Goal: Task Accomplishment & Management: Use online tool/utility

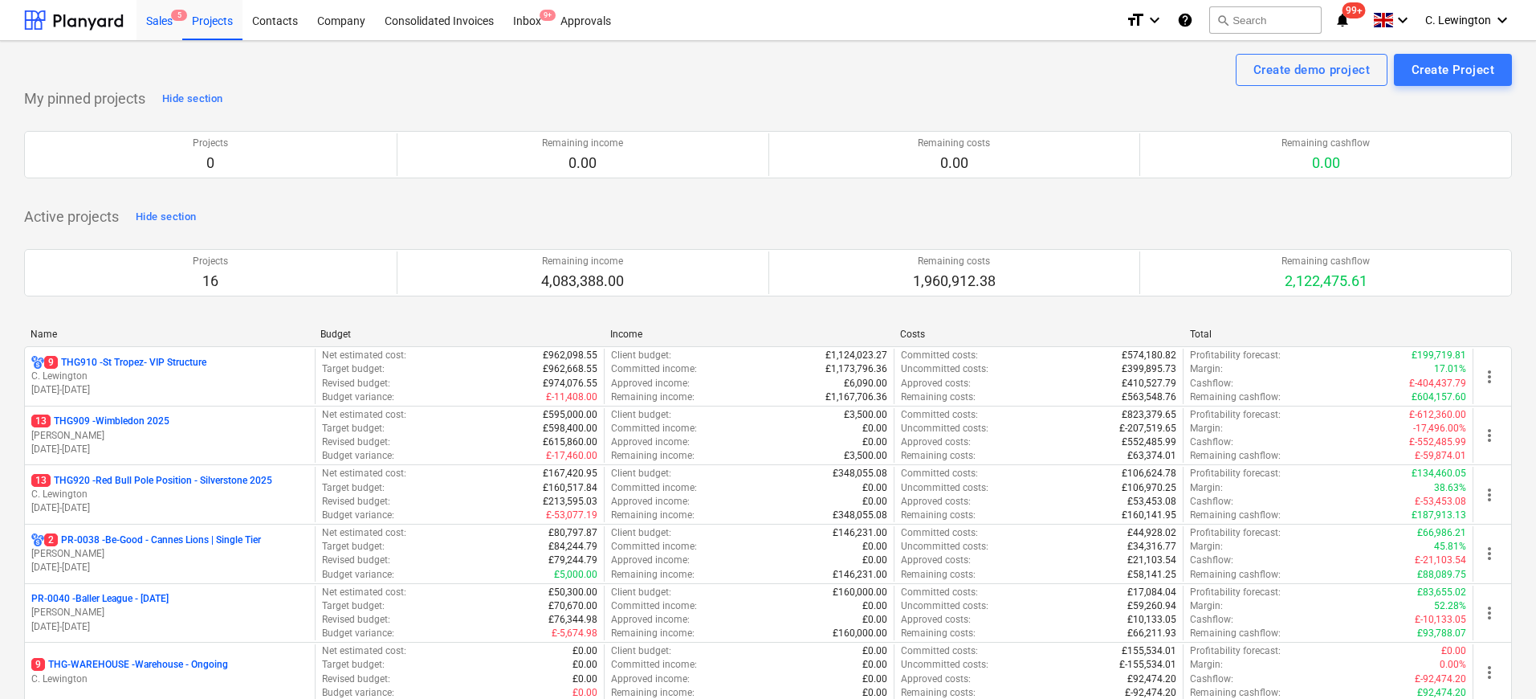
click at [168, 17] on div "Sales 5" at bounding box center [159, 19] width 46 height 41
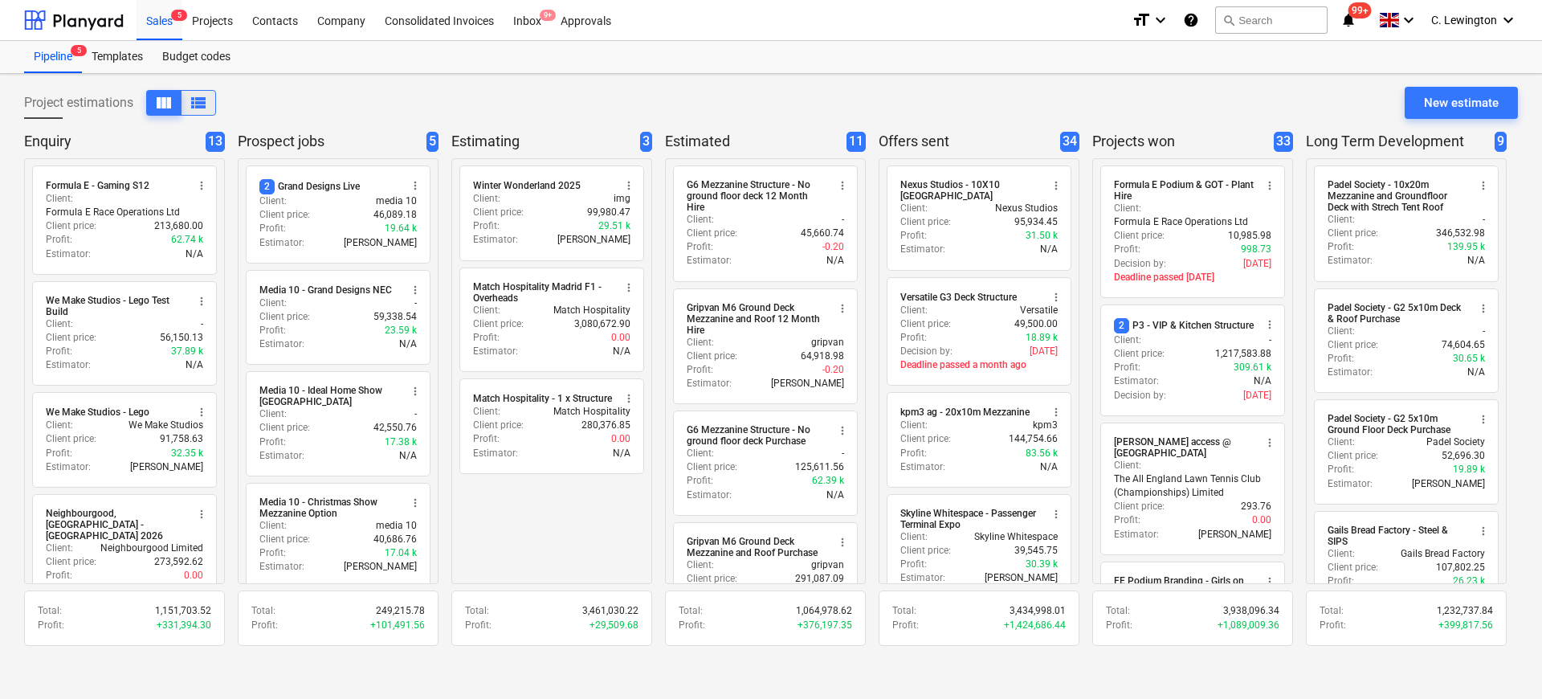
click at [198, 100] on span "view_list" at bounding box center [198, 102] width 19 height 19
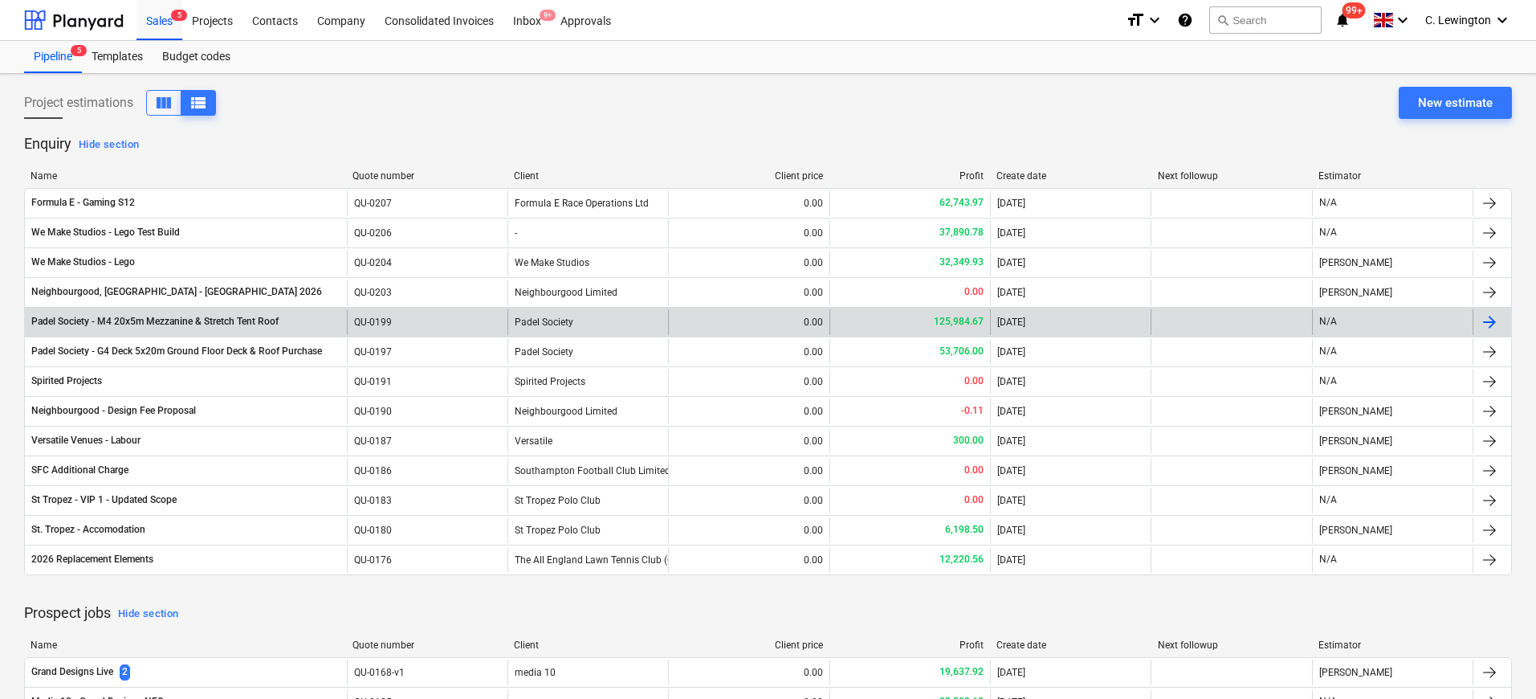
click at [1409, 324] on div "N/A" at bounding box center [1392, 322] width 161 height 26
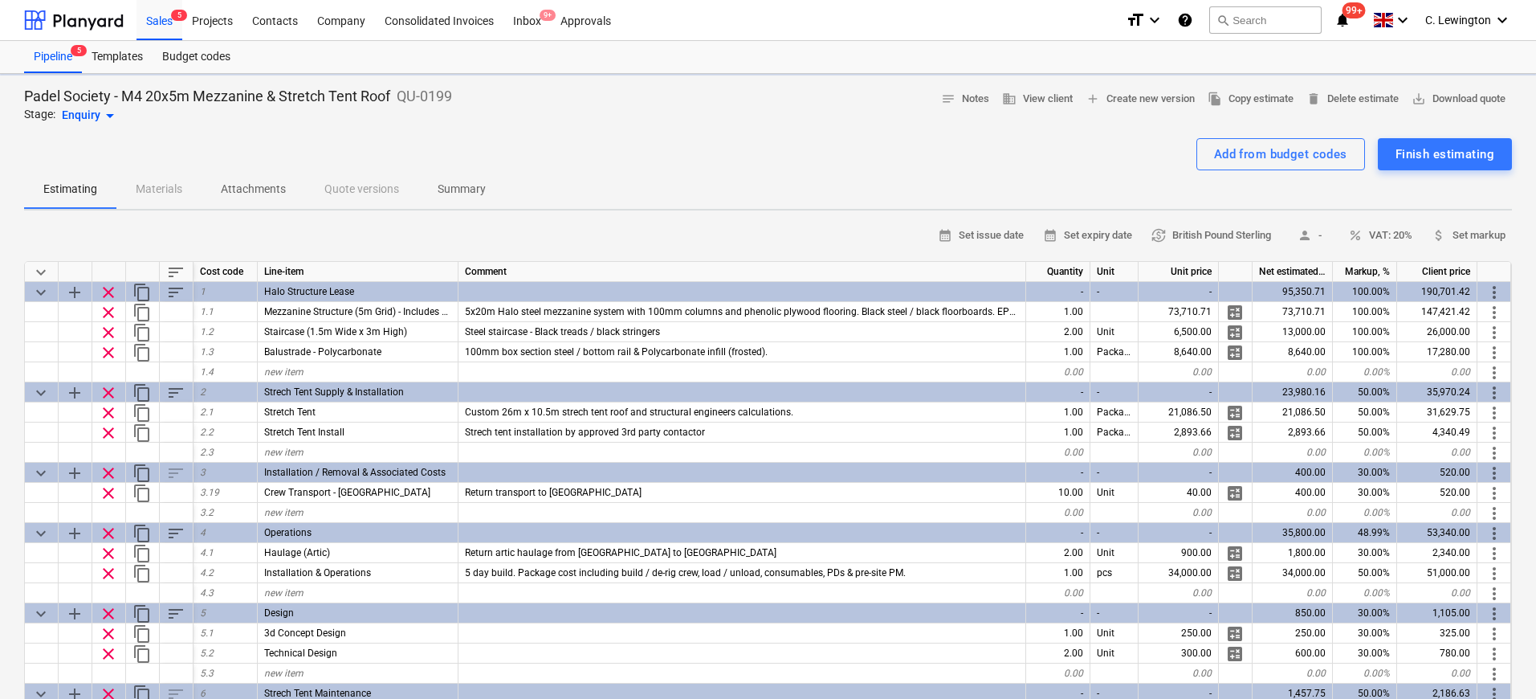
type textarea "x"
click at [1267, 96] on span "file_copy Copy estimate" at bounding box center [1251, 99] width 86 height 18
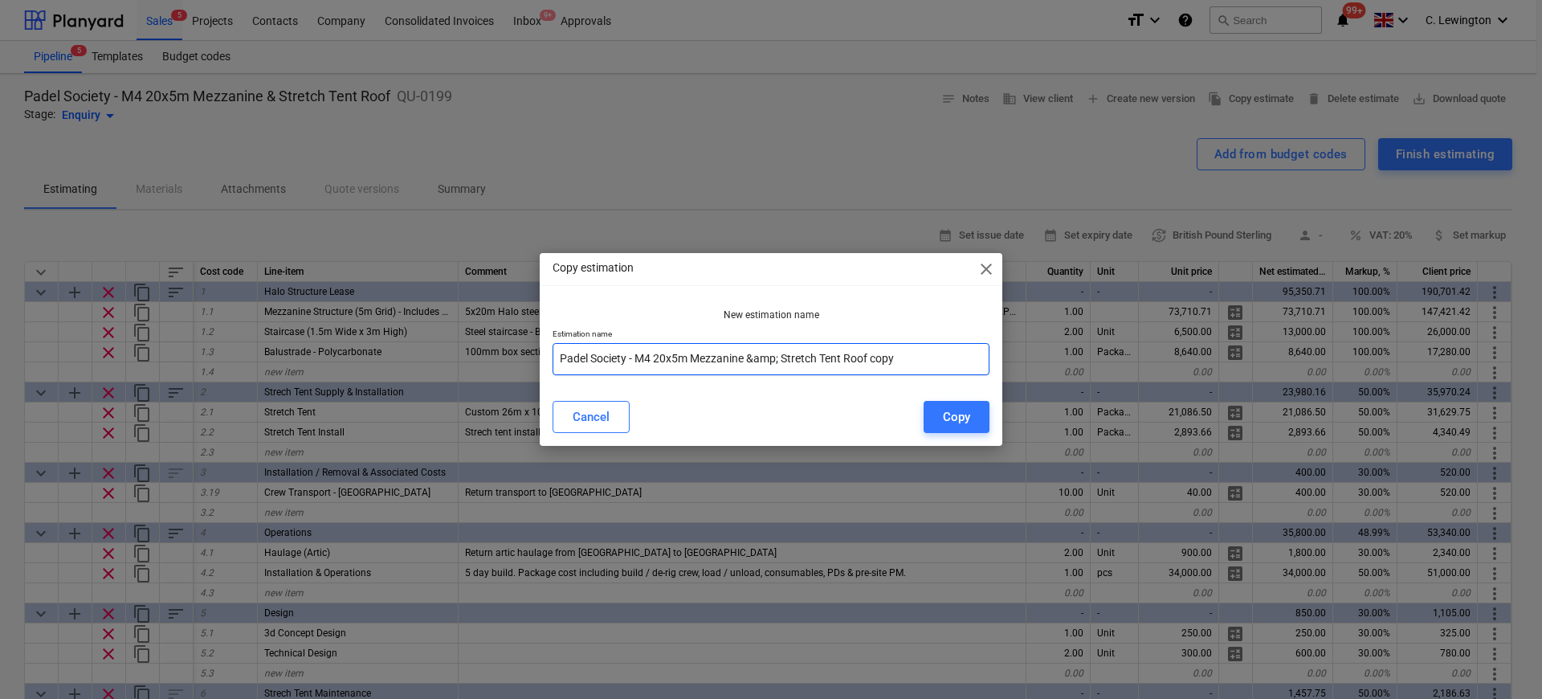
click at [652, 356] on input "Padel Society - M4 20x5m Mezzanine &amp; Stretch Tent Roof copy" at bounding box center [770, 359] width 437 height 32
drag, startPoint x: 750, startPoint y: 361, endPoint x: 954, endPoint y: 362, distance: 203.9
click at [954, 362] on input "Padel Society - M7 20x5m Mezzanine &amp; Stretch Tent Roof copy" at bounding box center [770, 359] width 437 height 32
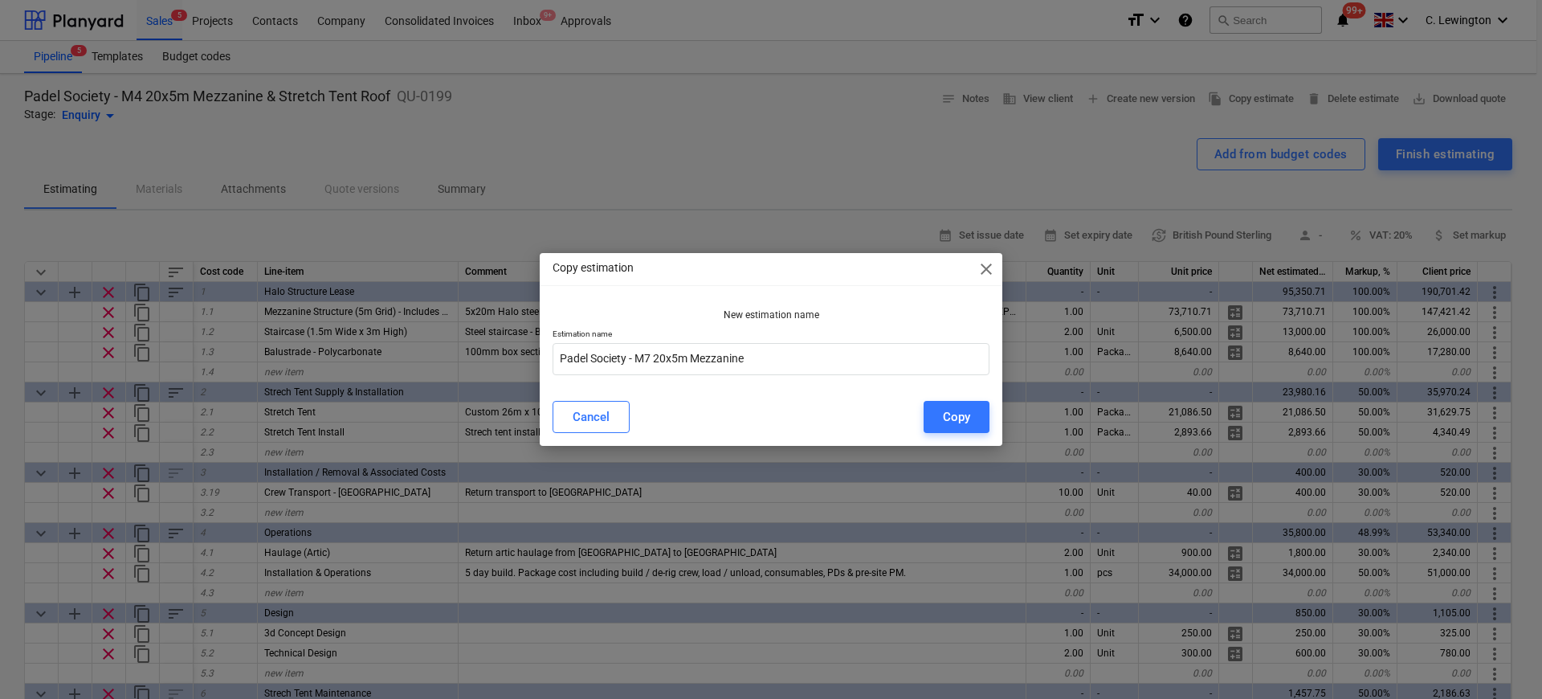
click at [757, 335] on p "Estimation name" at bounding box center [770, 335] width 437 height 14
drag, startPoint x: 678, startPoint y: 358, endPoint x: 658, endPoint y: 361, distance: 19.4
click at [658, 361] on input "Padel Society - M7 20x5m Mezzanine" at bounding box center [770, 359] width 437 height 32
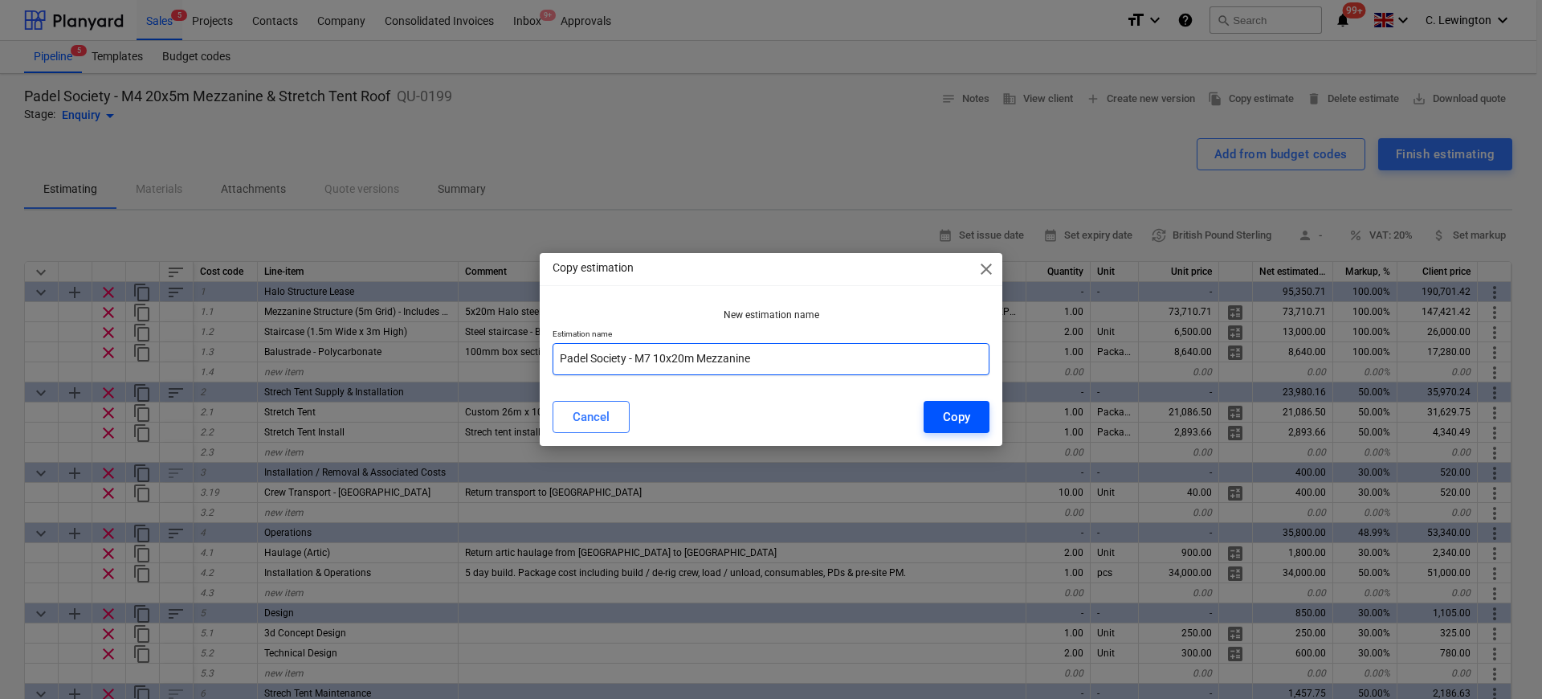
type input "Padel Society - M7 10x20m Mezzanine"
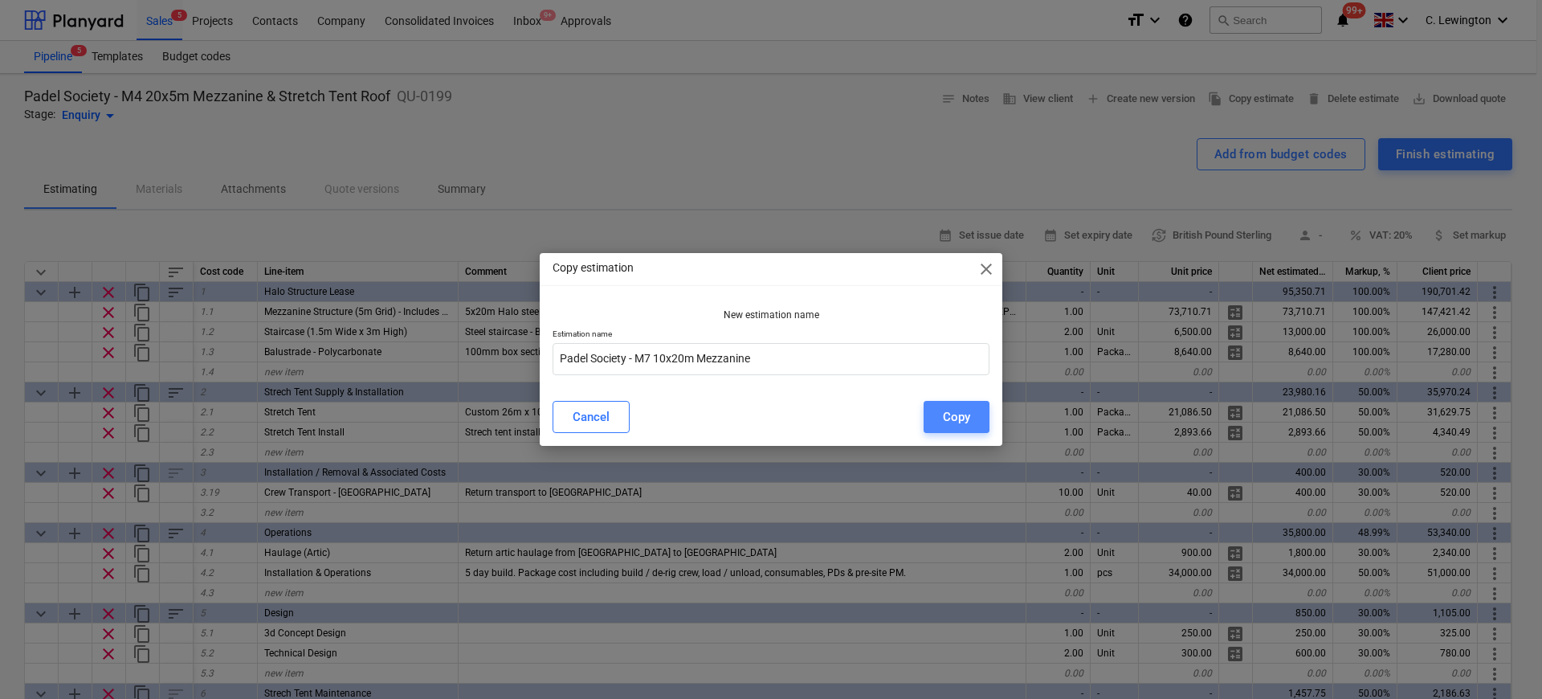
click at [965, 415] on div "Copy" at bounding box center [956, 416] width 27 height 21
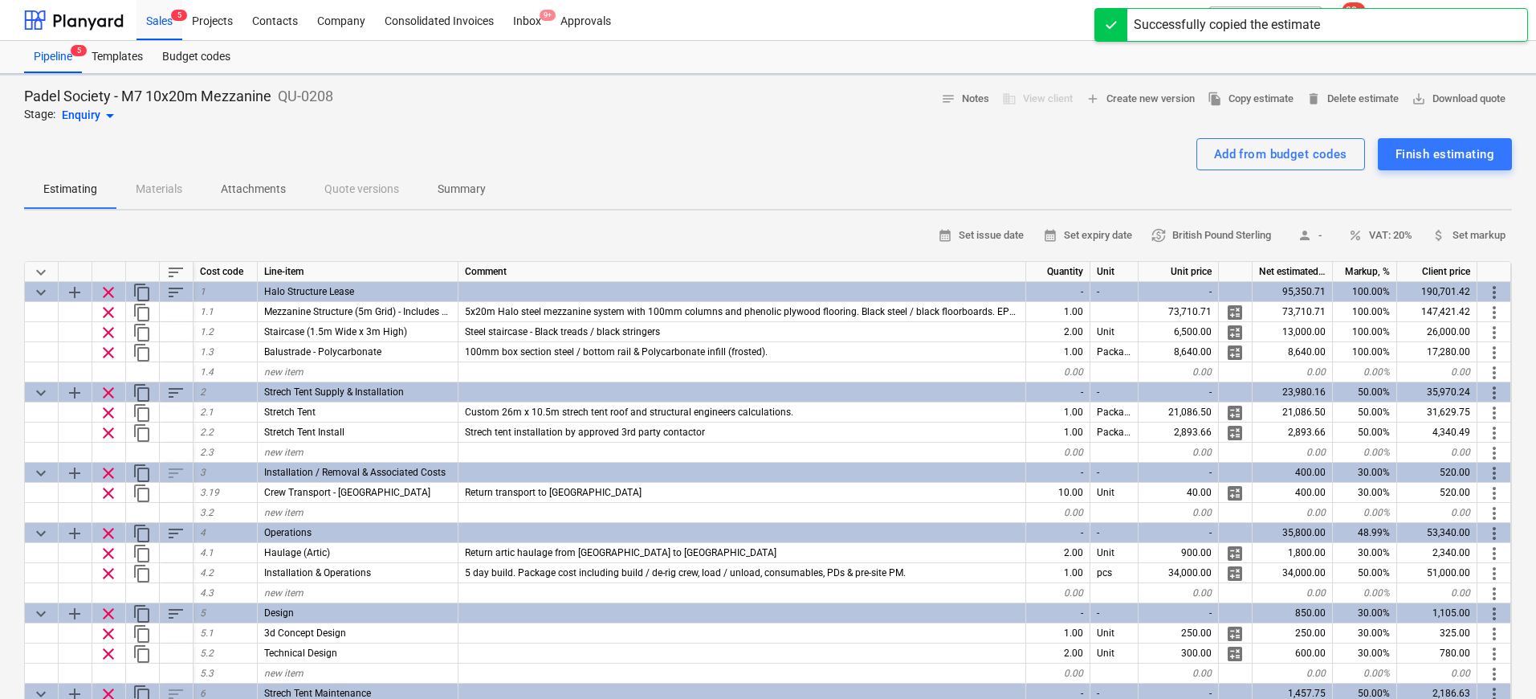
type textarea "x"
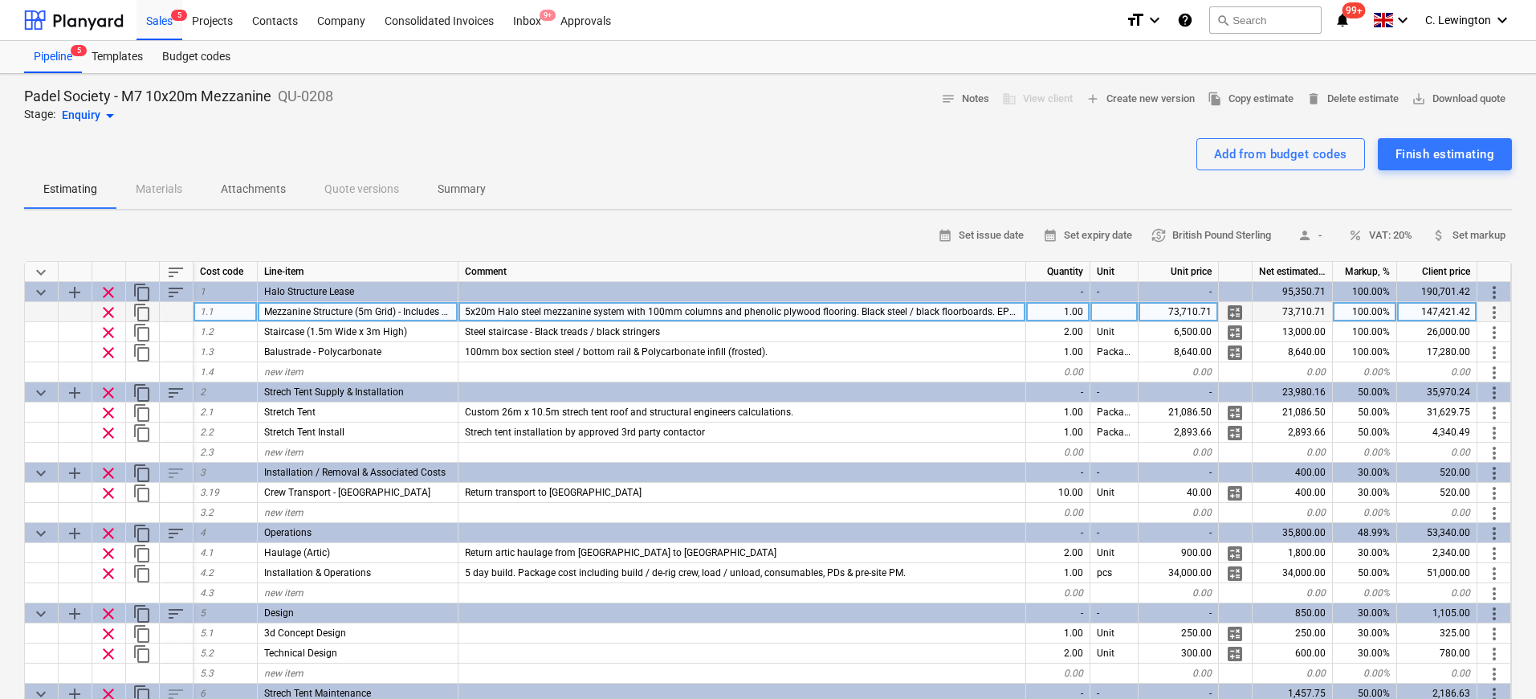
click at [480, 313] on span "5x20m Halo steel mezzanine system with 100mm columns and phenolic plywood floor…" at bounding box center [818, 311] width 707 height 11
drag, startPoint x: 492, startPoint y: 311, endPoint x: 865, endPoint y: 313, distance: 372.6
click at [865, 313] on input "5x20m Halo steel mezzanine system with 100mm columns and phenolic plywood floor…" at bounding box center [741, 311] width 567 height 19
click at [743, 313] on input "5x20m Halo steel mezzanine system with 100mm columns and phenolic plywood floor…" at bounding box center [741, 311] width 567 height 19
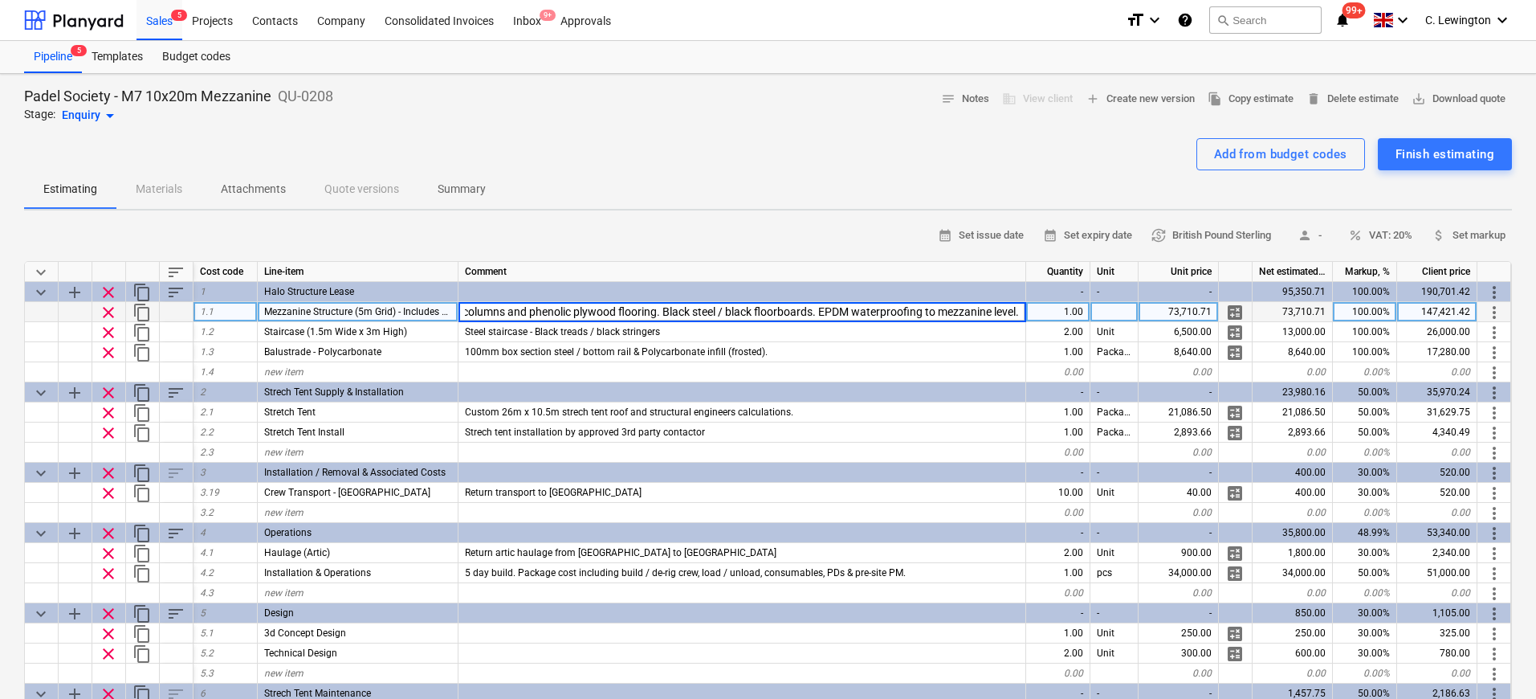
scroll to position [0, 0]
drag, startPoint x: 509, startPoint y: 311, endPoint x: 381, endPoint y: 315, distance: 127.7
click at [0, 0] on div "clear content_copy 1.1 Mezzanine Structure (5m Grid) - Includes 21mm Phenolic P…" at bounding box center [0, 0] width 0 height 0
click at [413, 313] on span "Mezzanine Structure (5m Grid) - Includes 21mm Phenolic Plywood Flooring" at bounding box center [426, 311] width 325 height 11
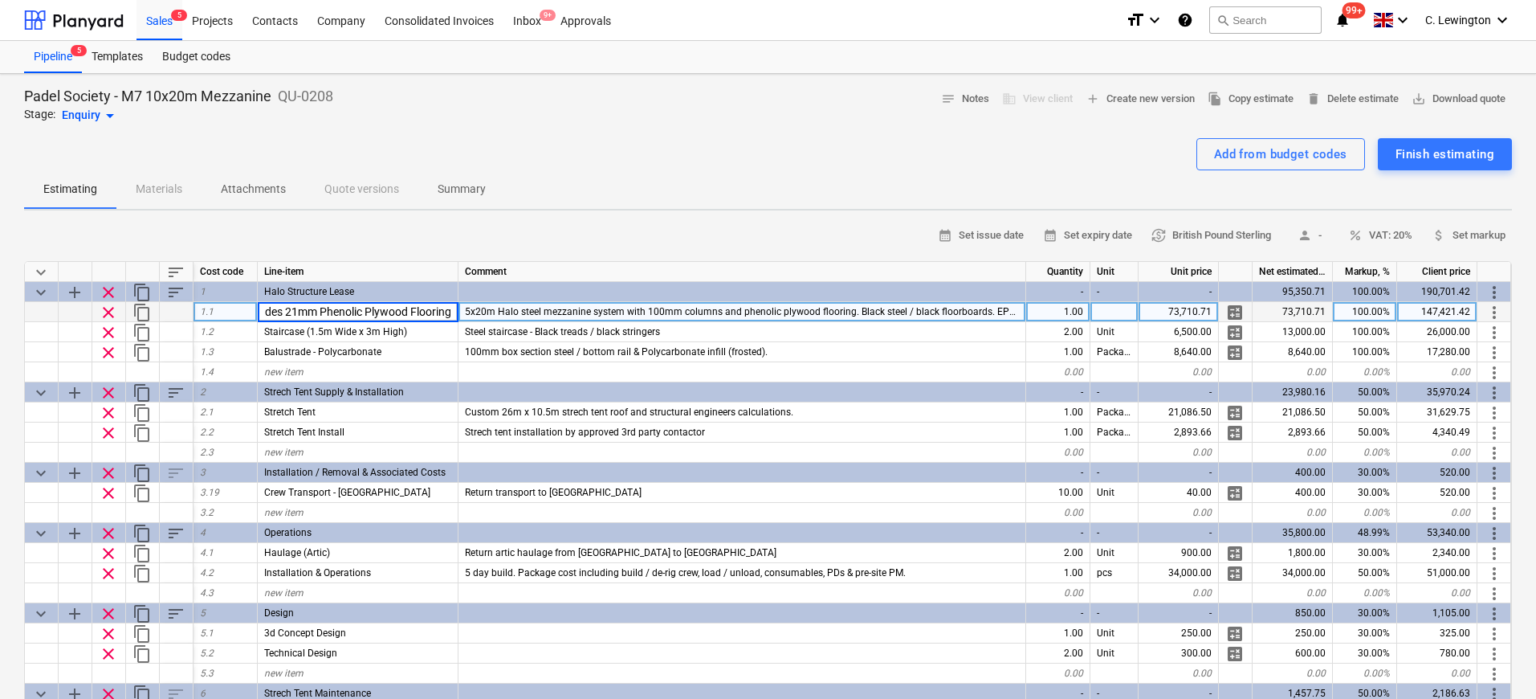
click at [399, 313] on input "Mezzanine Structure (5m Grid) - Includes 21mm Phenolic Plywood Flooring" at bounding box center [358, 311] width 200 height 19
click at [513, 308] on span "5x20m Halo steel mezzanine system with 100mm columns and phenolic plywood floor…" at bounding box center [818, 311] width 707 height 11
click at [495, 310] on input "5x20m Halo steel mezzanine system with 100mm columns and phenolic plywood floor…" at bounding box center [741, 311] width 567 height 19
drag, startPoint x: 503, startPoint y: 309, endPoint x: 428, endPoint y: 310, distance: 74.7
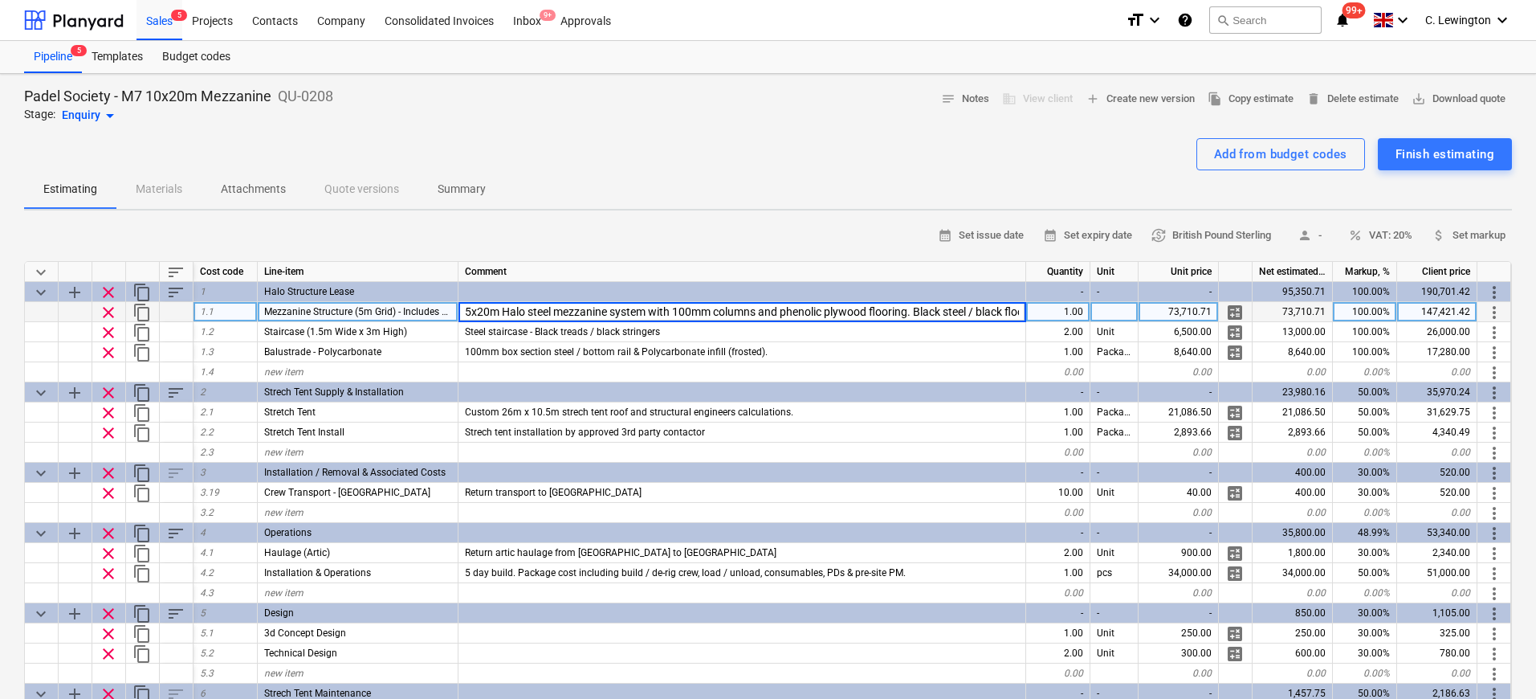
click at [0, 0] on div "clear content_copy 1.1 Mezzanine Structure (5m Grid) - Includes 21mm Phenolic P…" at bounding box center [0, 0] width 0 height 0
click at [483, 305] on input "5x20m Halo steel mezzanine system with 100mm columns and phenolic plywood floor…" at bounding box center [741, 311] width 567 height 19
drag, startPoint x: 487, startPoint y: 310, endPoint x: 458, endPoint y: 314, distance: 29.2
click at [458, 314] on input "5x20m Halo steel mezzanine system with 100mm columns and phenolic plywood floor…" at bounding box center [741, 311] width 567 height 19
type input "10x20m Halo steel mezzanine system with 100mm columns and phenolic plywood floo…"
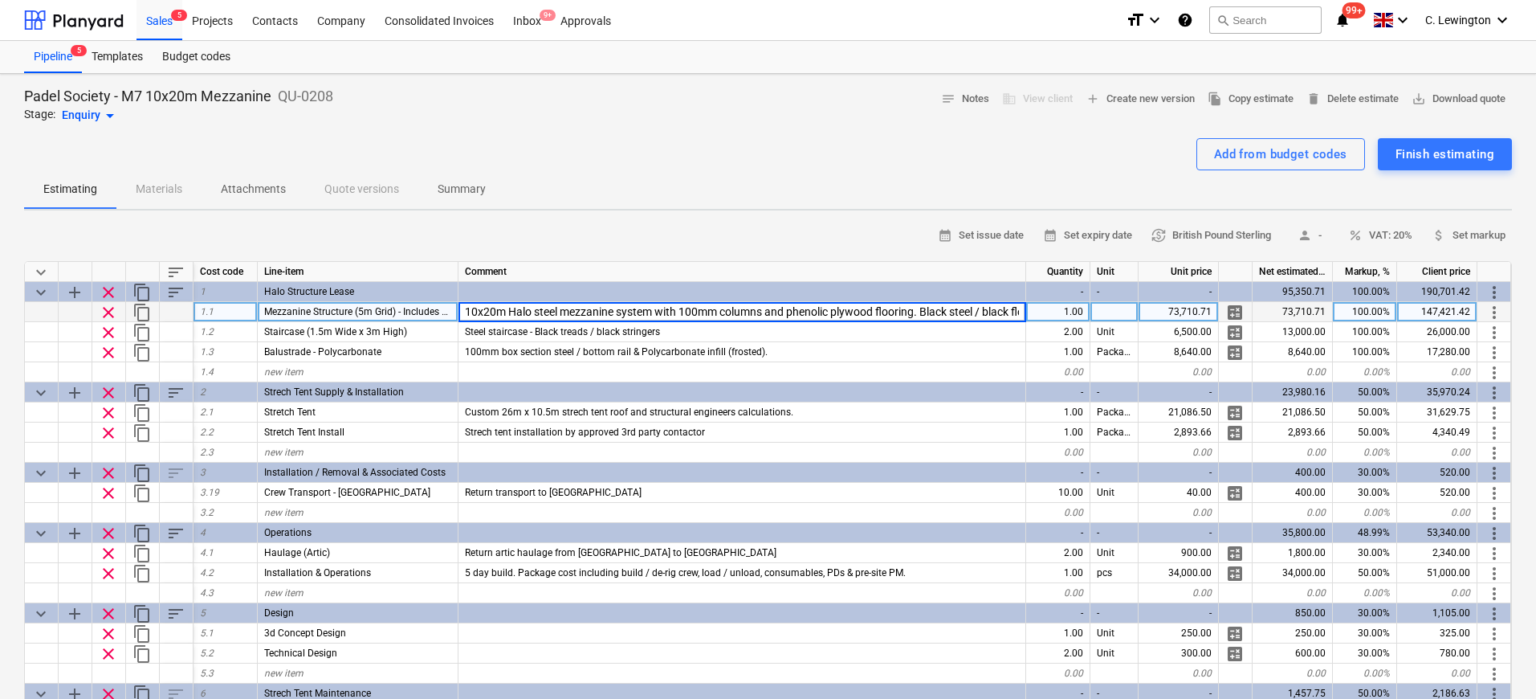
click at [1191, 308] on div "73,710.71" at bounding box center [1179, 312] width 80 height 20
type textarea "x"
type input "111462"
type textarea "x"
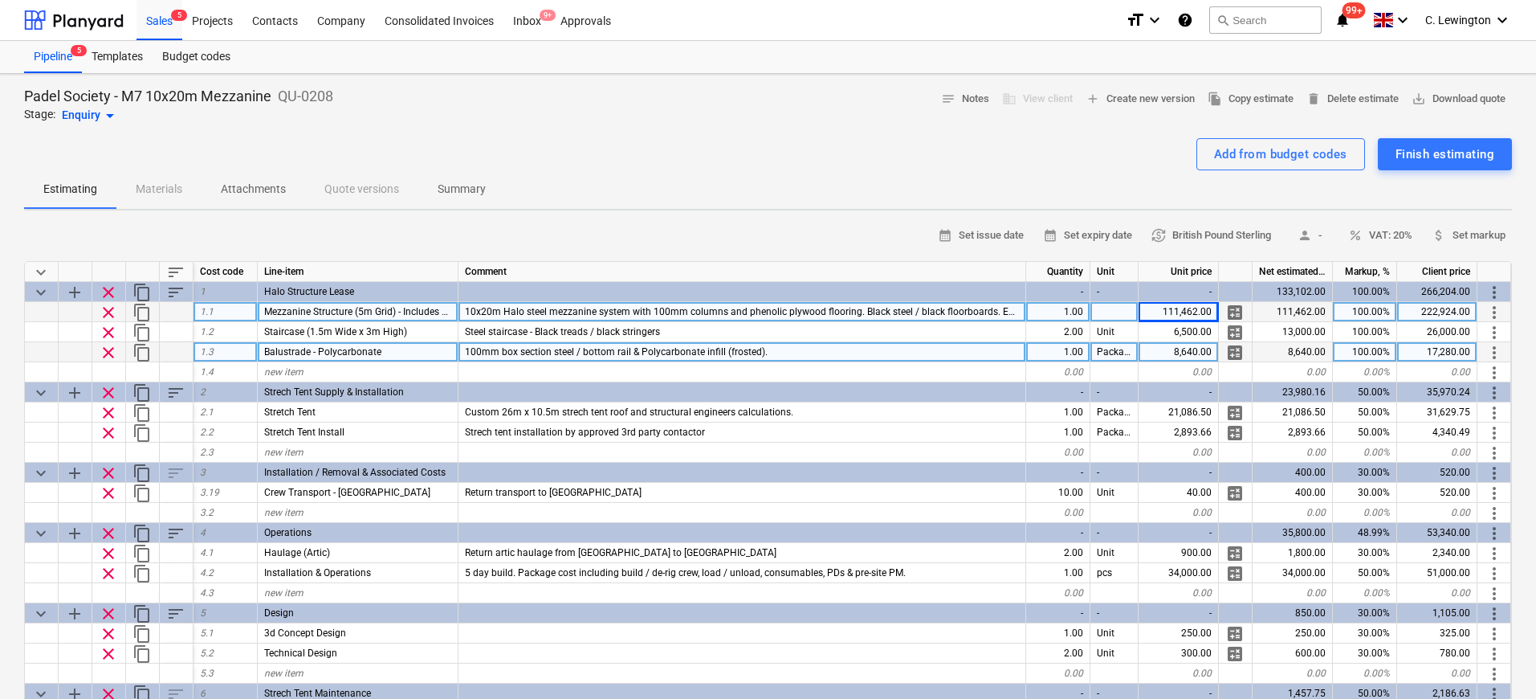
click at [1179, 349] on div "8,640.00" at bounding box center [1179, 352] width 80 height 20
click at [1077, 353] on div "1.00" at bounding box center [1058, 352] width 64 height 20
type input "55"
type textarea "x"
type input "160"
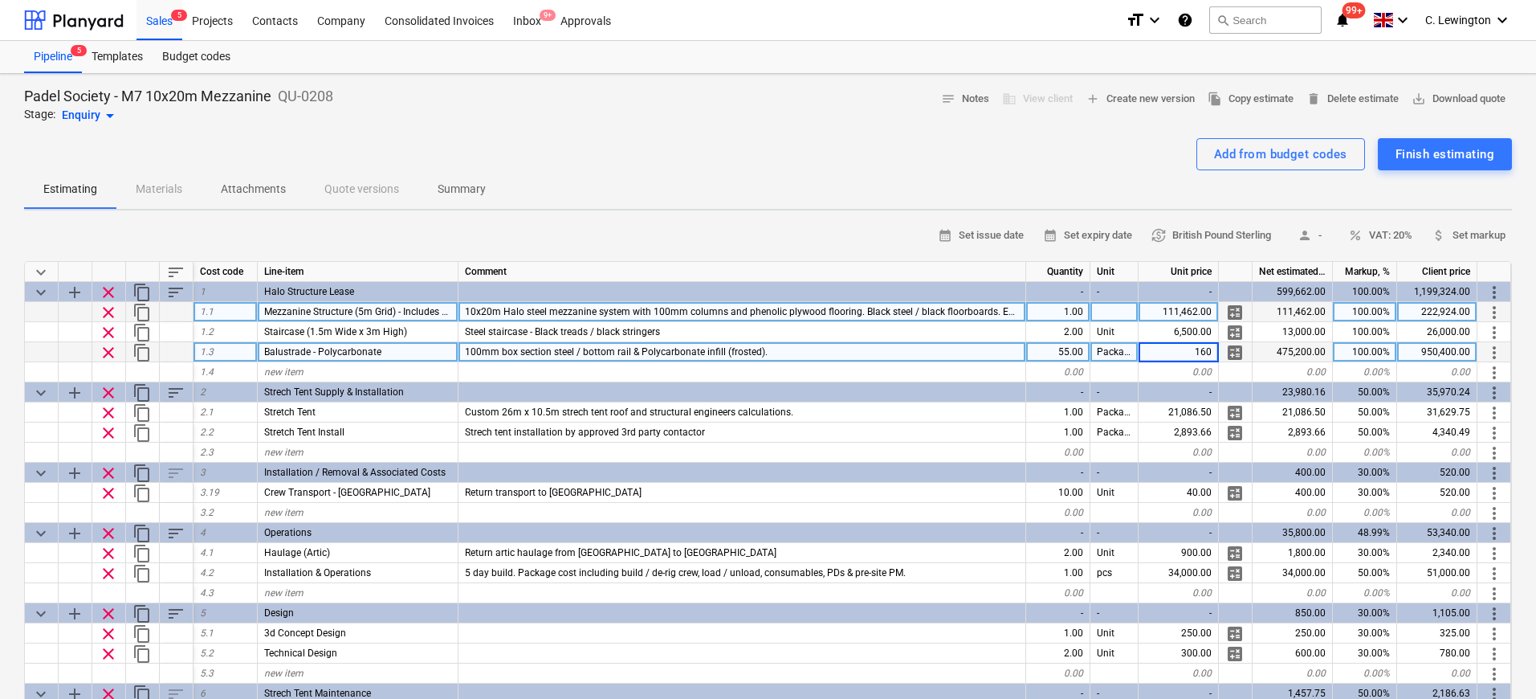
type textarea "x"
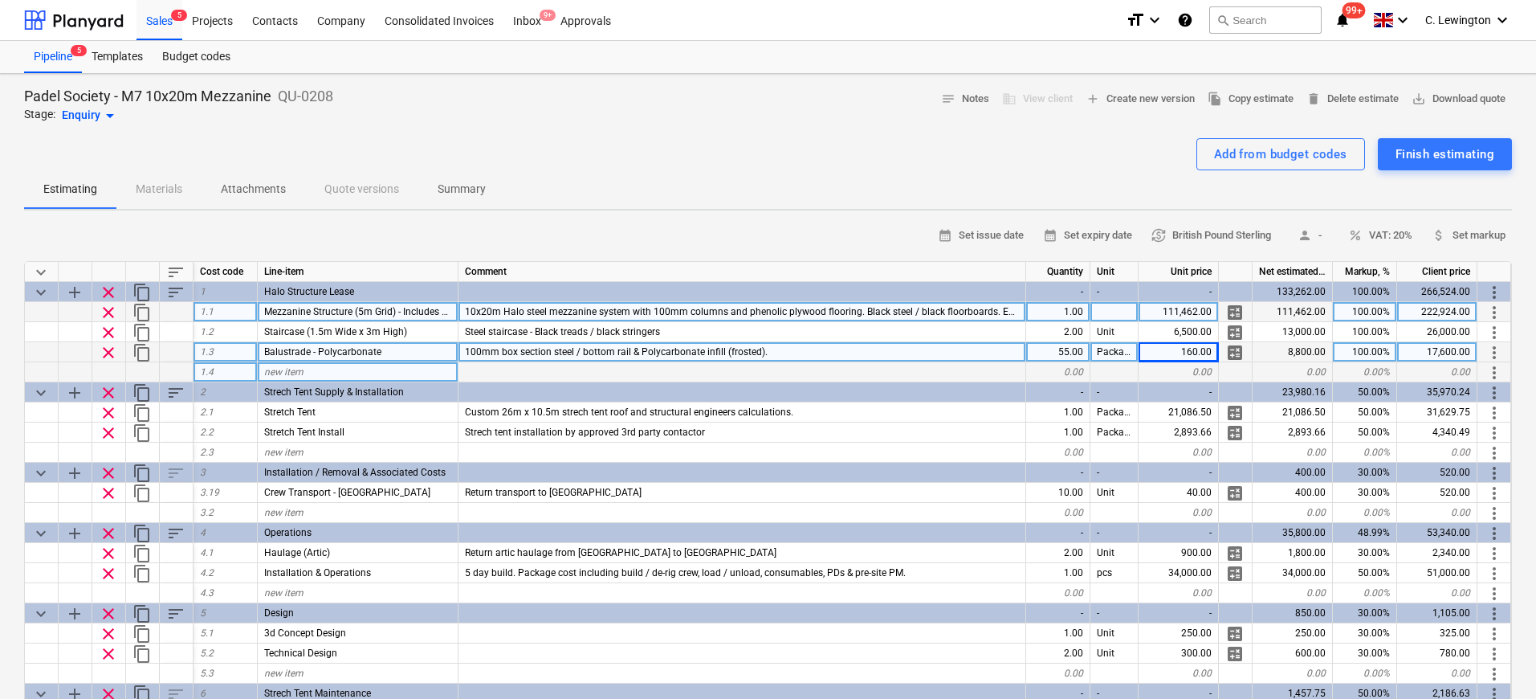
click at [332, 375] on div "new item" at bounding box center [358, 372] width 201 height 20
type input "EPDM Membrane"
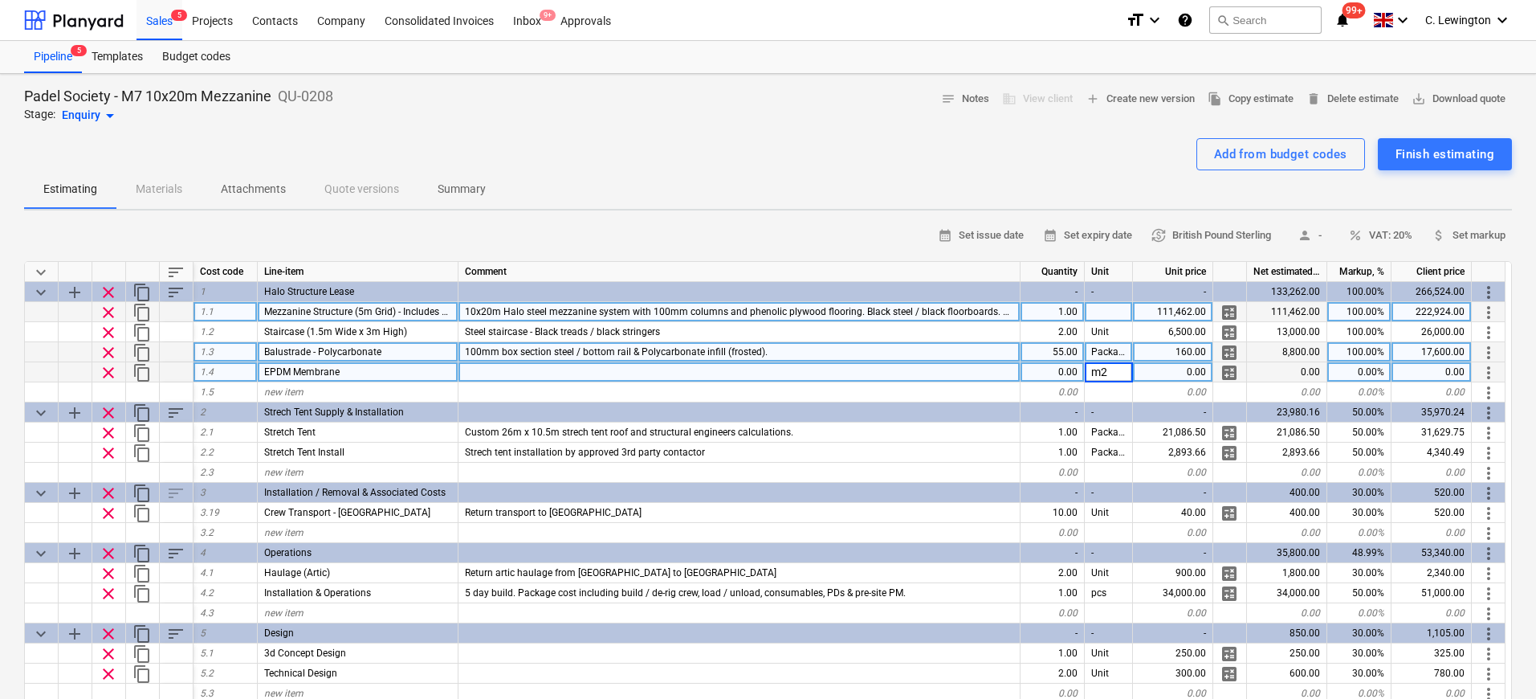
type textarea "x"
click at [1078, 372] on div "0.00" at bounding box center [1052, 372] width 64 height 20
type input "200"
type textarea "x"
type input "30"
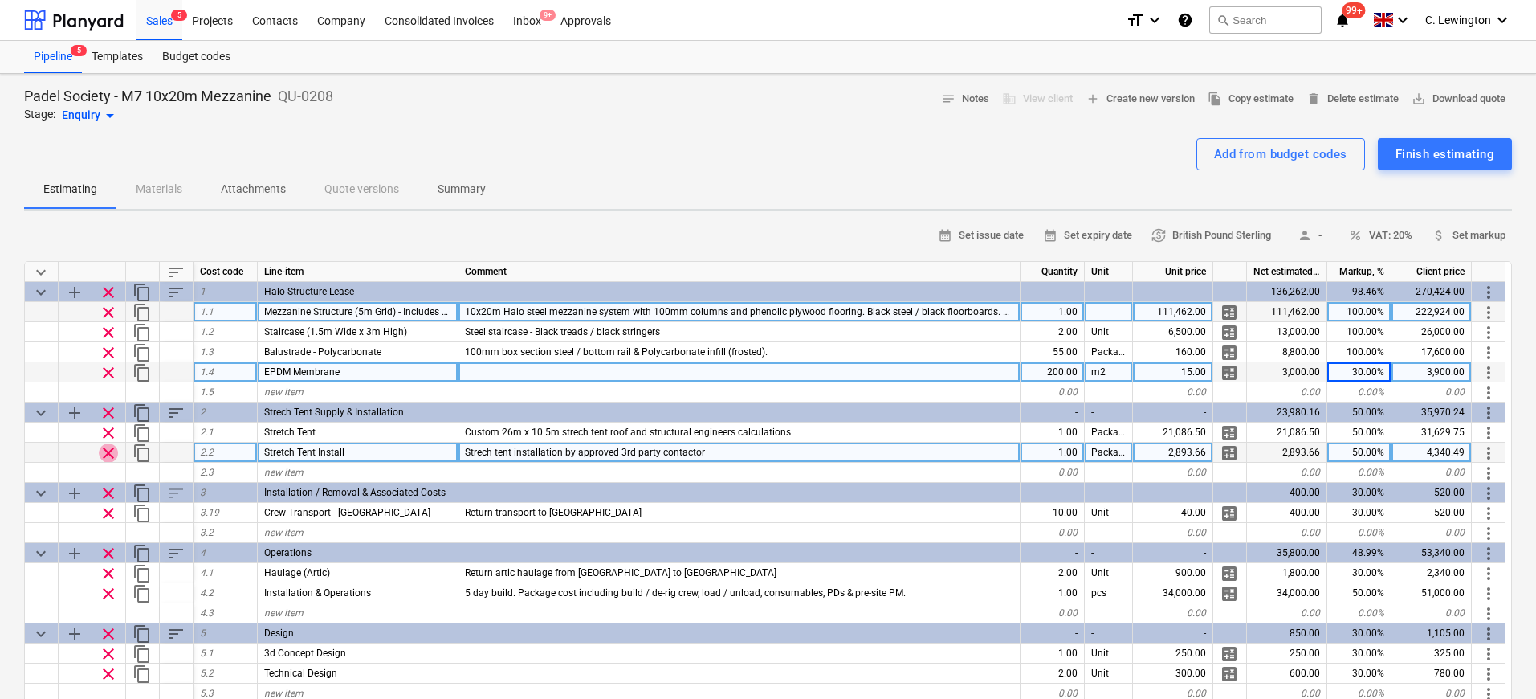
click at [113, 452] on span "clear" at bounding box center [108, 452] width 19 height 19
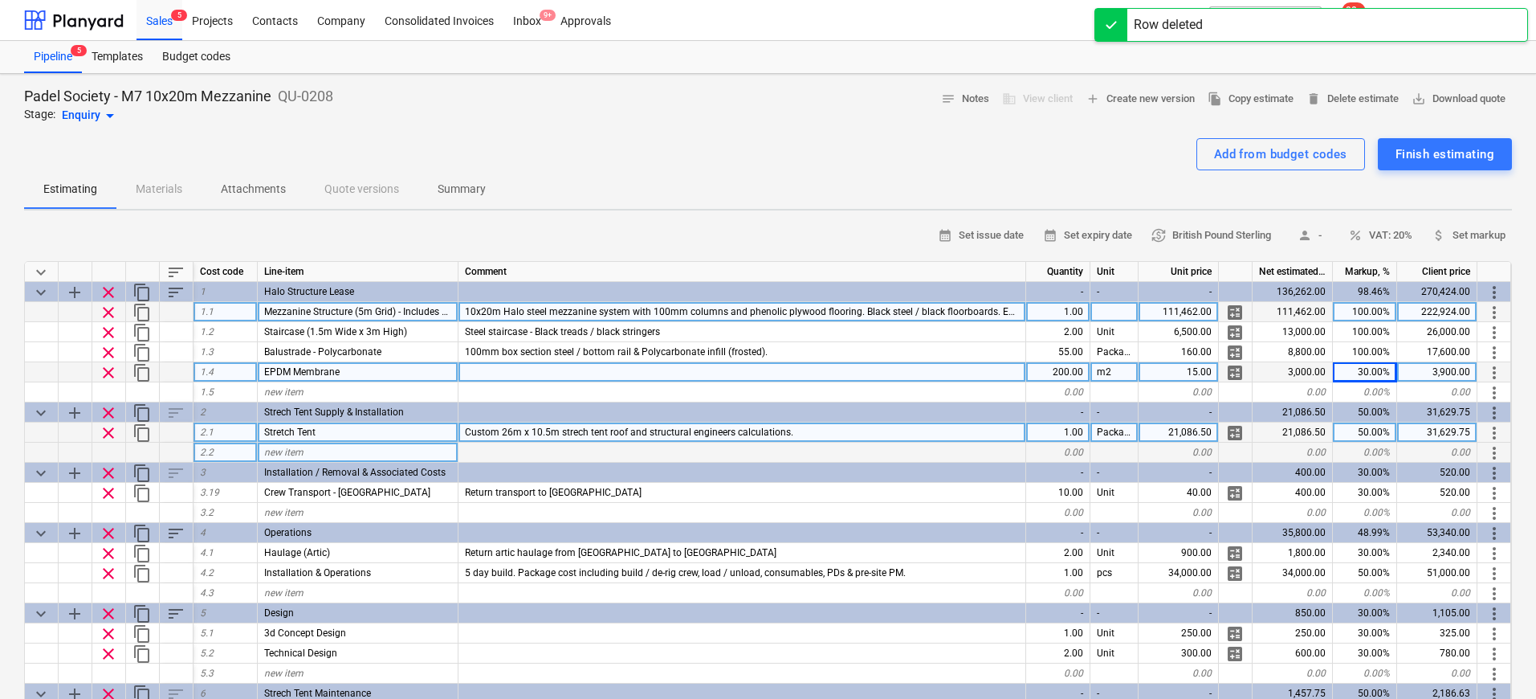
click at [113, 434] on span "clear" at bounding box center [108, 432] width 19 height 19
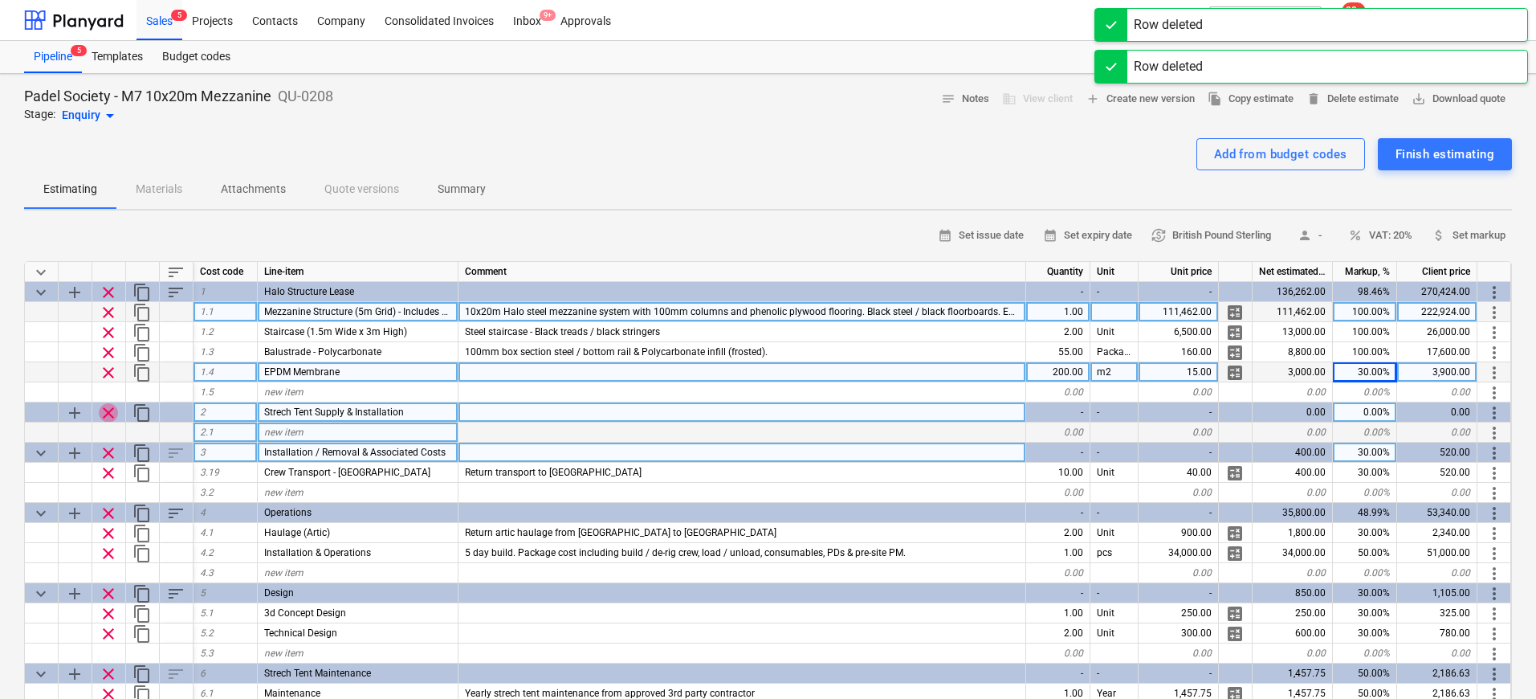
click at [112, 413] on span "clear" at bounding box center [108, 412] width 19 height 19
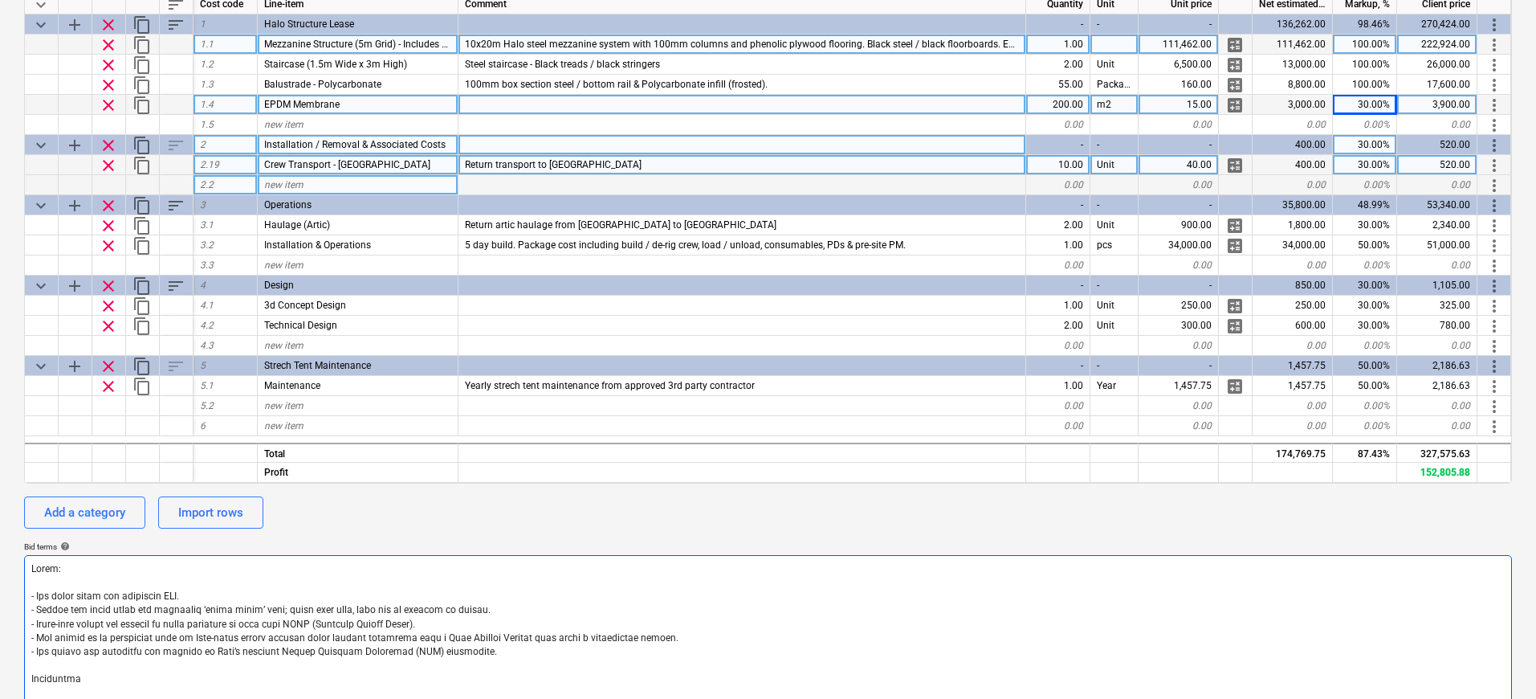
scroll to position [350, 0]
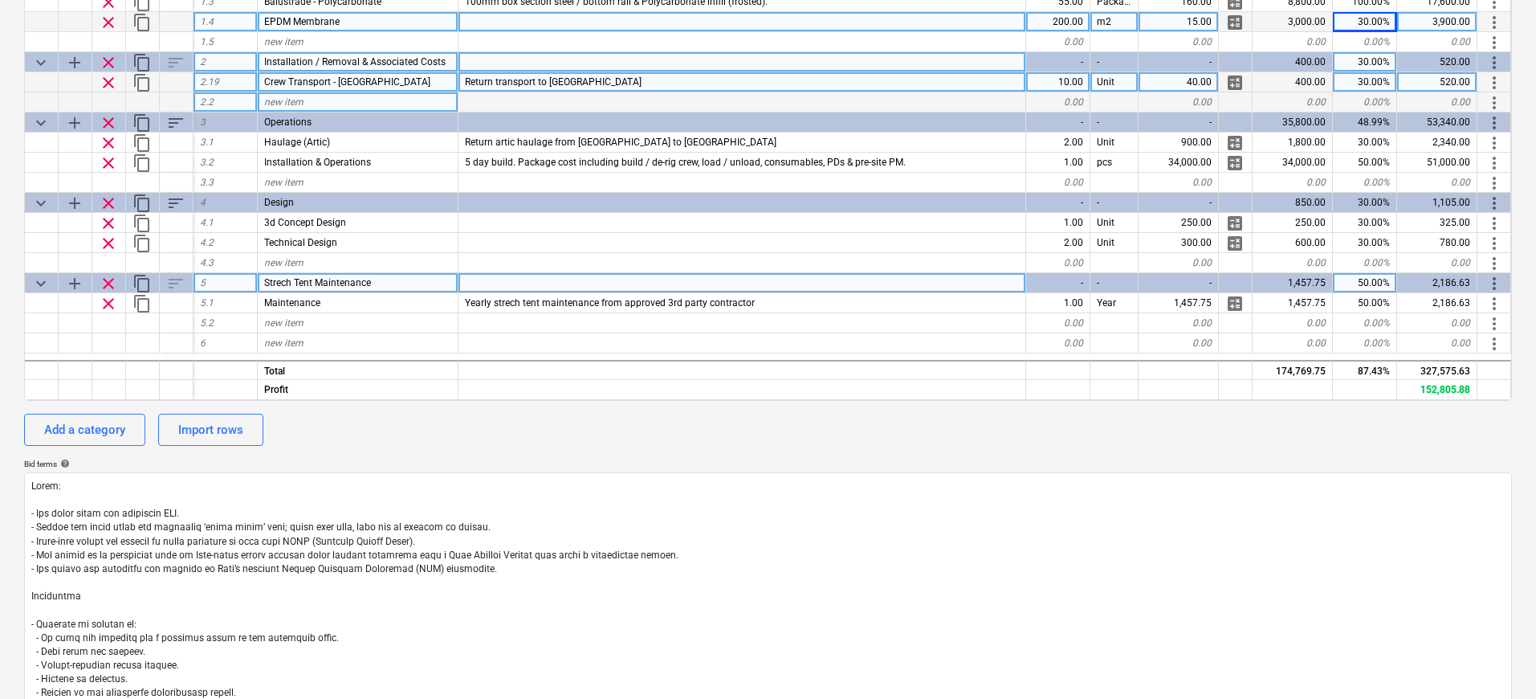
click at [104, 287] on span "clear" at bounding box center [108, 283] width 19 height 19
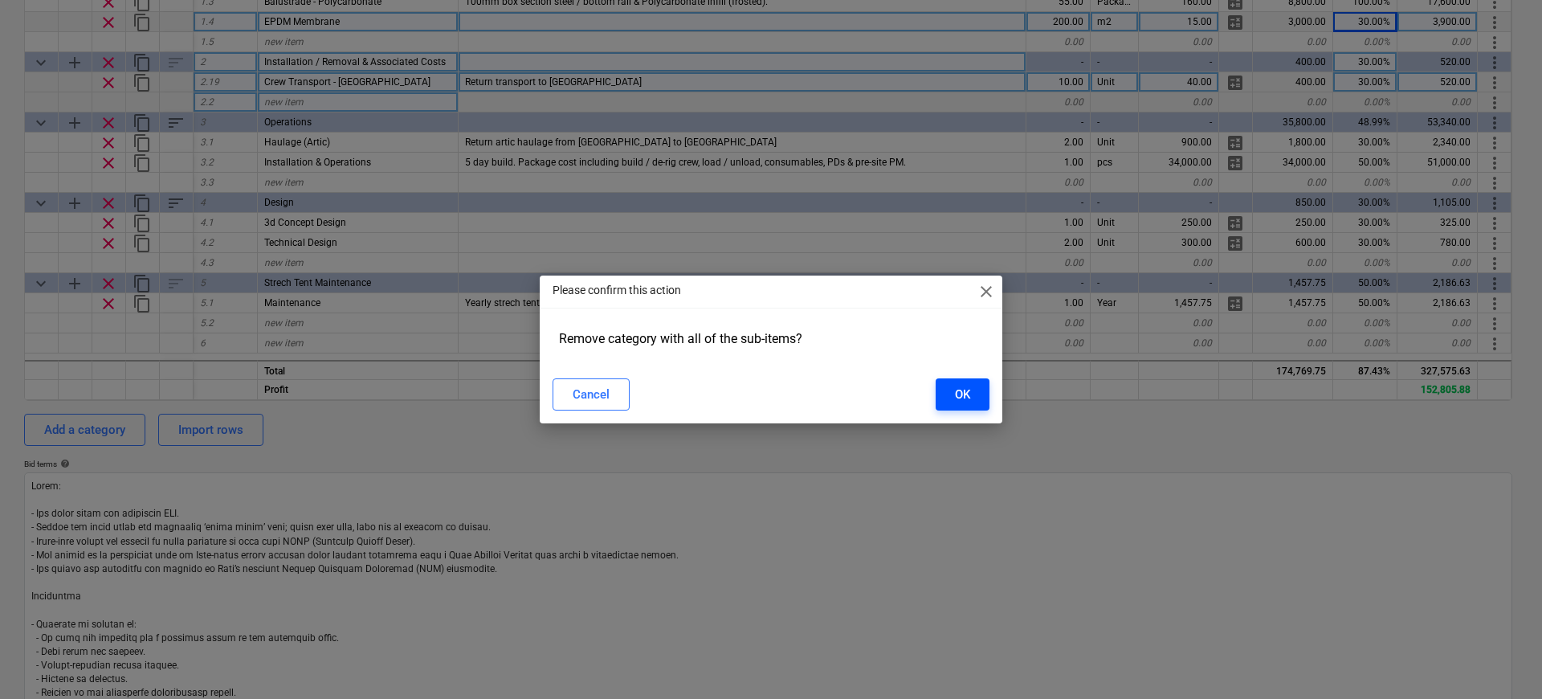
click at [957, 395] on div "OK" at bounding box center [962, 394] width 15 height 21
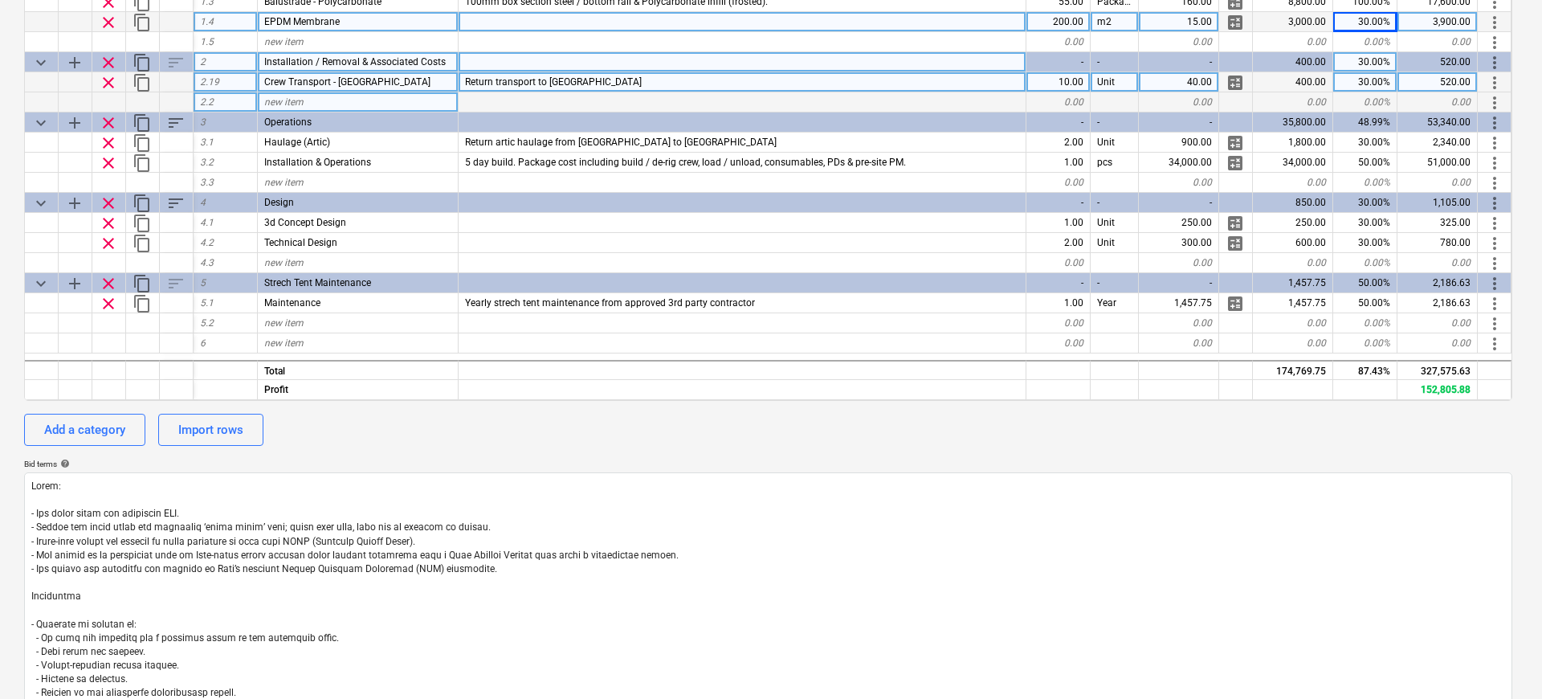
type textarea "x"
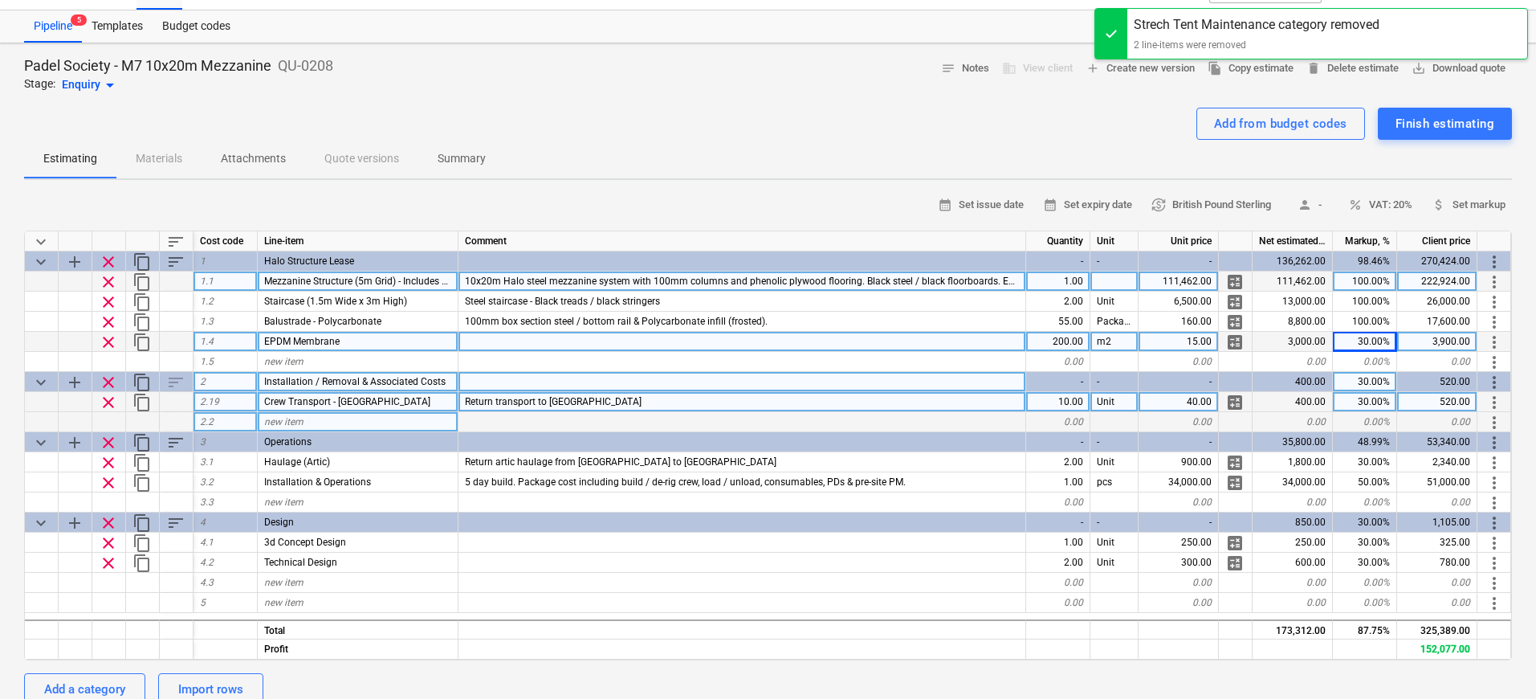
scroll to position [41, 0]
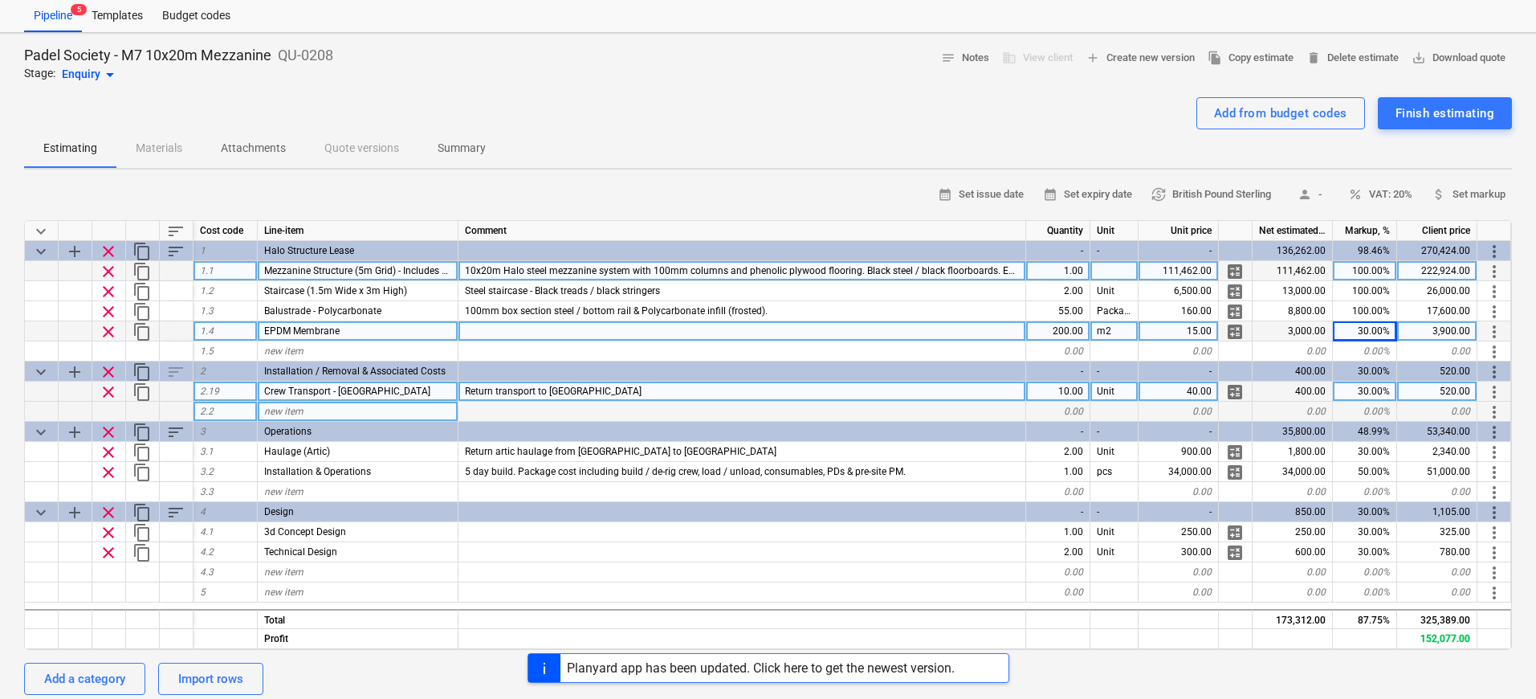
click at [597, 329] on div at bounding box center [742, 331] width 568 height 20
click at [688, 148] on div "Estimating Materials Attachments Quote versions Summary" at bounding box center [768, 148] width 1488 height 39
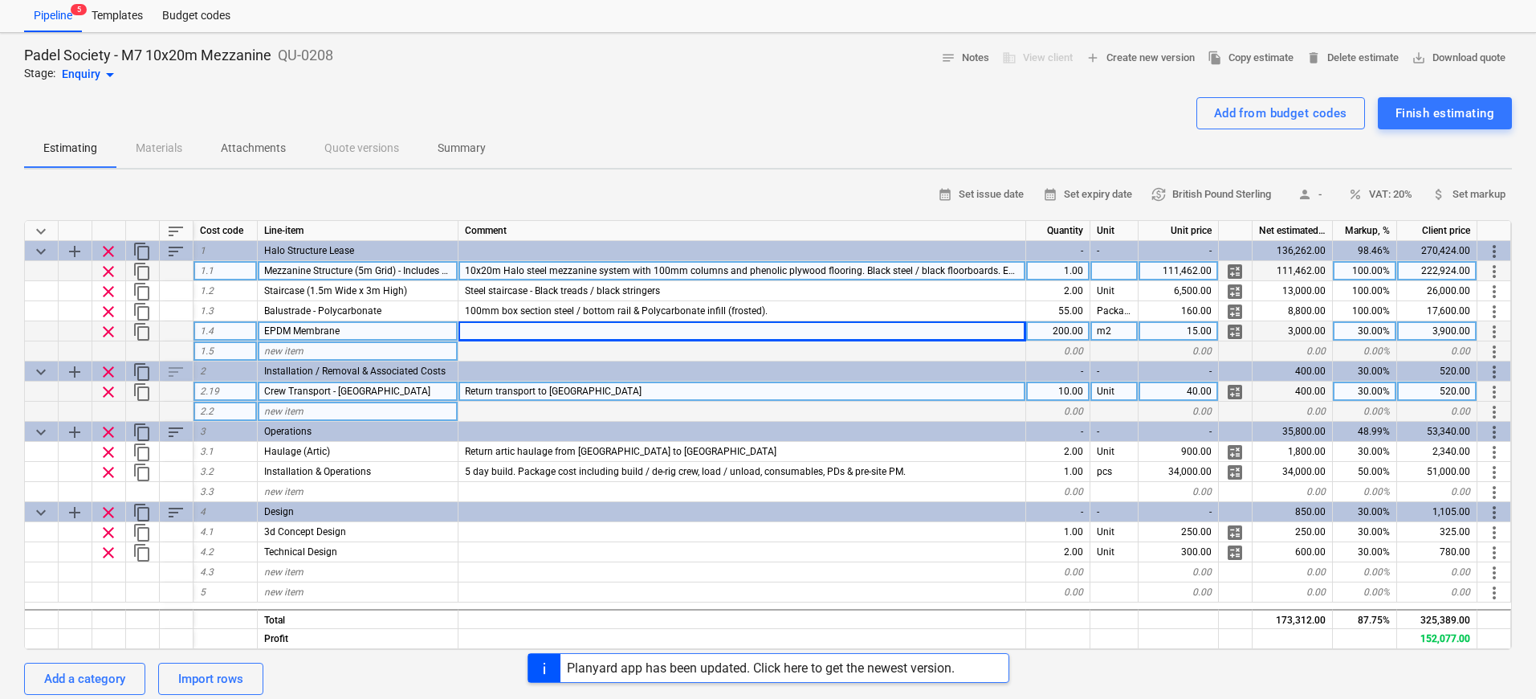
click at [289, 345] on span "new item" at bounding box center [283, 350] width 39 height 11
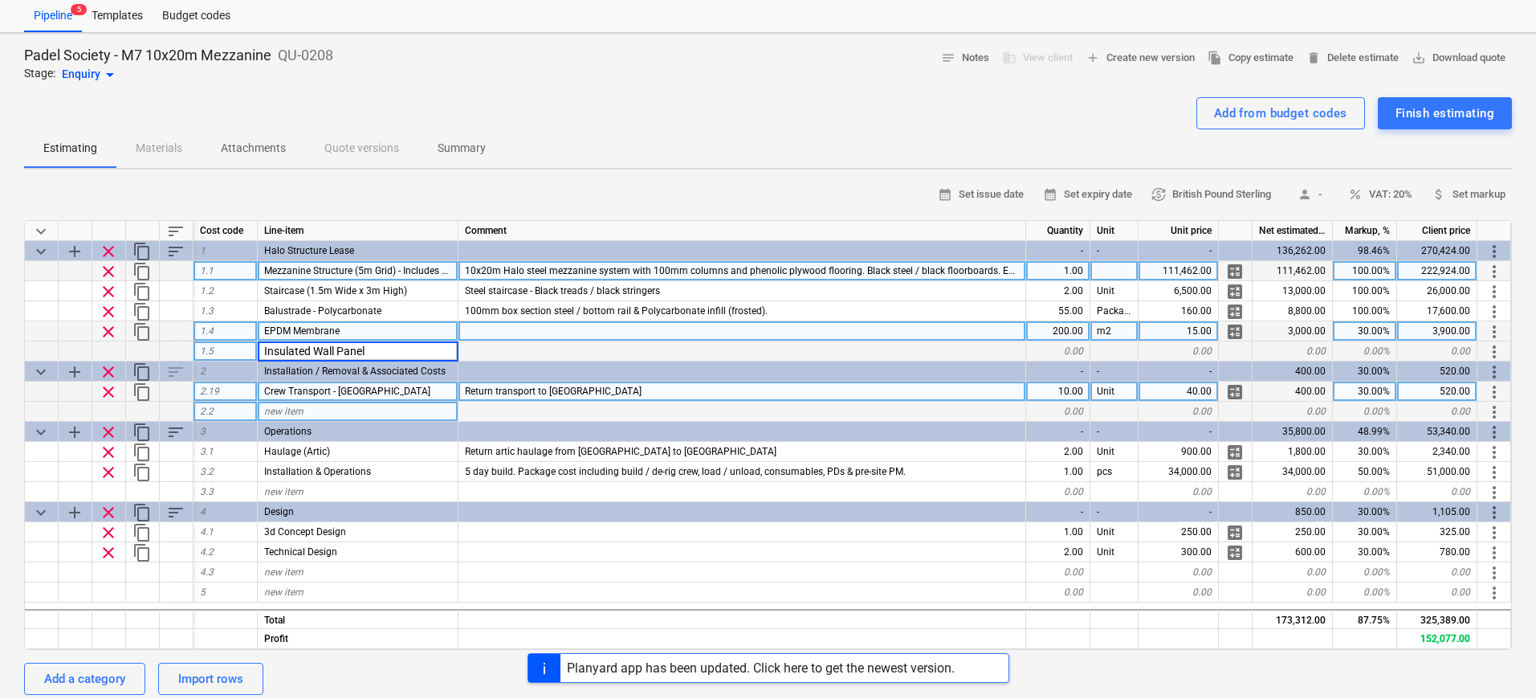
type input "Insulated Wall Panels"
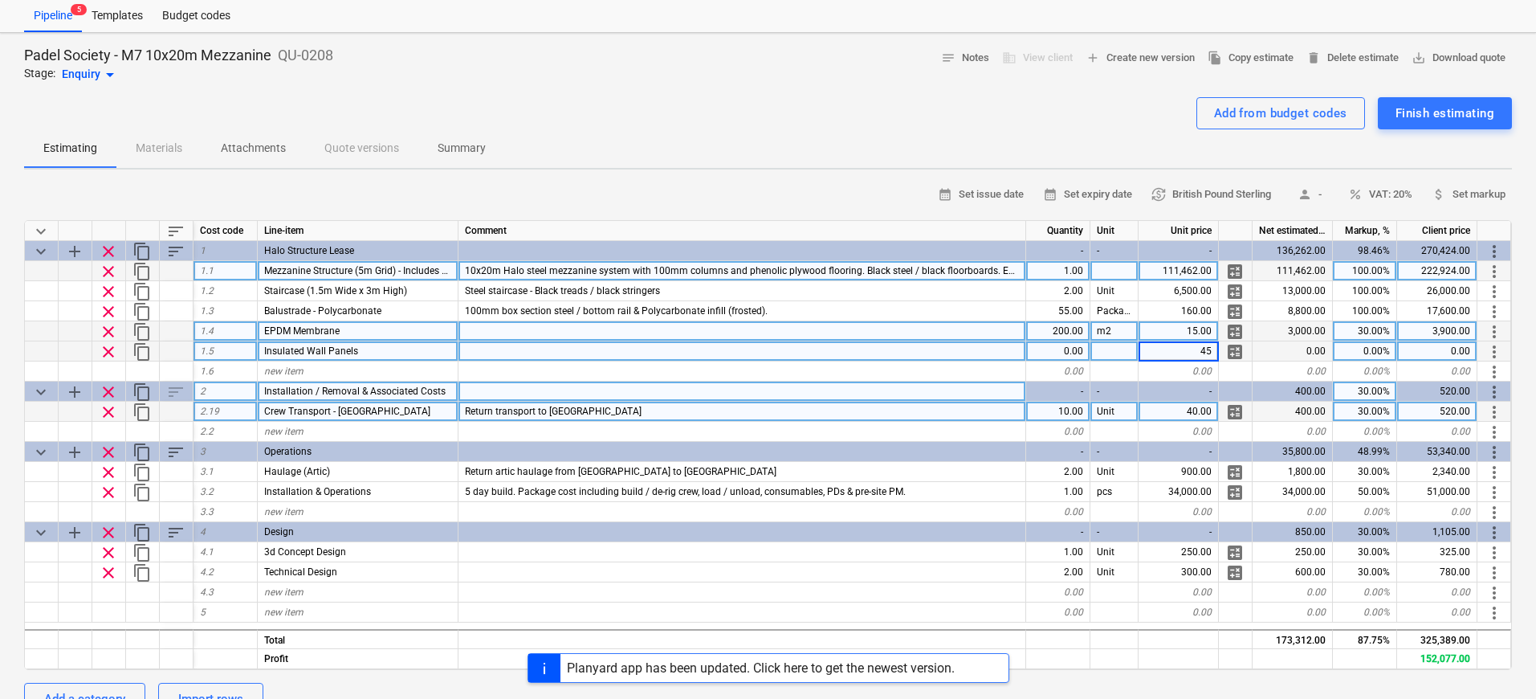
type textarea "x"
click at [1077, 346] on div "1.00" at bounding box center [1058, 351] width 64 height 20
type input "215"
type textarea "x"
click at [1355, 346] on div "0.00%" at bounding box center [1365, 351] width 64 height 20
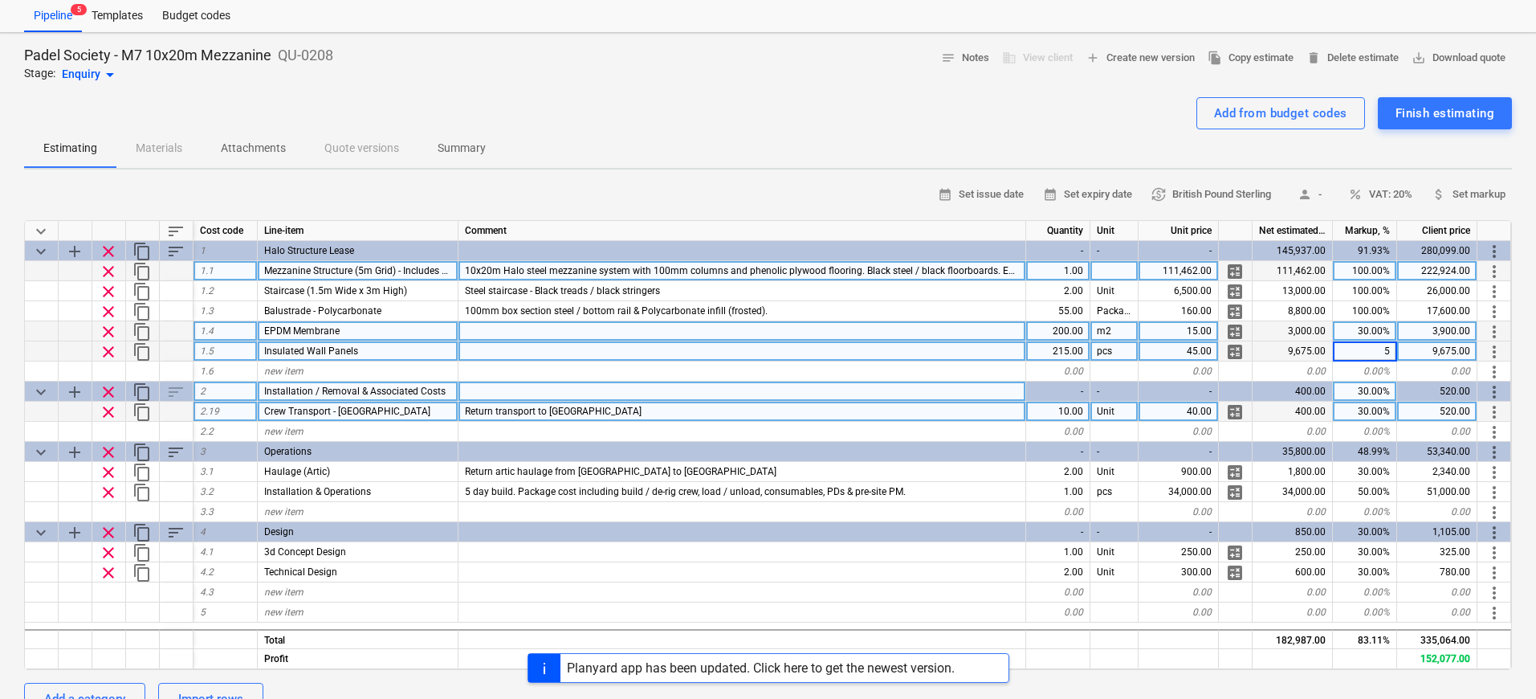
type input "50"
type textarea "x"
click at [716, 85] on div at bounding box center [768, 90] width 1488 height 13
click at [889, 667] on div "Planyard app has been updated. Click here to get the newest version." at bounding box center [761, 667] width 388 height 15
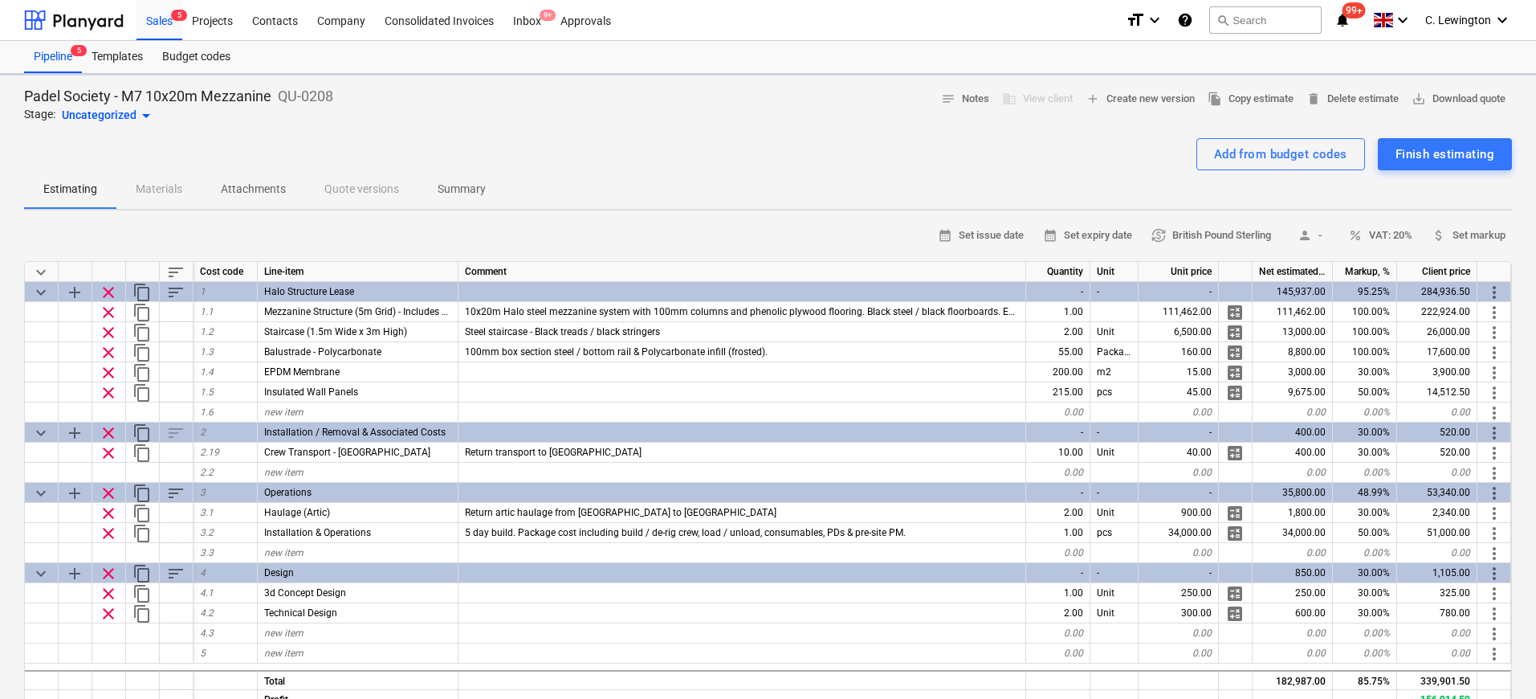
type textarea "x"
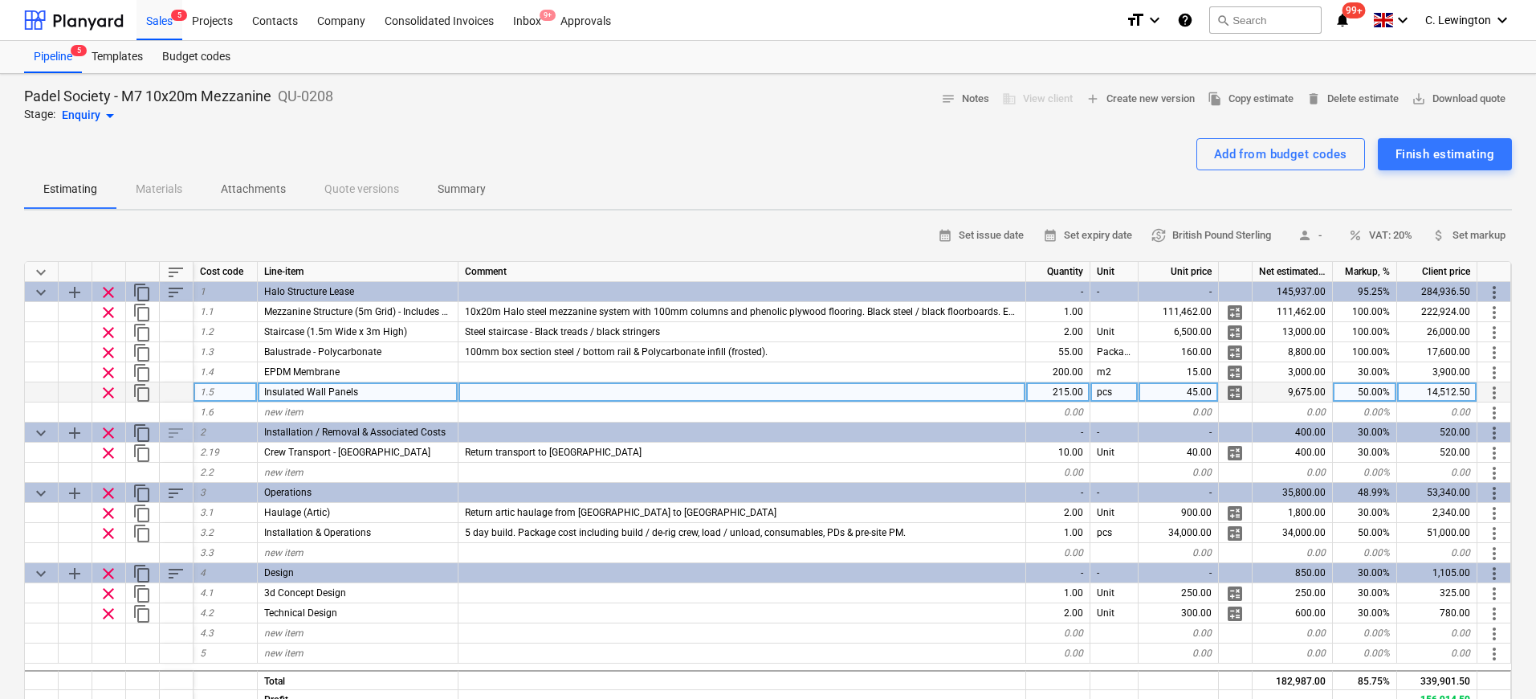
click at [826, 387] on div at bounding box center [742, 392] width 568 height 20
type input "Including cleats"
type textarea "x"
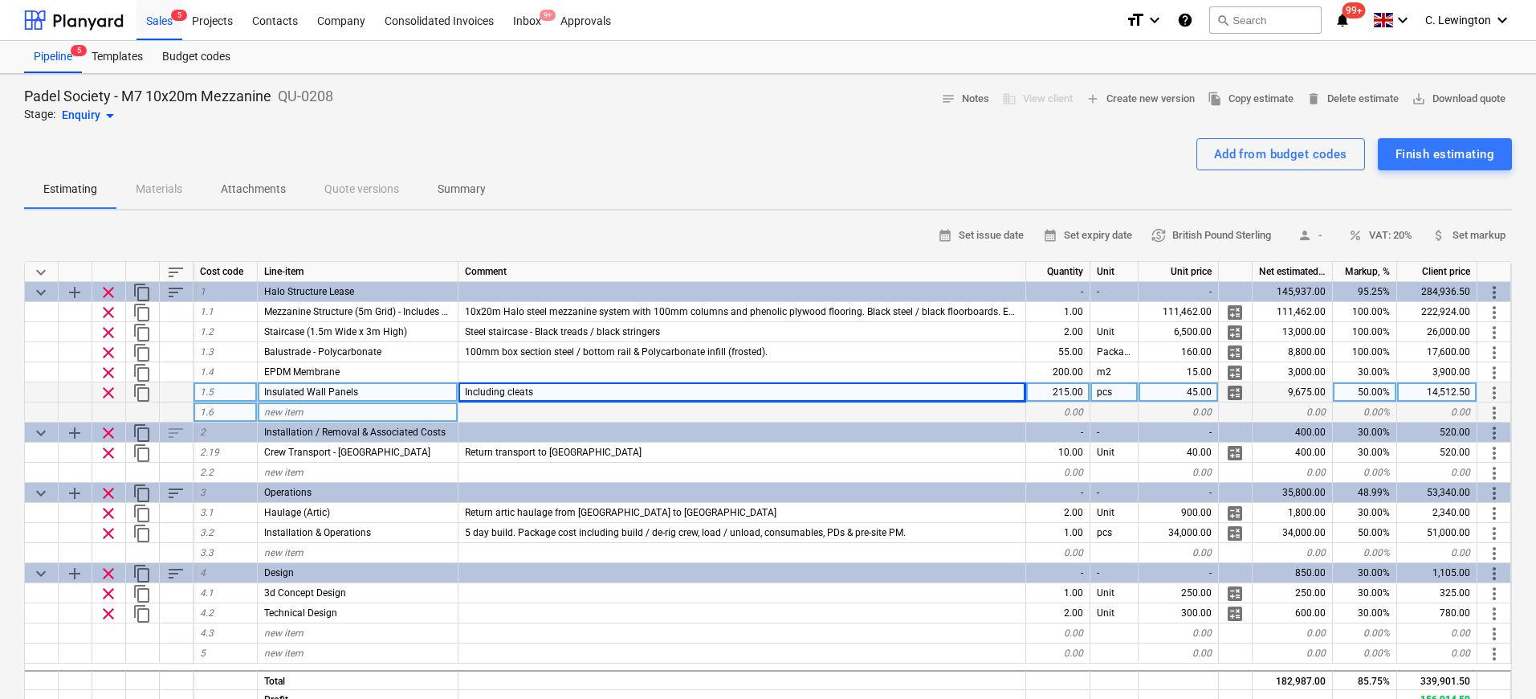
click at [339, 412] on div "new item" at bounding box center [358, 412] width 201 height 20
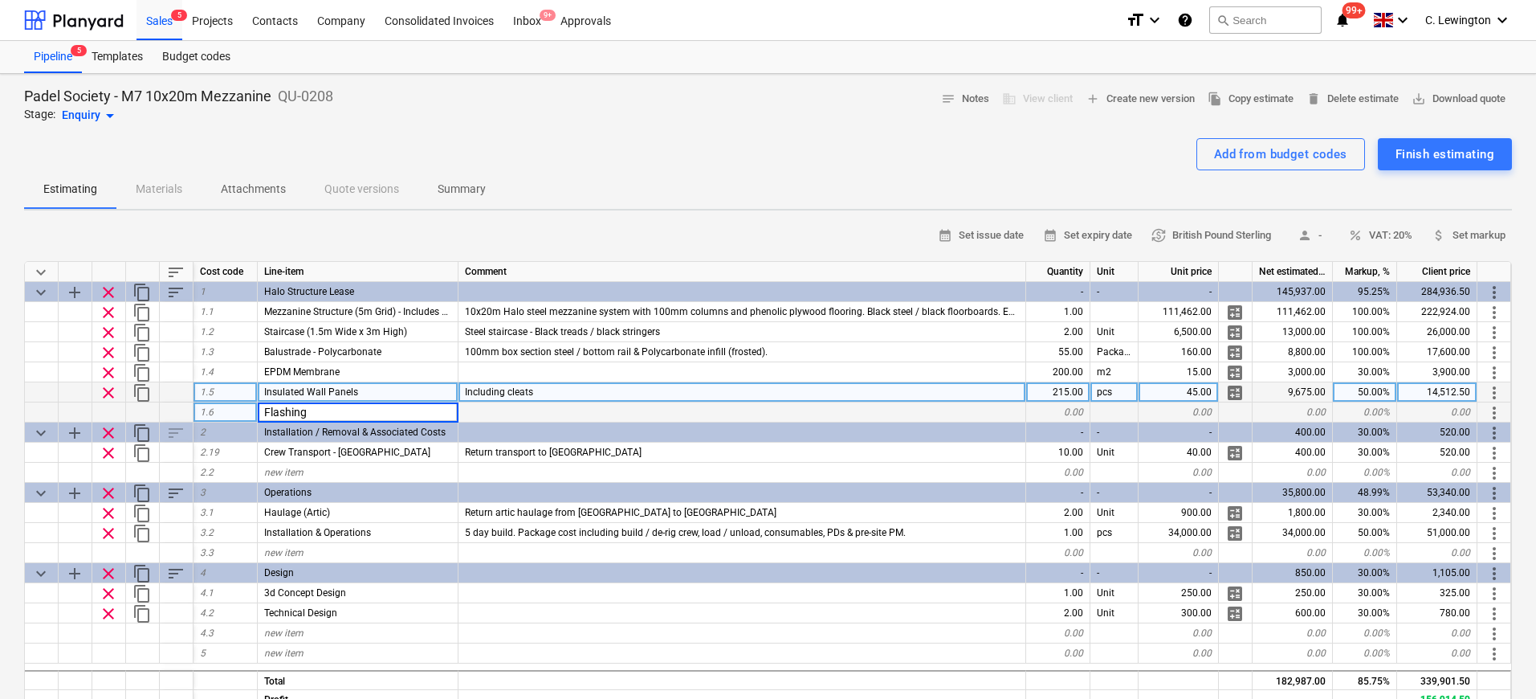
type input "Flashings"
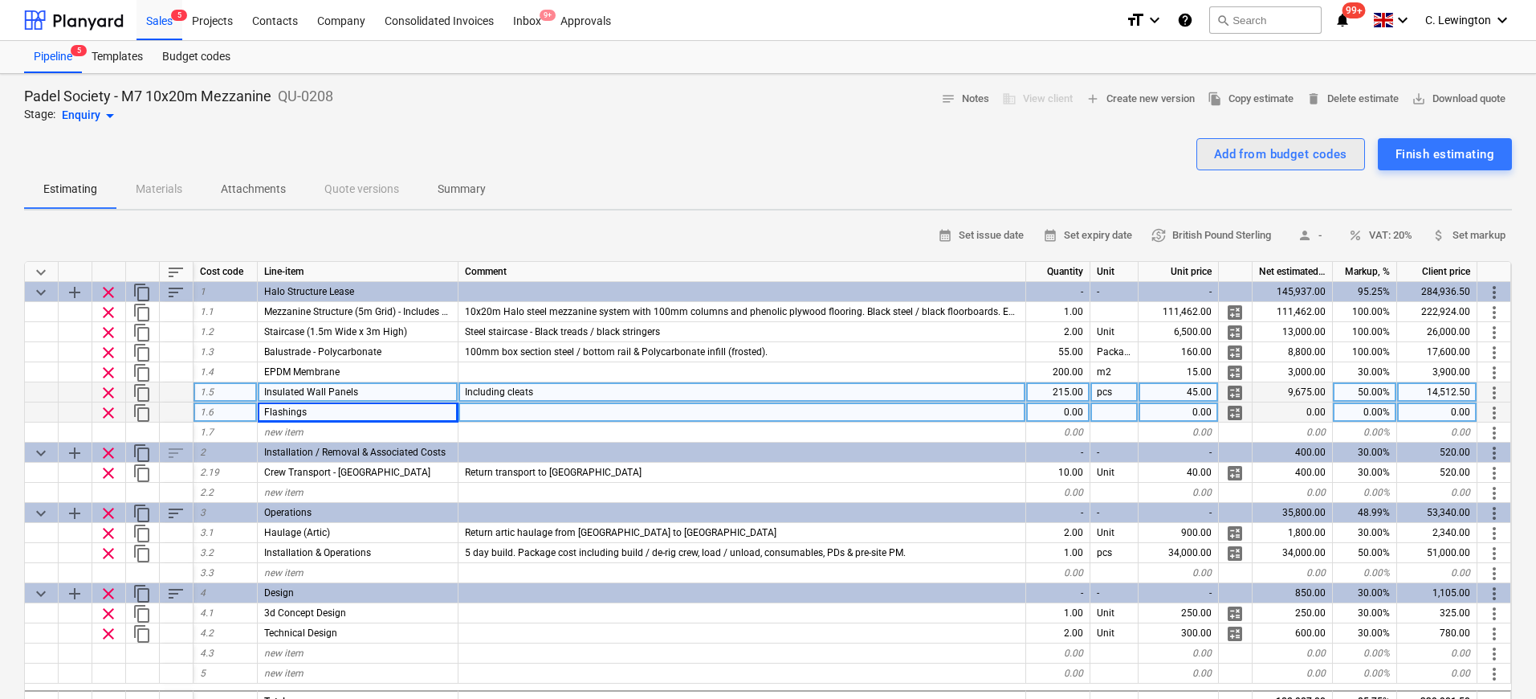
click at [1306, 149] on div "Add from budget codes" at bounding box center [1280, 154] width 133 height 21
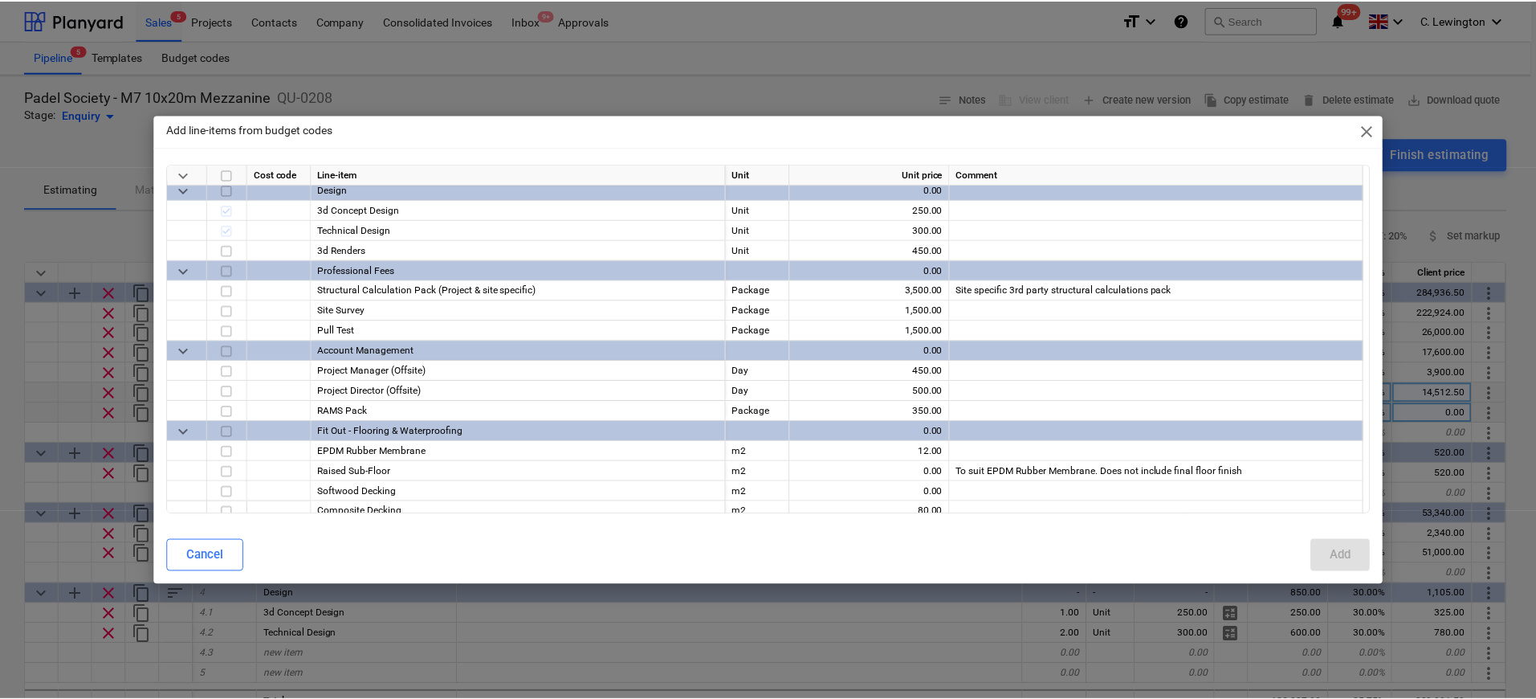
scroll to position [918, 0]
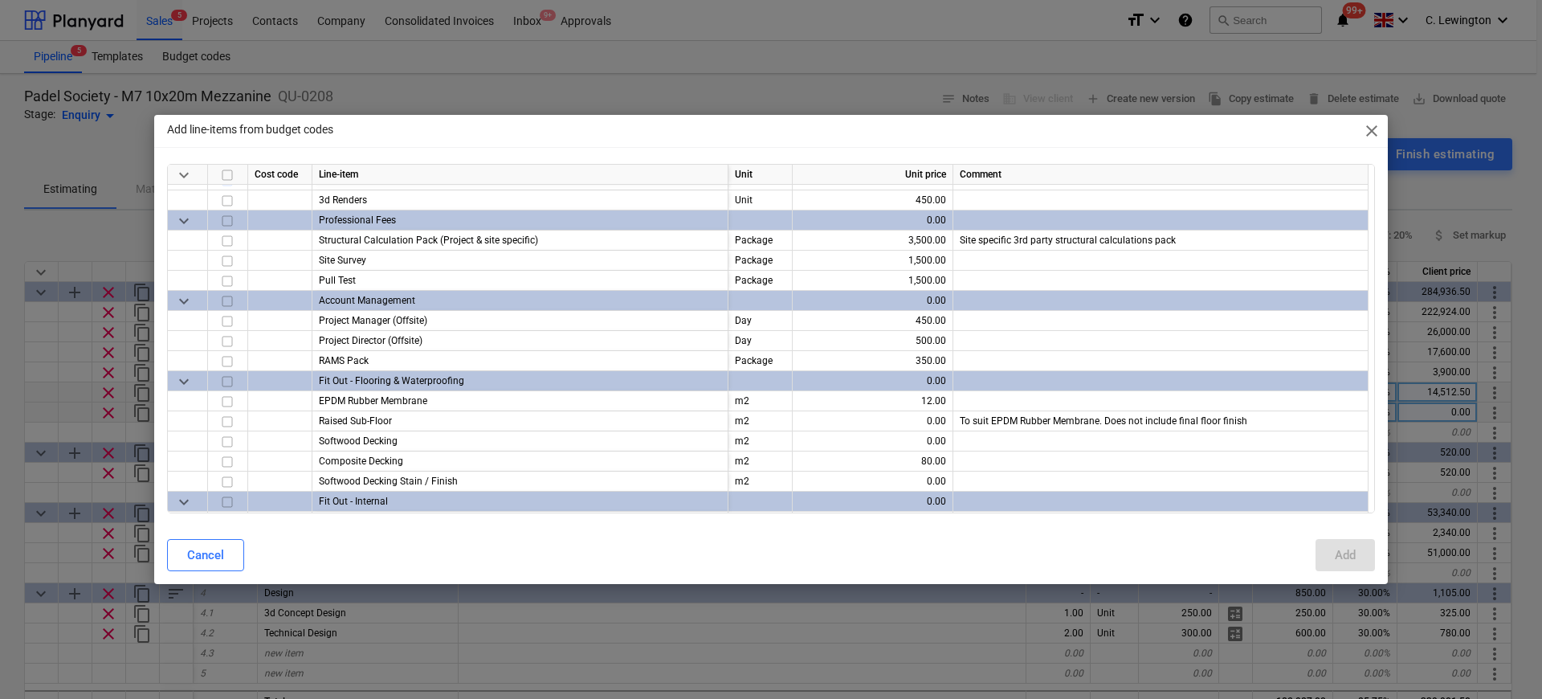
click at [1376, 128] on span "close" at bounding box center [1371, 130] width 19 height 19
type textarea "x"
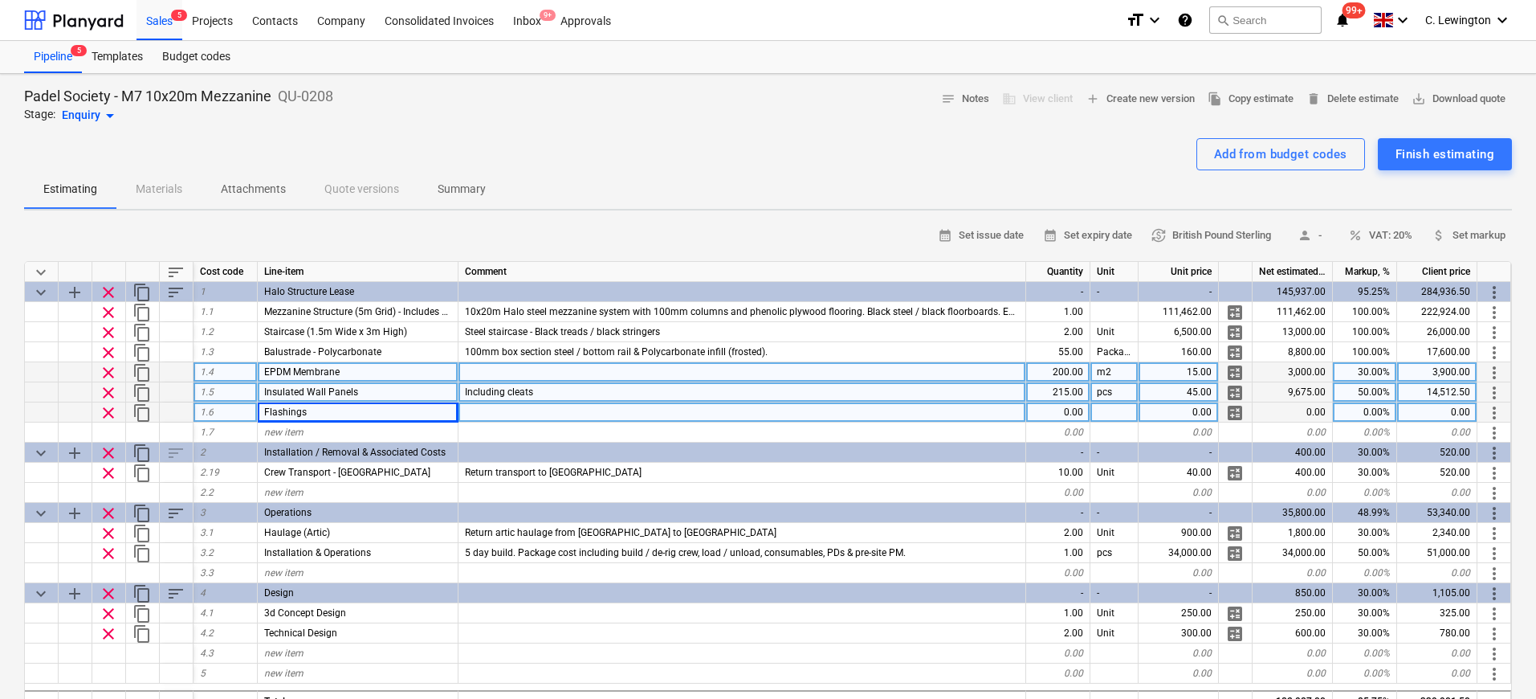
click at [1198, 369] on div "15.00" at bounding box center [1179, 372] width 80 height 20
type input "20"
type textarea "x"
click at [1198, 369] on div "20.00" at bounding box center [1179, 372] width 80 height 20
type input "17"
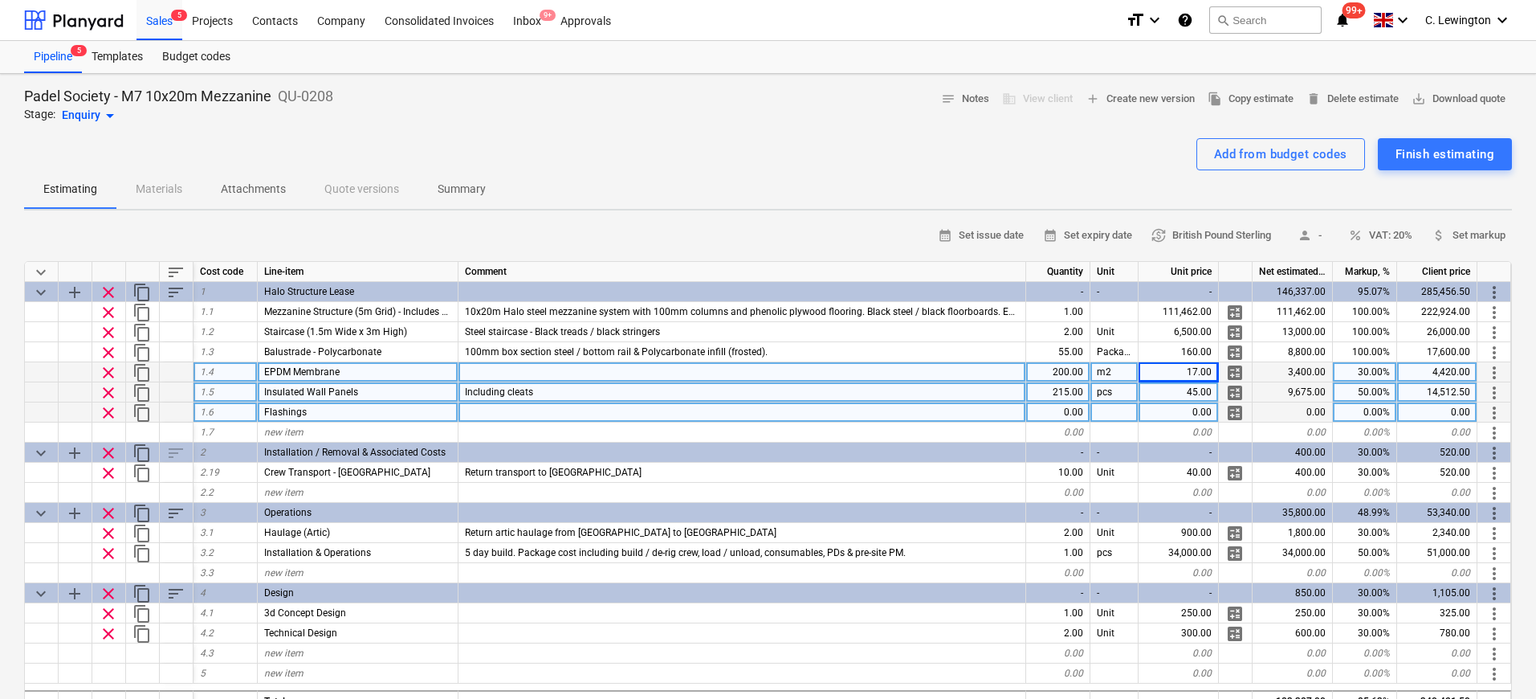
type textarea "x"
click at [1212, 413] on div "0.00" at bounding box center [1179, 412] width 80 height 20
click at [1195, 373] on div "17.00" at bounding box center [1179, 372] width 80 height 20
click at [1187, 404] on div "0.00" at bounding box center [1179, 412] width 80 height 20
type input "105"
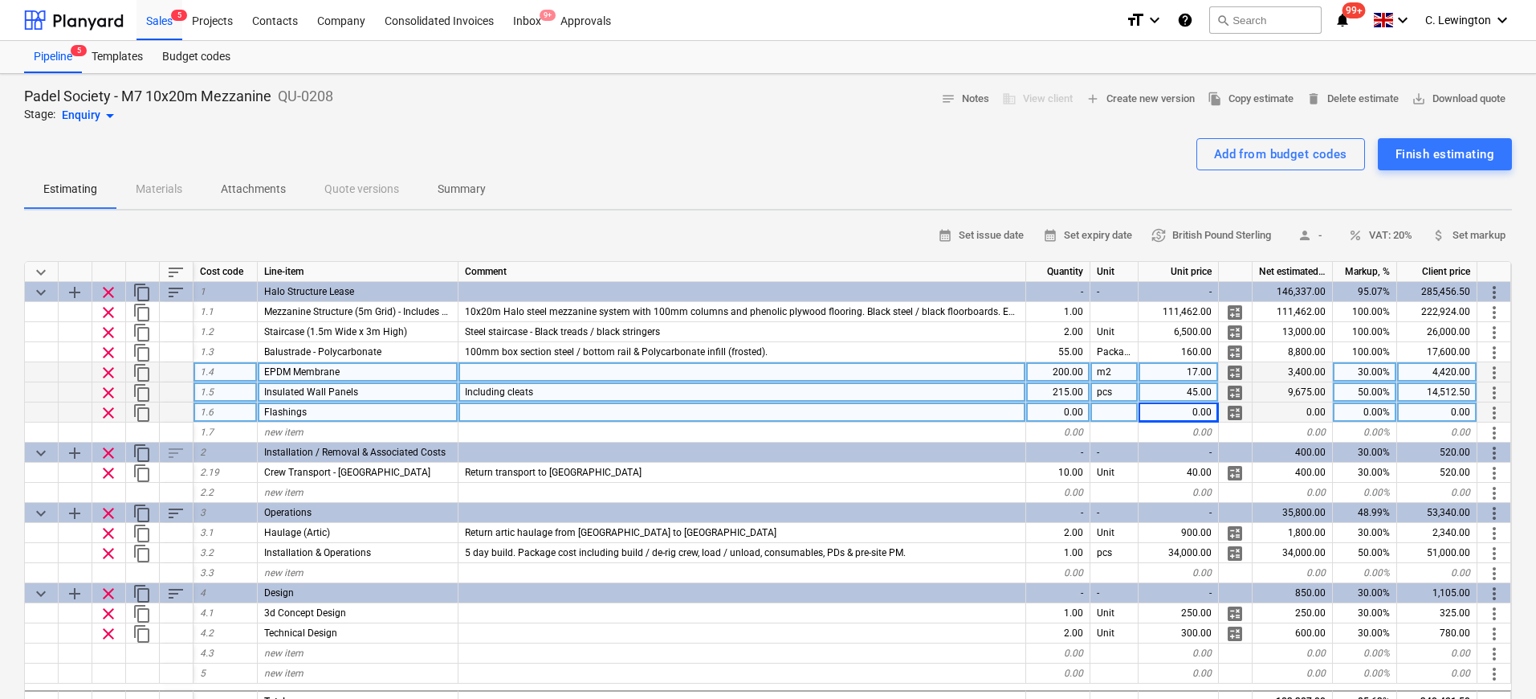
click at [1078, 407] on div "0.00" at bounding box center [1058, 412] width 64 height 20
type input "105"
type textarea "x"
click at [1155, 410] on div "0.00" at bounding box center [1179, 412] width 80 height 20
type input "10"
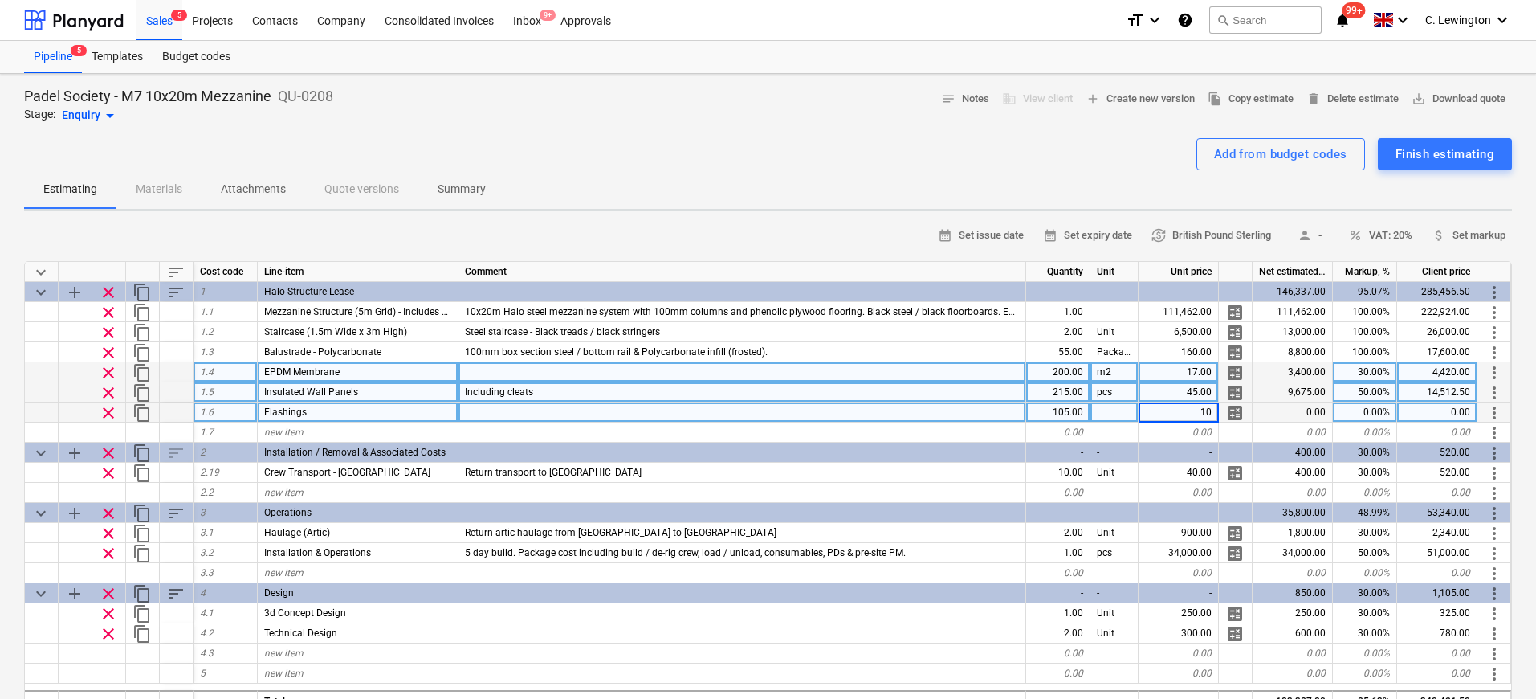
type textarea "x"
click at [1181, 376] on div "17.00" at bounding box center [1179, 372] width 80 height 20
type input "27"
type textarea "x"
click at [323, 431] on div "new item" at bounding box center [358, 432] width 201 height 20
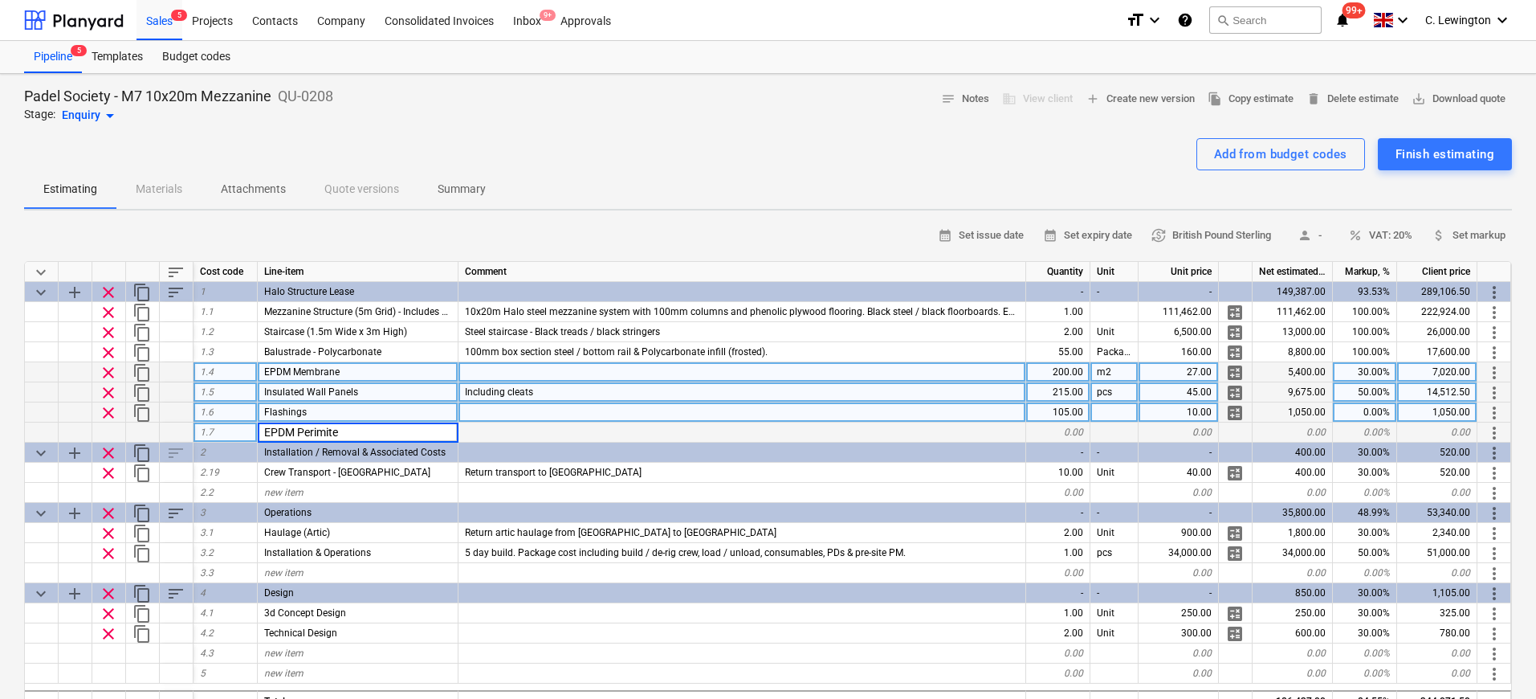
type input "EPDM Perimiter"
type textarea "x"
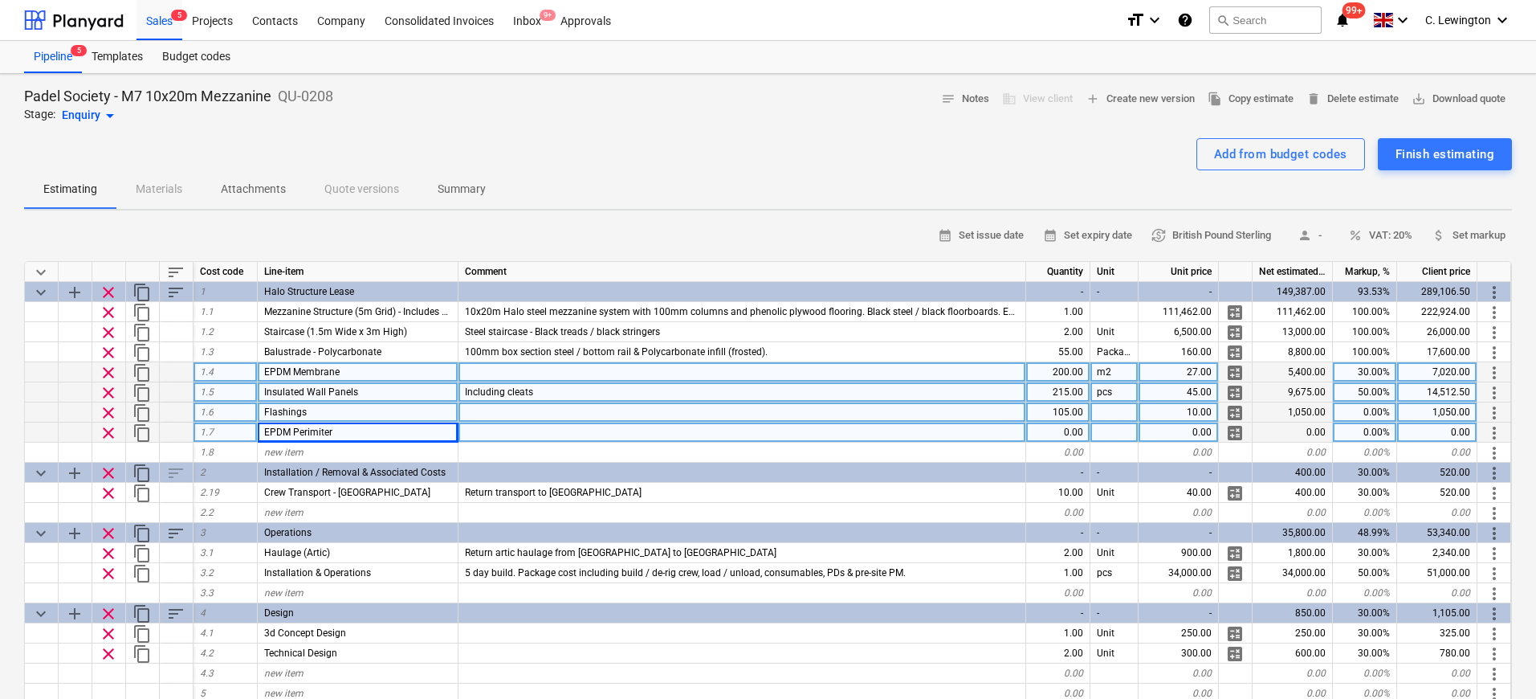
click at [1193, 439] on div "0.00" at bounding box center [1179, 432] width 80 height 20
type input "26"
type textarea "x"
click at [1069, 430] on div "1.00" at bounding box center [1058, 432] width 64 height 20
type input "60"
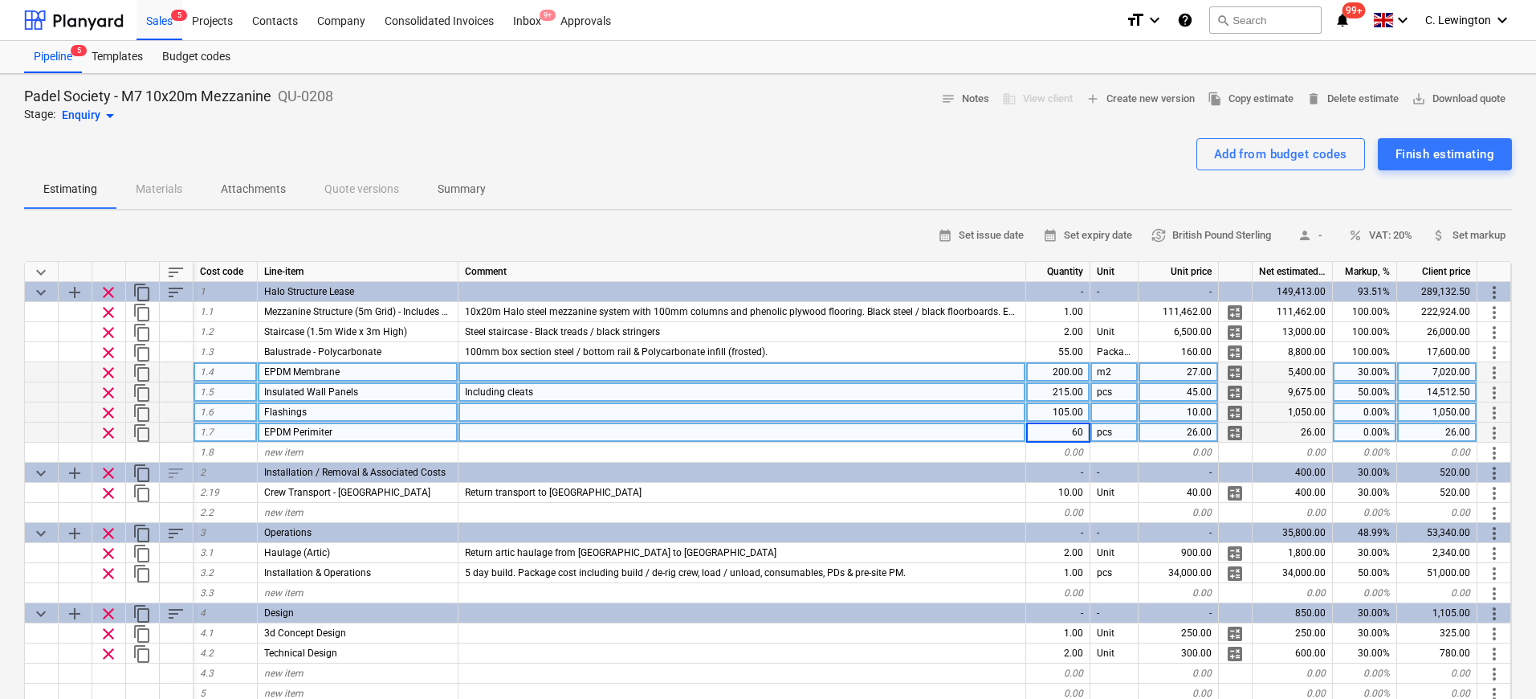
type textarea "x"
click at [1187, 372] on div "27.00" at bounding box center [1179, 372] width 80 height 20
type input "15"
type textarea "x"
click at [434, 434] on div "EPDM Perimiter" at bounding box center [358, 432] width 201 height 20
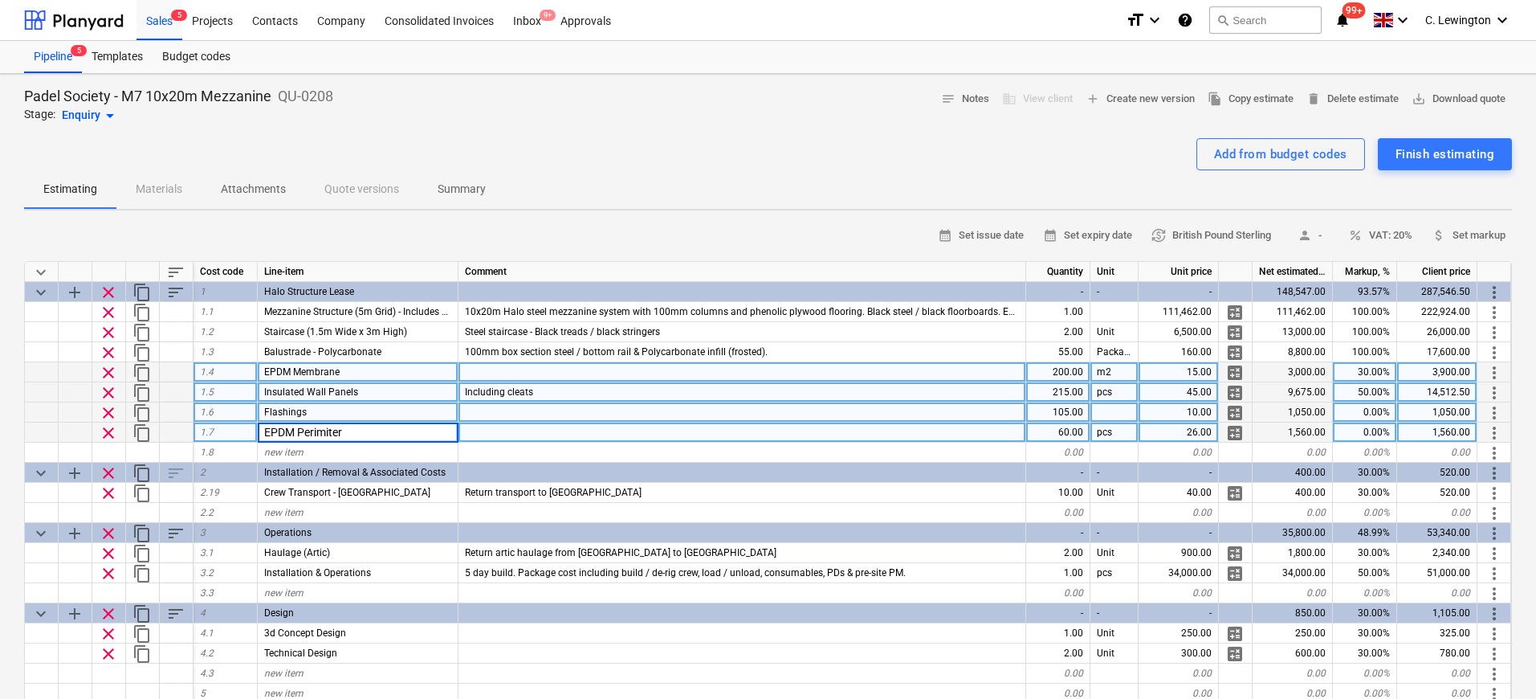
click at [330, 430] on input "EPDM Perimiter" at bounding box center [358, 431] width 200 height 19
type input "EPDM Perimeter"
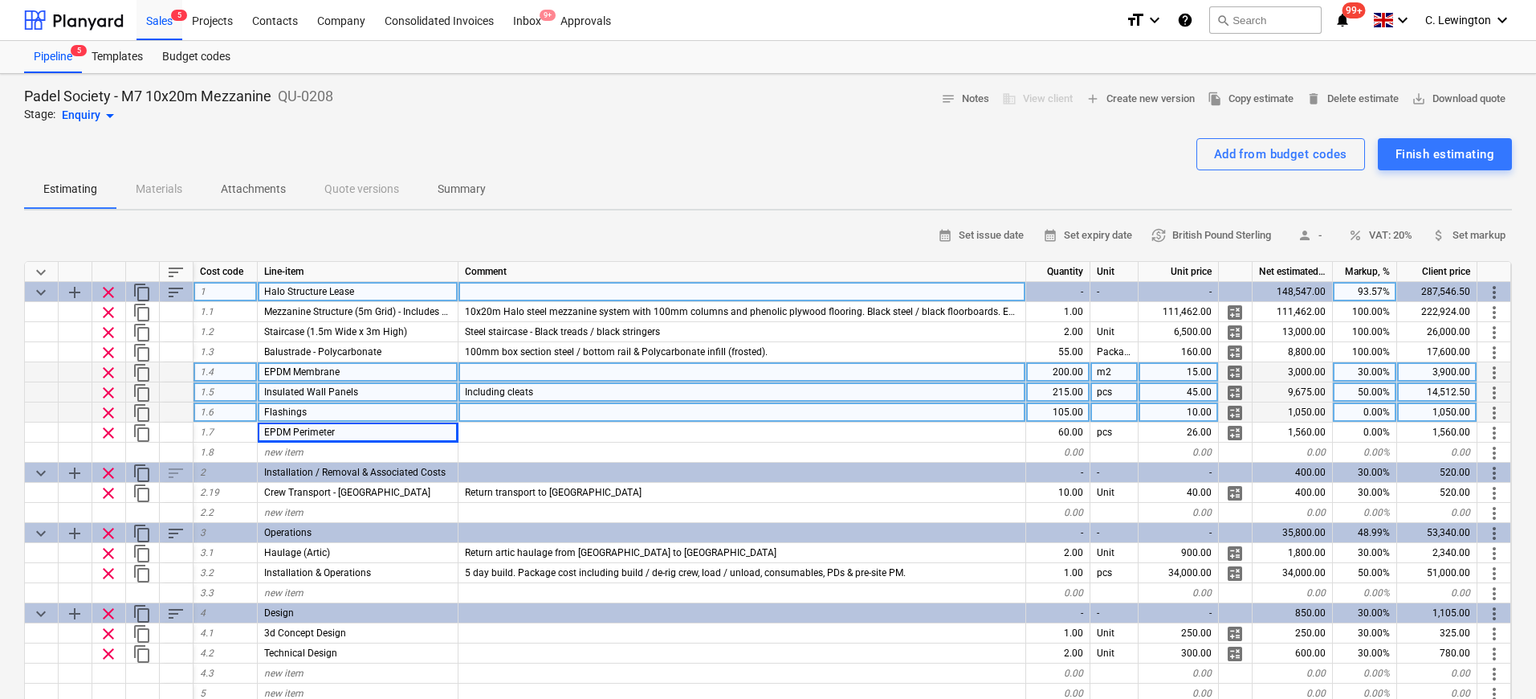
click at [370, 413] on div "Flashings" at bounding box center [358, 412] width 201 height 20
click at [171, 286] on span "sort" at bounding box center [175, 292] width 19 height 19
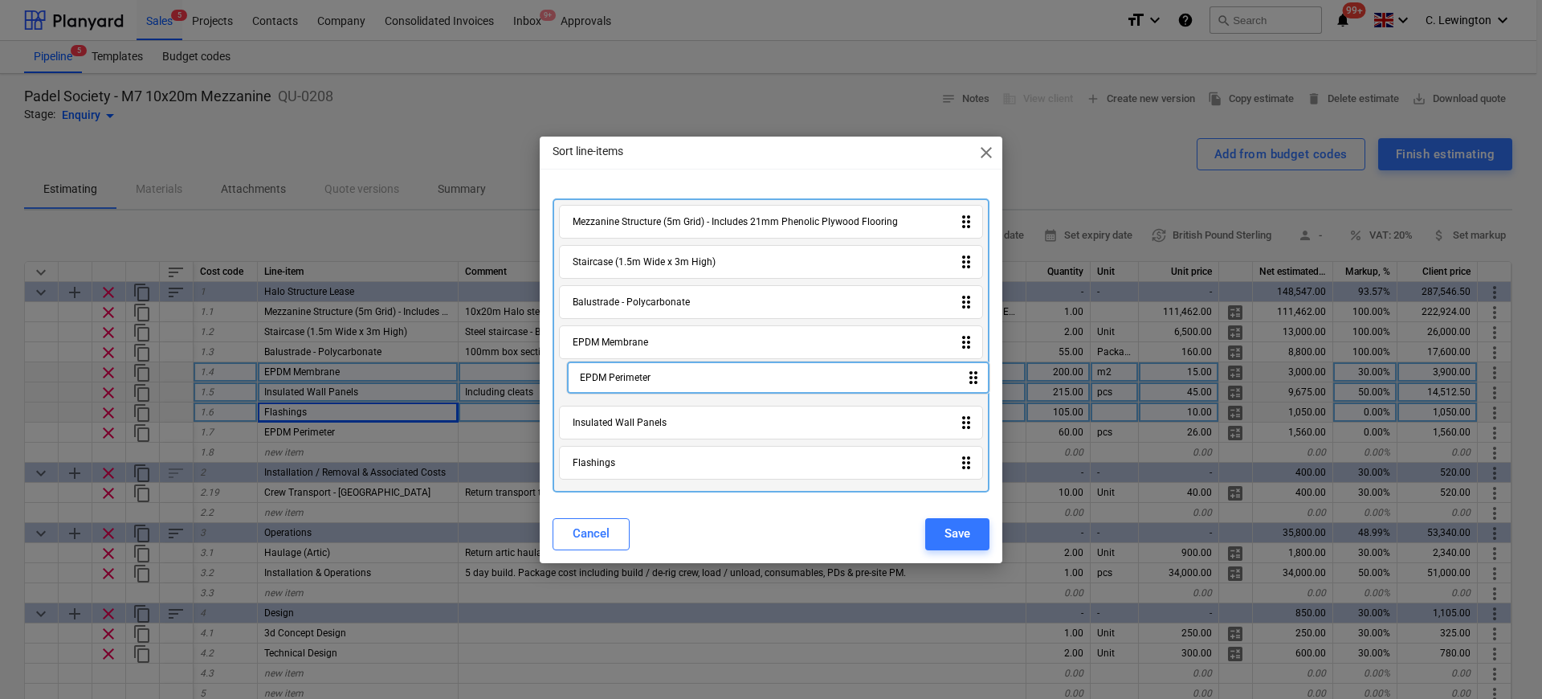
drag, startPoint x: 733, startPoint y: 459, endPoint x: 739, endPoint y: 381, distance: 78.1
click at [739, 381] on div "Mezzanine Structure (5m Grid) - Includes 21mm Phenolic Plywood Flooring drag_in…" at bounding box center [770, 345] width 437 height 294
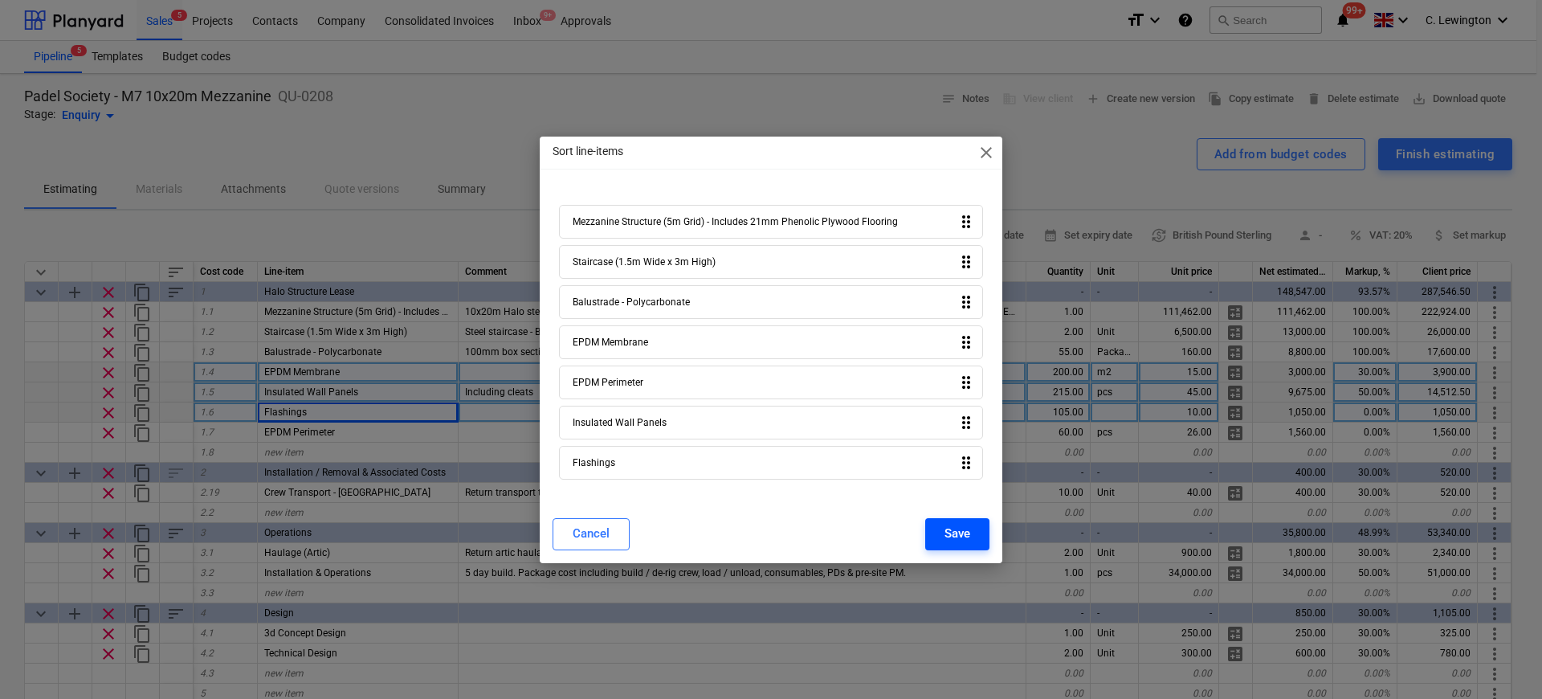
click at [963, 520] on button "Save" at bounding box center [957, 534] width 64 height 32
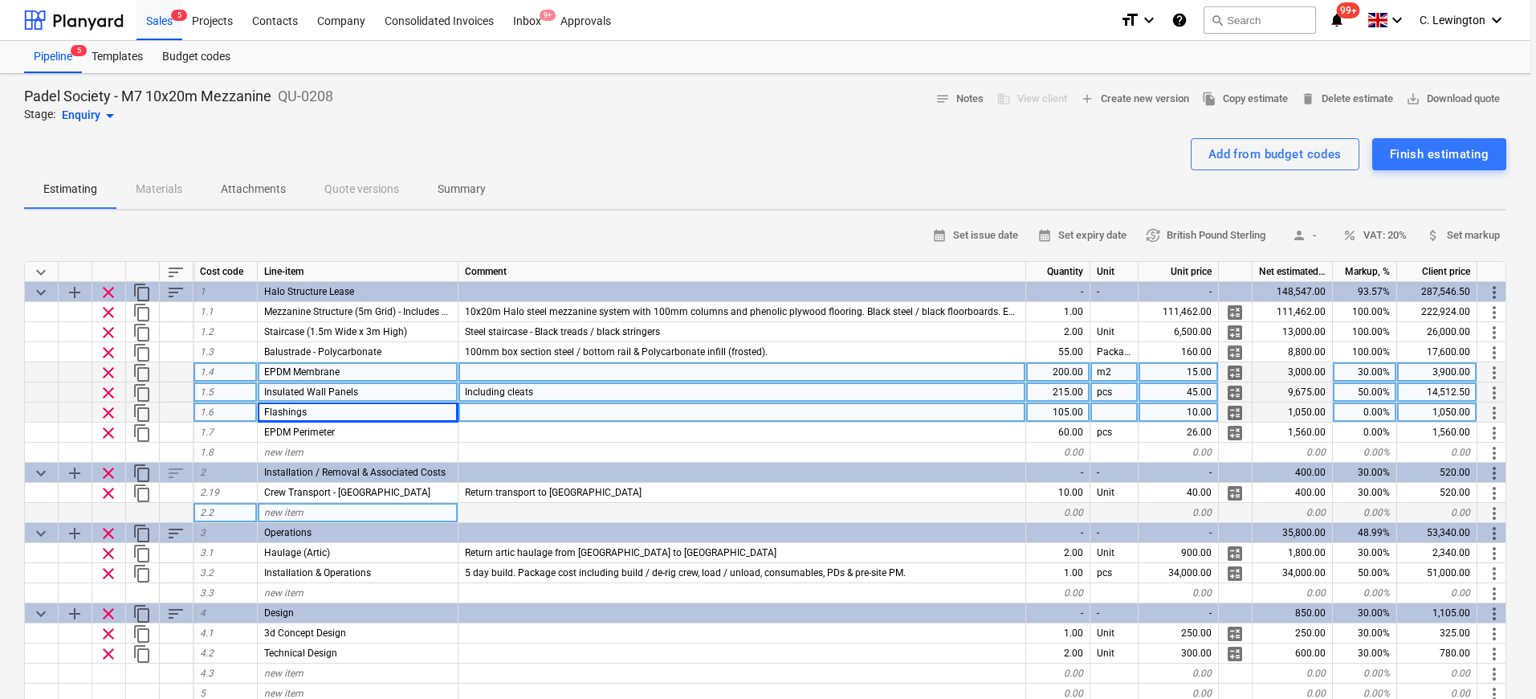
type textarea "x"
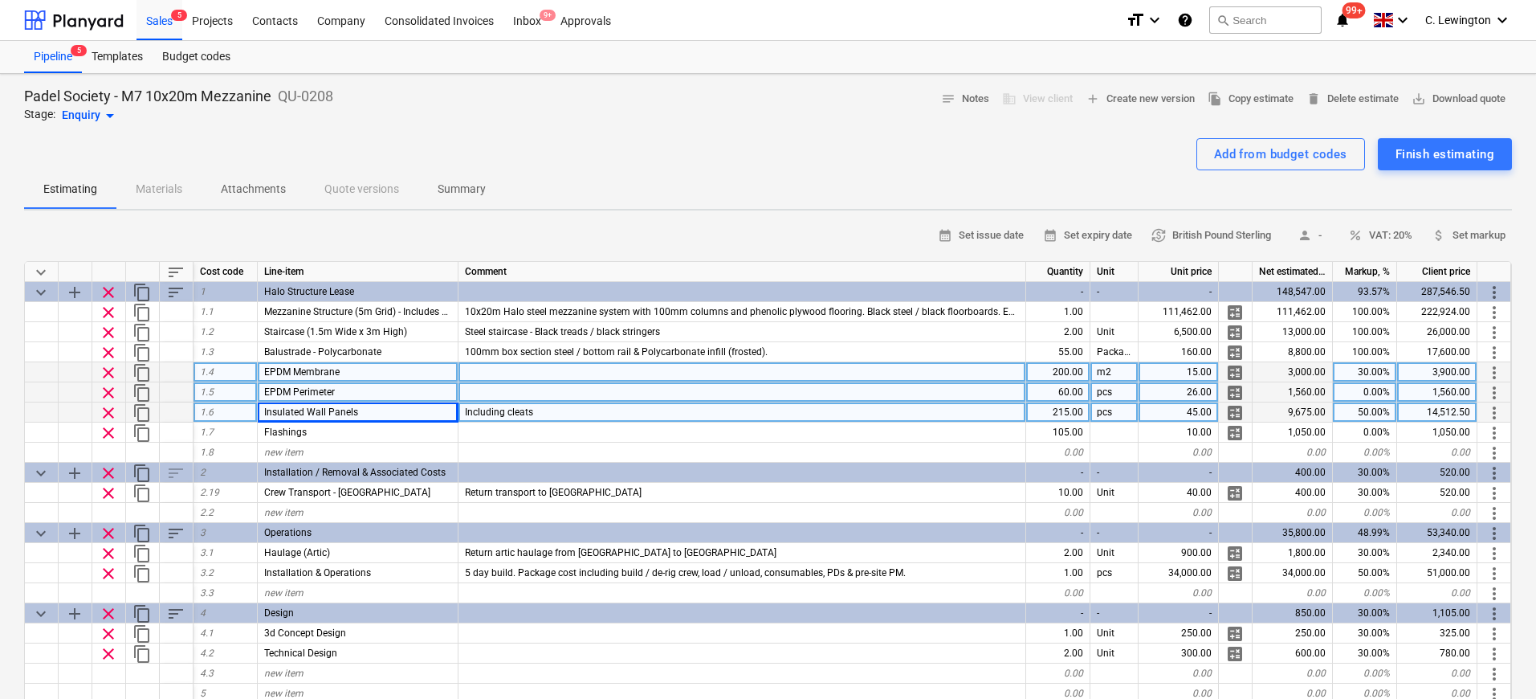
click at [440, 389] on div "EPDM Perimeter" at bounding box center [358, 392] width 201 height 20
click at [438, 392] on input "EPDM Perimeter" at bounding box center [358, 391] width 200 height 19
type input "EPDM Perimeter Flashing"
type textarea "x"
click at [1355, 393] on div "0.00%" at bounding box center [1365, 392] width 64 height 20
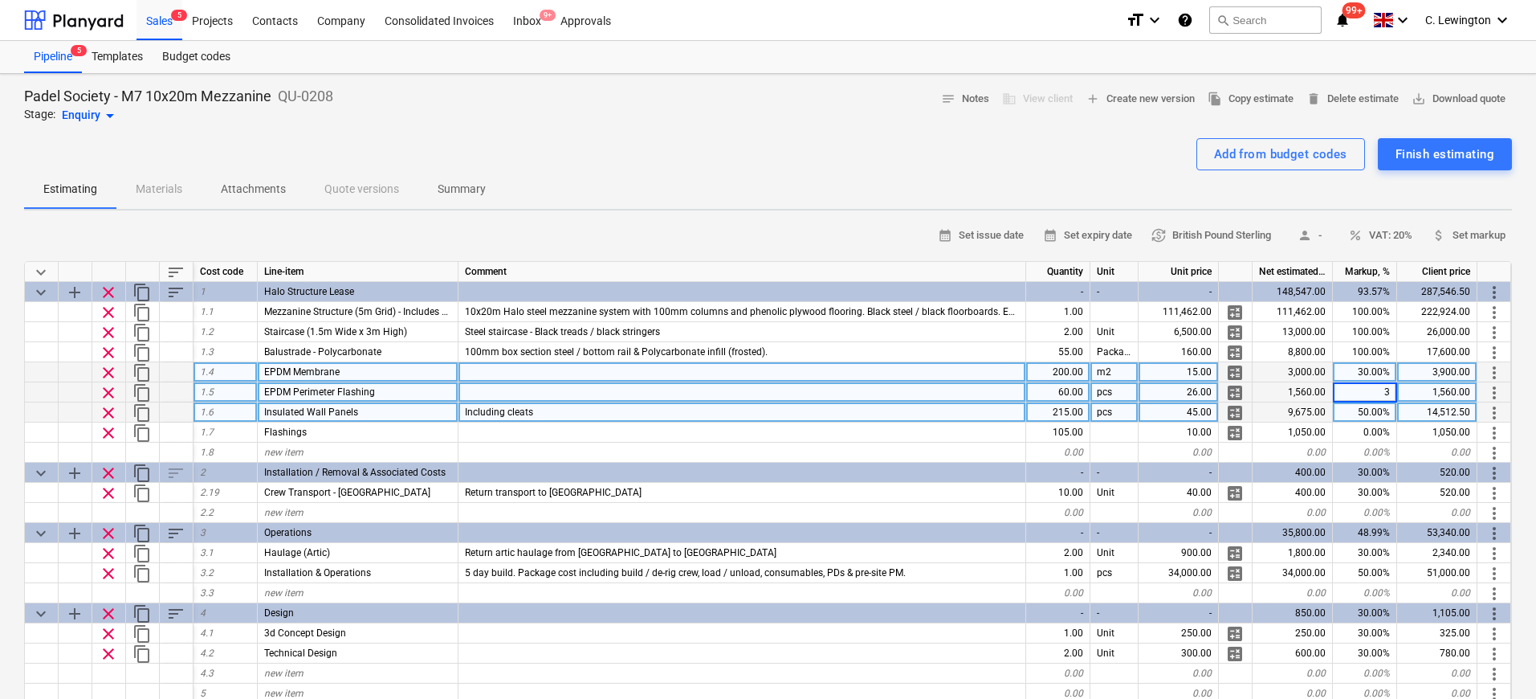
type input "30"
type textarea "x"
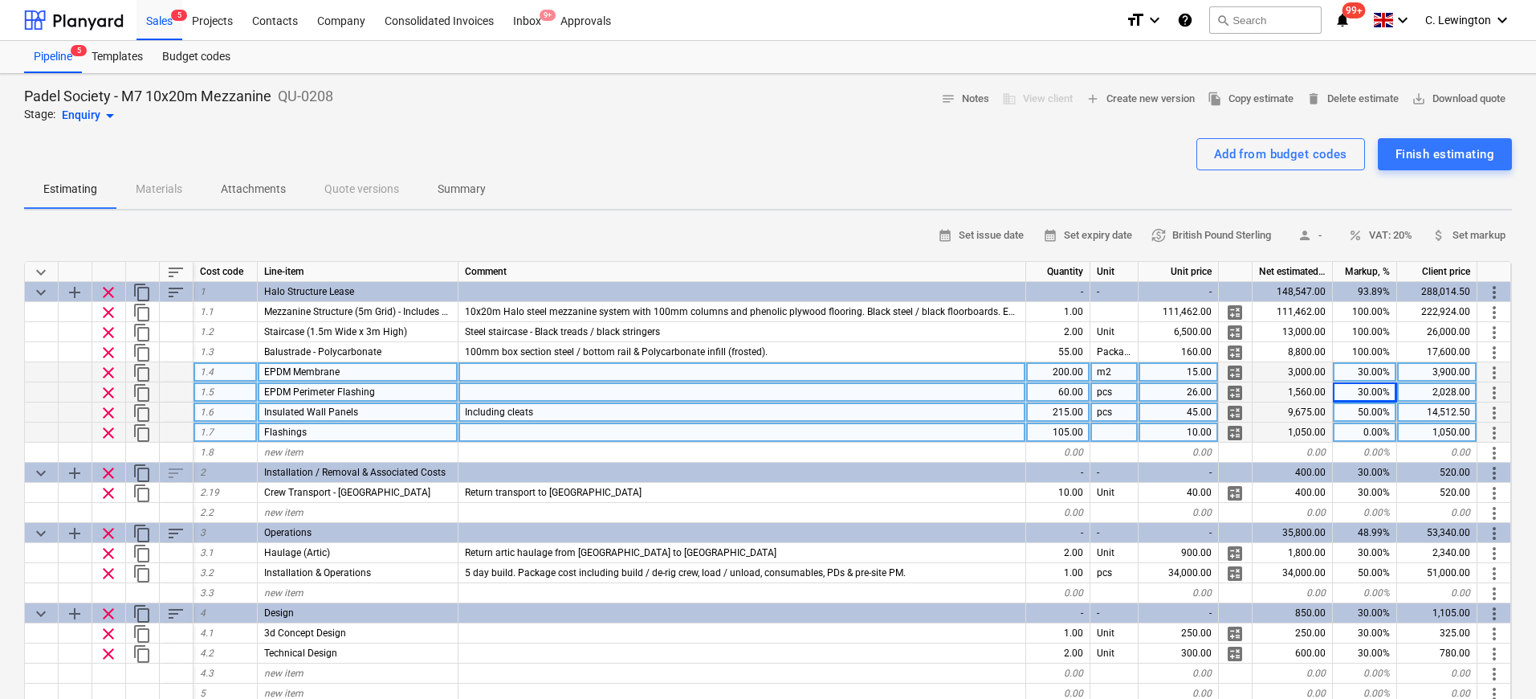
click at [1387, 432] on div "0.00%" at bounding box center [1365, 432] width 64 height 20
type input "50"
type textarea "x"
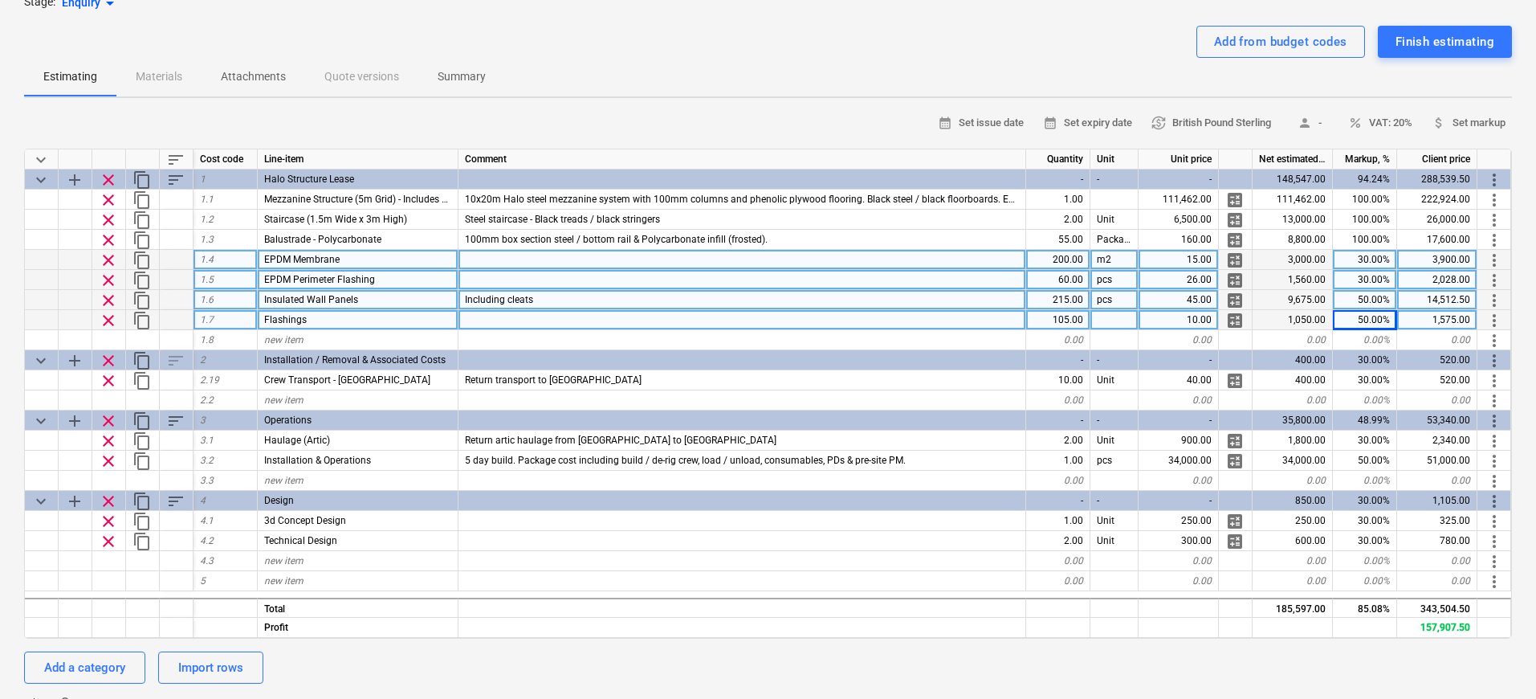
scroll to position [101, 0]
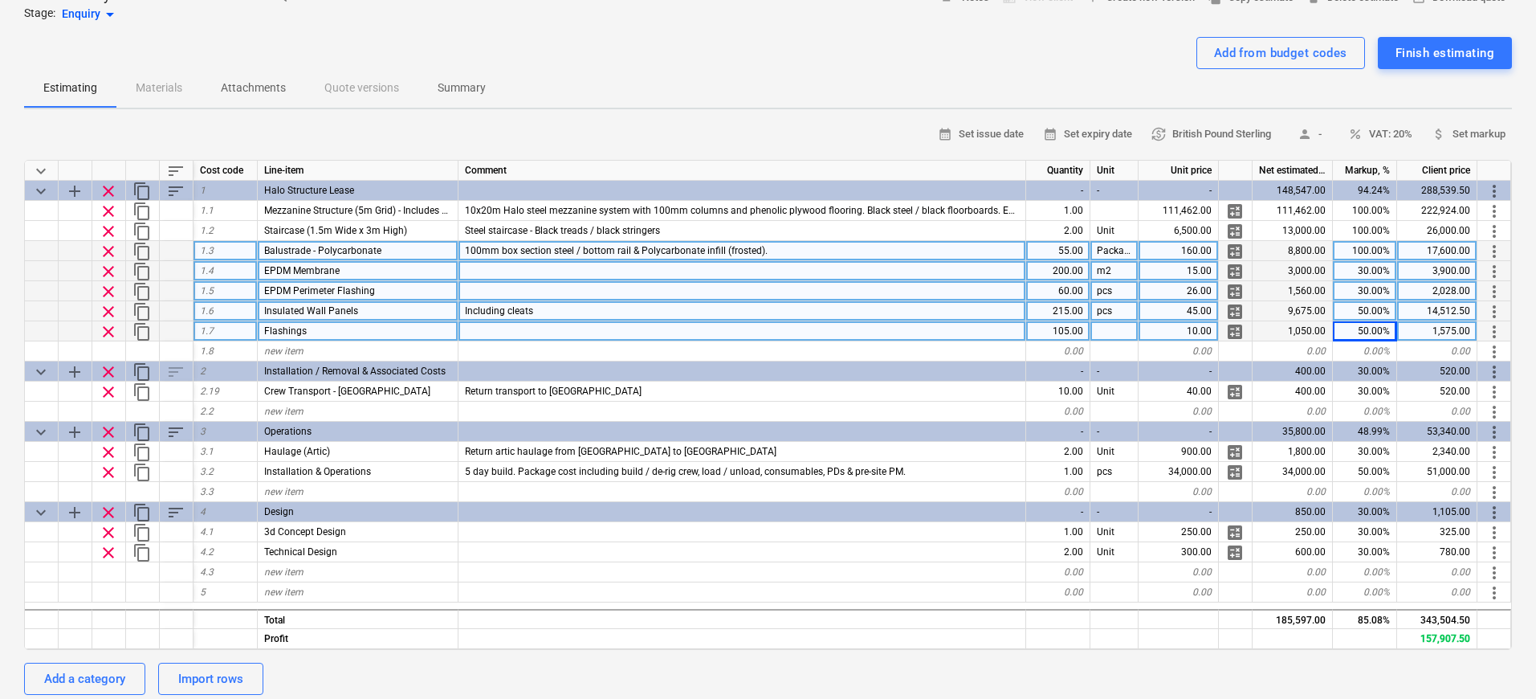
click at [1383, 253] on div "100.00%" at bounding box center [1365, 251] width 64 height 20
type input "75"
type textarea "x"
click at [384, 352] on div "new item" at bounding box center [358, 351] width 201 height 20
type input "Double Door Set"
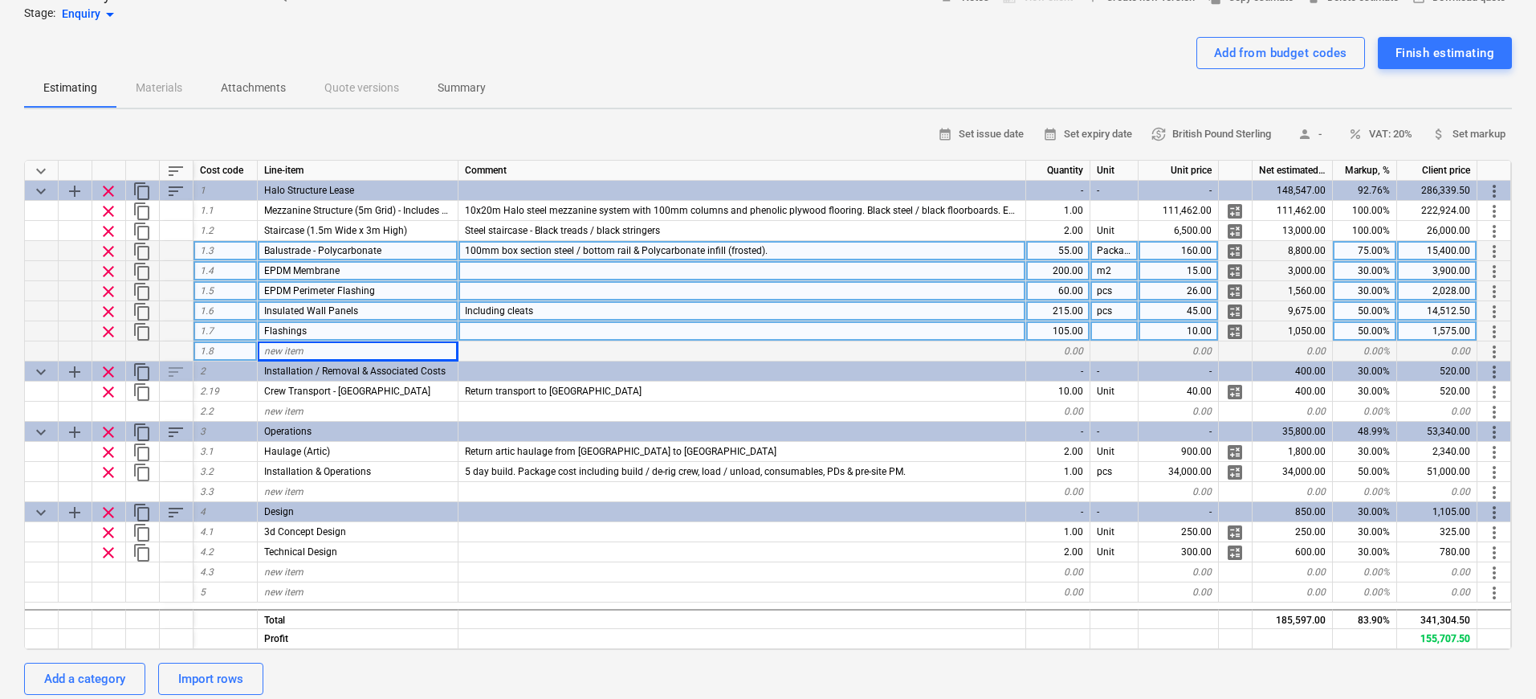
type textarea "x"
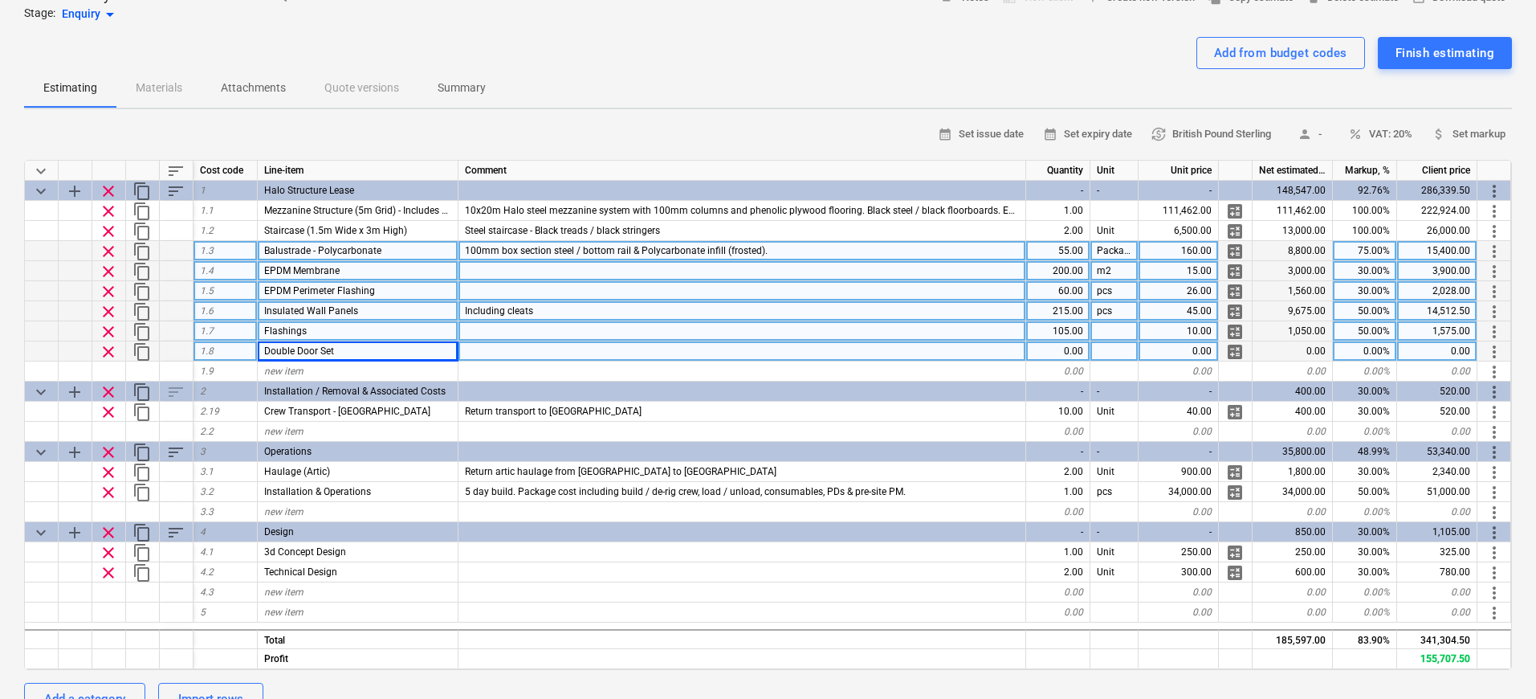
click at [1059, 355] on div "0.00" at bounding box center [1058, 351] width 64 height 20
type input "2"
click at [1159, 353] on div "0.00" at bounding box center [1179, 351] width 80 height 20
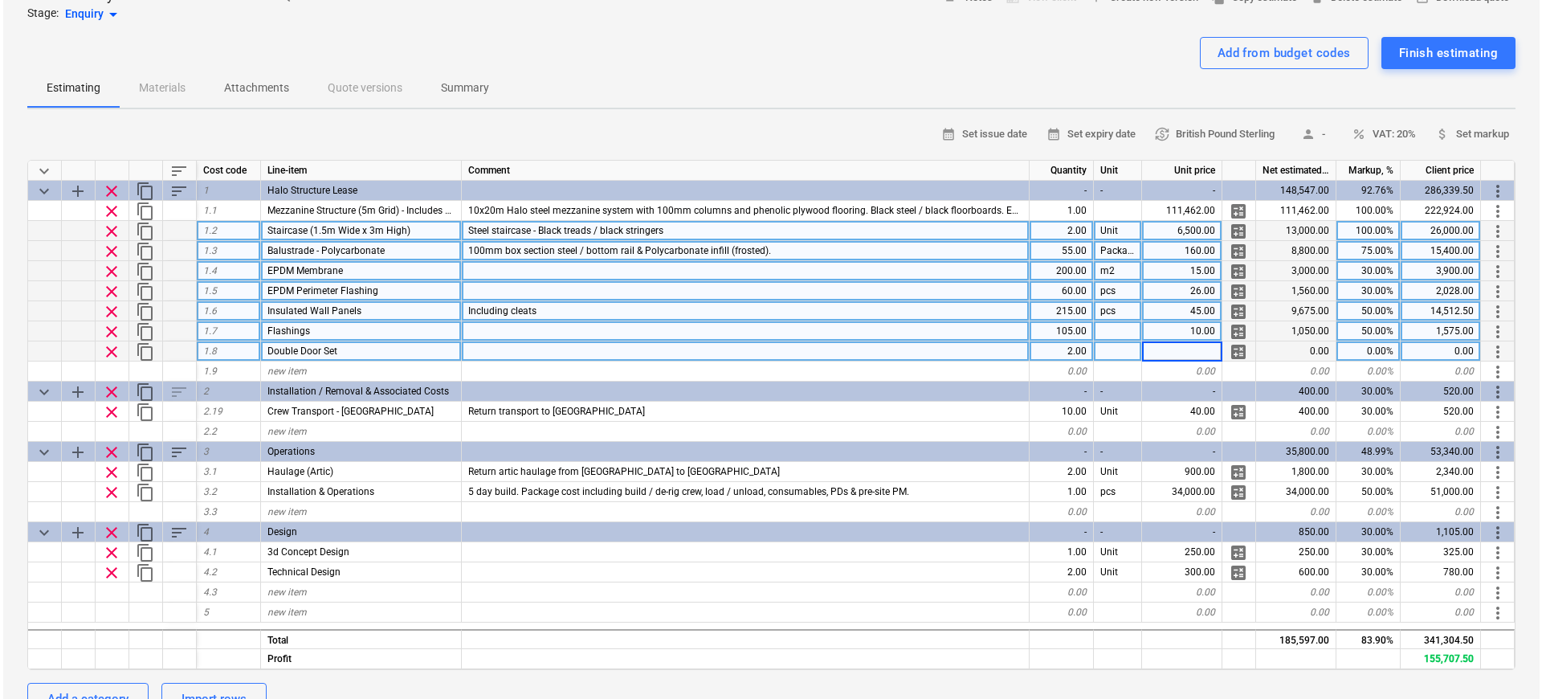
scroll to position [0, 0]
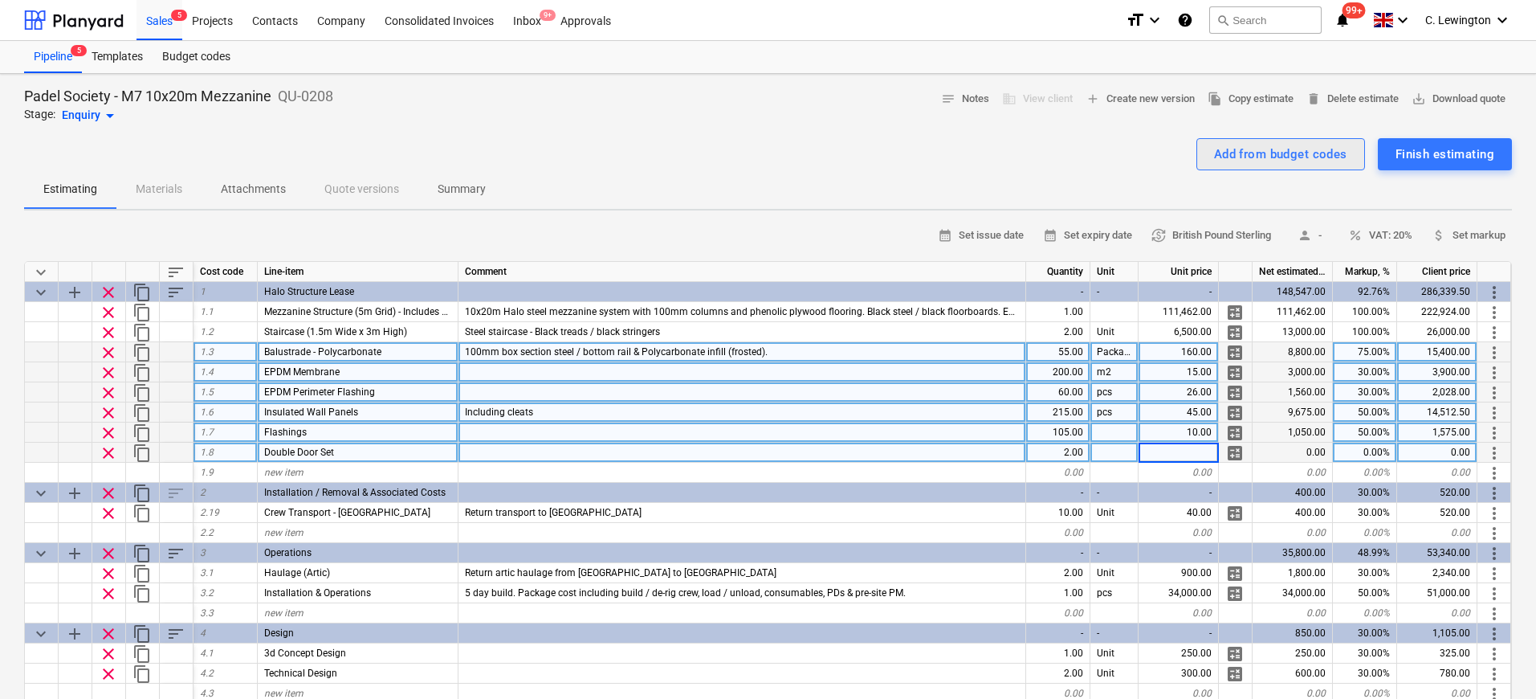
click at [1267, 141] on button "Add from budget codes" at bounding box center [1280, 154] width 169 height 32
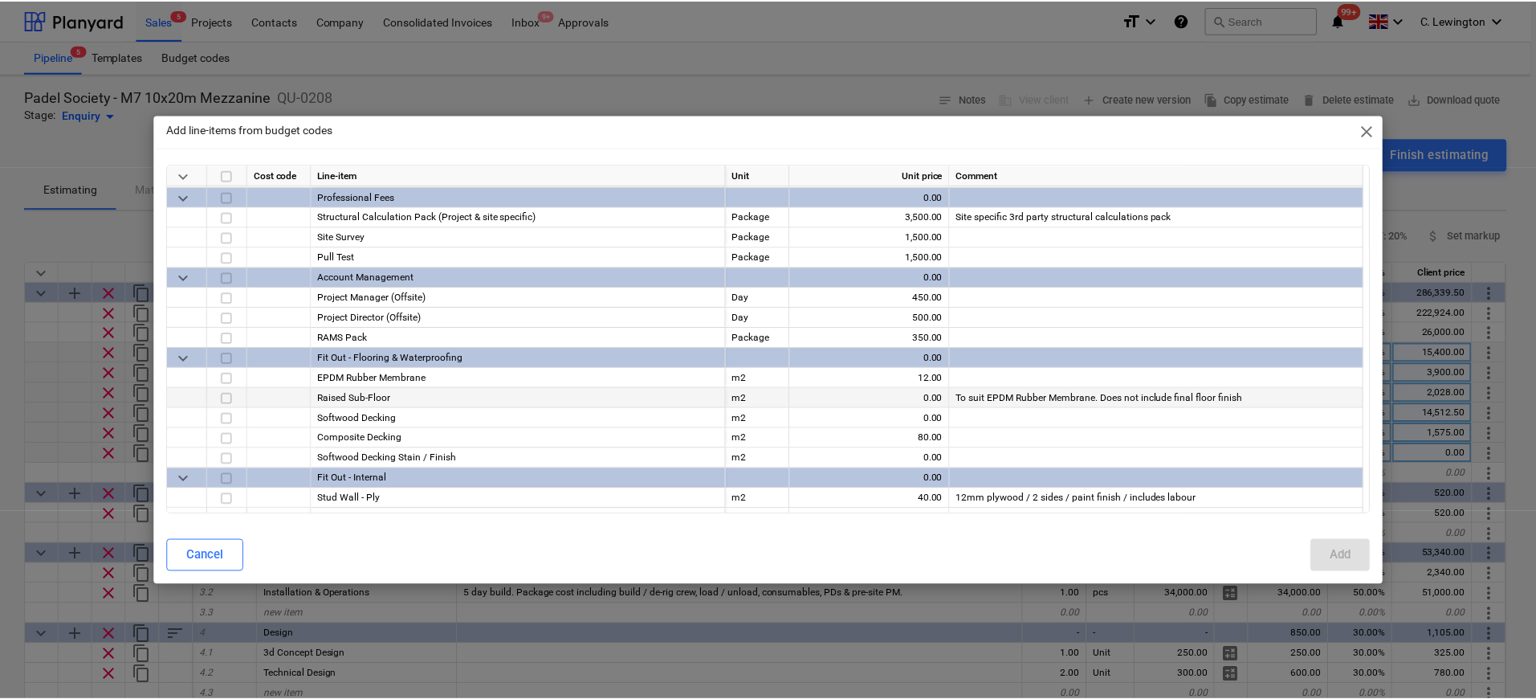
scroll to position [957, 0]
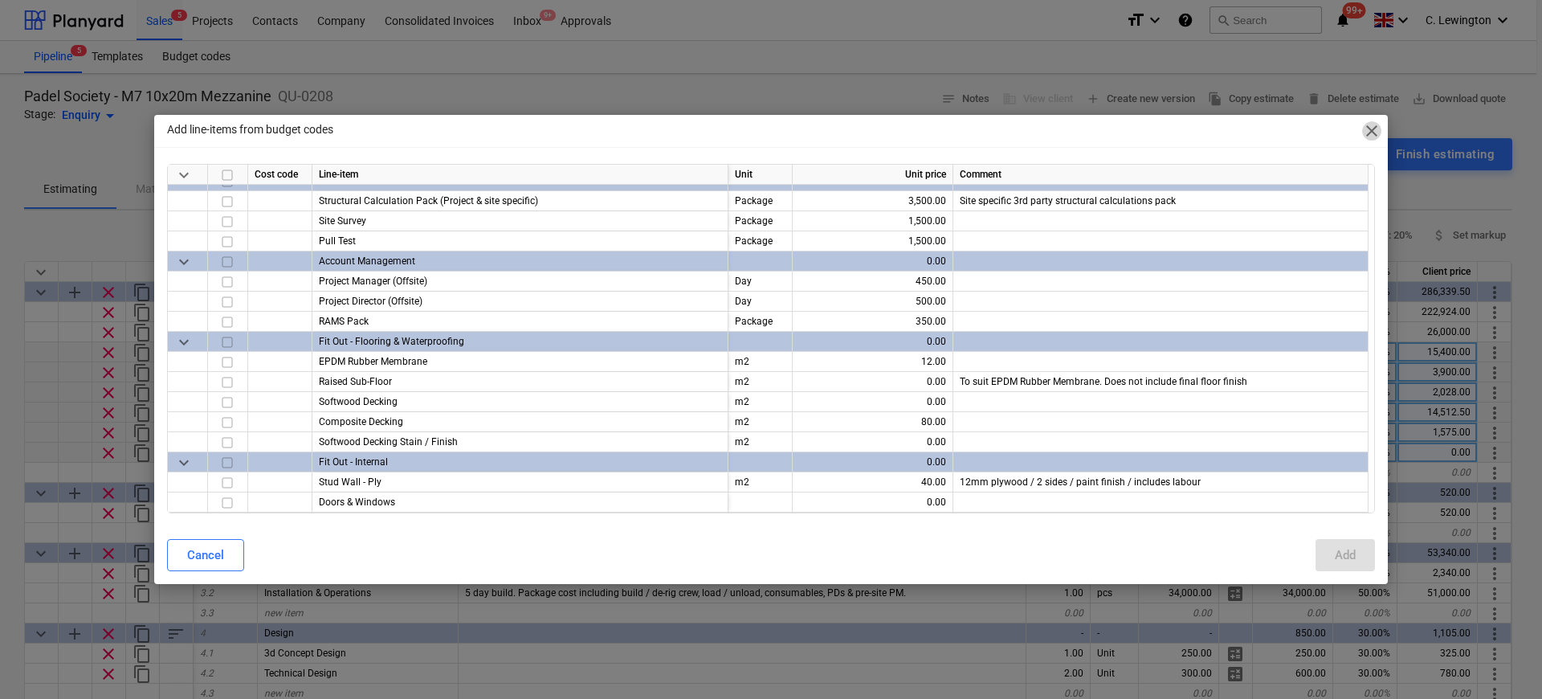
click at [1374, 138] on span "close" at bounding box center [1371, 130] width 19 height 19
type textarea "x"
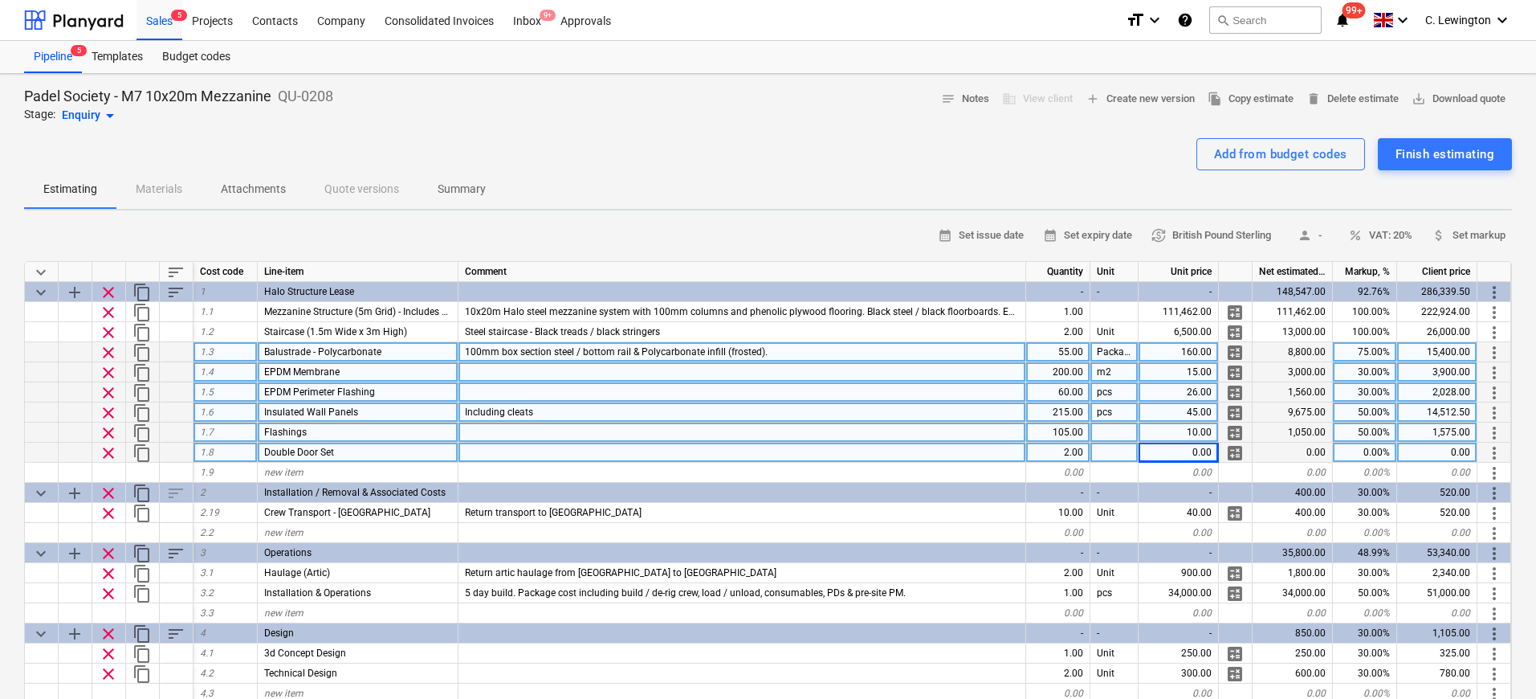
click at [1189, 447] on div "0.00" at bounding box center [1179, 452] width 80 height 20
click at [1183, 454] on div "0.00" at bounding box center [1179, 452] width 80 height 20
type input "3900"
type textarea "x"
click at [1369, 454] on div "0.00%" at bounding box center [1365, 452] width 64 height 20
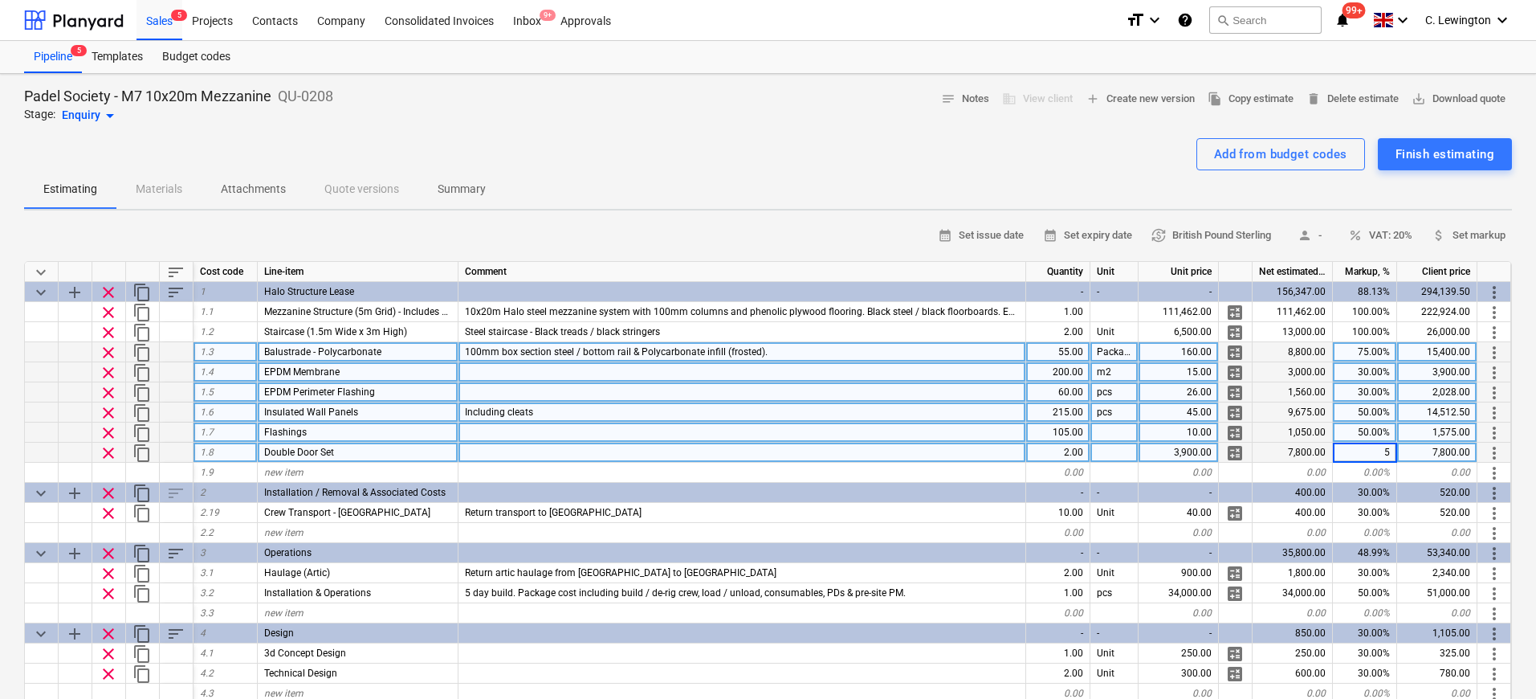
type input "50"
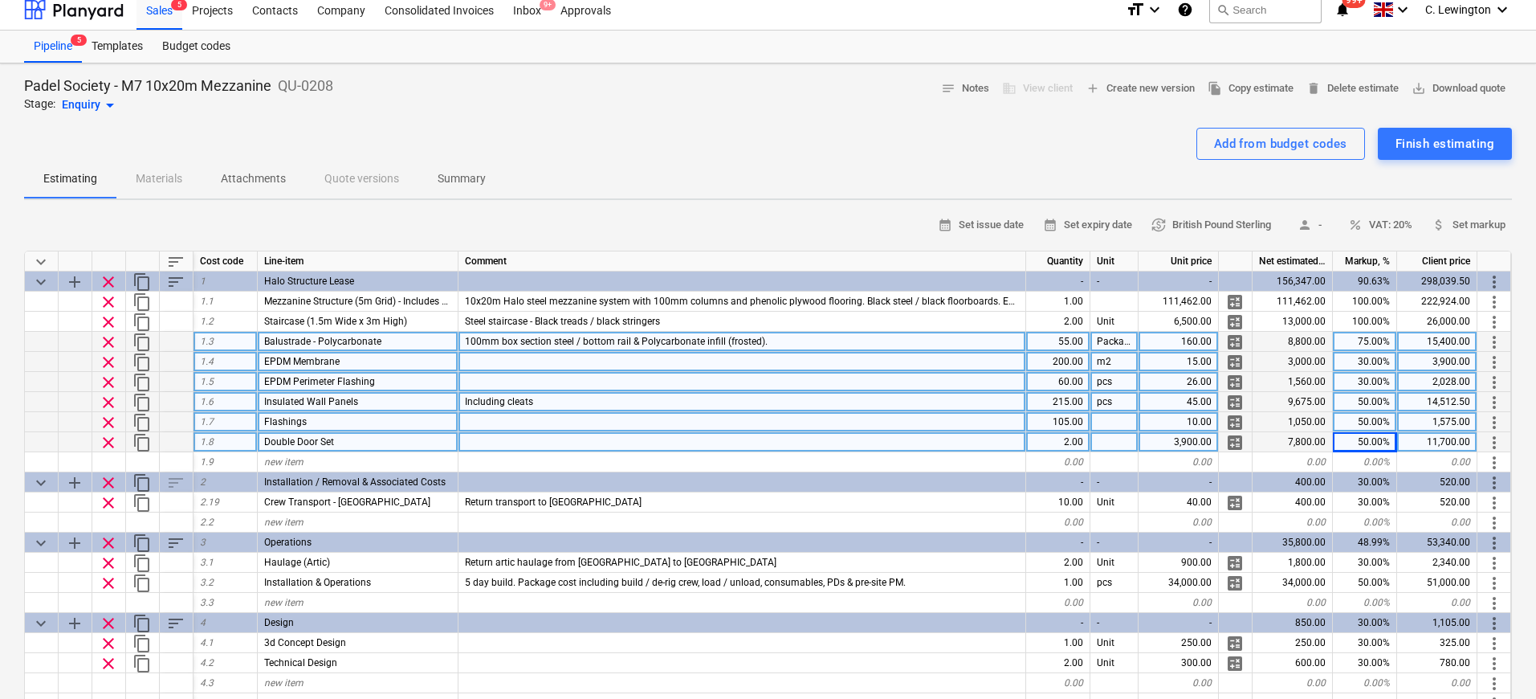
click at [620, 450] on div at bounding box center [742, 442] width 568 height 20
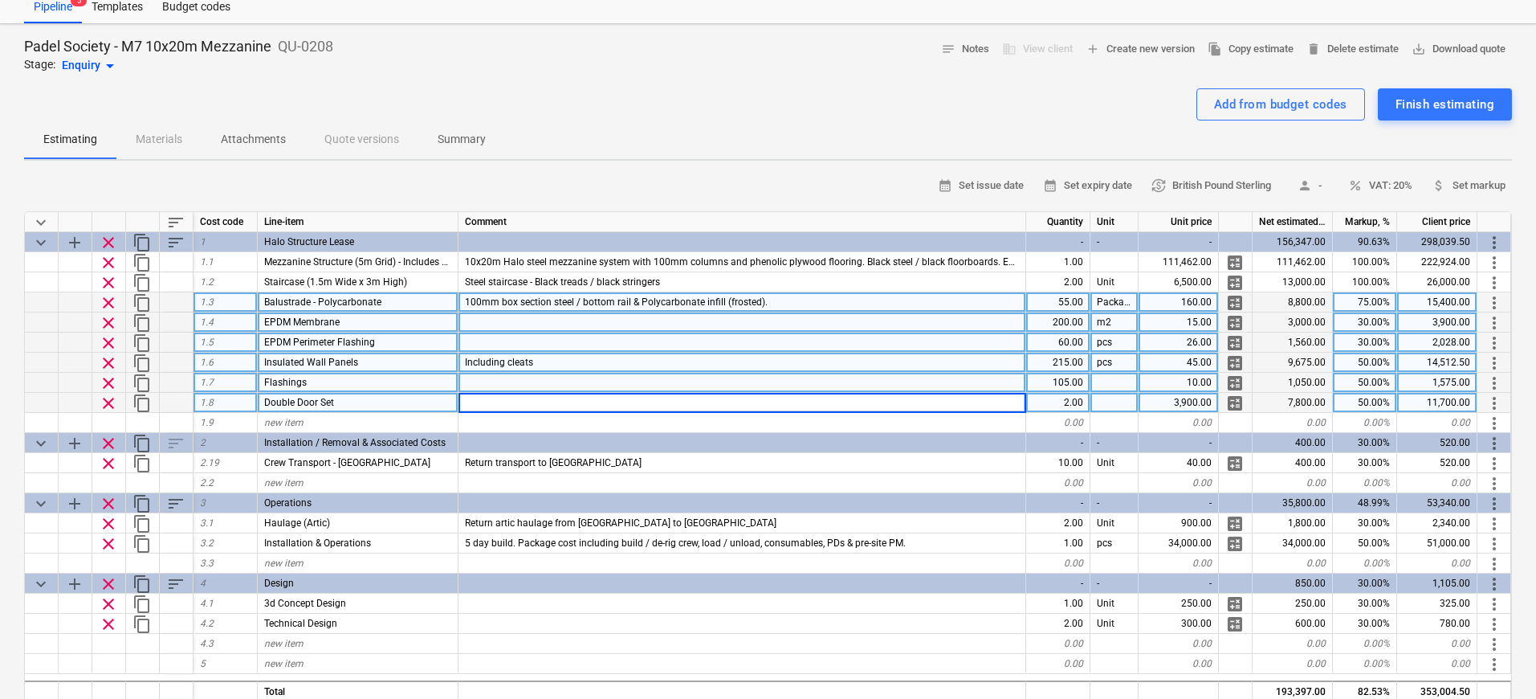
scroll to position [141, 0]
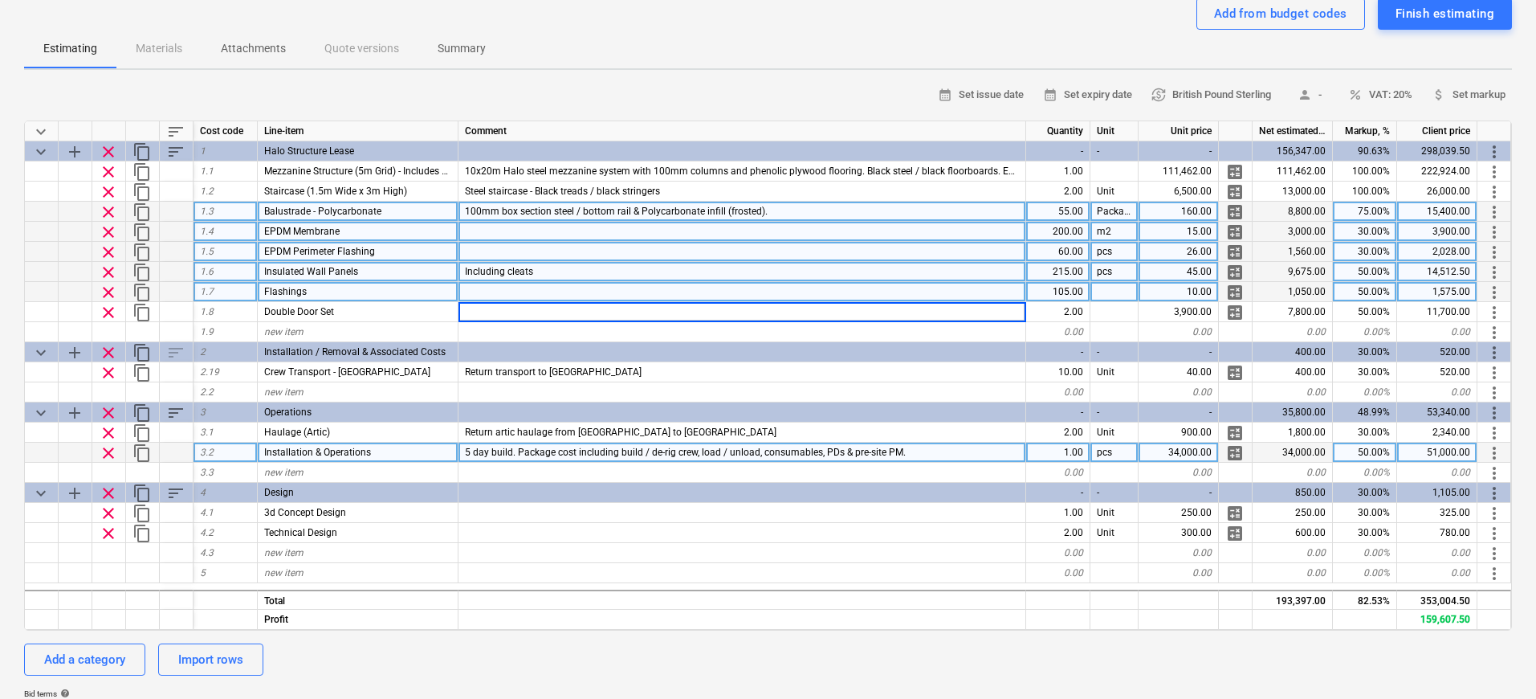
click at [951, 456] on div "5 day build. Package cost including build / de-rig crew, load / unload, consuma…" at bounding box center [742, 452] width 568 height 20
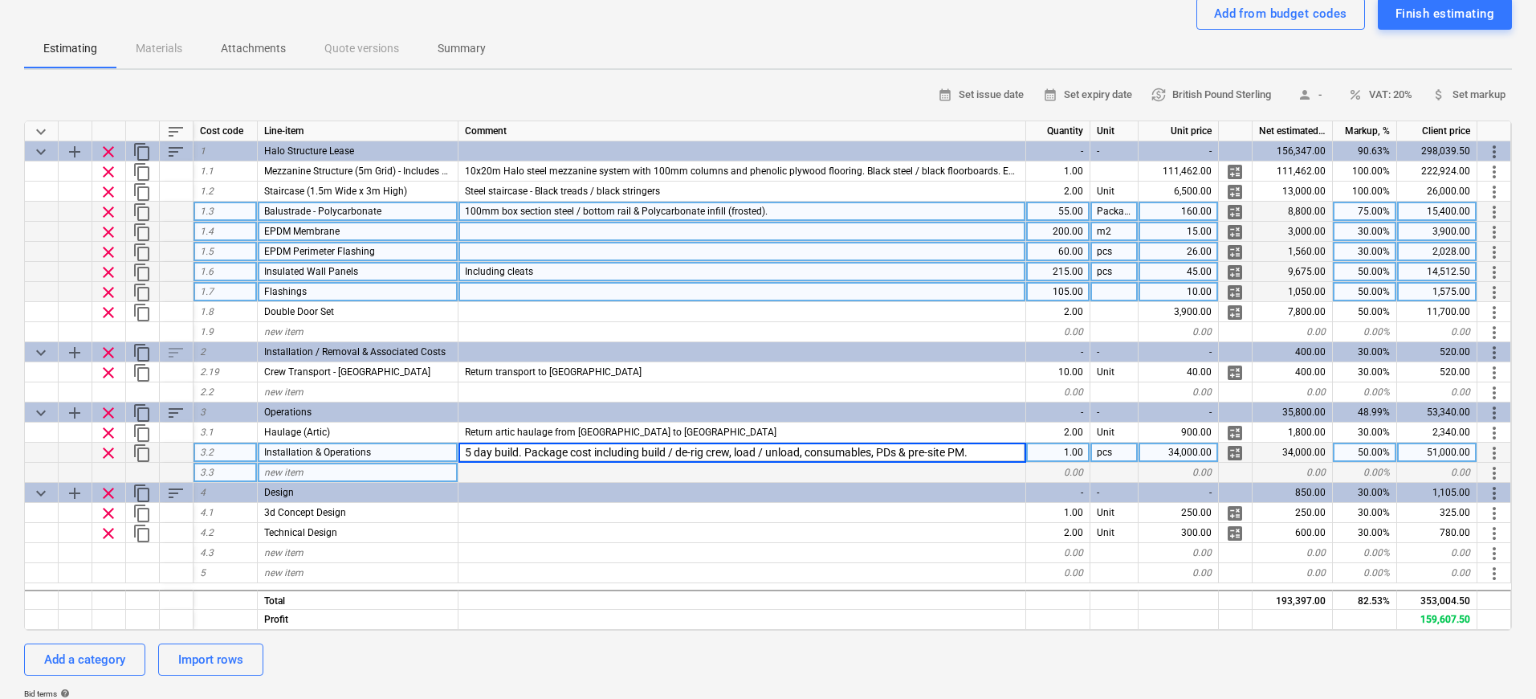
scroll to position [0, 0]
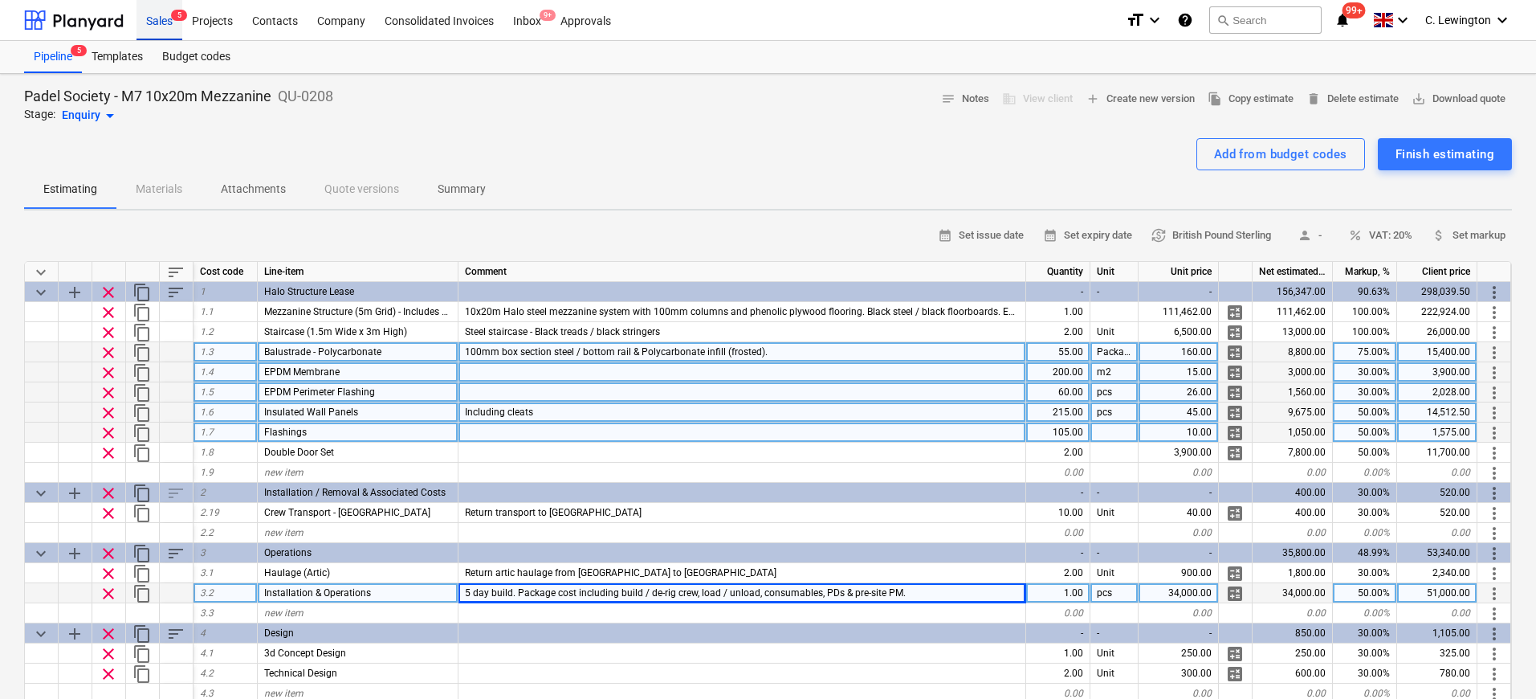
click at [175, 21] on div "Sales 5" at bounding box center [159, 19] width 46 height 41
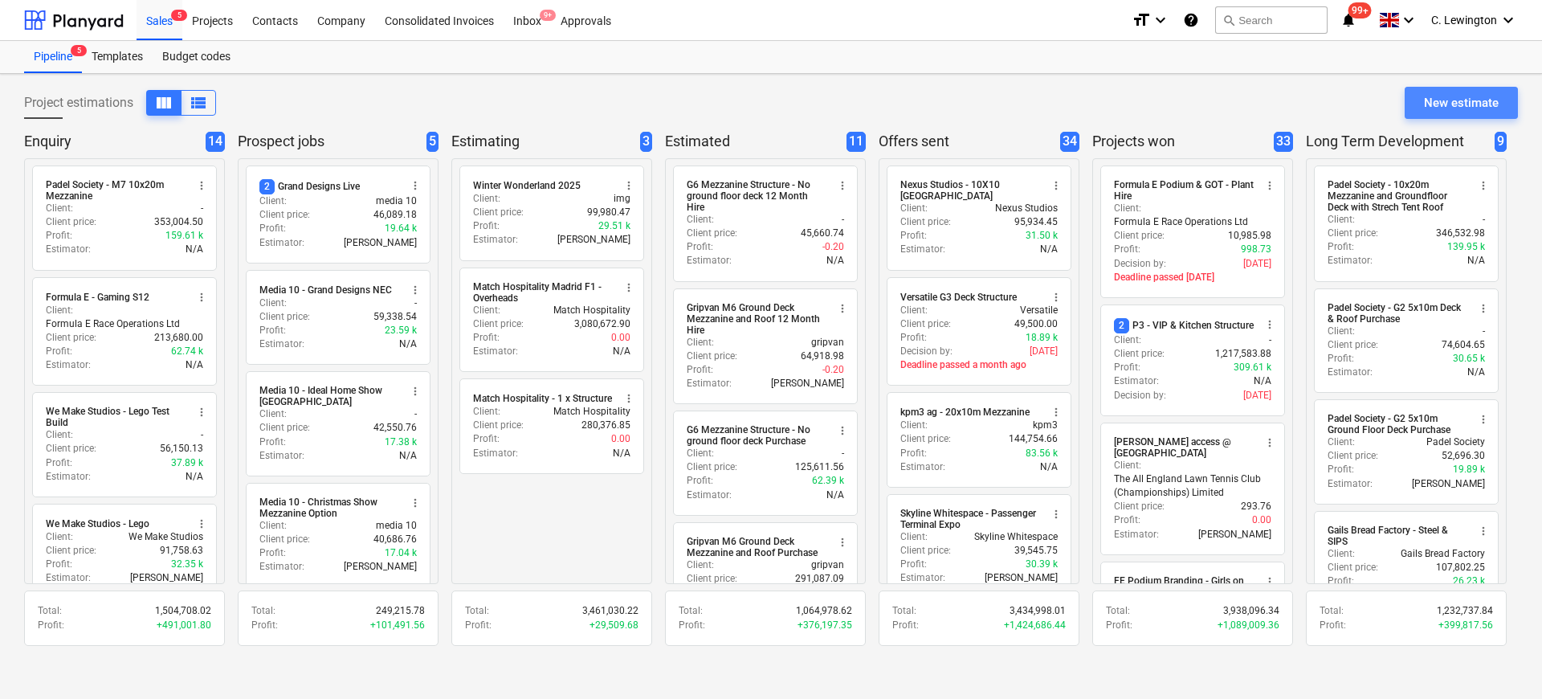
click at [1458, 97] on div "New estimate" at bounding box center [1461, 102] width 75 height 21
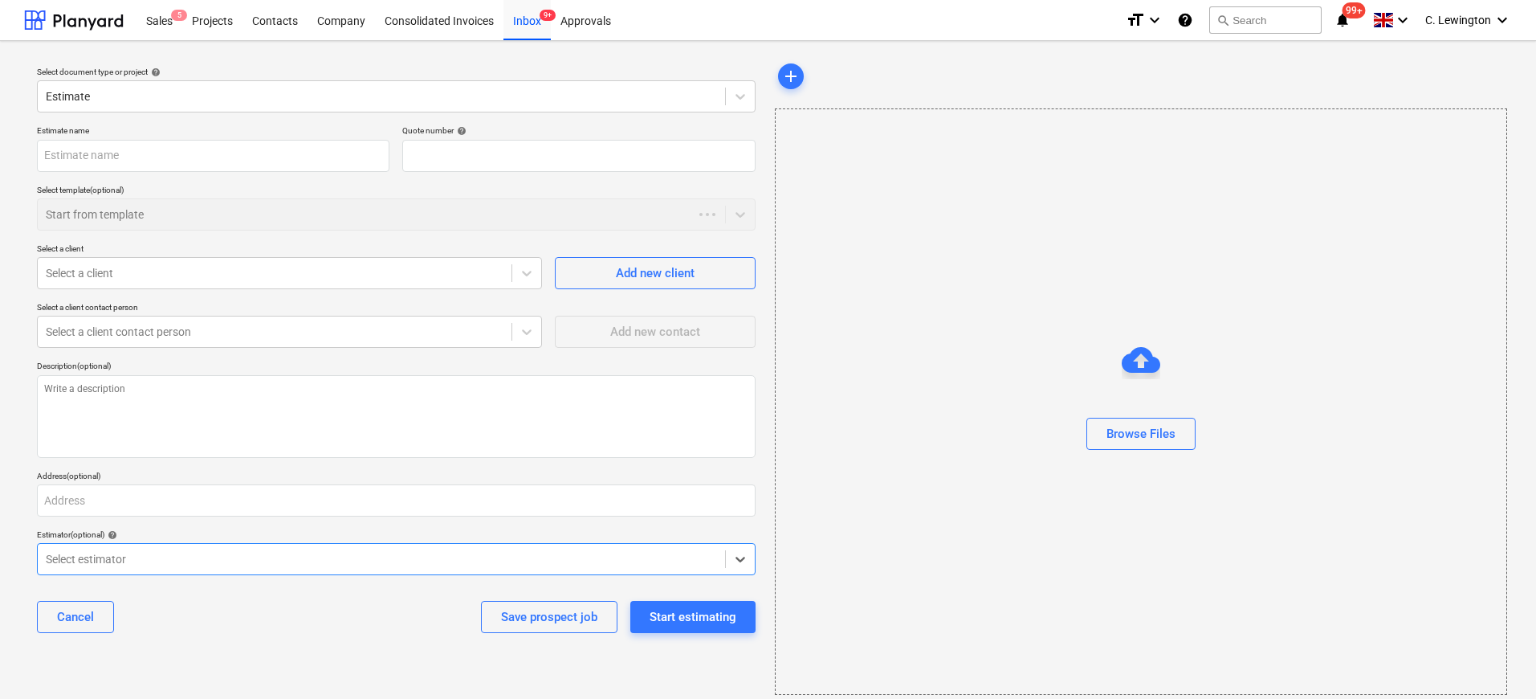
type textarea "x"
type input "QU-0209"
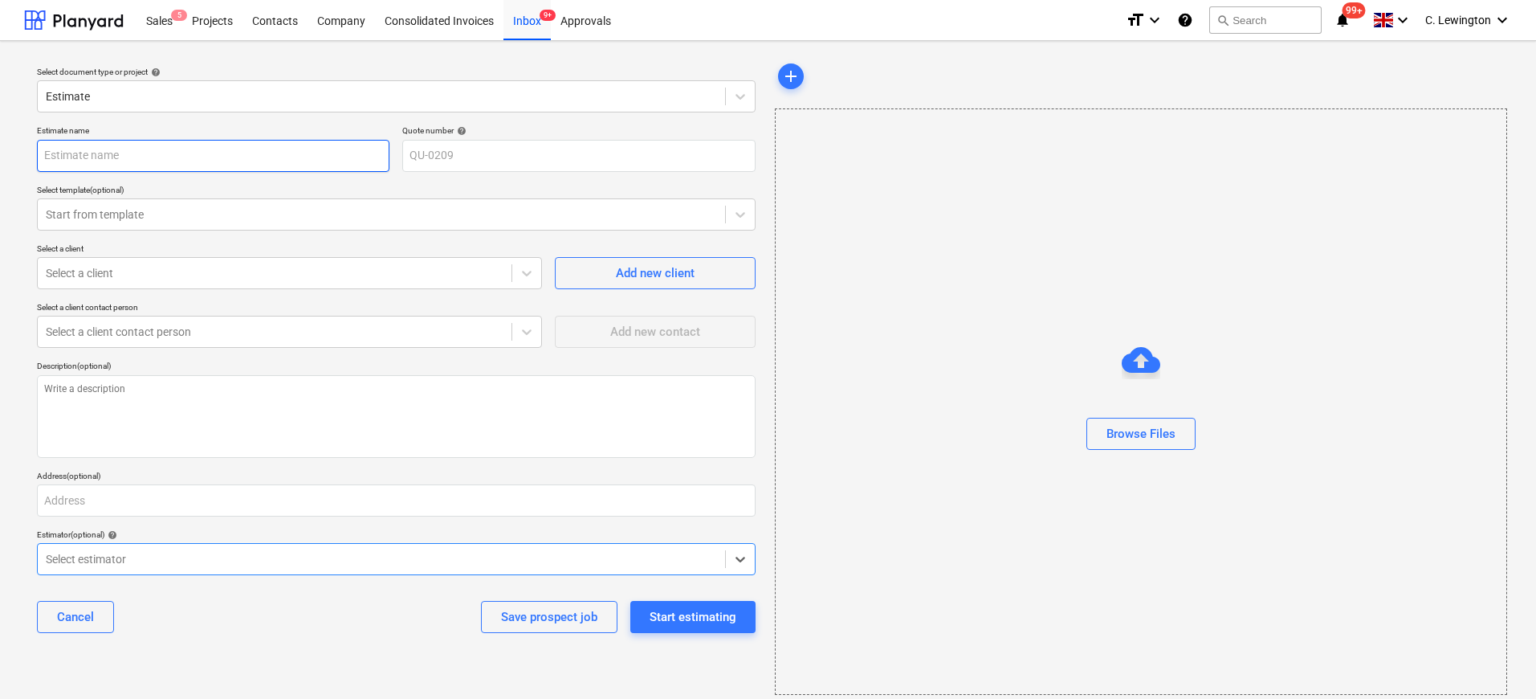
click at [280, 157] on input "text" at bounding box center [213, 156] width 352 height 32
type textarea "x"
type input "R"
type textarea "x"
type input "Ra"
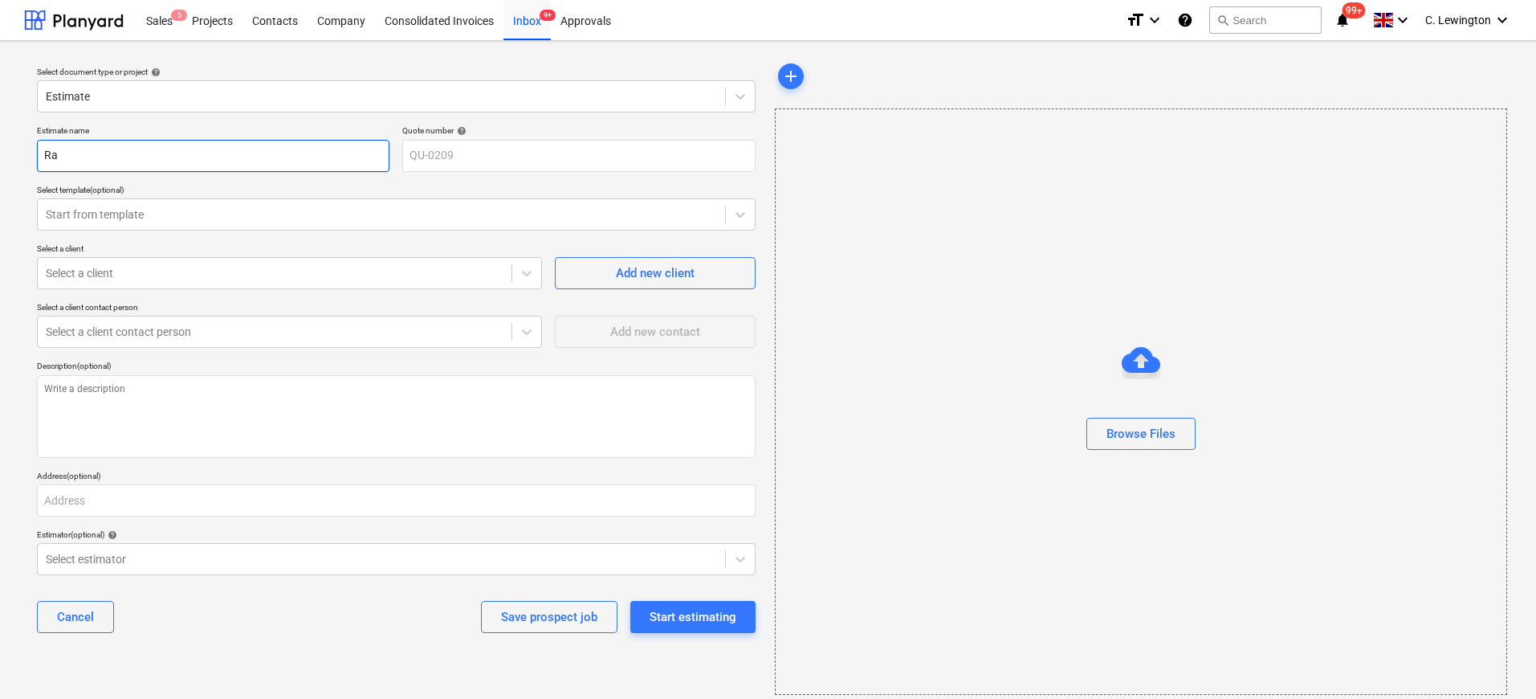
type textarea "x"
type input "Rad"
type textarea "x"
type input "Rada"
type textarea "x"
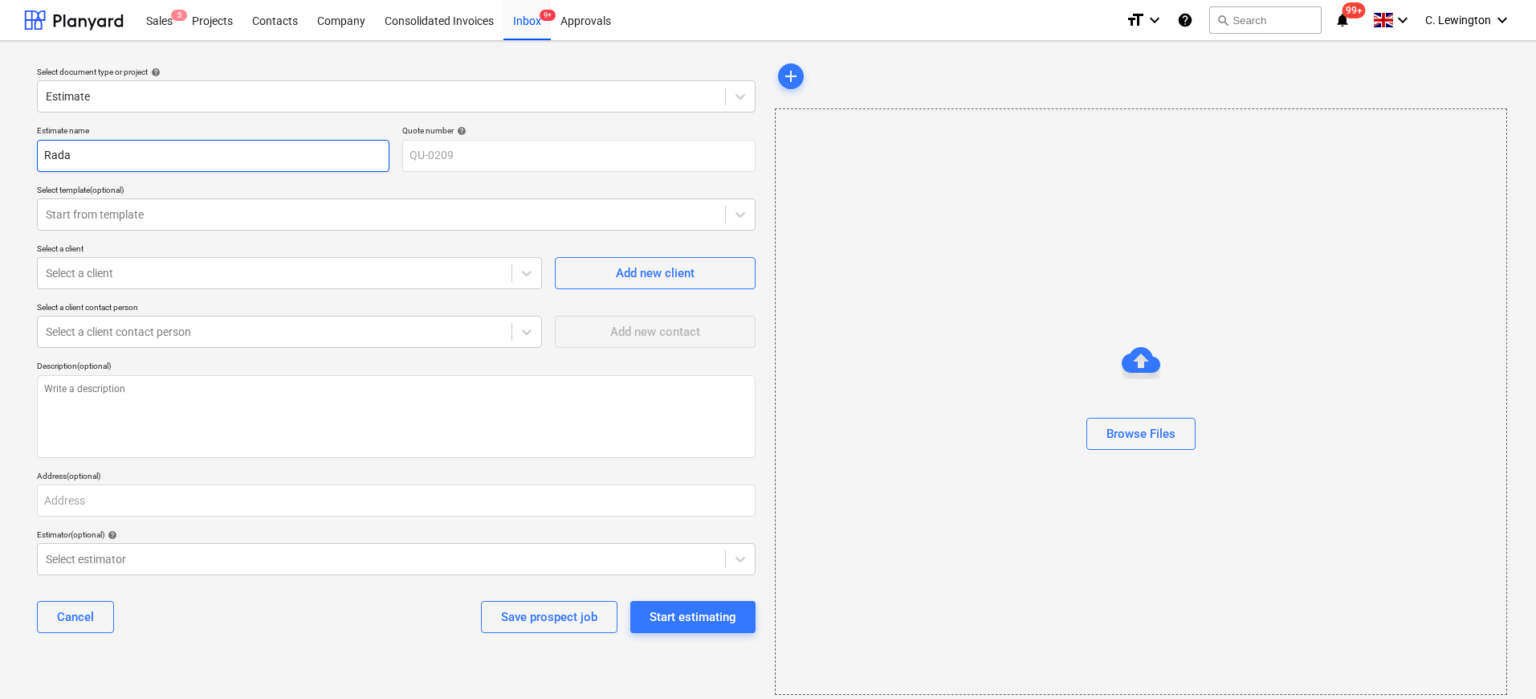
type input "Radar"
type textarea "x"
type input "Radar"
type textarea "x"
type input "Radar :"
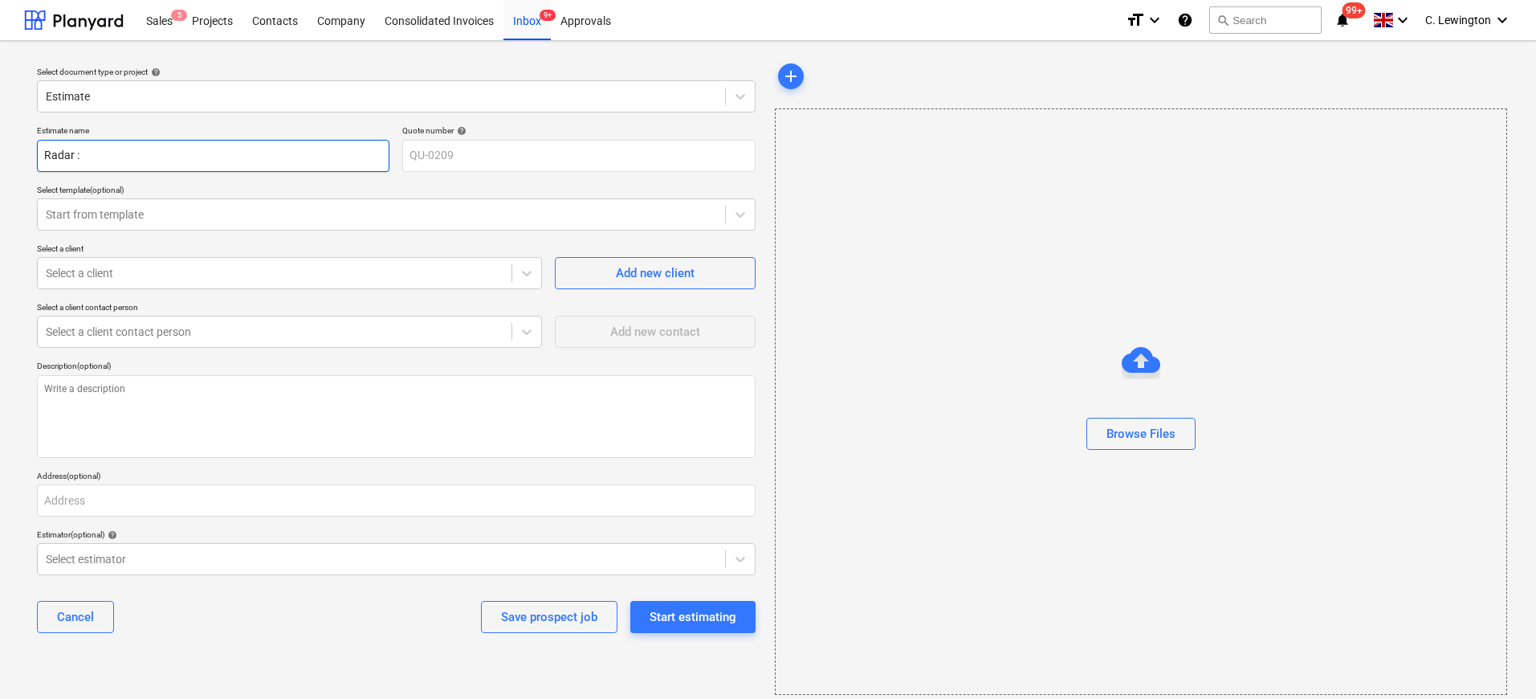
type textarea "x"
type input "Radar :p"
type textarea "x"
type input "Radar :"
type textarea "x"
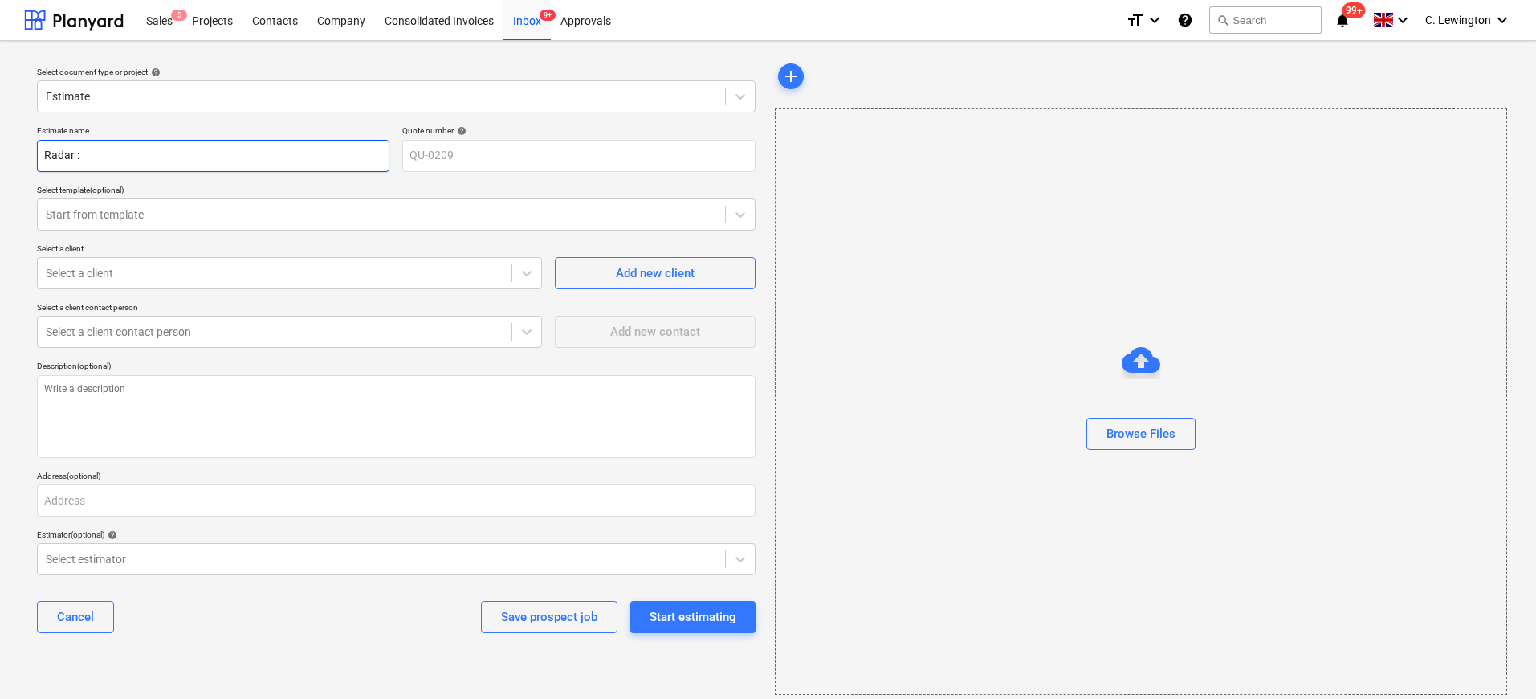
type input "Radar"
type textarea "x"
type input "Radar L"
type textarea "x"
type input "Radar Lo"
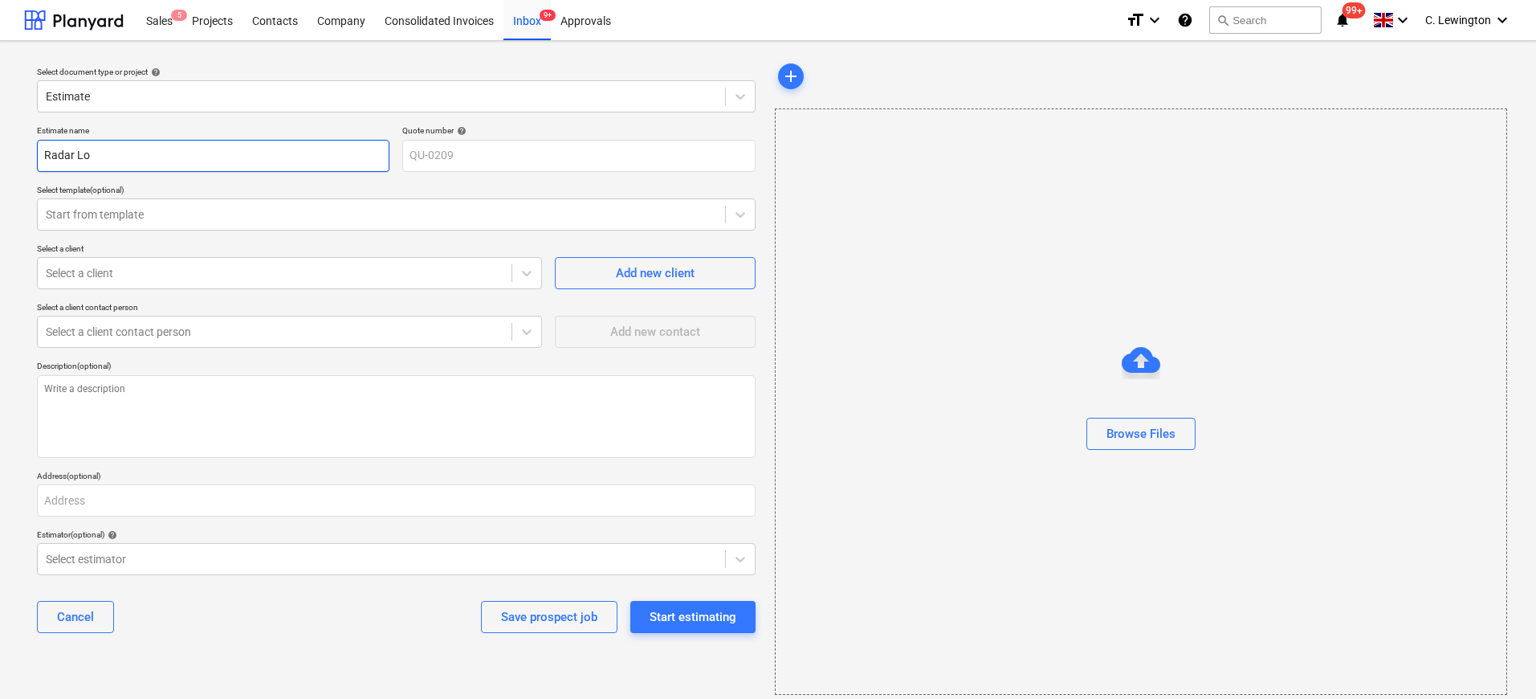
type textarea "x"
type input "Radar Loc"
type textarea "x"
type input "Radar Lock"
type textarea "x"
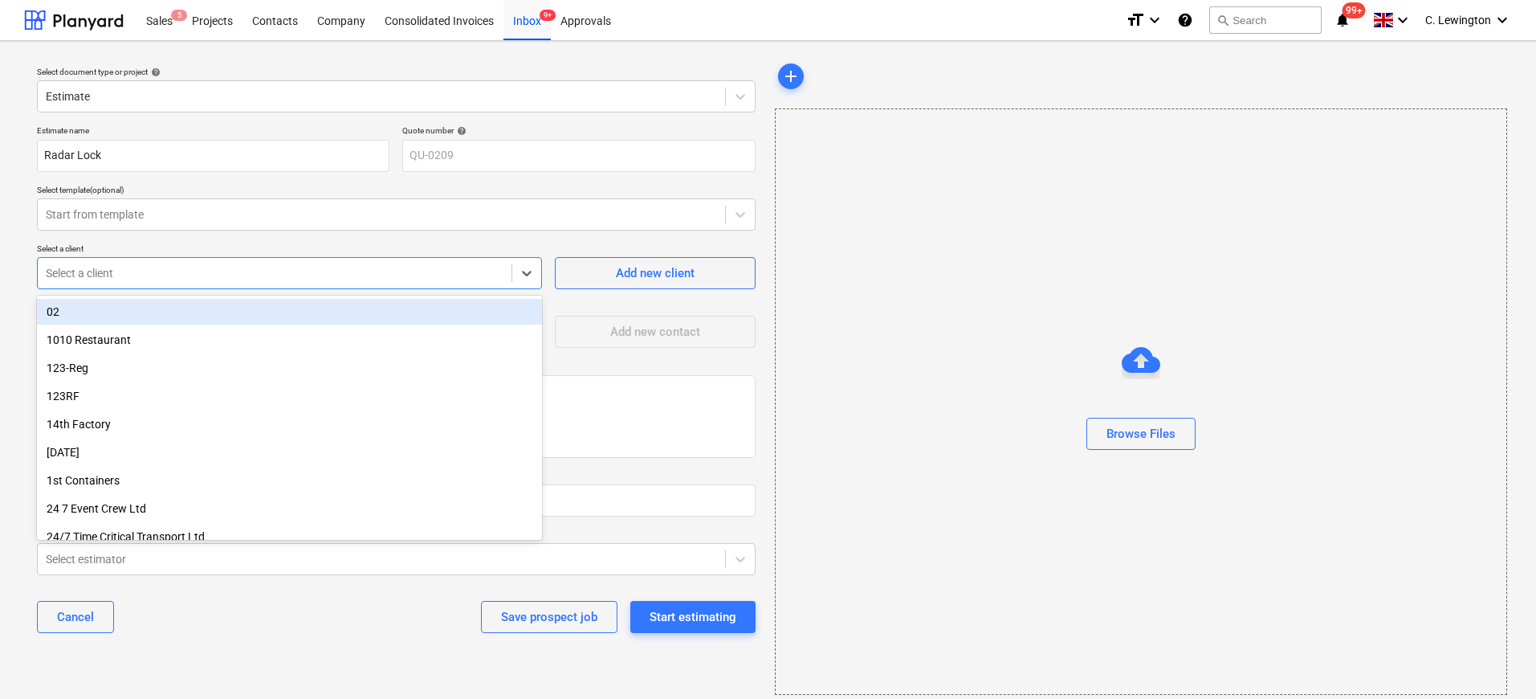
click at [174, 267] on div at bounding box center [275, 273] width 458 height 16
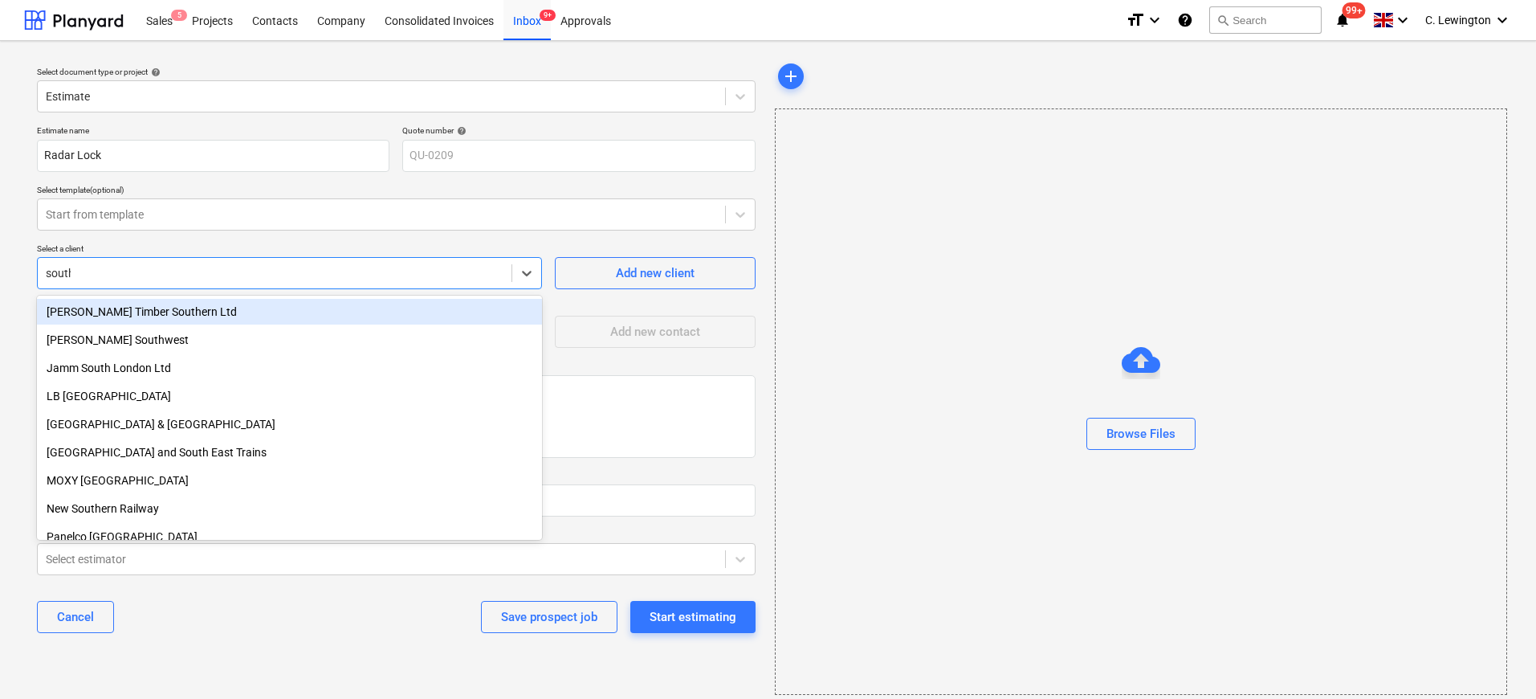
type input "southam"
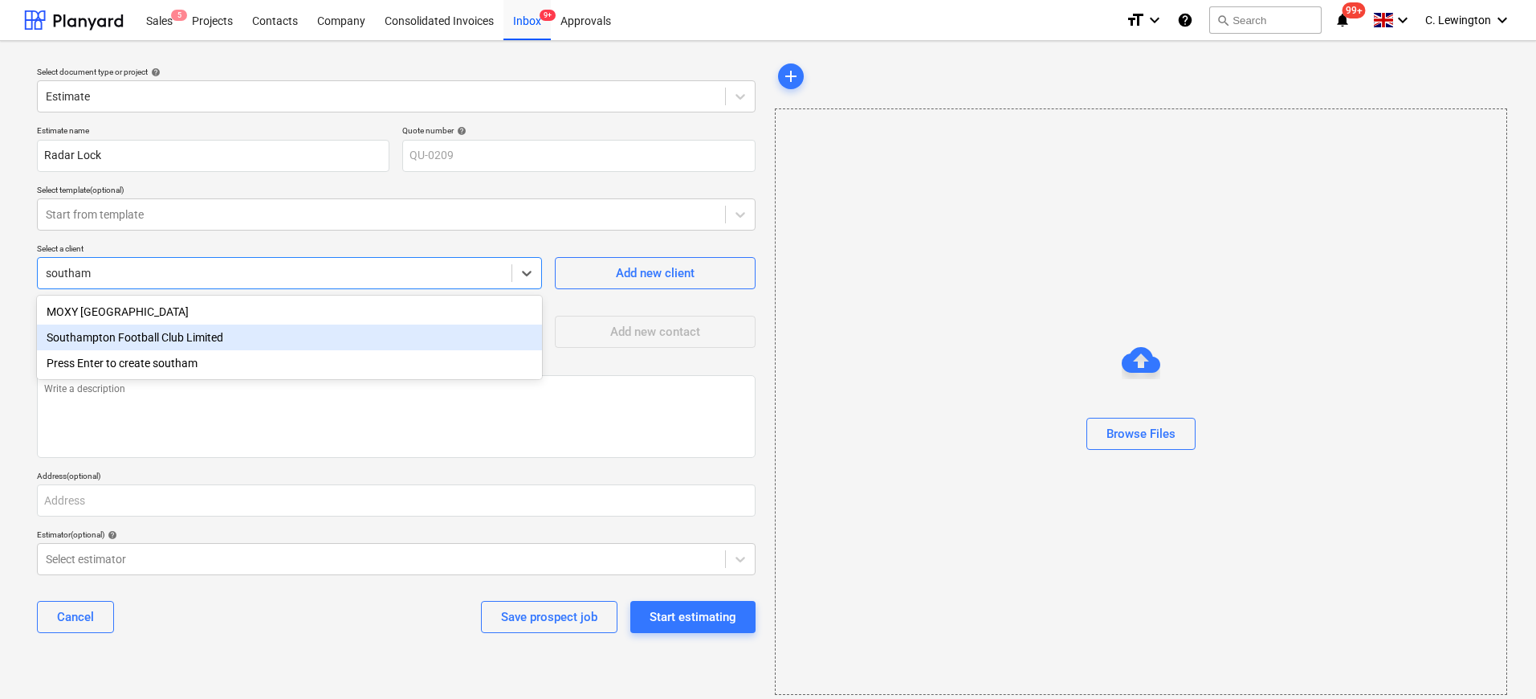
click at [179, 339] on div "Southampton Football Club Limited" at bounding box center [289, 337] width 505 height 26
type textarea "x"
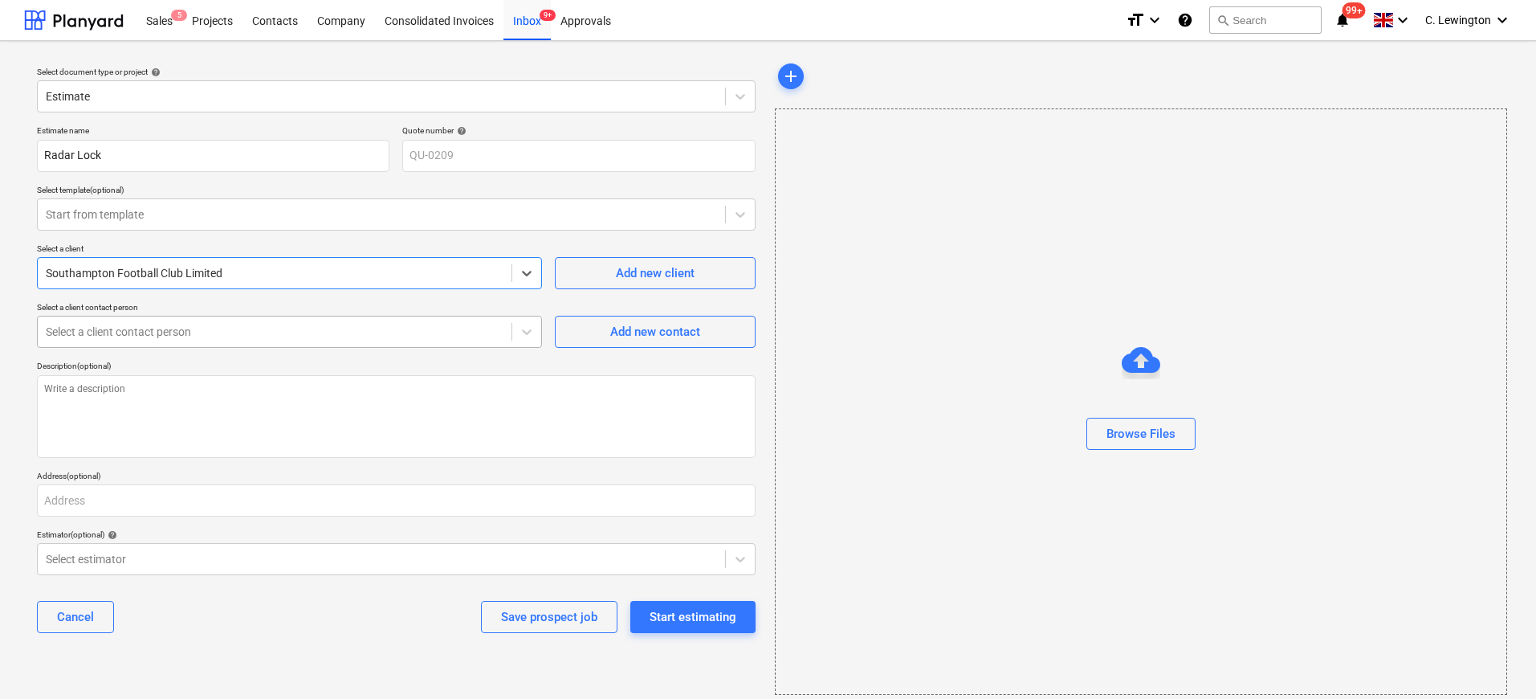
click at [240, 333] on div at bounding box center [275, 332] width 458 height 16
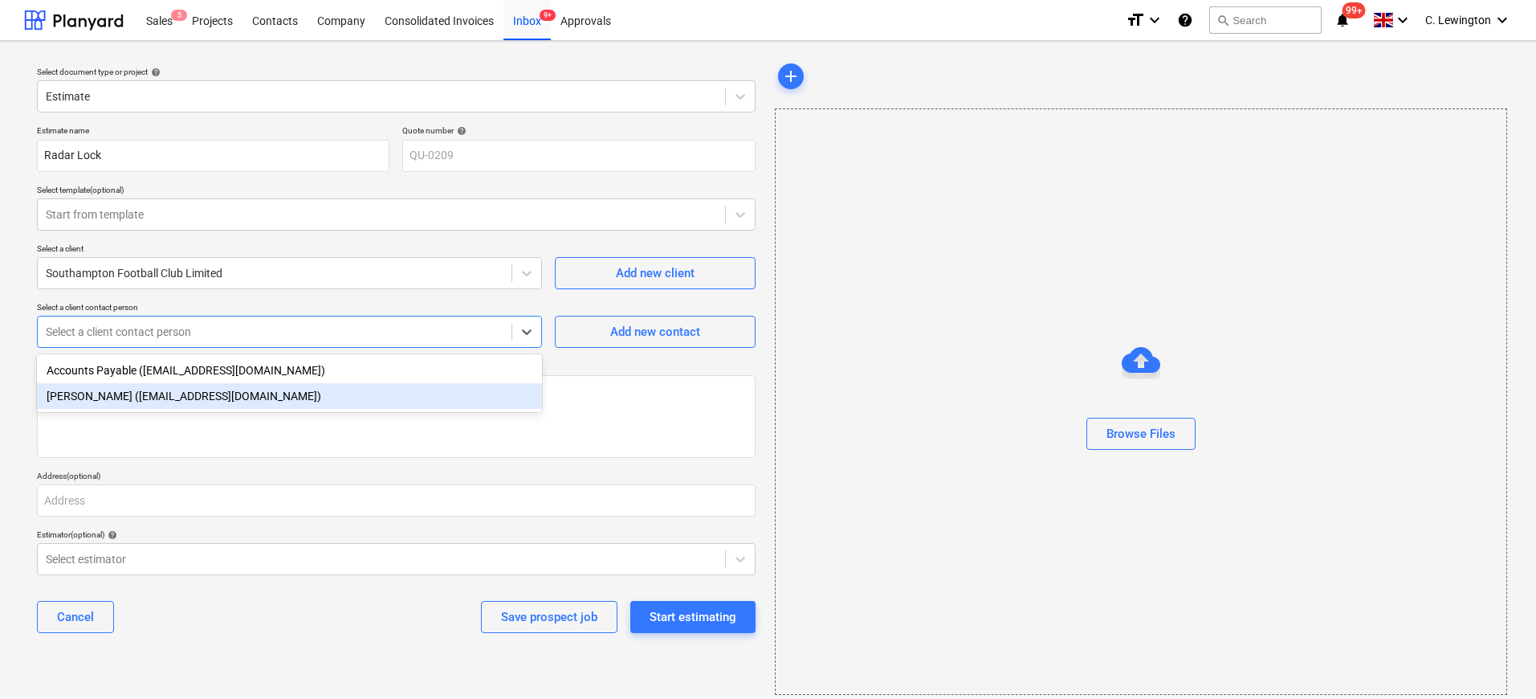
click at [225, 387] on div "[PERSON_NAME] ([EMAIL_ADDRESS][DOMAIN_NAME])" at bounding box center [289, 396] width 505 height 26
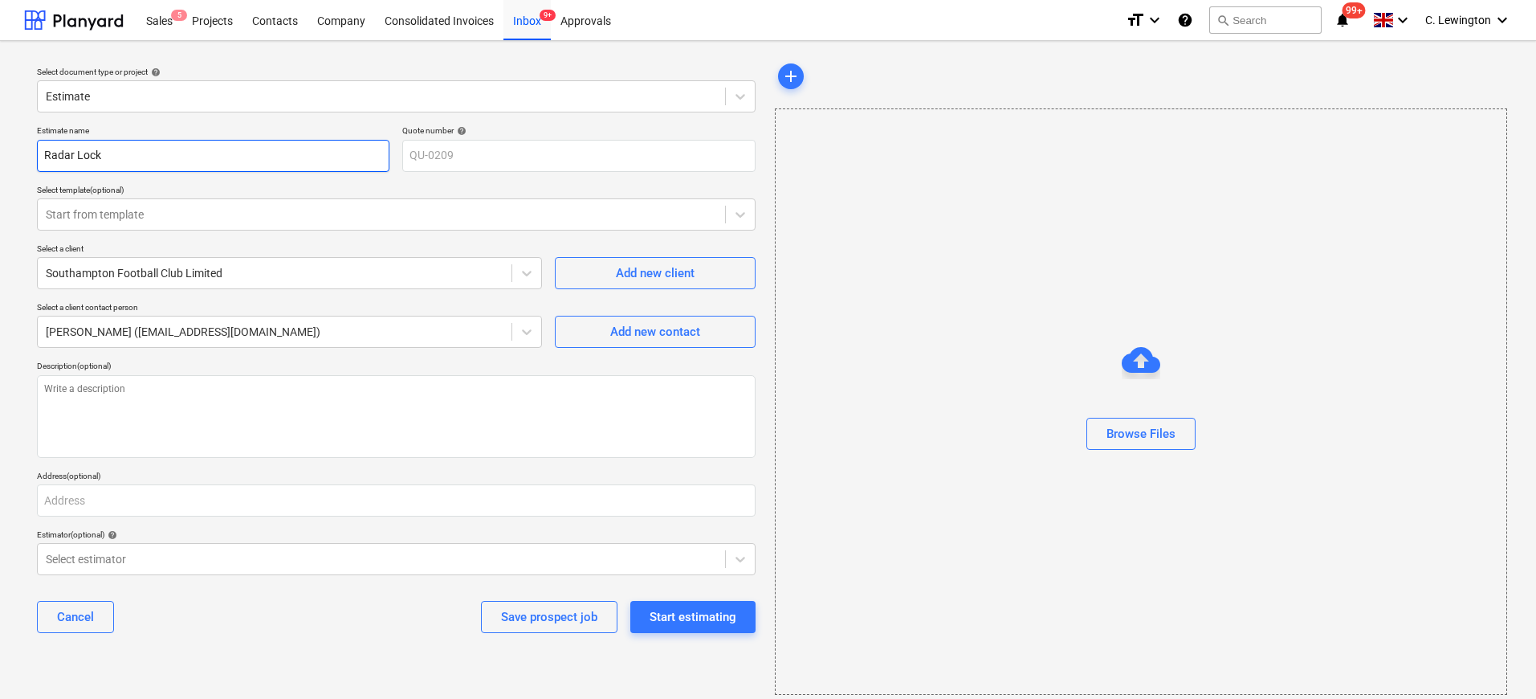
click at [128, 152] on input "Radar Lock" at bounding box center [213, 156] width 352 height 32
type textarea "x"
type input "Radar Lock"
type textarea "x"
type input "Radar Lock -"
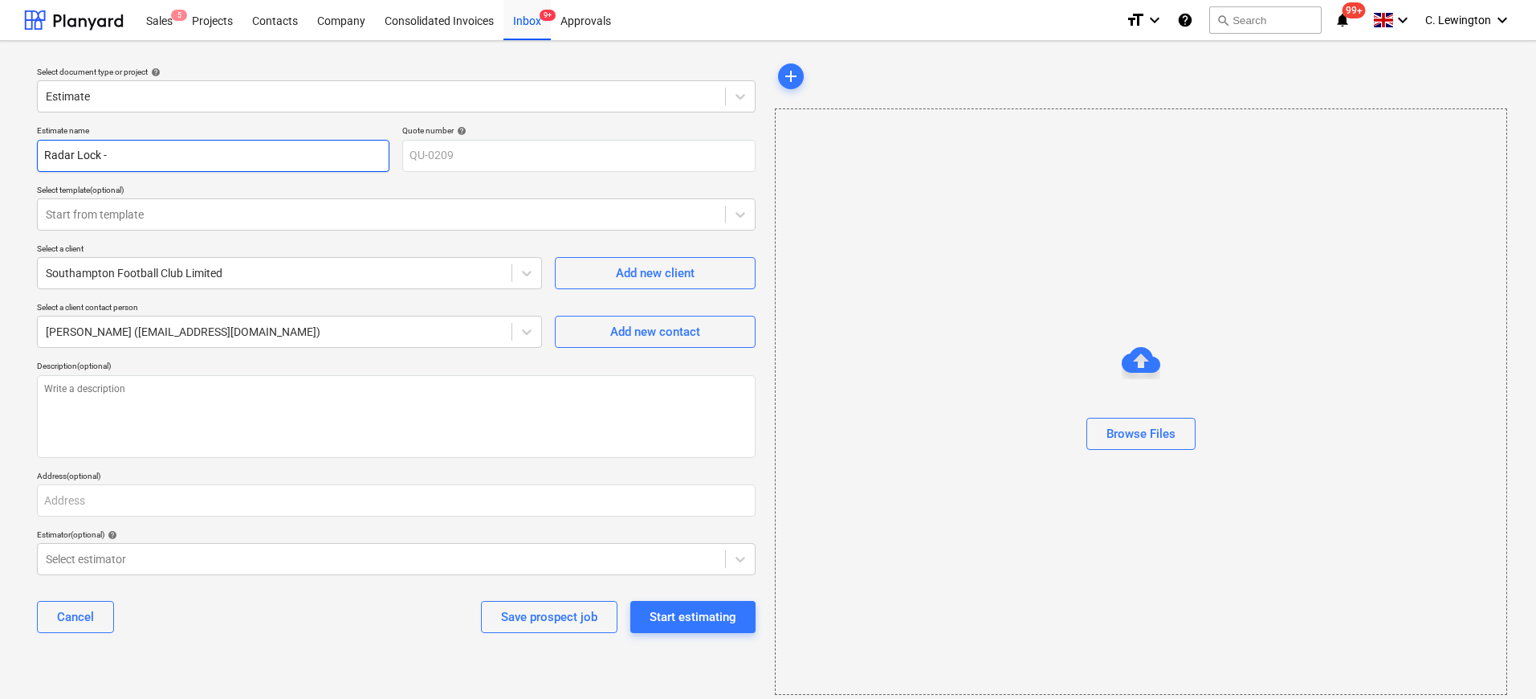
type textarea "x"
type input "Radar Lock -"
type textarea "x"
type input "Radar Lock - S"
type textarea "x"
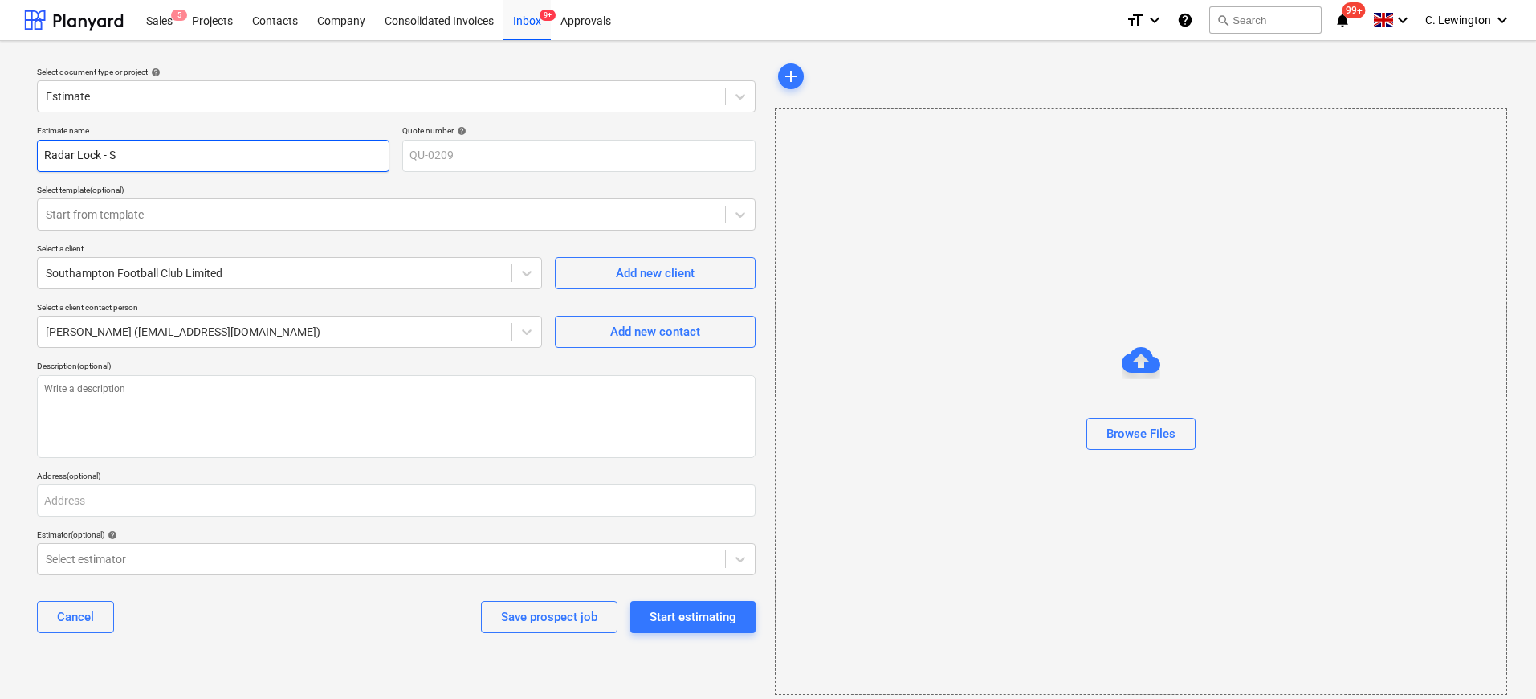
type input "Radar Lock - SF"
type textarea "x"
type input "Radar Lock - SFC"
type textarea "x"
type input "Radar Lock - SFC W"
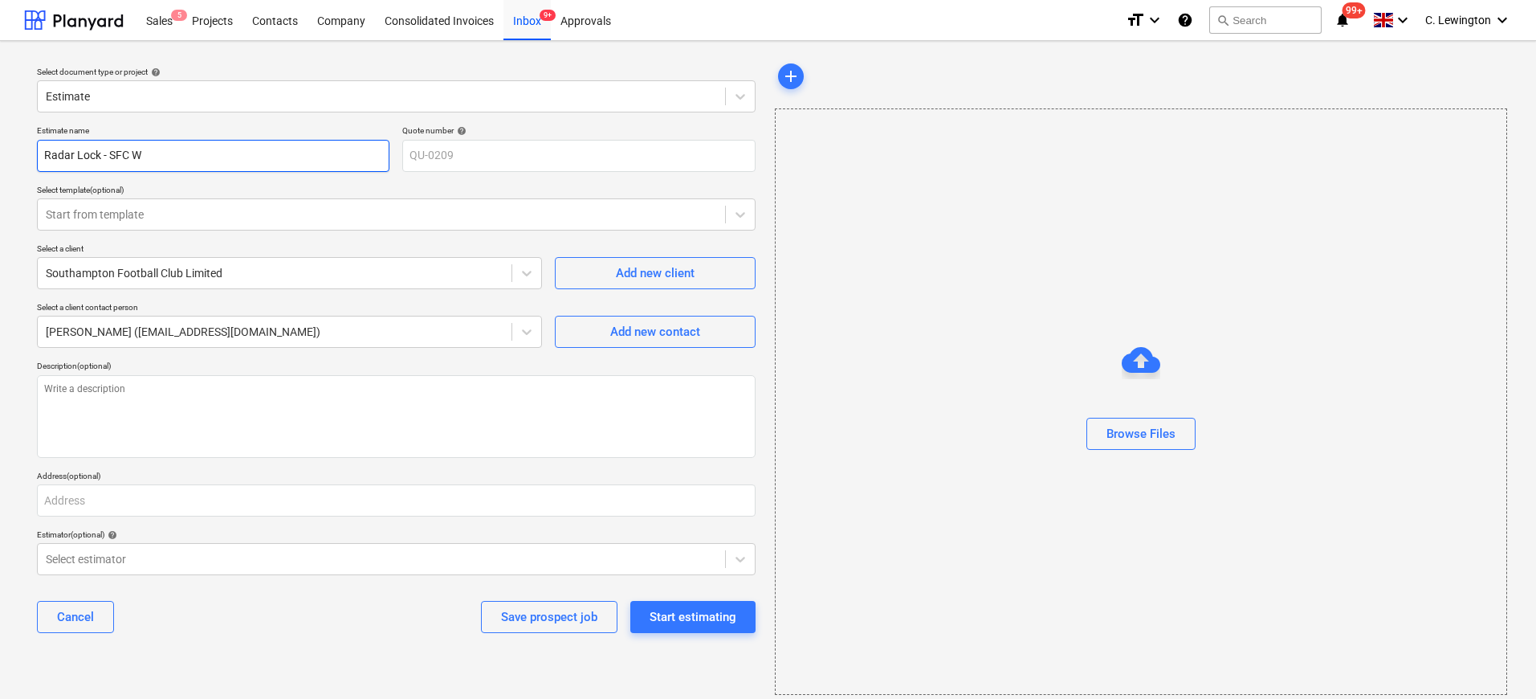
type textarea "x"
type input "Radar Lock - SFC W/"
type textarea "x"
type input "Radar Lock - SFC W/C"
click at [716, 617] on div "Start estimating" at bounding box center [693, 616] width 87 height 21
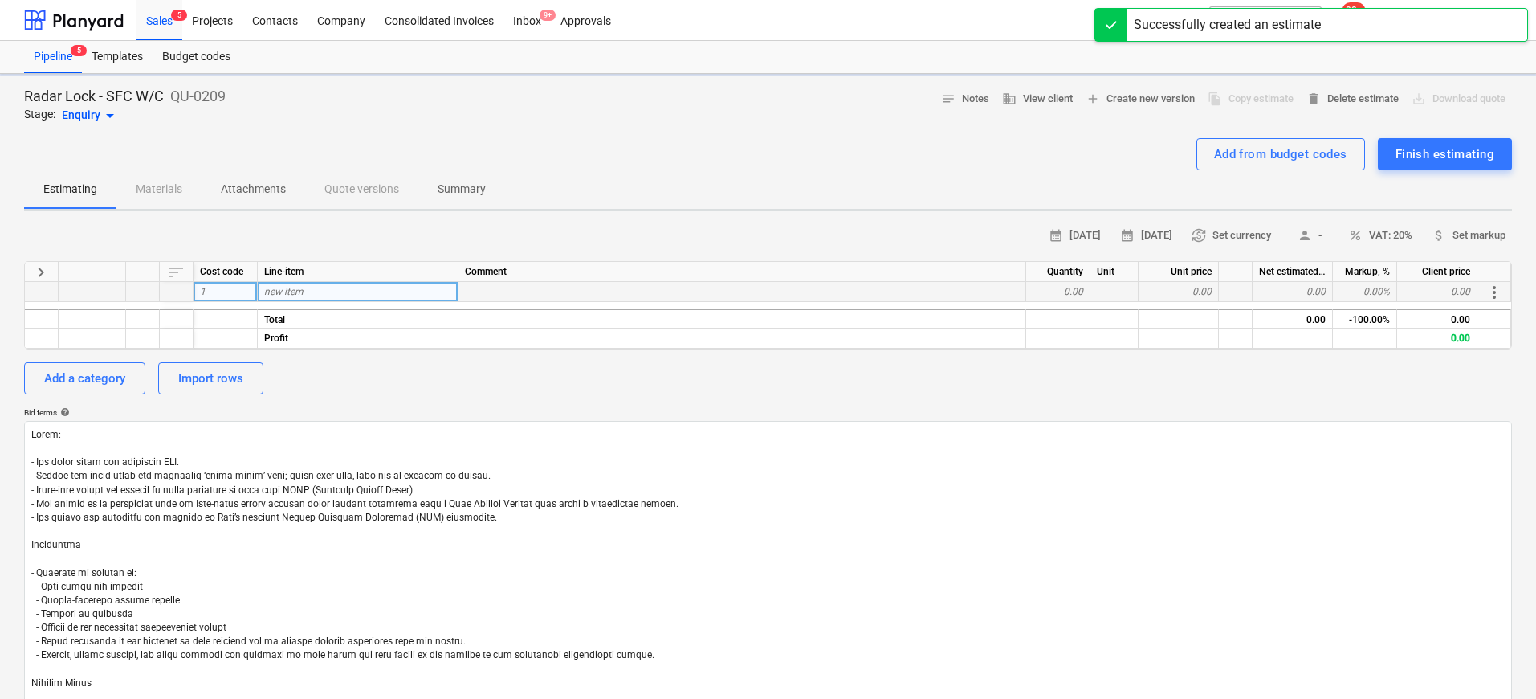
type textarea "x"
click at [367, 291] on div "new item" at bounding box center [358, 292] width 201 height 20
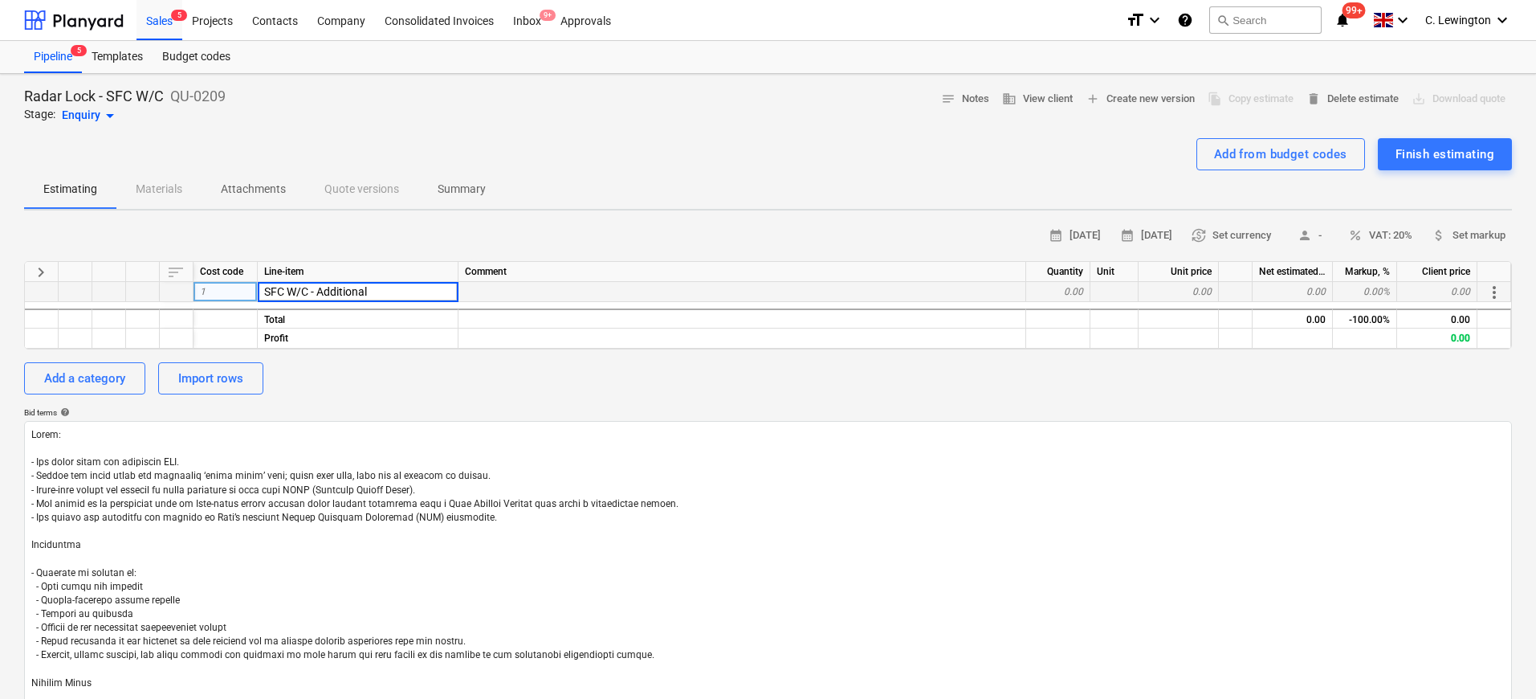
type input "SFC W/C - Additionals"
type textarea "x"
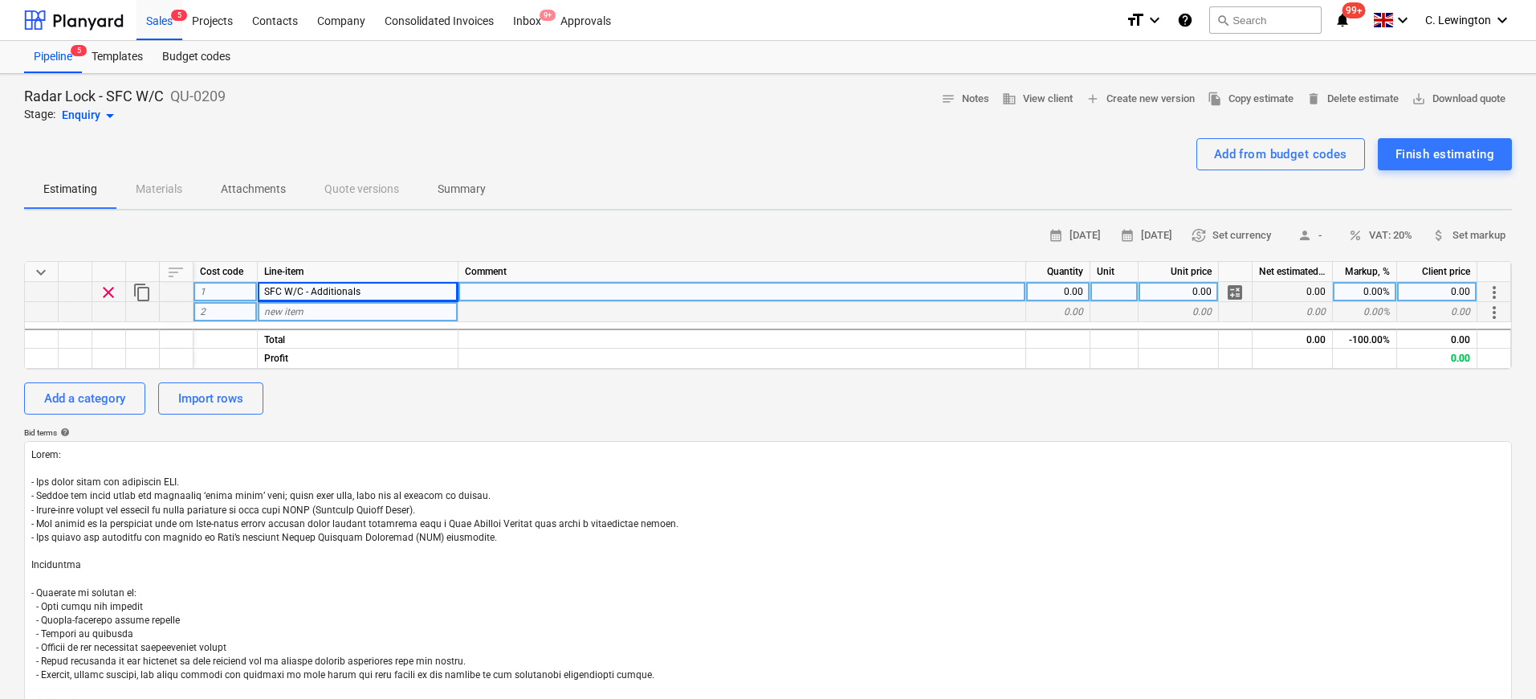
click at [361, 305] on div "new item" at bounding box center [358, 312] width 201 height 20
type input "Radar Lock"
type textarea "x"
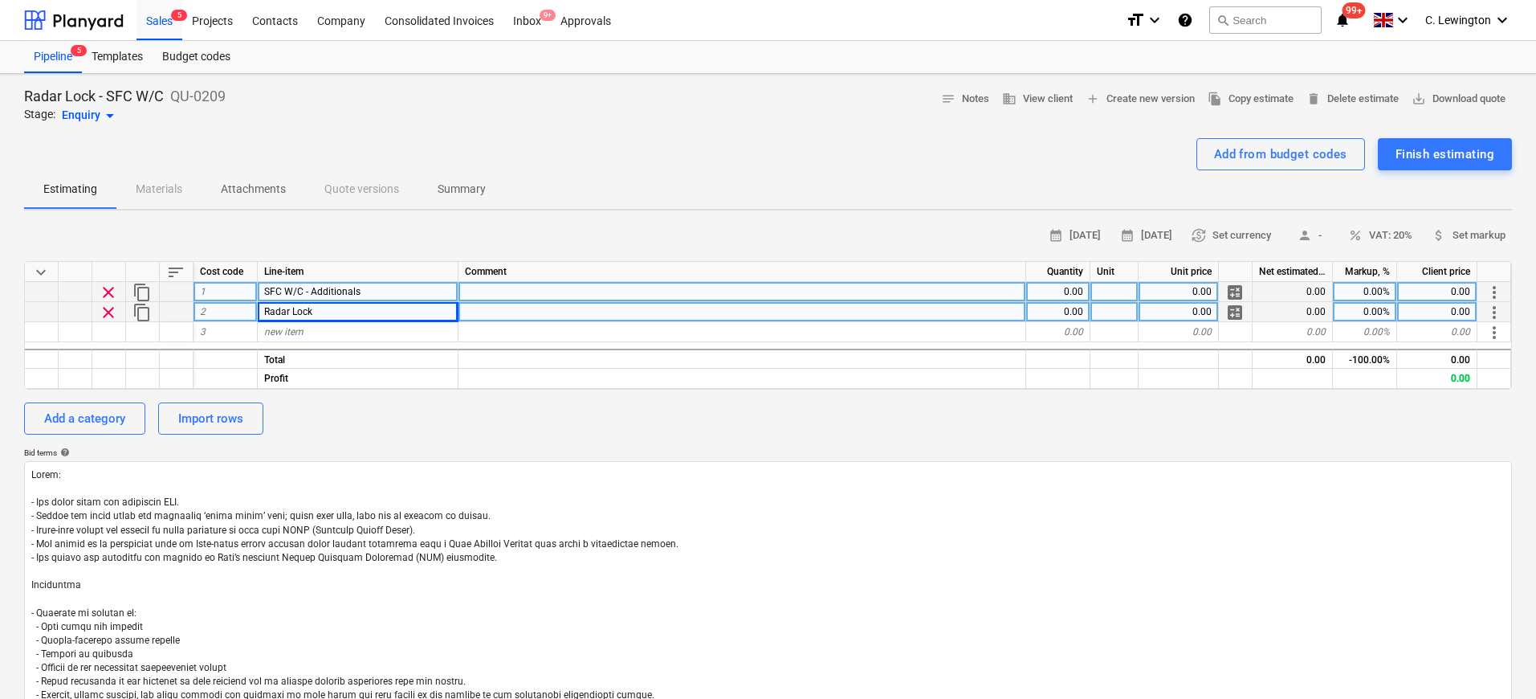
click at [593, 316] on div at bounding box center [742, 312] width 568 height 20
type input "Supply & Installation of Radar Lock for W/C."
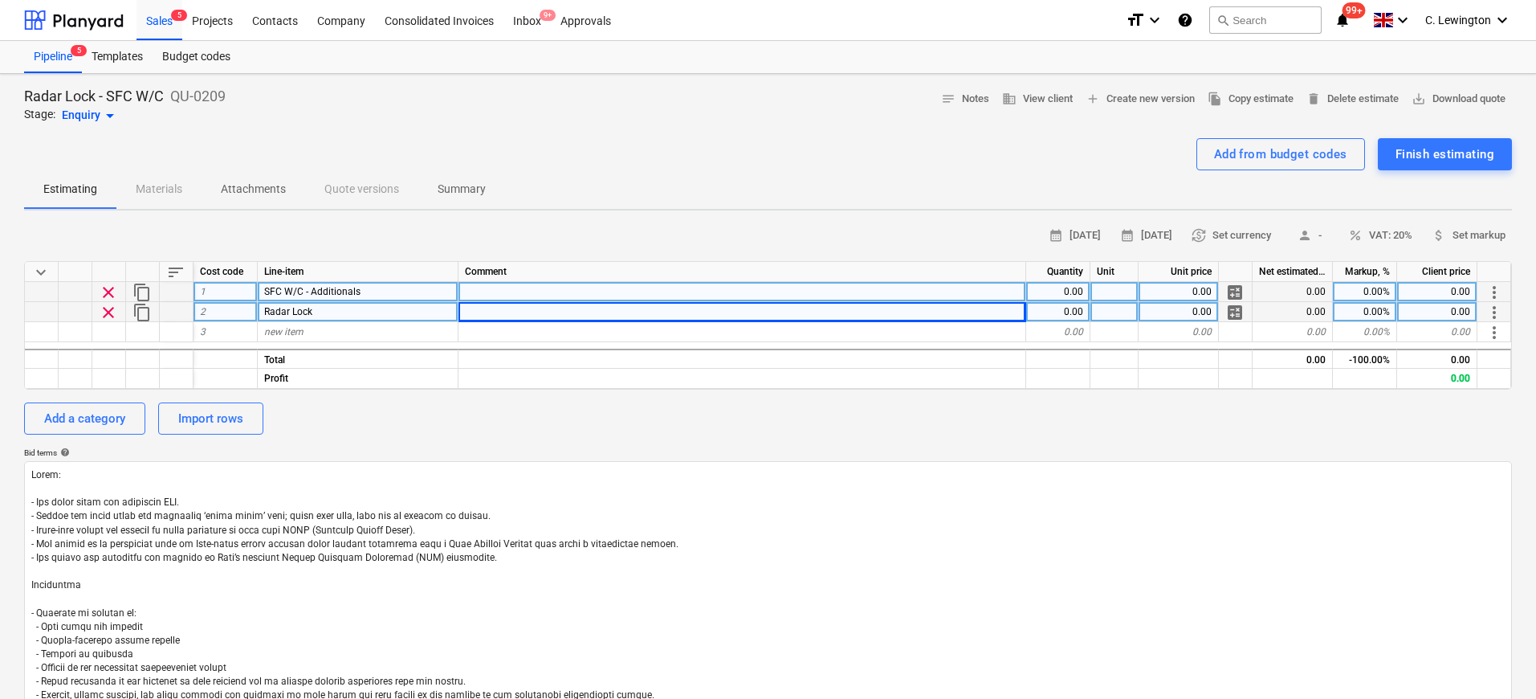
type textarea "x"
click at [699, 312] on div "Supply & Installation of Radar Lock for W/C." at bounding box center [742, 312] width 568 height 20
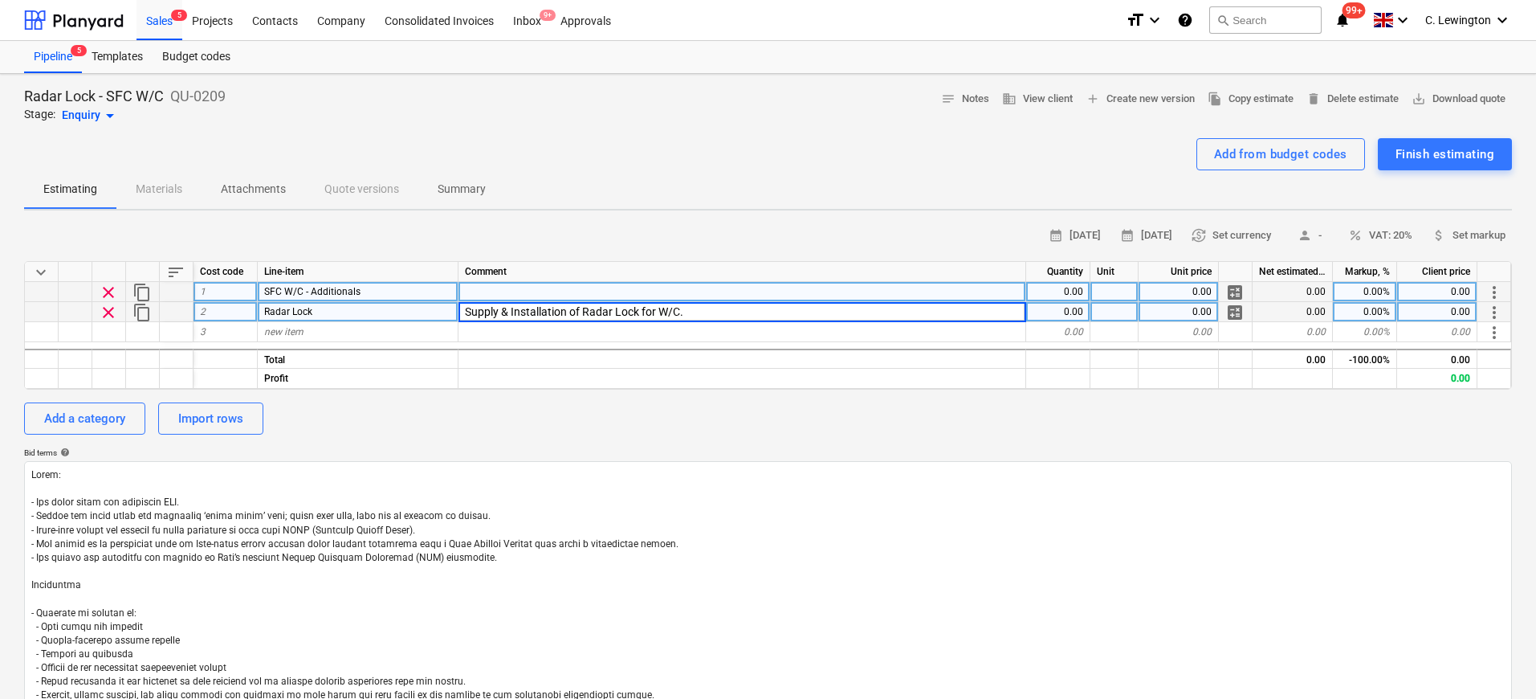
click at [706, 312] on input "Supply & Installation of Radar Lock for W/C." at bounding box center [741, 311] width 567 height 19
click at [557, 311] on input "Supply & Installation of Radar Lock for W/C. Return to door safety lever handle…" at bounding box center [741, 311] width 567 height 19
click at [779, 307] on input "Supply & Installation of Radar Lock for W/C. Return to door safety lever handle…" at bounding box center [741, 311] width 567 height 19
click at [792, 310] on input "Supply & Installation of Radar Lock for W/C. Return to door safety lever handle…" at bounding box center [741, 311] width 567 height 19
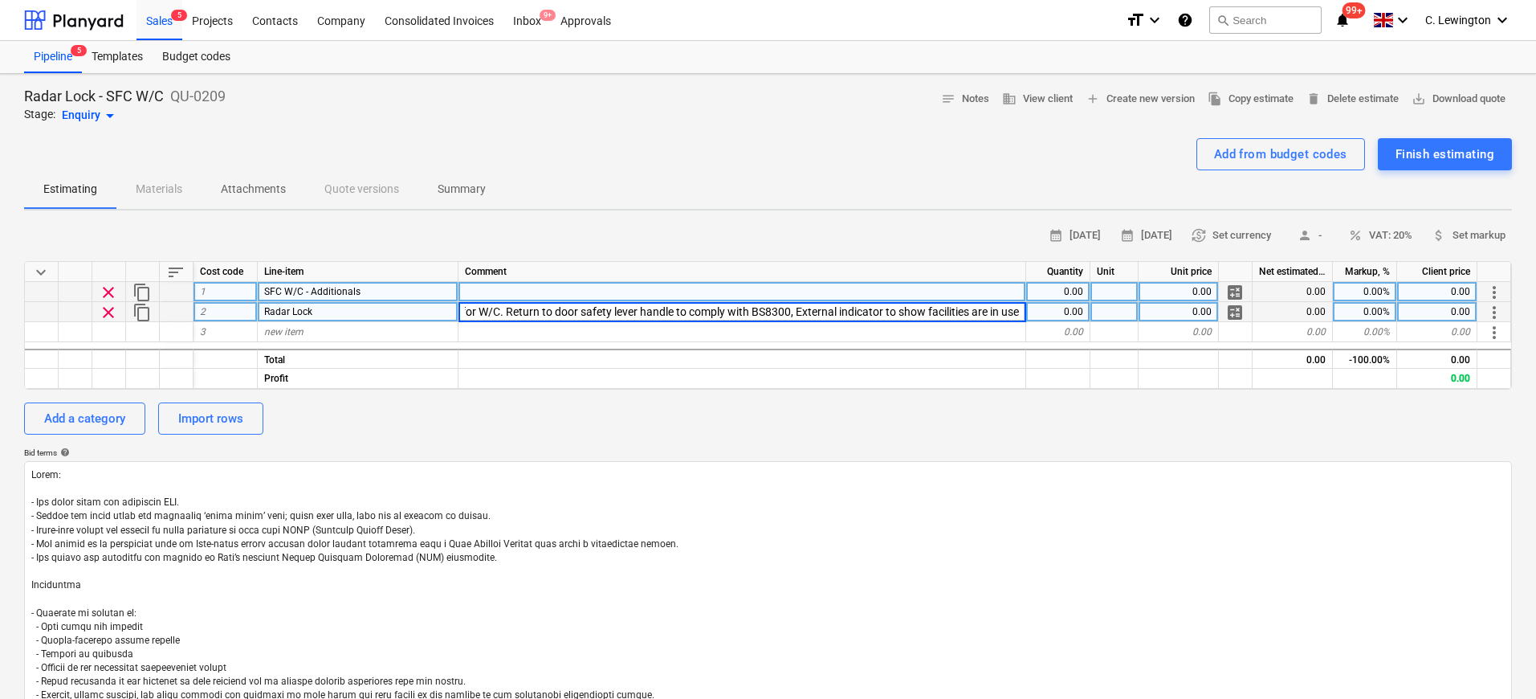
scroll to position [0, 183]
drag, startPoint x: 831, startPoint y: 311, endPoint x: 1078, endPoint y: 307, distance: 247.3
click at [0, 0] on div "clear content_copy 2 Radar Lock Supply & Installation of Radar Lock for W/C. Re…" at bounding box center [0, 0] width 0 height 0
click at [1017, 312] on input "Supply & Installation of Radar Lock for W/C. Return to door safety lever handle…" at bounding box center [741, 311] width 567 height 19
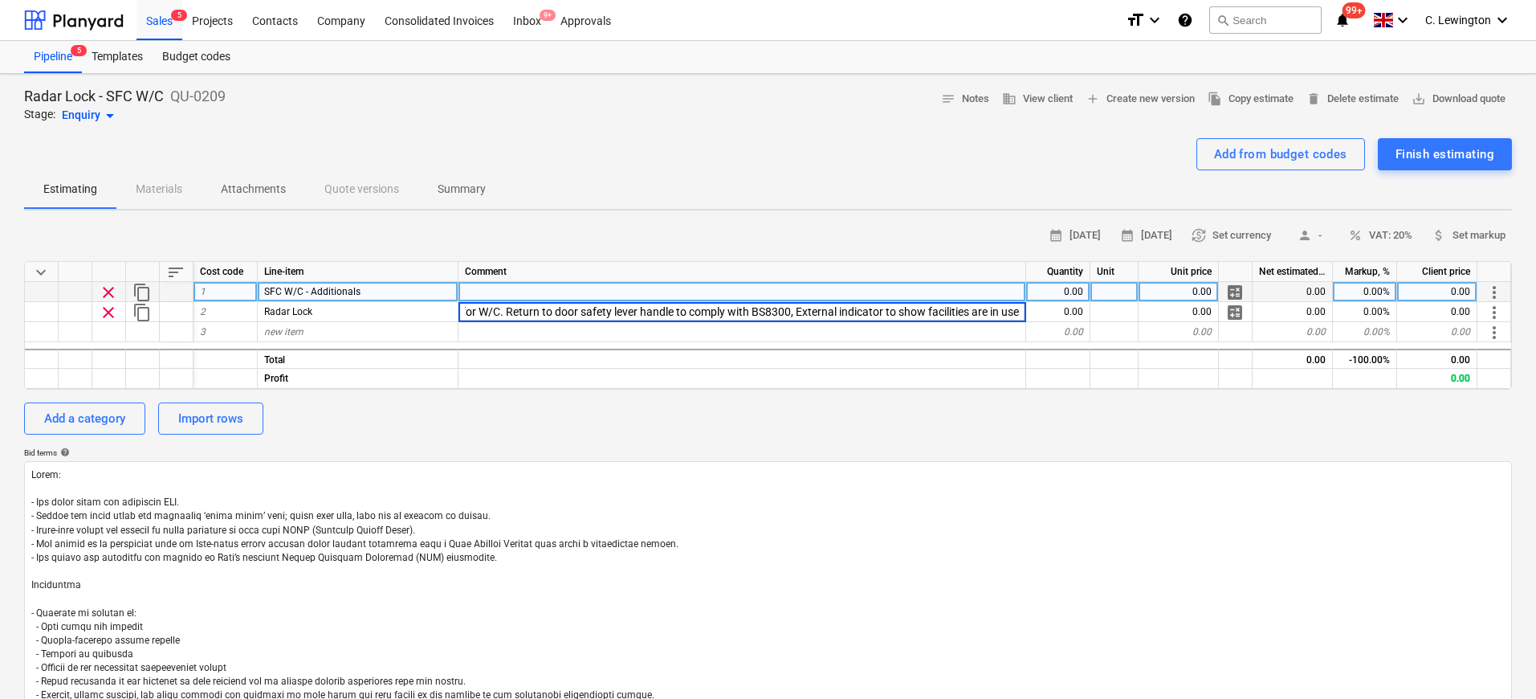
type input "Supply & Installation of Radar Lock for W/C. Return to door safety lever handle…"
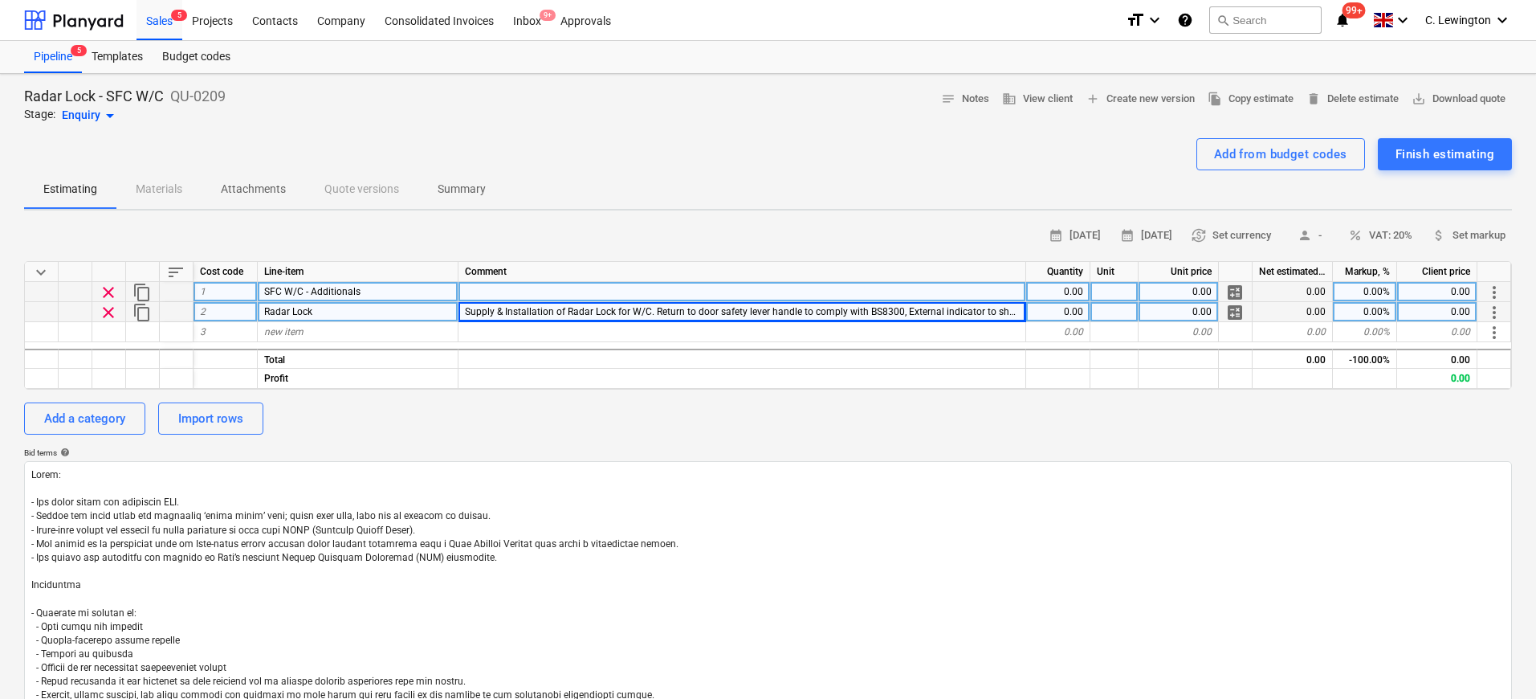
click at [1058, 307] on div "0.00" at bounding box center [1058, 312] width 64 height 20
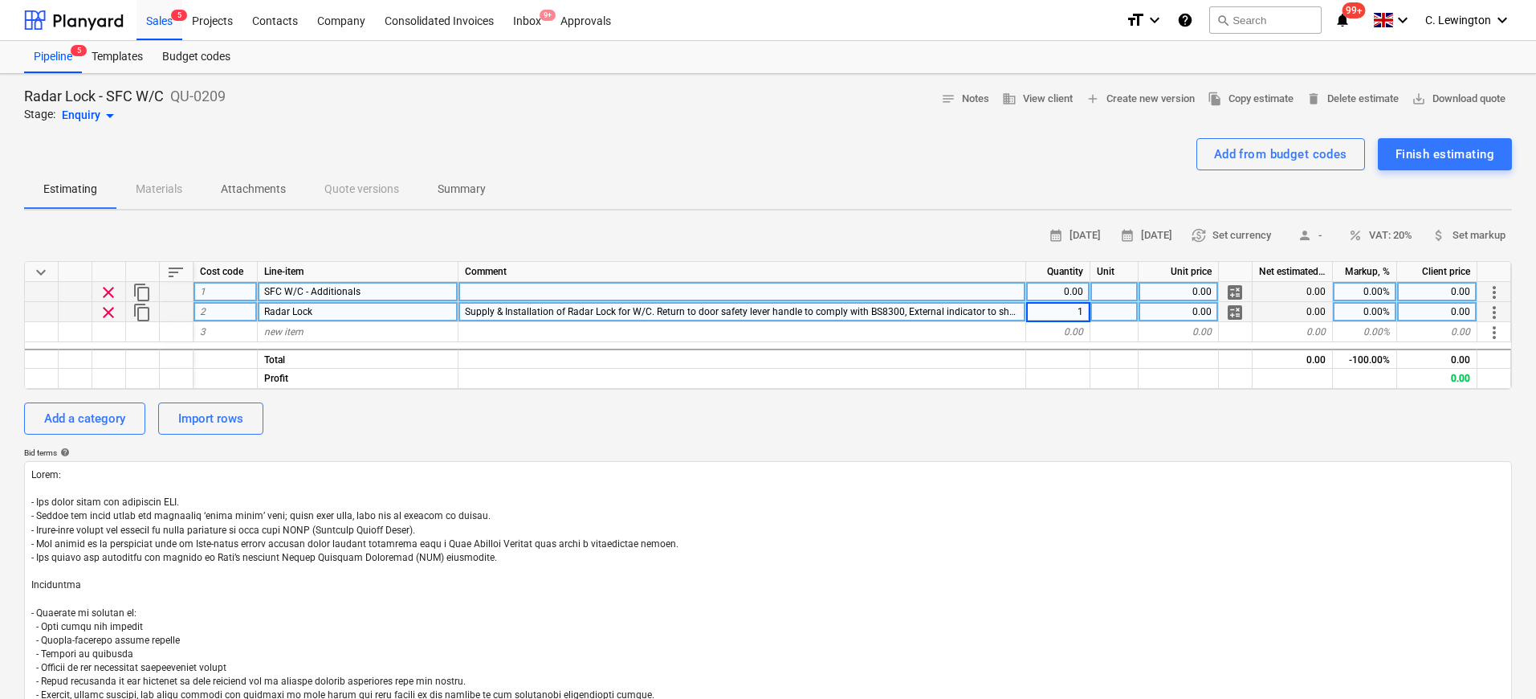
type textarea "x"
type input "O"
type input "Package"
type textarea "x"
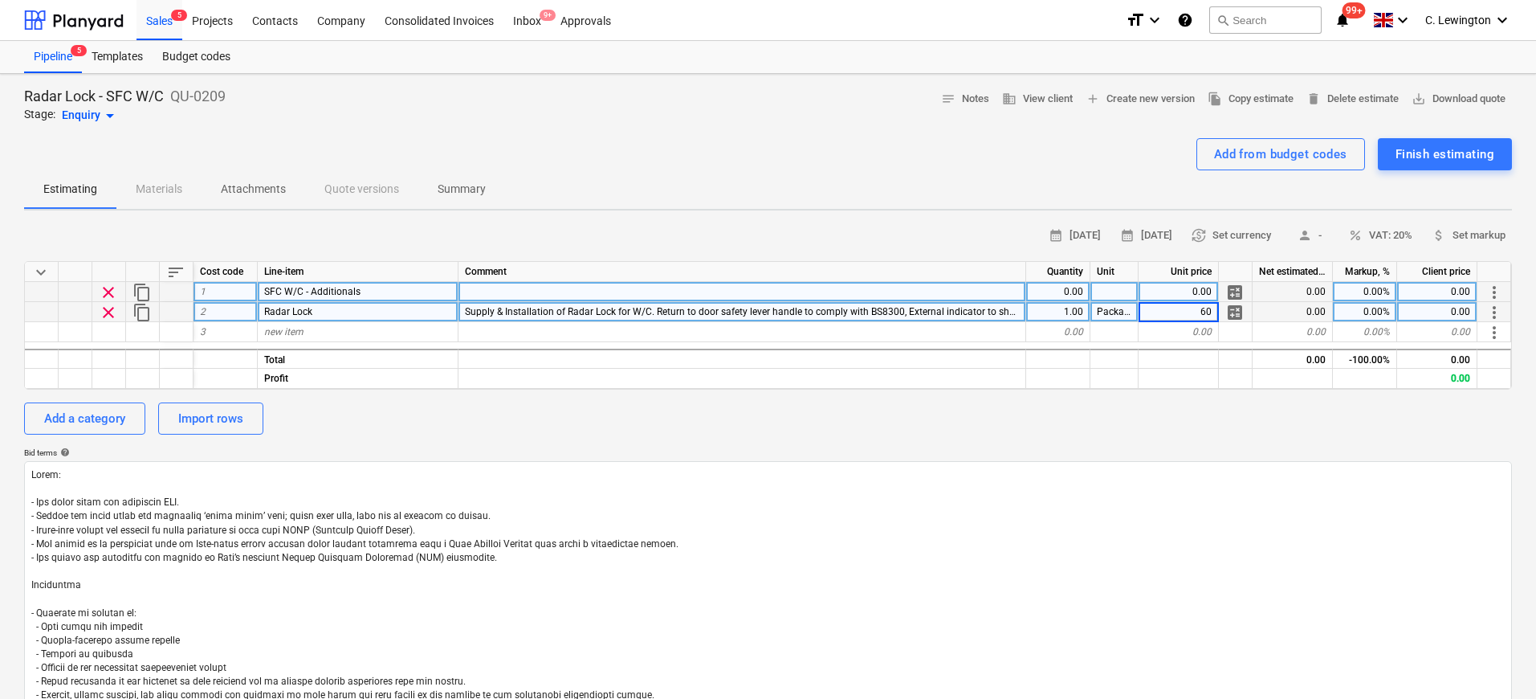
type input "600"
type textarea "x"
click at [1207, 308] on div "600.00" at bounding box center [1179, 312] width 80 height 20
click at [1194, 315] on div "600.00" at bounding box center [1179, 312] width 80 height 20
type input "400"
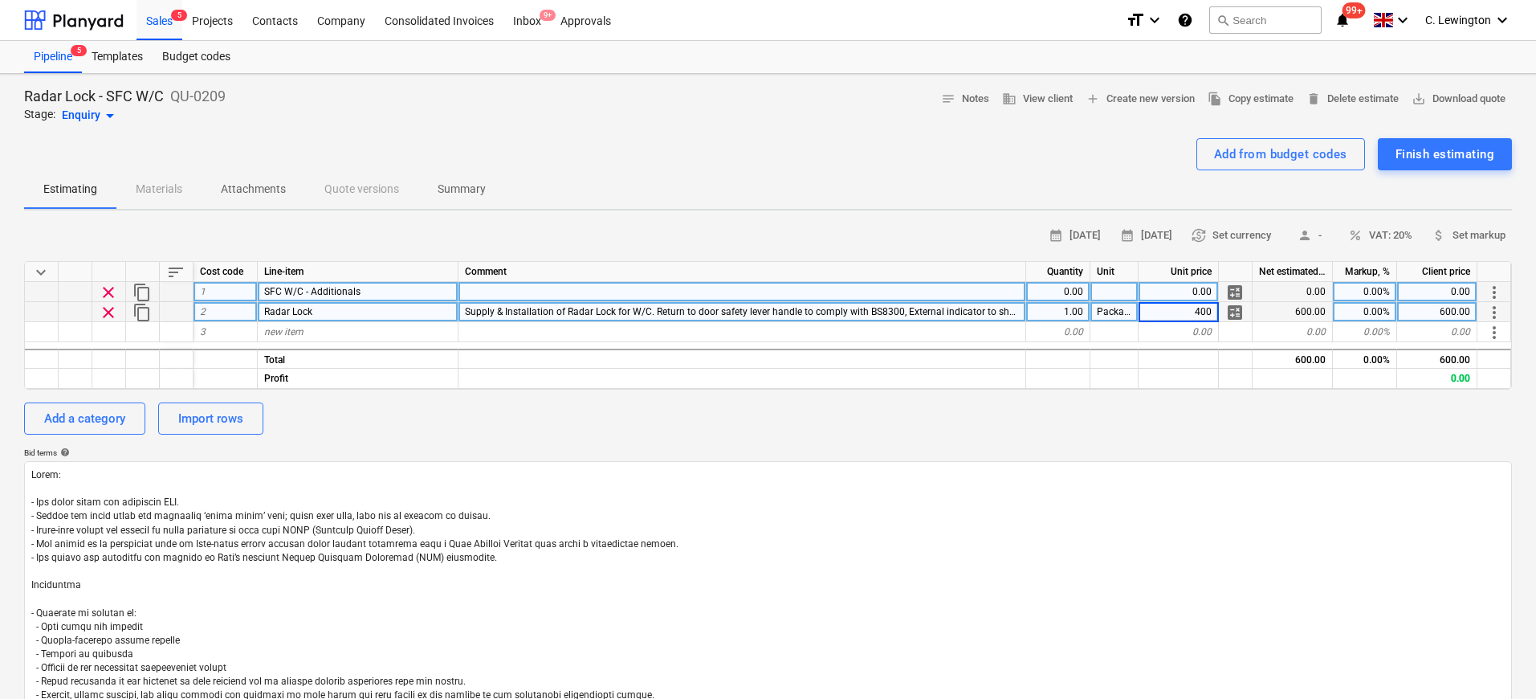
type textarea "x"
type input "600"
click at [977, 426] on div "Add a category Import rows" at bounding box center [768, 418] width 1488 height 32
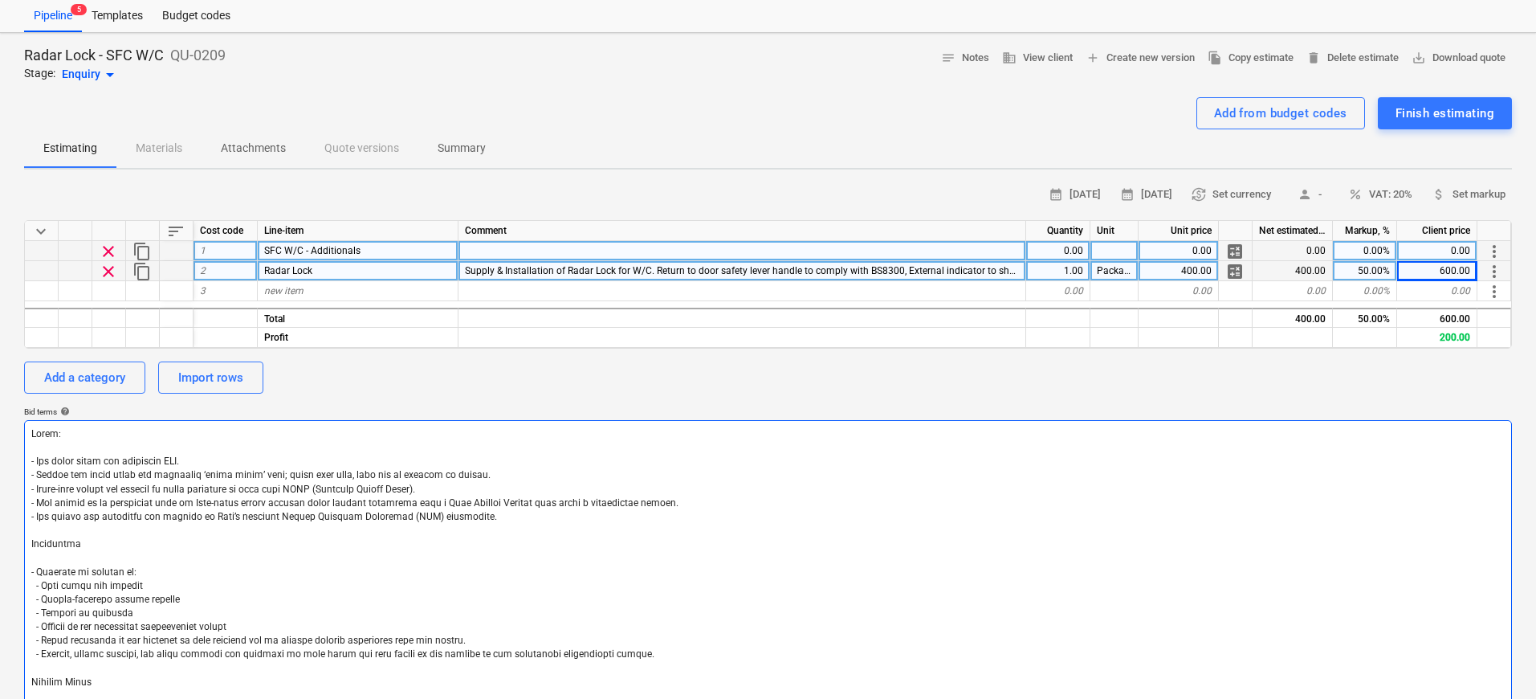
scroll to position [51, 0]
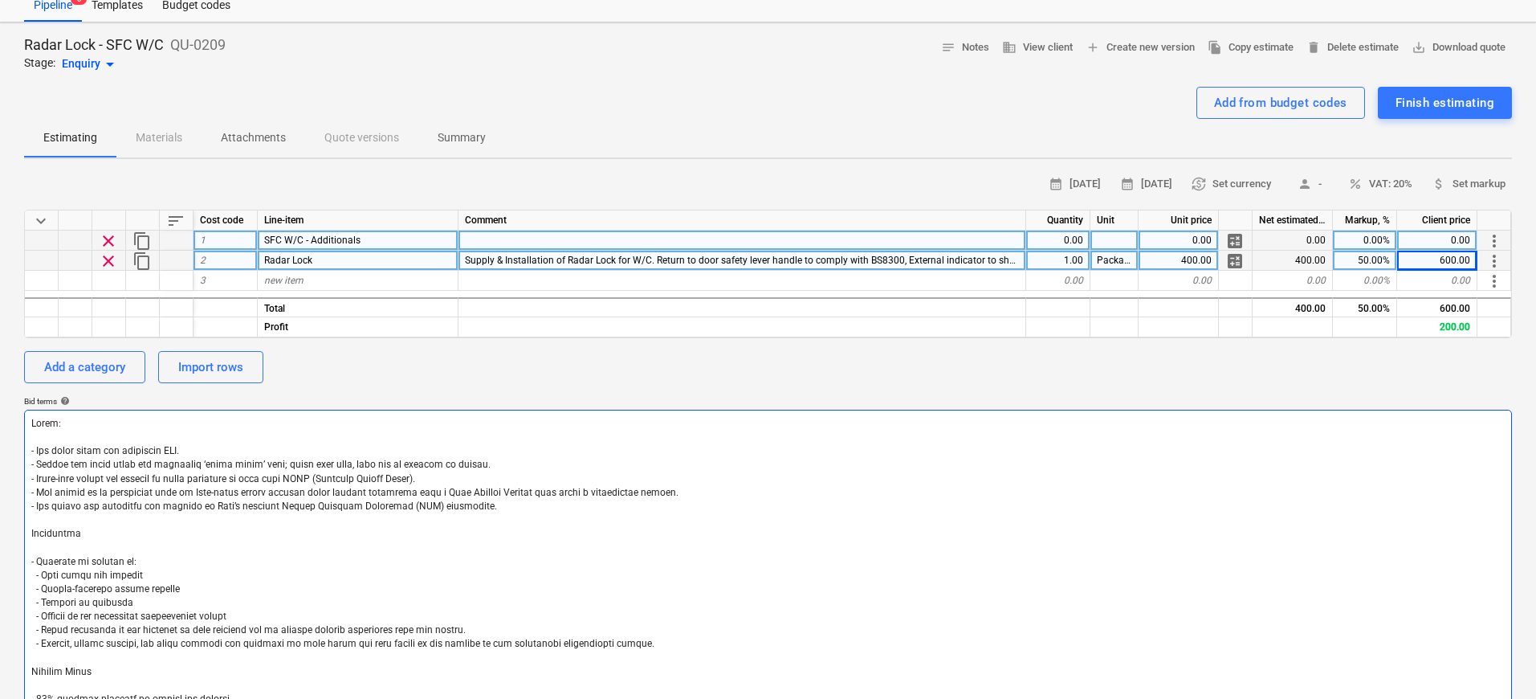
click at [385, 635] on textarea at bounding box center [768, 575] width 1488 height 332
drag, startPoint x: 636, startPoint y: 642, endPoint x: 34, endPoint y: 617, distance: 602.7
click at [34, 617] on textarea at bounding box center [768, 575] width 1488 height 332
type textarea "x"
type textarea "Notes: - All costs shown are excluding VAT. - Prices are valid until the specif…"
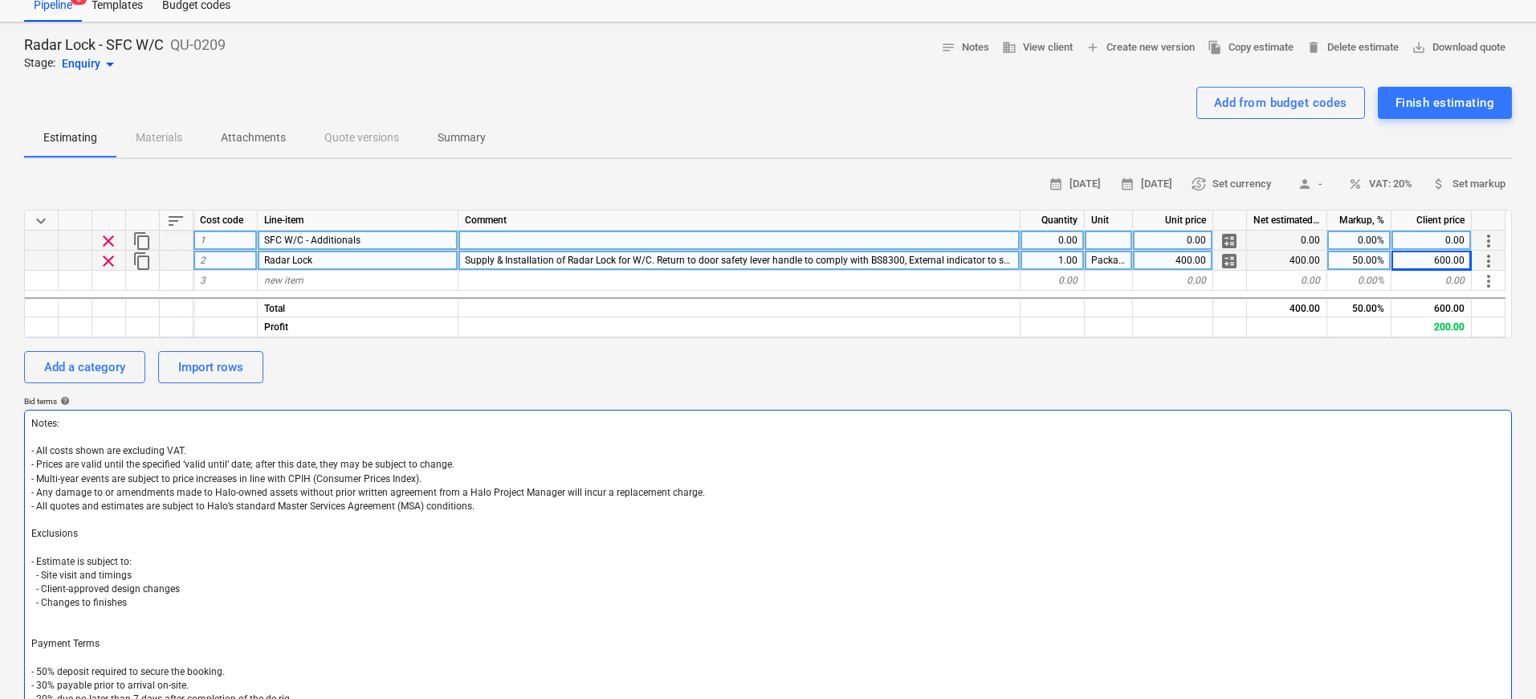
type textarea "x"
type textarea "Notes: - All costs shown are excluding VAT. - Prices are valid until the specif…"
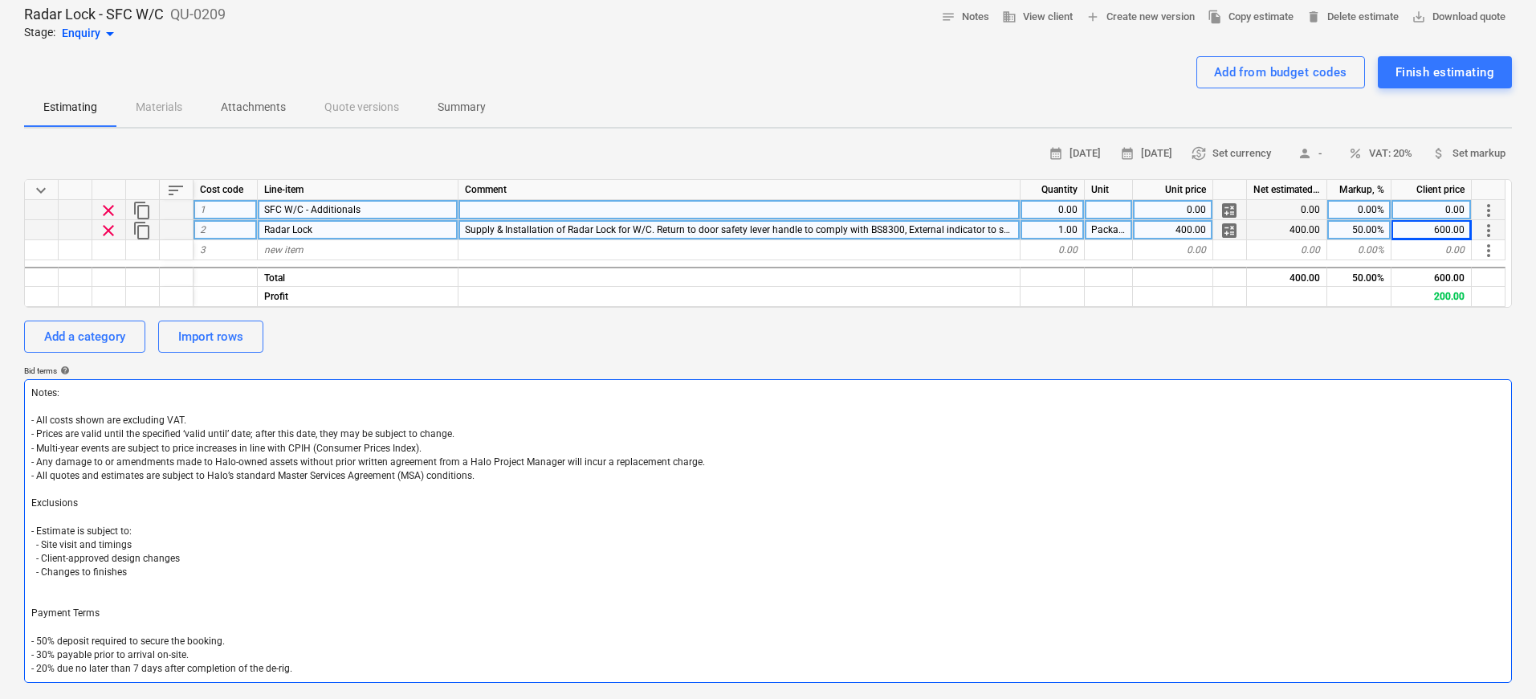
drag, startPoint x: 316, startPoint y: 667, endPoint x: 38, endPoint y: 645, distance: 279.5
click at [38, 645] on textarea "Notes: - All costs shown are excluding VAT. - Prices are valid until the specif…" at bounding box center [768, 530] width 1488 height 303
type textarea "x"
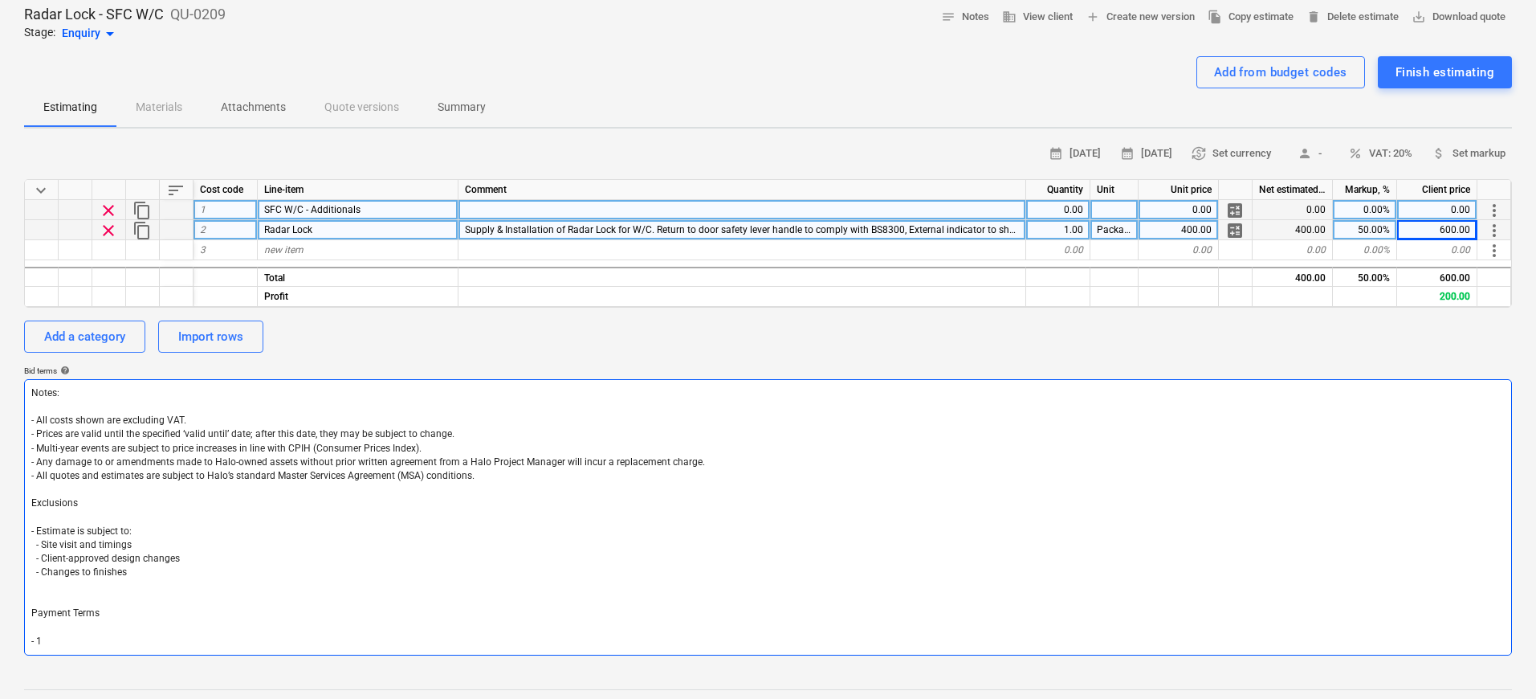
type textarea "Notes: - All costs shown are excluding VAT. - Prices are valid until the specif…"
type textarea "x"
type textarea "Notes: - All costs shown are excluding VAT. - Prices are valid until the specif…"
type textarea "x"
type textarea "Notes: - All costs shown are excluding VAT. - Prices are valid until the specif…"
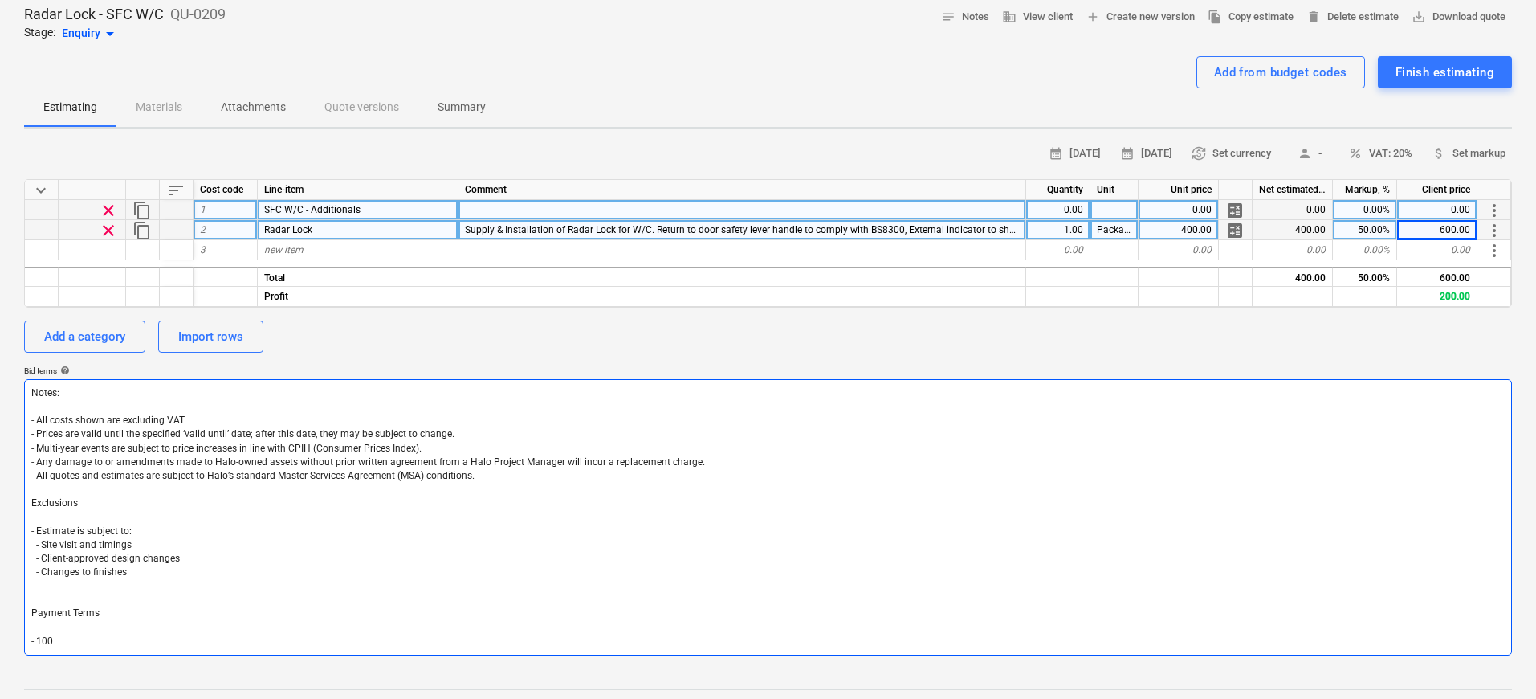
type textarea "x"
type textarea "Notes: - All costs shown are excluding VAT. - Prices are valid until the specif…"
type textarea "x"
type textarea "Notes: - All costs shown are excluding VAT. - Prices are valid until the specif…"
type textarea "x"
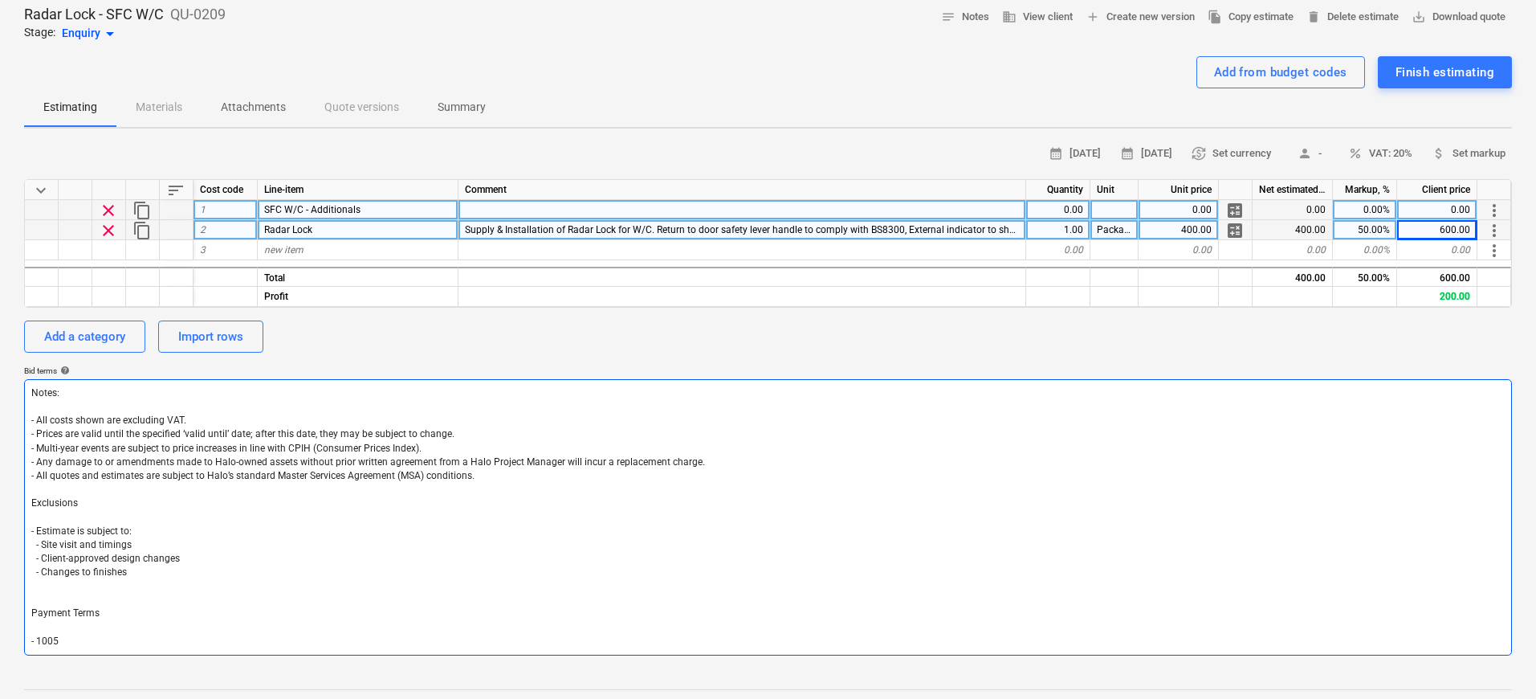
type textarea "Notes: - All costs shown are excluding VAT. - Prices are valid until the specif…"
type textarea "x"
type textarea "Notes: - All costs shown are excluding VAT. - Prices are valid until the specif…"
type textarea "x"
type textarea "Notes: - All costs shown are excluding VAT. - Prices are valid until the specif…"
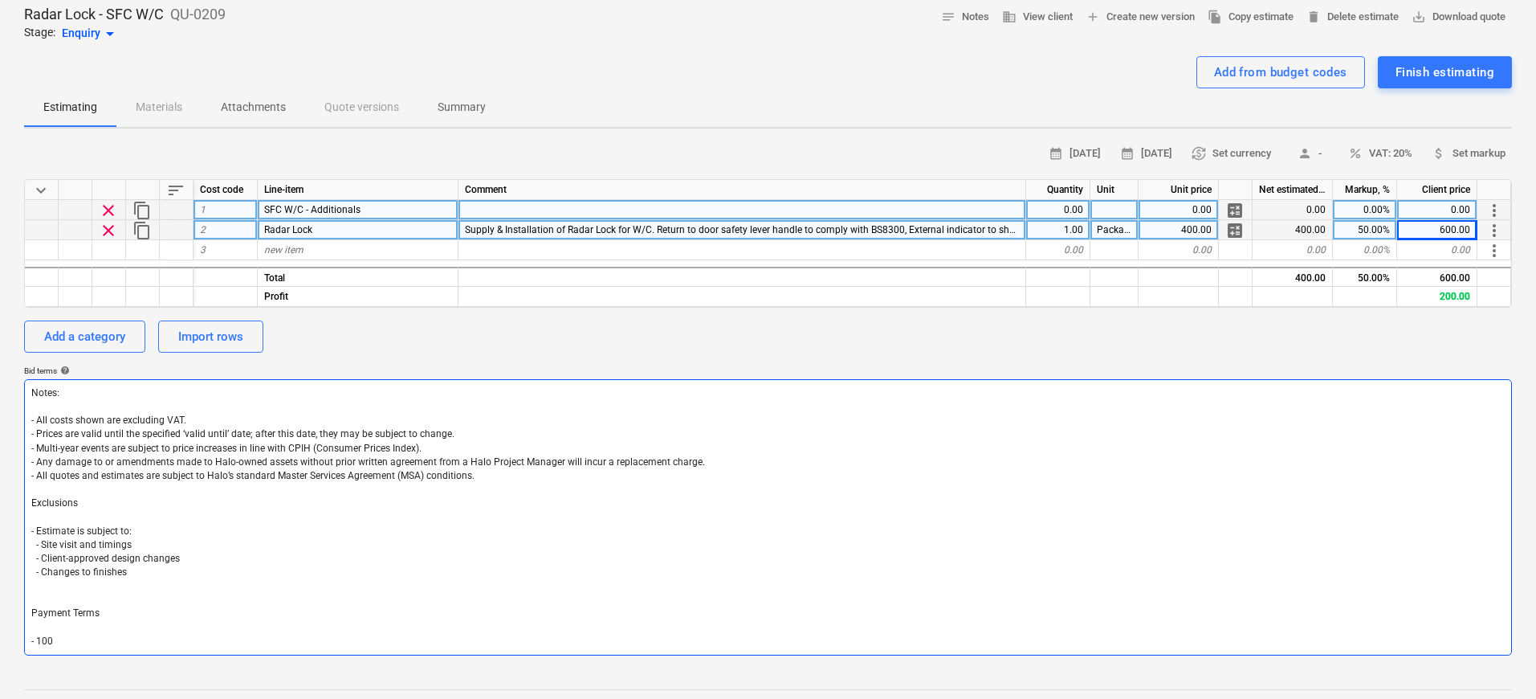
type textarea "x"
type textarea "Notes: - All costs shown are excluding VAT. - Prices are valid until the specif…"
type textarea "x"
type textarea "Notes: - All costs shown are excluding VAT. - Prices are valid until the specif…"
type textarea "x"
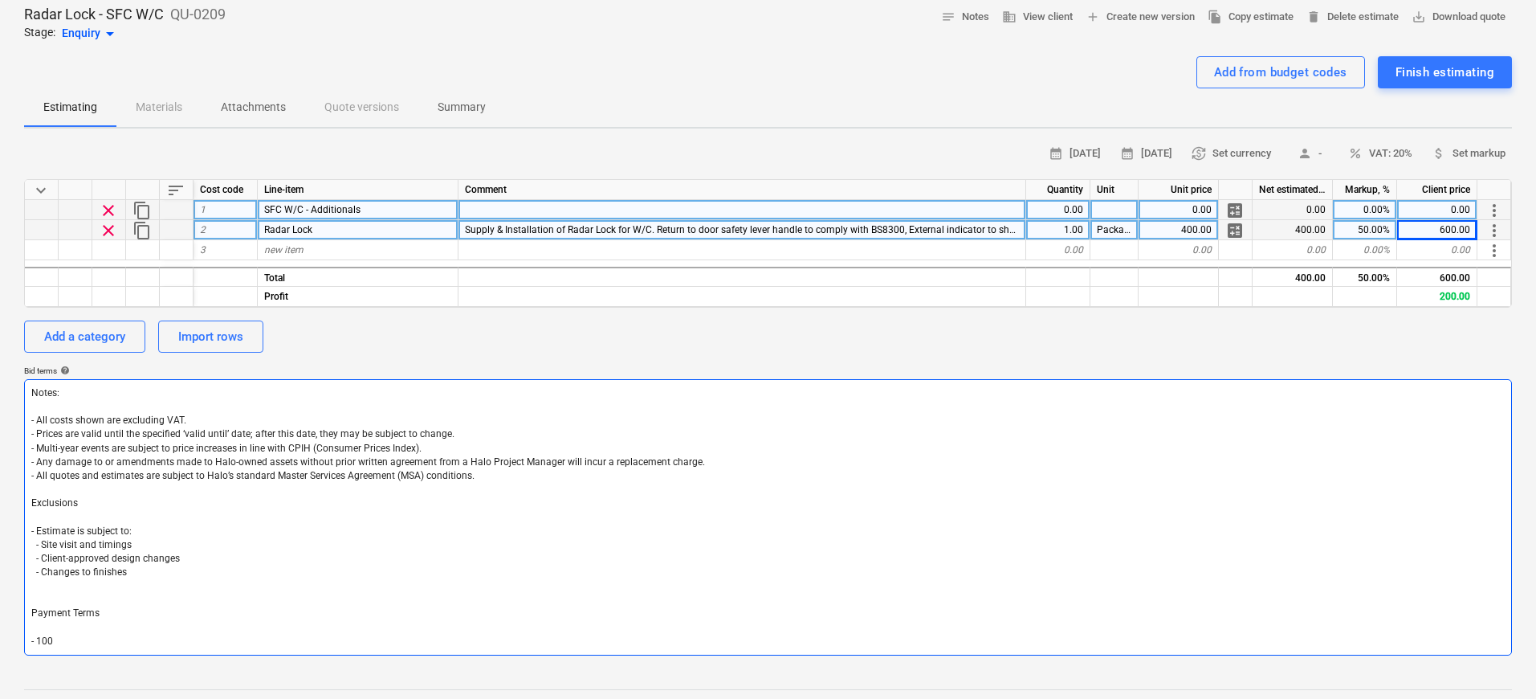
type textarea "Notes: - All costs shown are excluding VAT. - Prices are valid until the specif…"
type textarea "x"
type textarea "Notes: - All costs shown are excluding VAT. - Prices are valid until the specif…"
type textarea "x"
type textarea "Notes: - All costs shown are excluding VAT. - Prices are valid until the specif…"
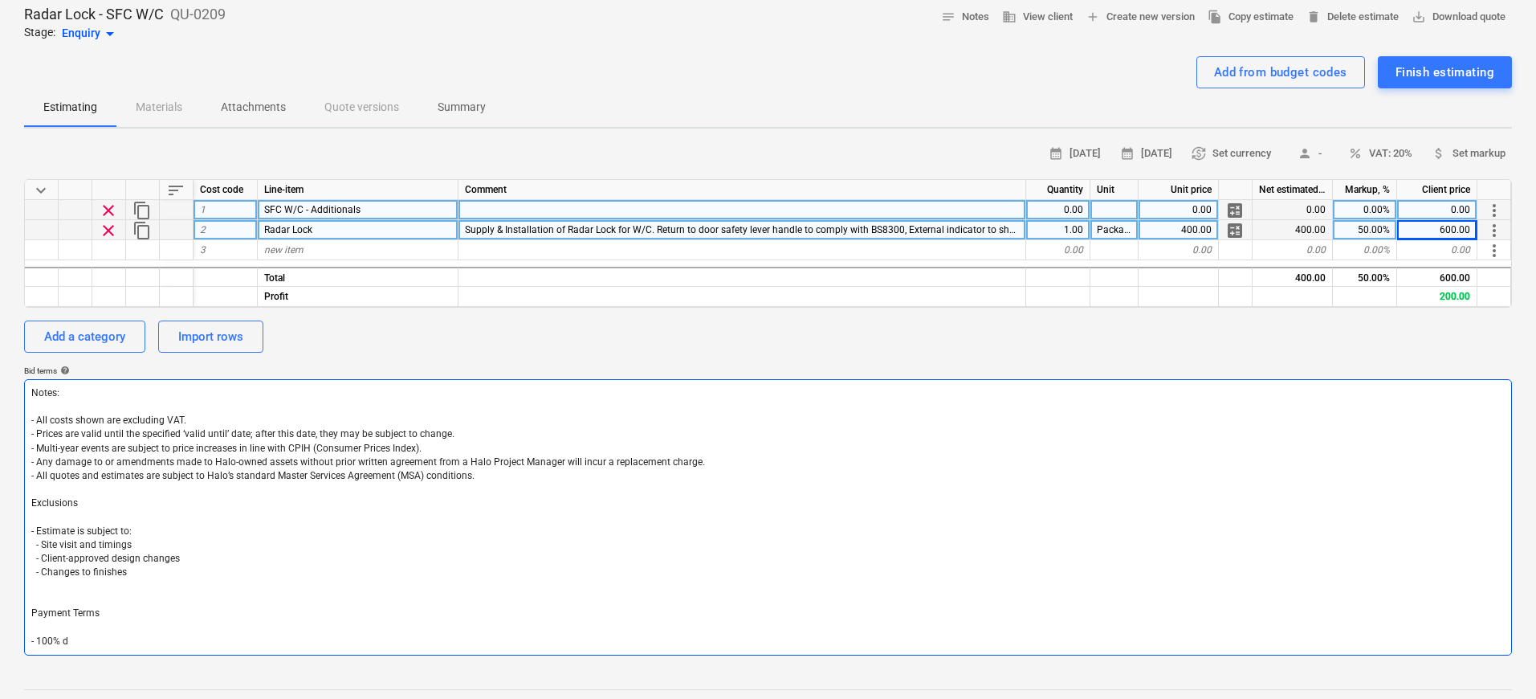
type textarea "x"
type textarea "Notes: - All costs shown are excluding VAT. - Prices are valid until the specif…"
type textarea "x"
type textarea "Notes: - All costs shown are excluding VAT. - Prices are valid until the specif…"
type textarea "x"
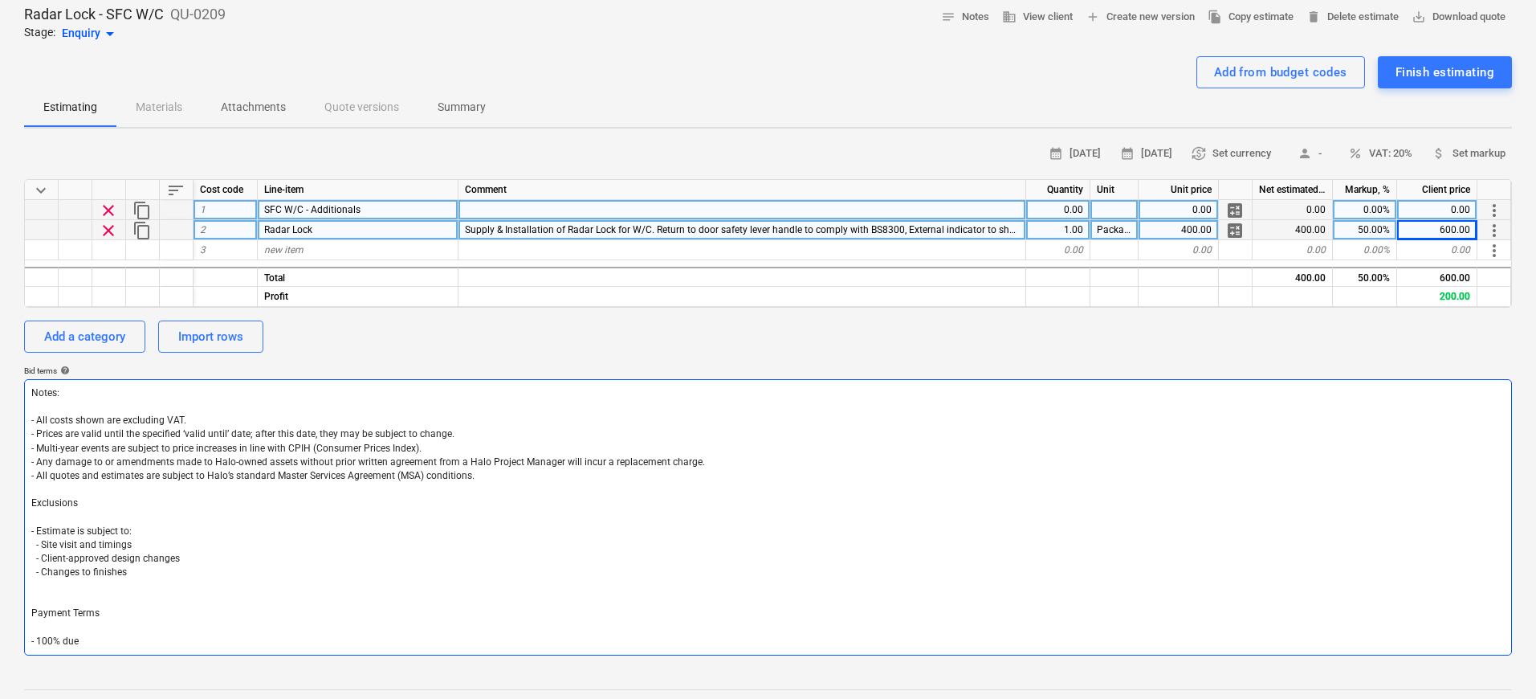
type textarea "Notes: - All costs shown are excluding VAT. - Prices are valid until the specif…"
type textarea "x"
type textarea "Notes: - All costs shown are excluding VAT. - Prices are valid until the specif…"
type textarea "x"
type textarea "Notes: - All costs shown are excluding VAT. - Prices are valid until the specif…"
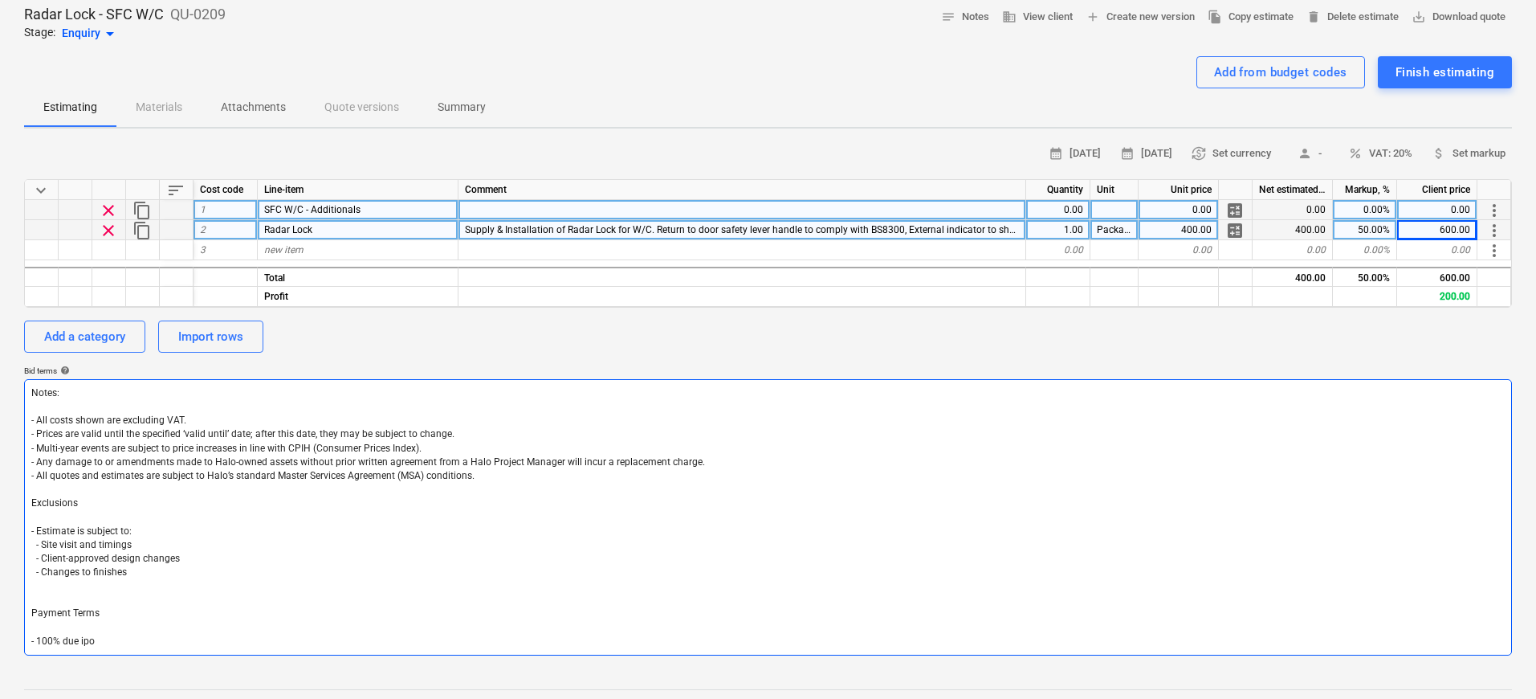
type textarea "x"
type textarea "Notes: - All costs shown are excluding VAT. - Prices are valid until the specif…"
type textarea "x"
type textarea "Notes: - All costs shown are excluding VAT. - Prices are valid until the specif…"
type textarea "x"
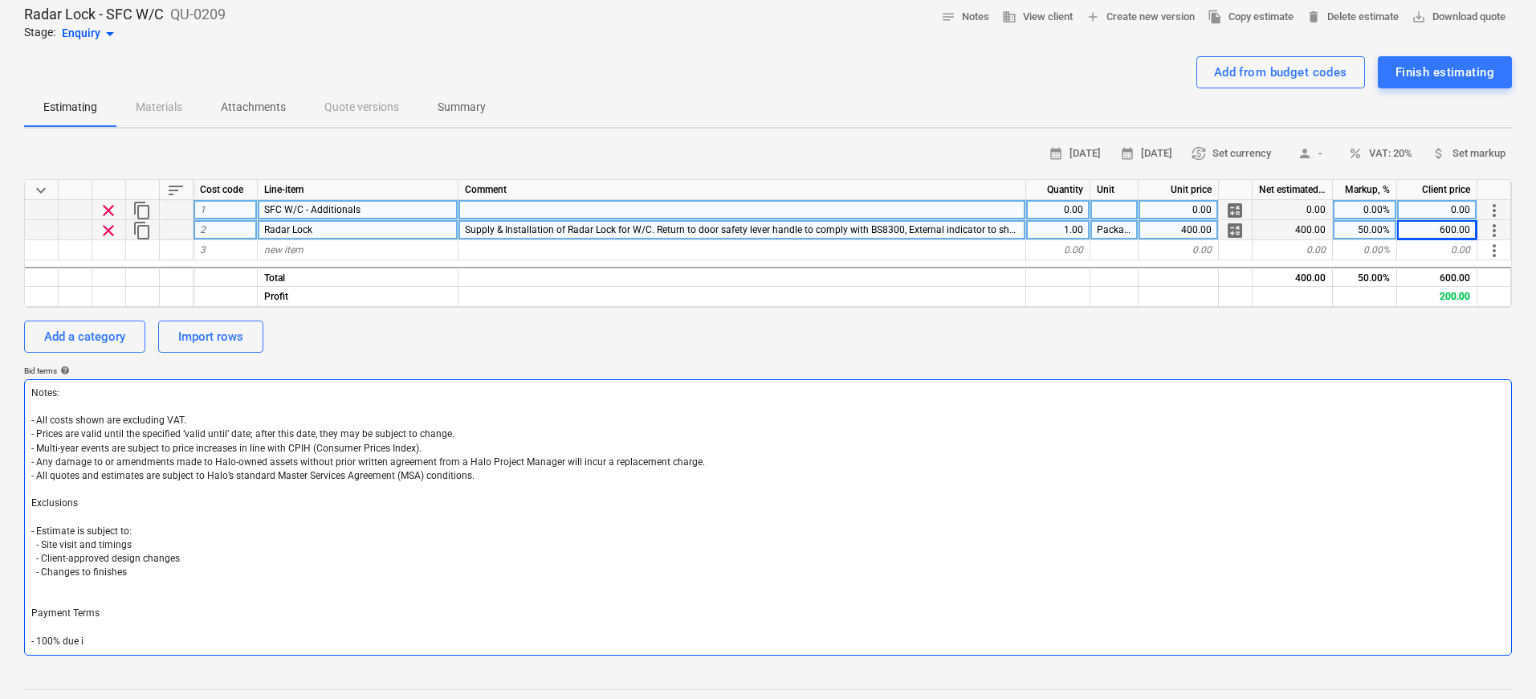
type textarea "Notes: - All costs shown are excluding VAT. - Prices are valid until the specif…"
type textarea "x"
type textarea "Notes: - All costs shown are excluding VAT. - Prices are valid until the specif…"
type textarea "x"
type textarea "Notes: - All costs shown are excluding VAT. - Prices are valid until the specif…"
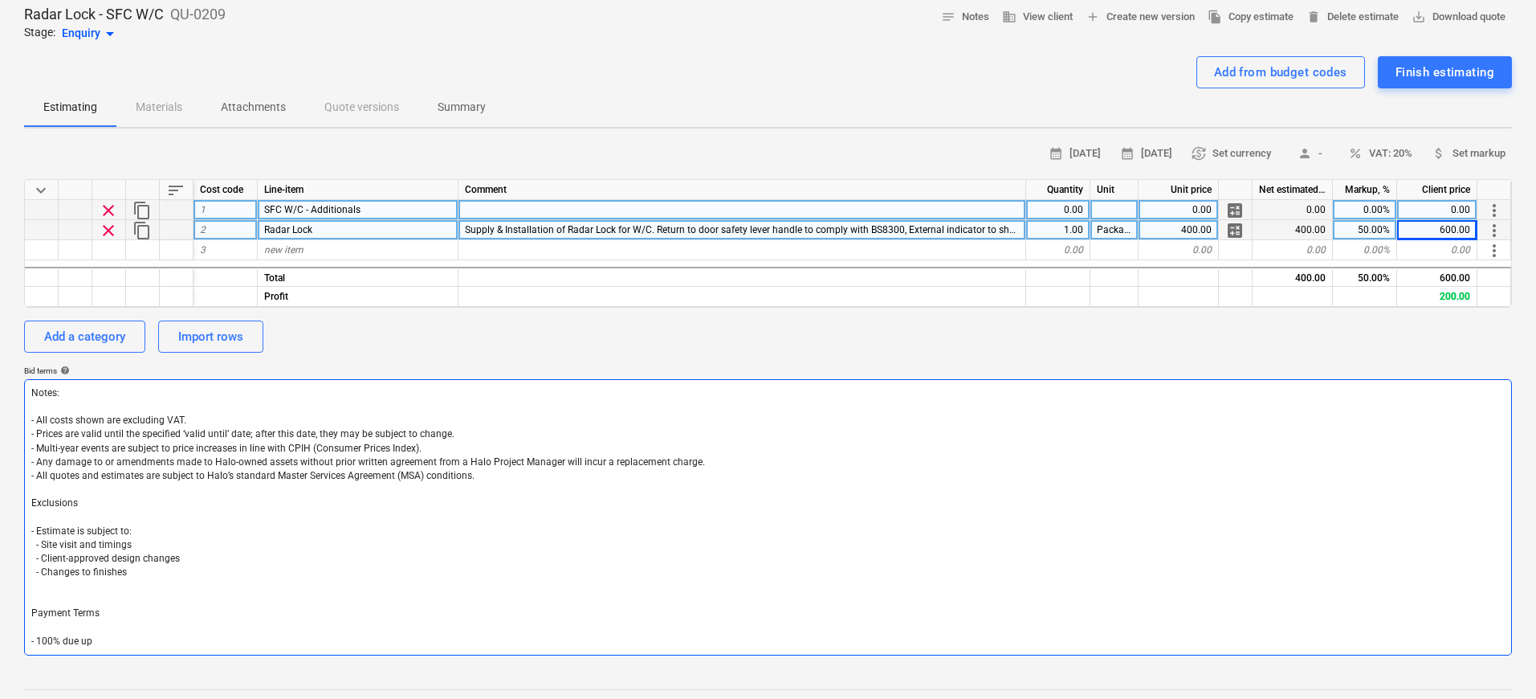
type textarea "x"
type textarea "Notes: - All costs shown are excluding VAT. - Prices are valid until the specif…"
type textarea "x"
type textarea "Notes: - All costs shown are excluding VAT. - Prices are valid until the specif…"
type textarea "x"
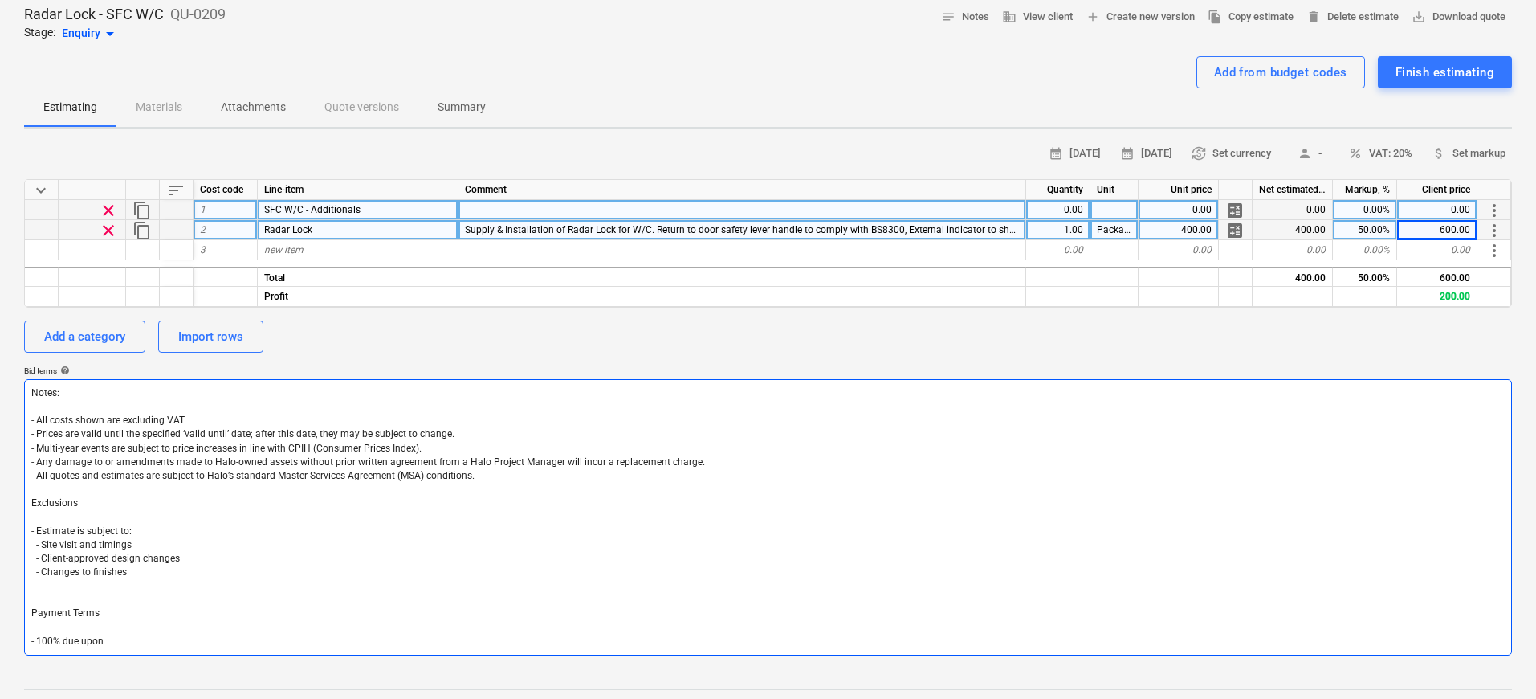
type textarea "Notes: - All costs shown are excluding VAT. - Prices are valid until the specif…"
type textarea "x"
type textarea "Notes: - All costs shown are excluding VAT. - Prices are valid until the specif…"
type textarea "x"
type textarea "Notes: - All costs shown are excluding VAT. - Prices are valid until the specif…"
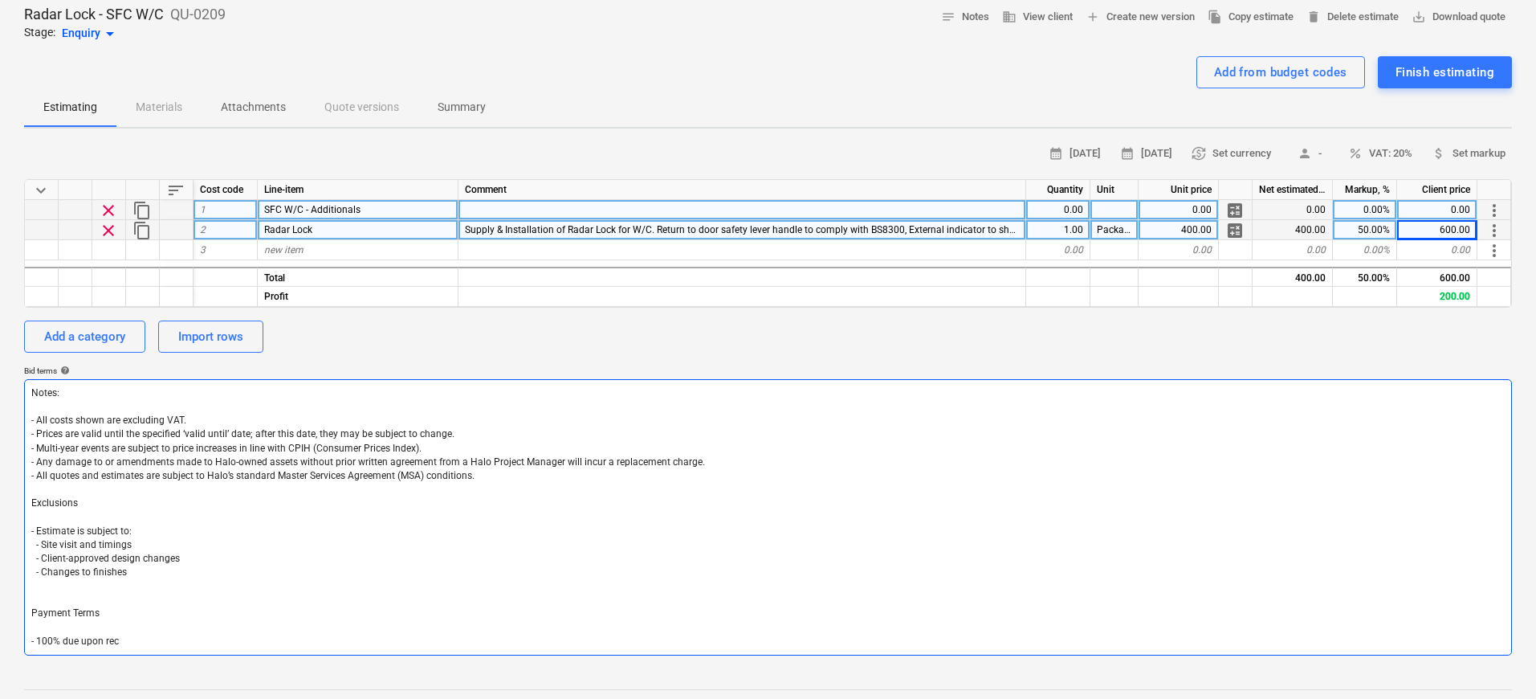
type textarea "x"
type textarea "Notes: - All costs shown are excluding VAT. - Prices are valid until the specif…"
type textarea "x"
type textarea "Notes: - All costs shown are excluding VAT. - Prices are valid until the specif…"
type textarea "x"
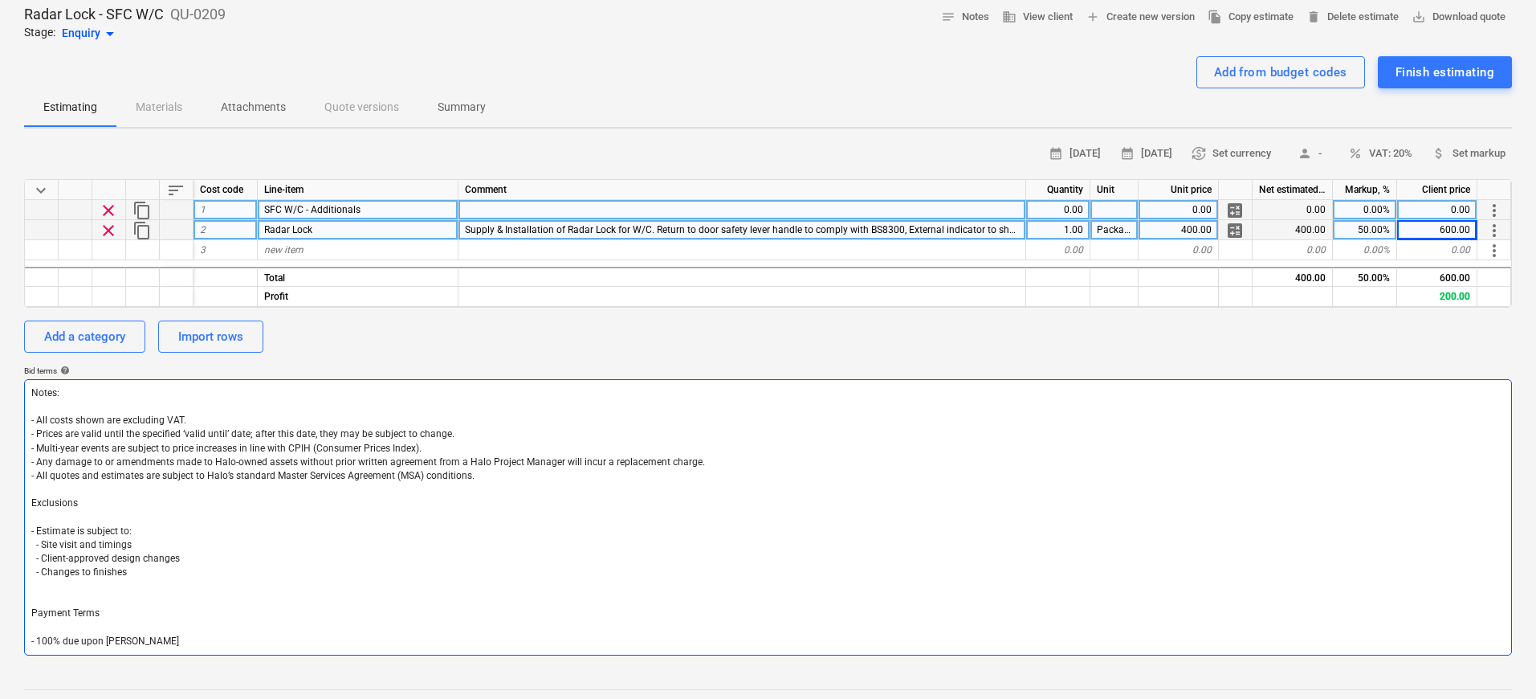
type textarea "Notes: - All costs shown are excluding VAT. - Prices are valid until the specif…"
type textarea "x"
type textarea "Notes: - All costs shown are excluding VAT. - Prices are valid until the specif…"
click at [145, 589] on textarea "Notes: - All costs shown are excluding VAT. - Prices are valid until the specif…" at bounding box center [768, 517] width 1488 height 276
click at [126, 641] on textarea "Notes: - All costs shown are excluding VAT. - Prices are valid until the specif…" at bounding box center [768, 517] width 1488 height 276
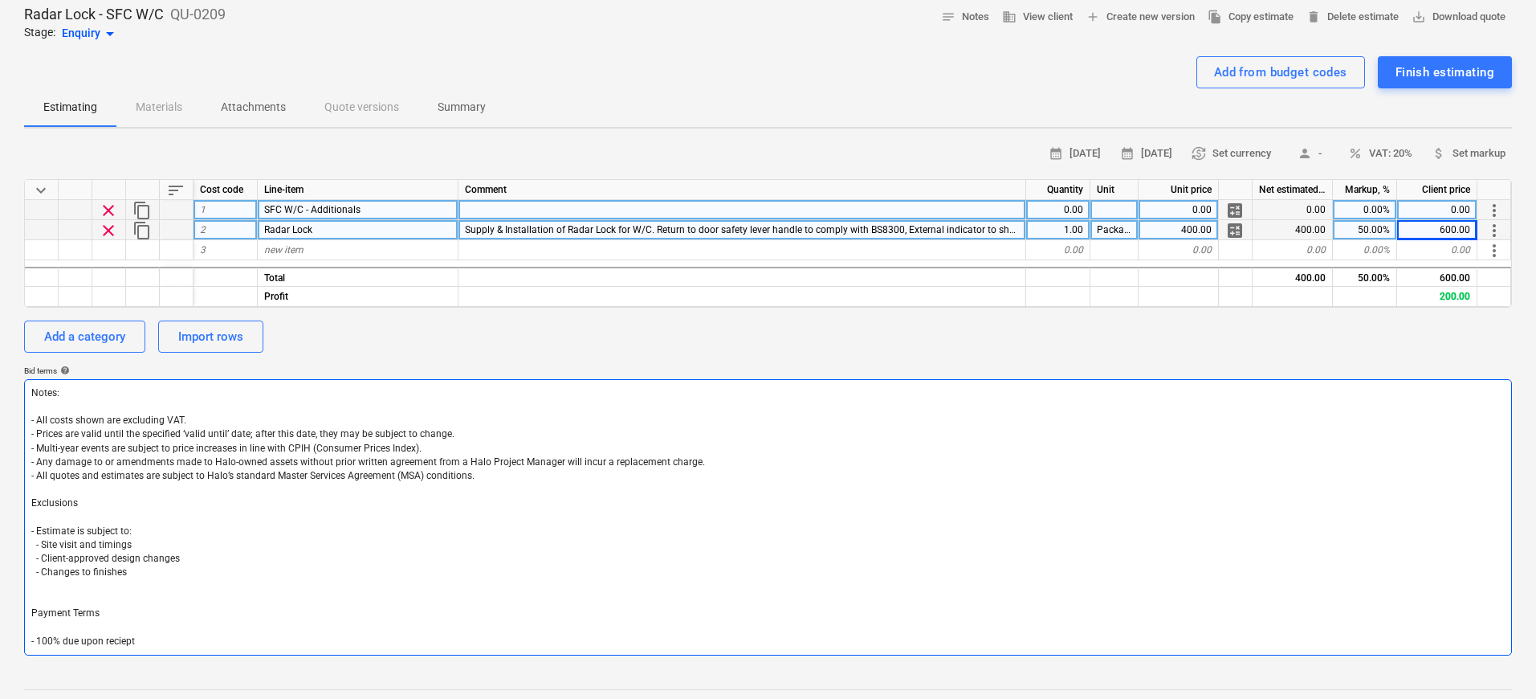
click at [0, 0] on lt-strong "ei" at bounding box center [0, 0] width 0 height 0
type textarea "x"
click at [197, 576] on textarea "Notes: - All costs shown are excluding VAT. - Prices are valid until the specif…" at bounding box center [768, 517] width 1488 height 276
click at [132, 540] on textarea "Notes: - All costs shown are excluding VAT. - Prices are valid until the specif…" at bounding box center [768, 517] width 1488 height 276
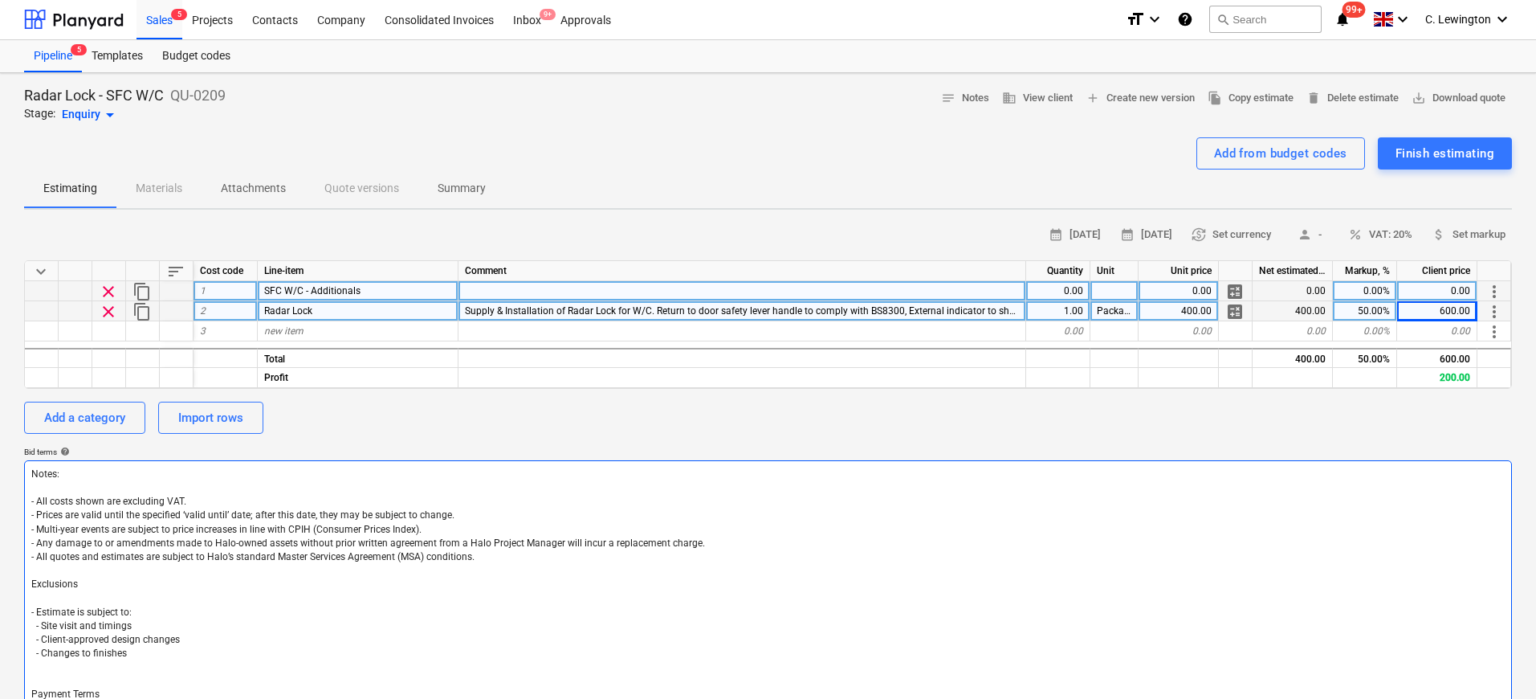
scroll to position [0, 0]
type textarea "Notes: - All costs shown are excluding VAT. - Prices are valid until the specif…"
click at [231, 289] on div "1" at bounding box center [225, 292] width 64 height 20
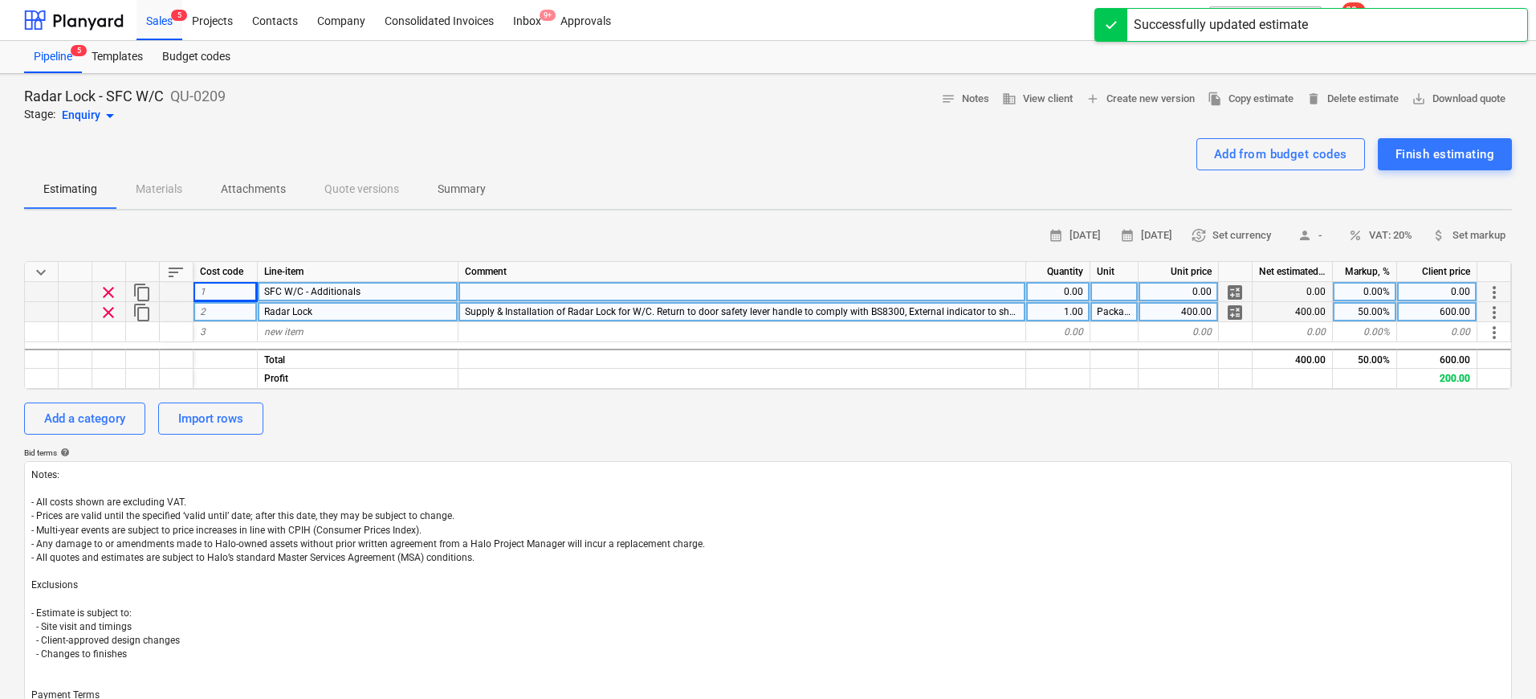
click at [398, 299] on div "SFC W/C - Additionals" at bounding box center [358, 292] width 201 height 20
click at [98, 413] on div "Add a category" at bounding box center [84, 418] width 81 height 21
type textarea "x"
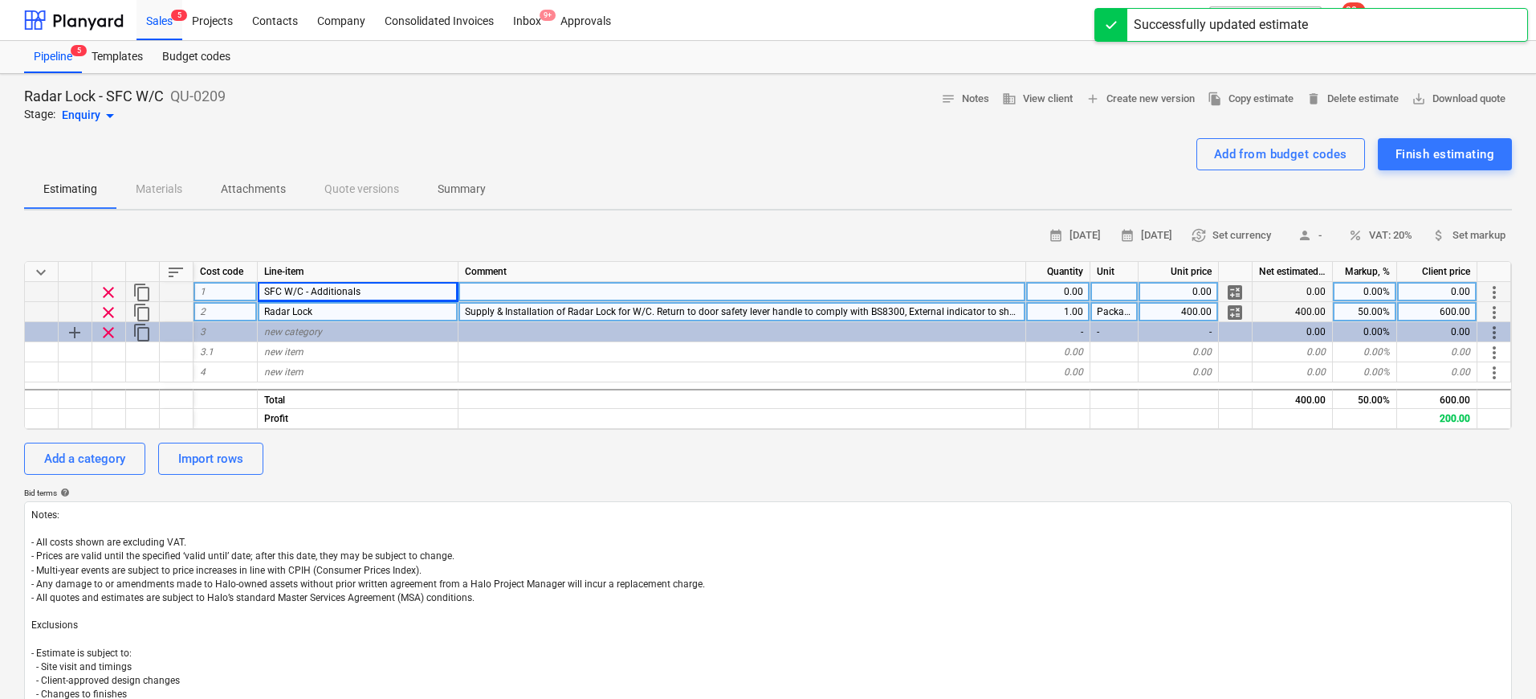
click at [327, 295] on span "SFC W/C - Additionals" at bounding box center [312, 291] width 96 height 11
click at [327, 295] on input "SFC W/C - Additionals" at bounding box center [358, 291] width 200 height 19
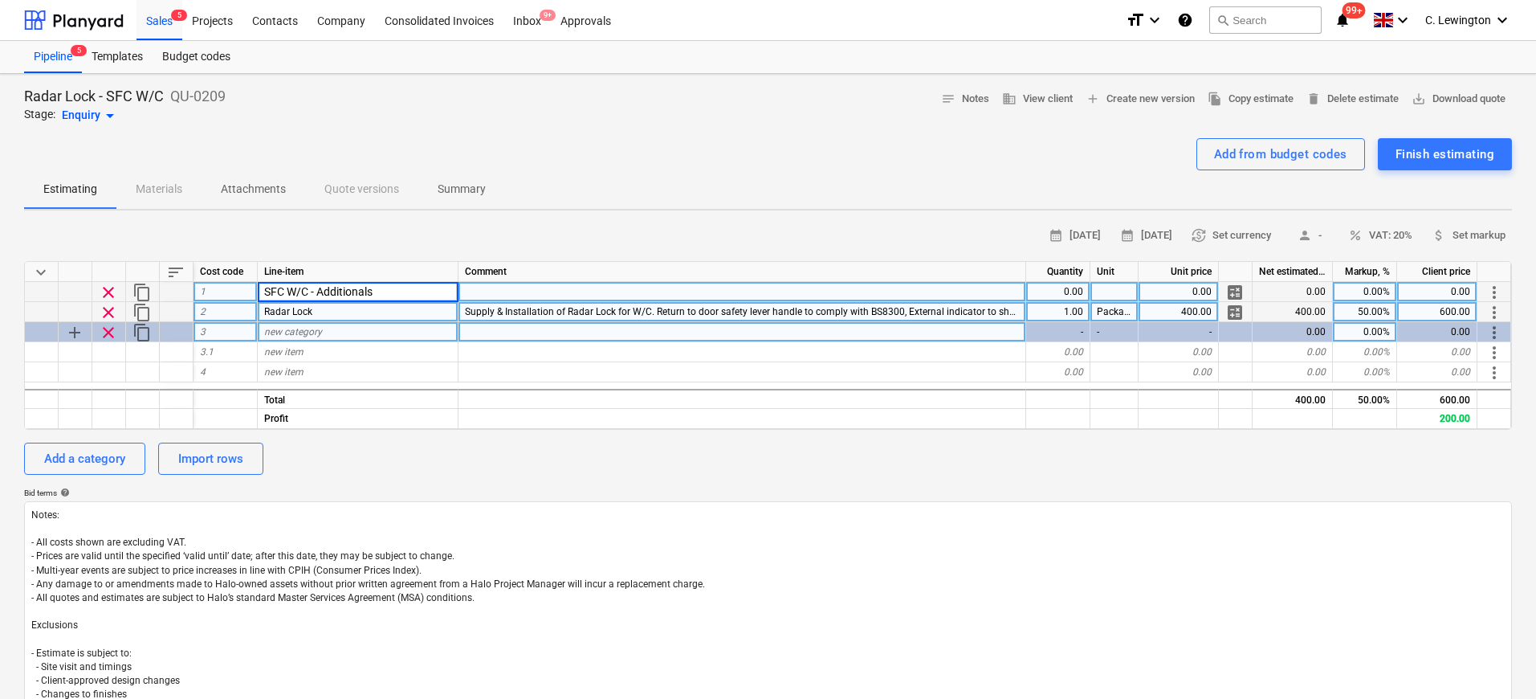
click at [314, 312] on div "Radar Lock" at bounding box center [358, 312] width 201 height 20
click at [314, 312] on input "Radar Lock" at bounding box center [358, 311] width 200 height 19
click at [1501, 311] on span "more_vert" at bounding box center [1494, 312] width 19 height 19
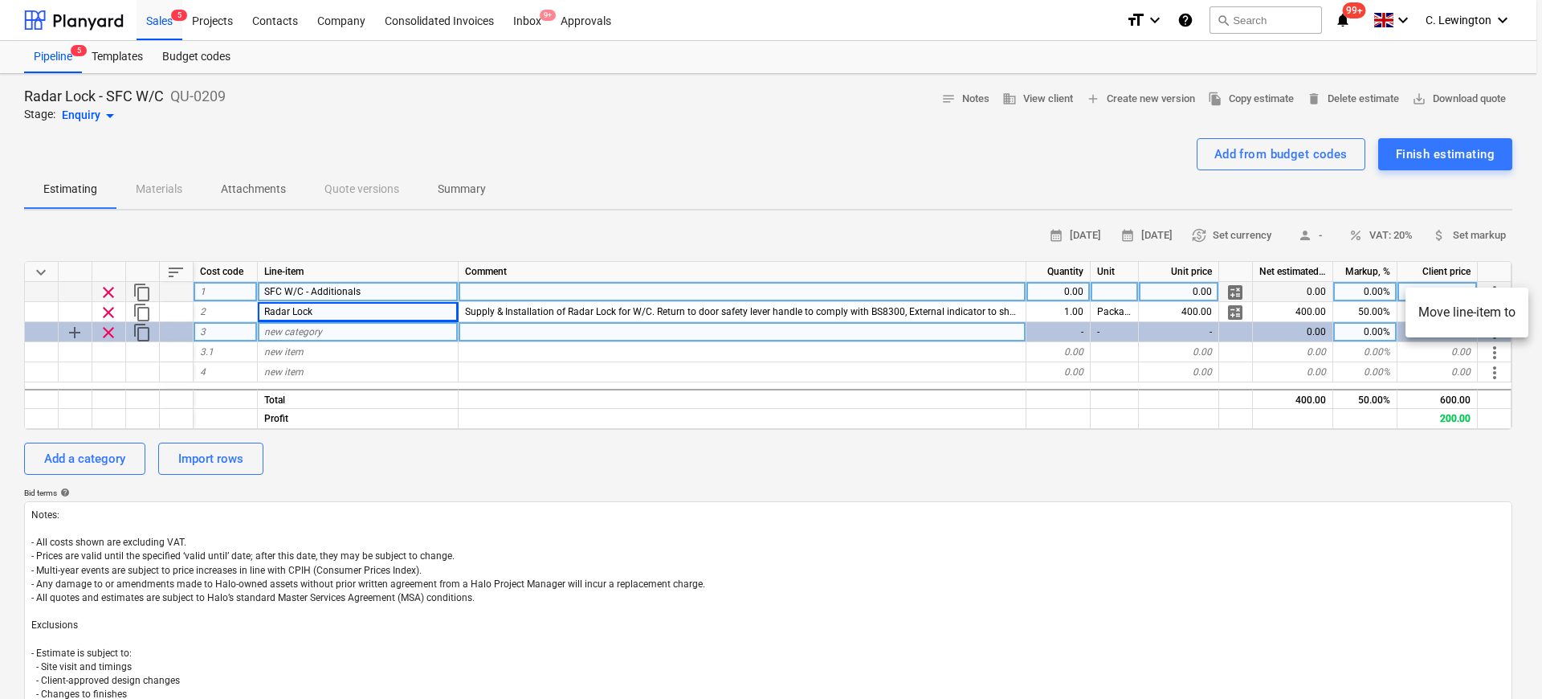
click at [1489, 303] on li "Move line-item to" at bounding box center [1466, 312] width 123 height 37
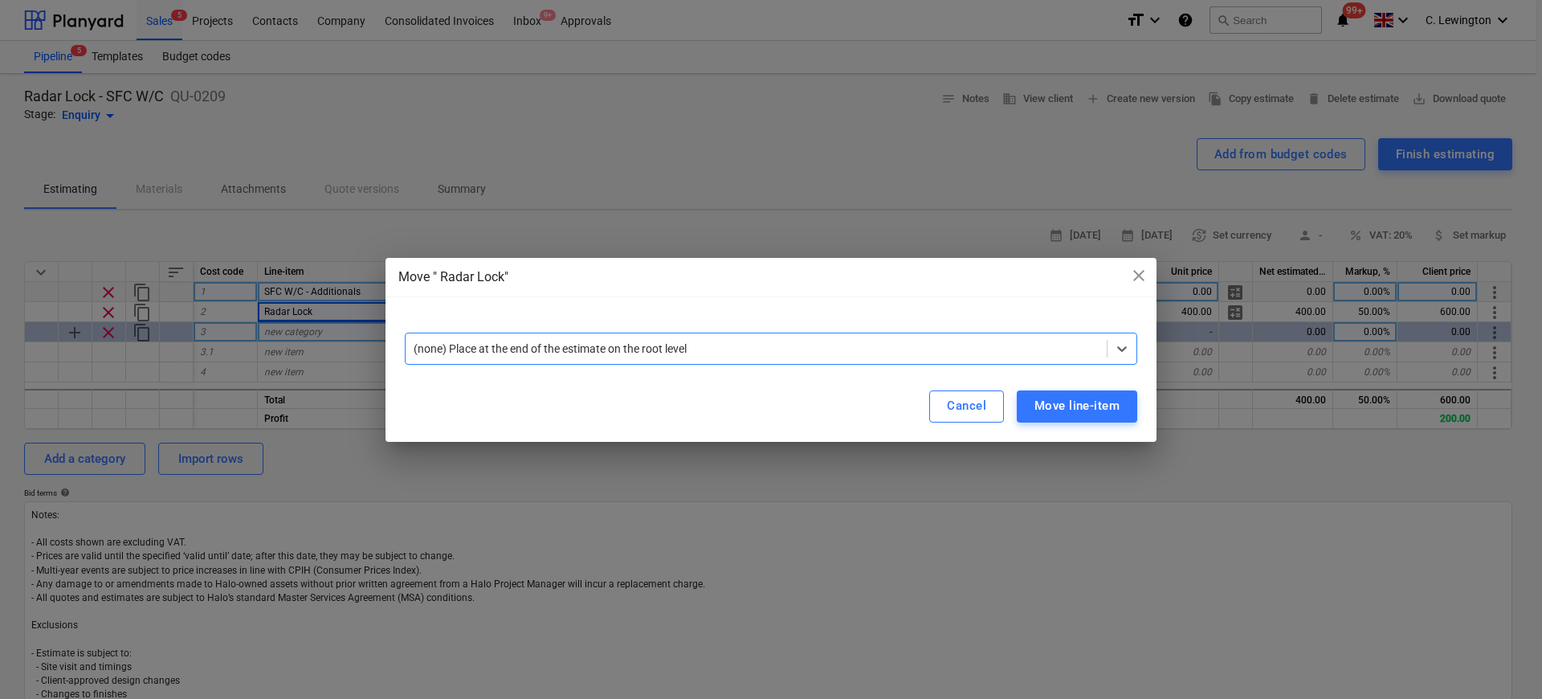
click at [683, 360] on div "(none) Place at the end of the estimate on the root level" at bounding box center [771, 348] width 732 height 32
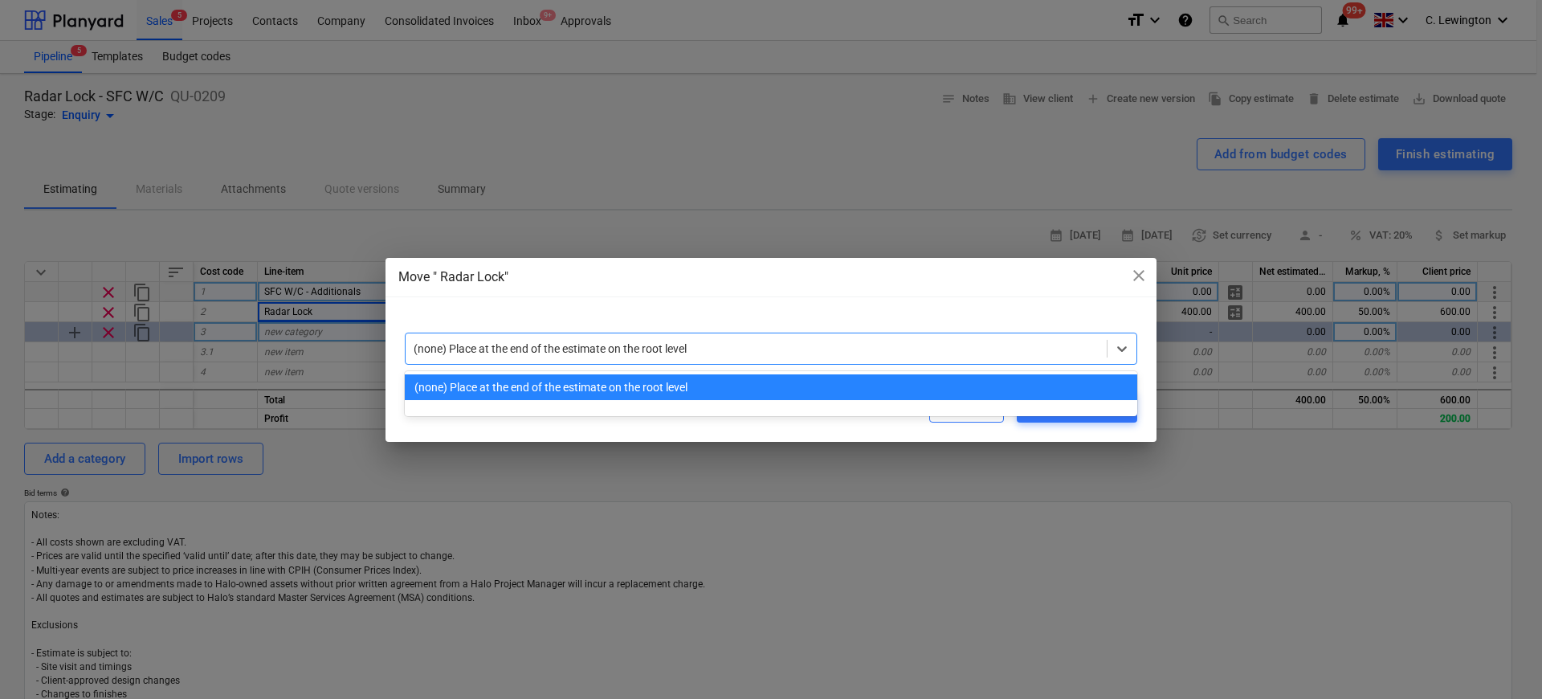
click at [648, 390] on div "(none) Place at the end of the estimate on the root level" at bounding box center [771, 387] width 732 height 26
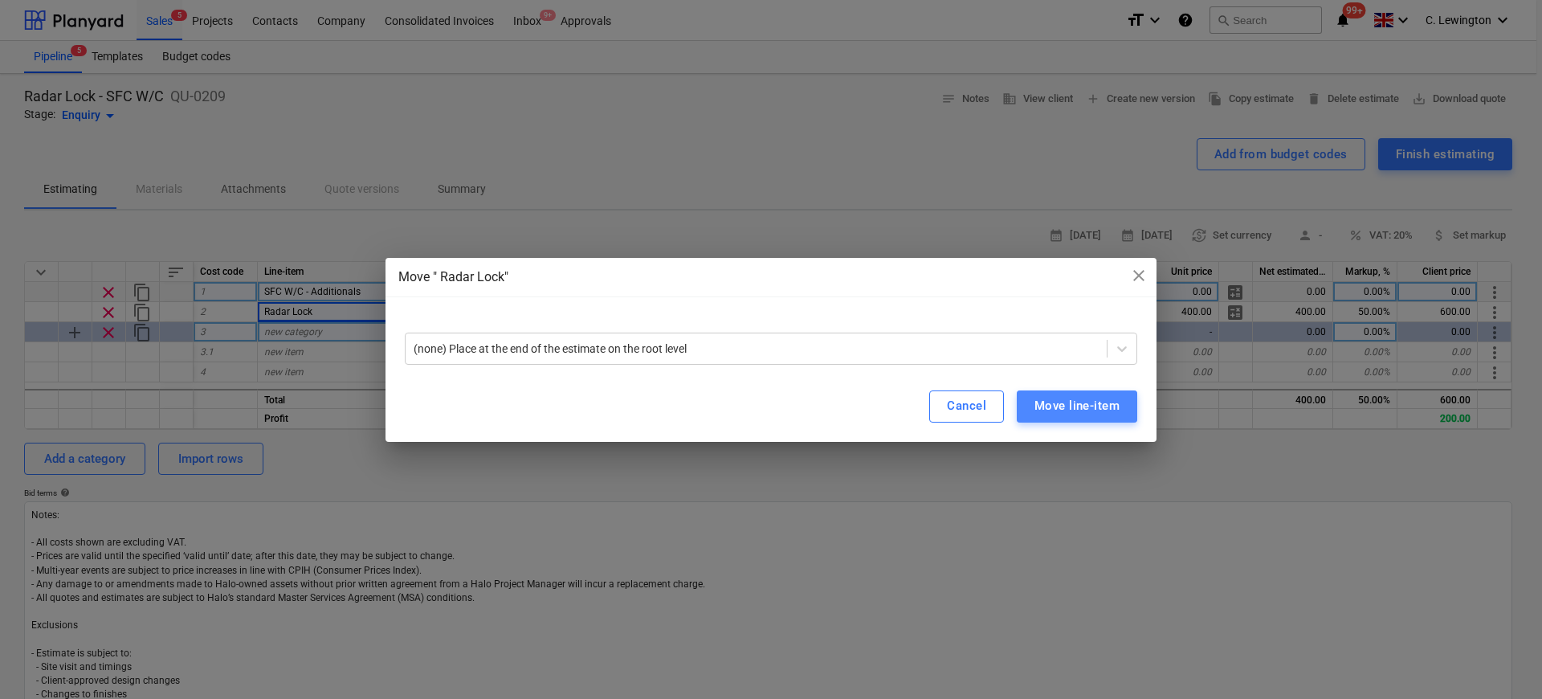
click at [1089, 412] on div "Move line-item" at bounding box center [1076, 405] width 85 height 21
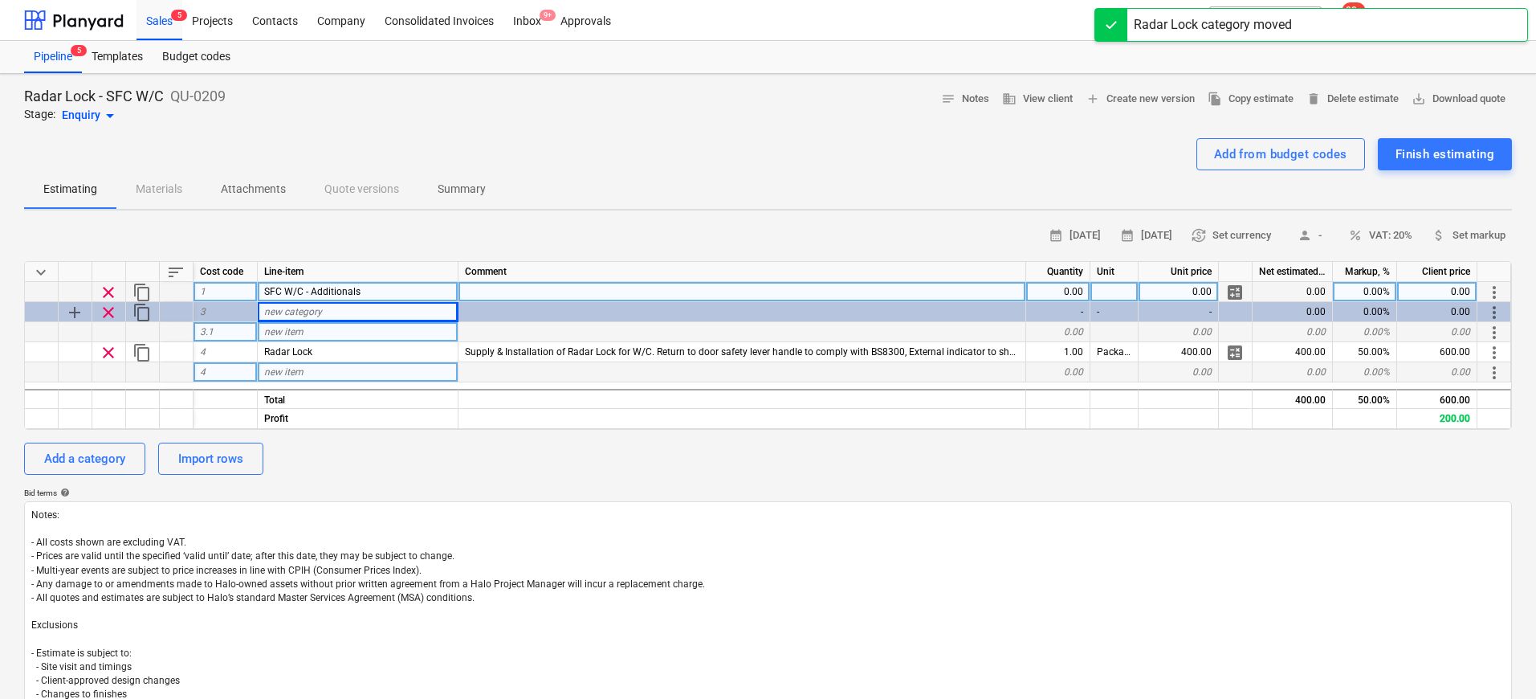
click at [349, 362] on div "new item" at bounding box center [358, 372] width 201 height 20
click at [349, 333] on div "new item" at bounding box center [358, 332] width 201 height 20
click at [304, 291] on span "SFC W/C - Additionals" at bounding box center [312, 291] width 96 height 11
click at [304, 291] on input "SFC W/C - Additionals" at bounding box center [358, 291] width 200 height 19
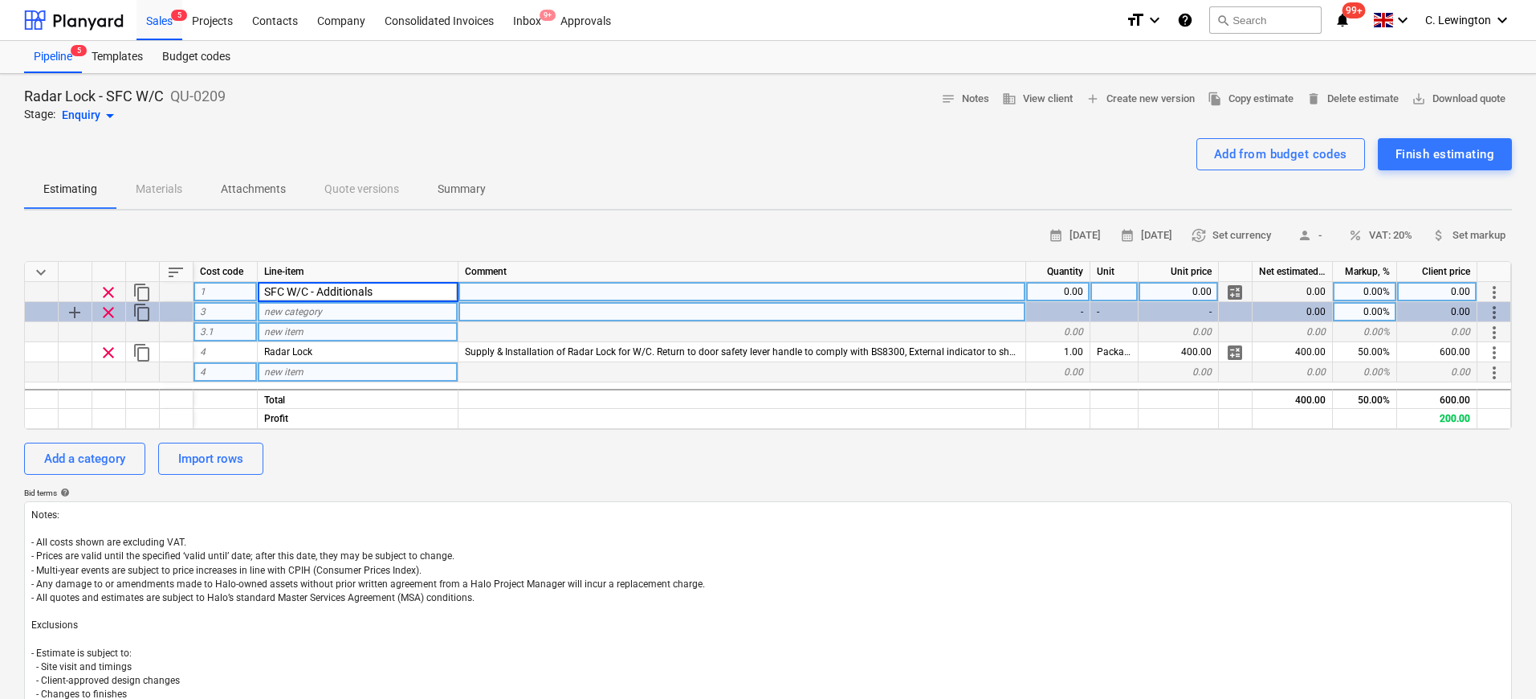
click at [303, 312] on span "new category" at bounding box center [293, 311] width 58 height 11
click at [337, 333] on div "new item" at bounding box center [358, 332] width 201 height 20
click at [113, 287] on span "clear" at bounding box center [108, 292] width 19 height 19
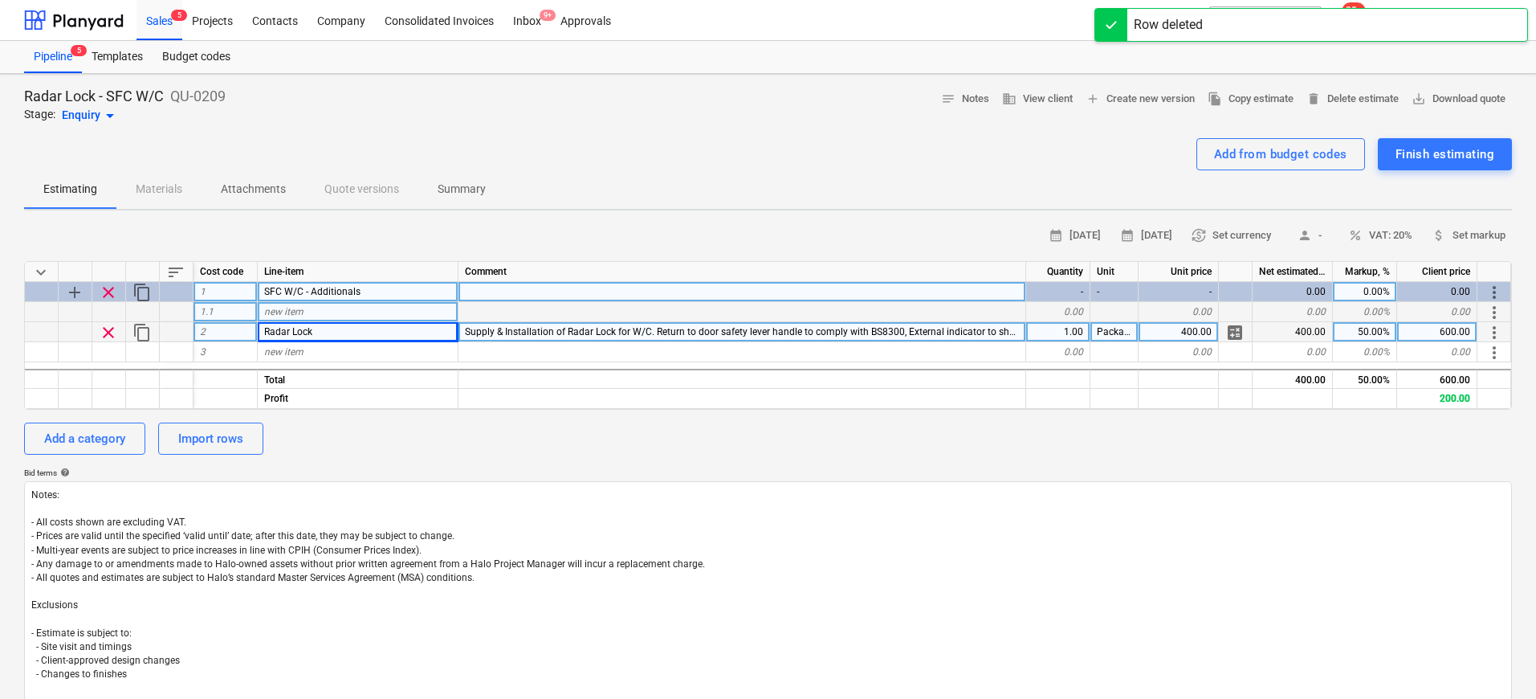
click at [285, 314] on span "new item" at bounding box center [283, 311] width 39 height 11
click at [65, 61] on div "Pipeline 5" at bounding box center [53, 57] width 58 height 32
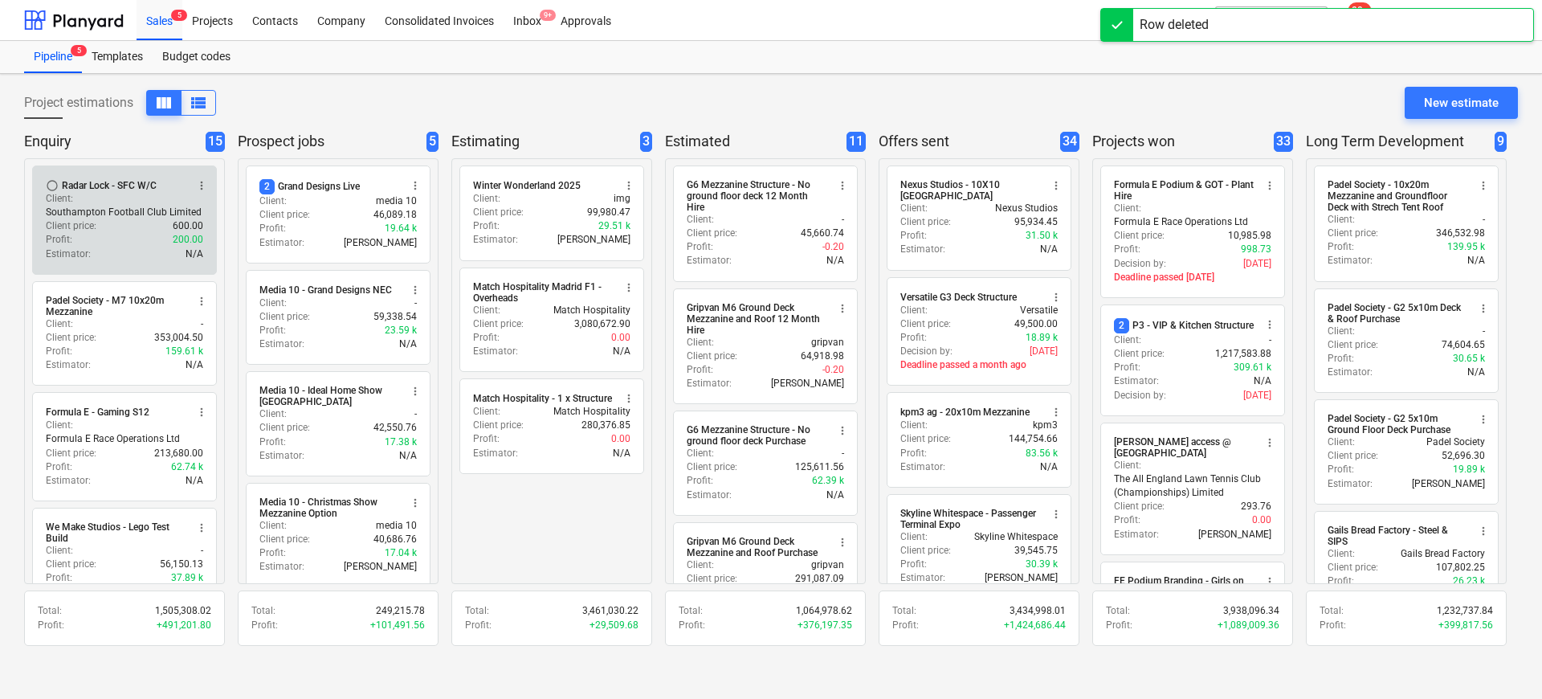
click at [72, 209] on p "Southampton Football Club Limited" at bounding box center [124, 213] width 156 height 14
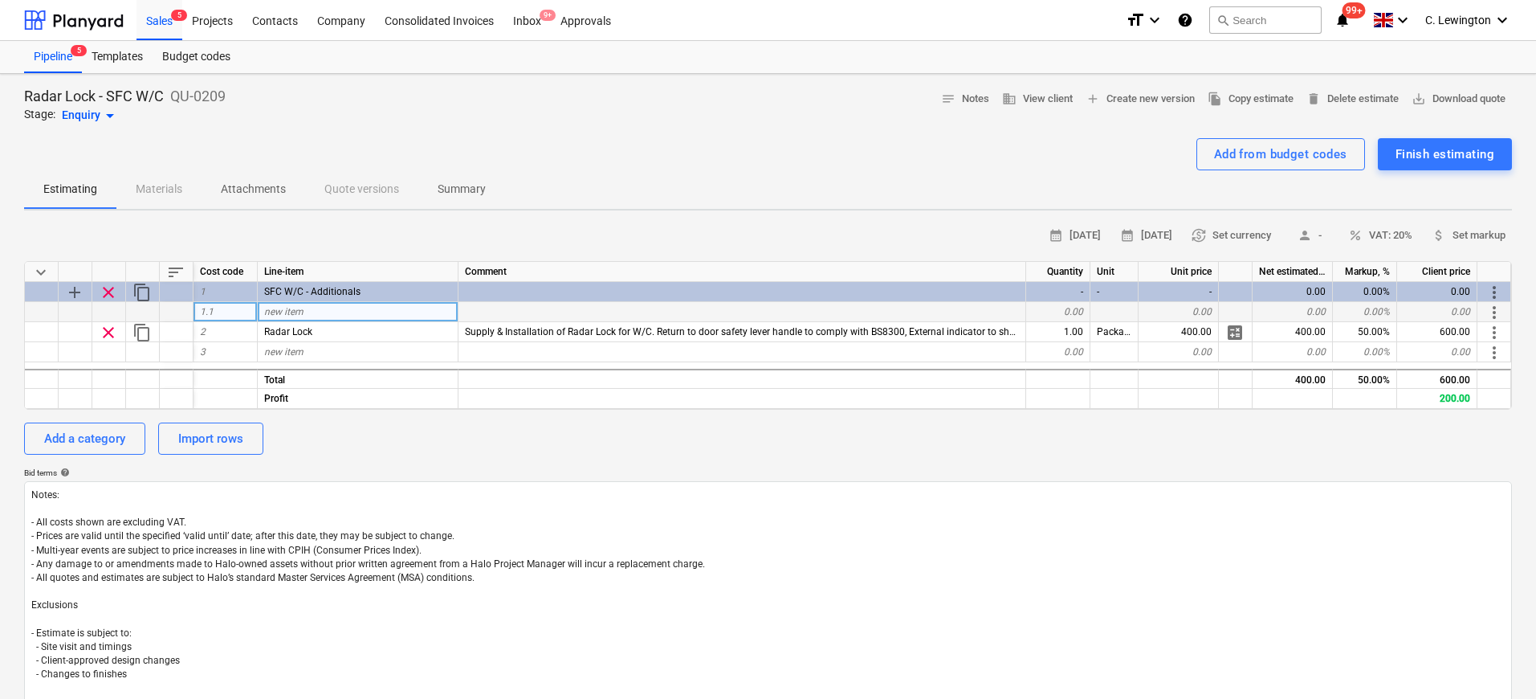
type textarea "x"
click at [1444, 92] on span "save_alt Download quote" at bounding box center [1458, 99] width 94 height 18
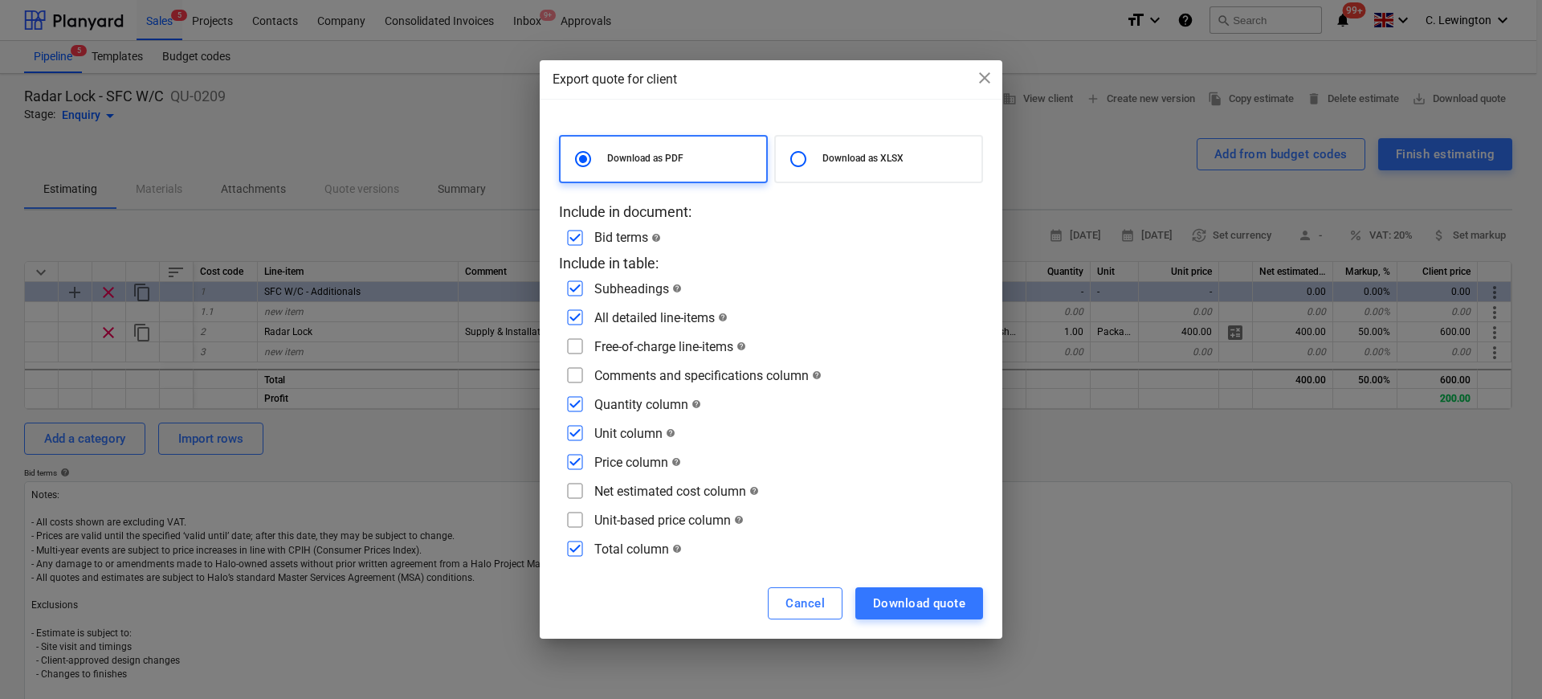
click at [577, 373] on input "checkbox" at bounding box center [575, 375] width 26 height 26
checkbox input "true"
click at [895, 597] on div "Download quote" at bounding box center [919, 603] width 92 height 21
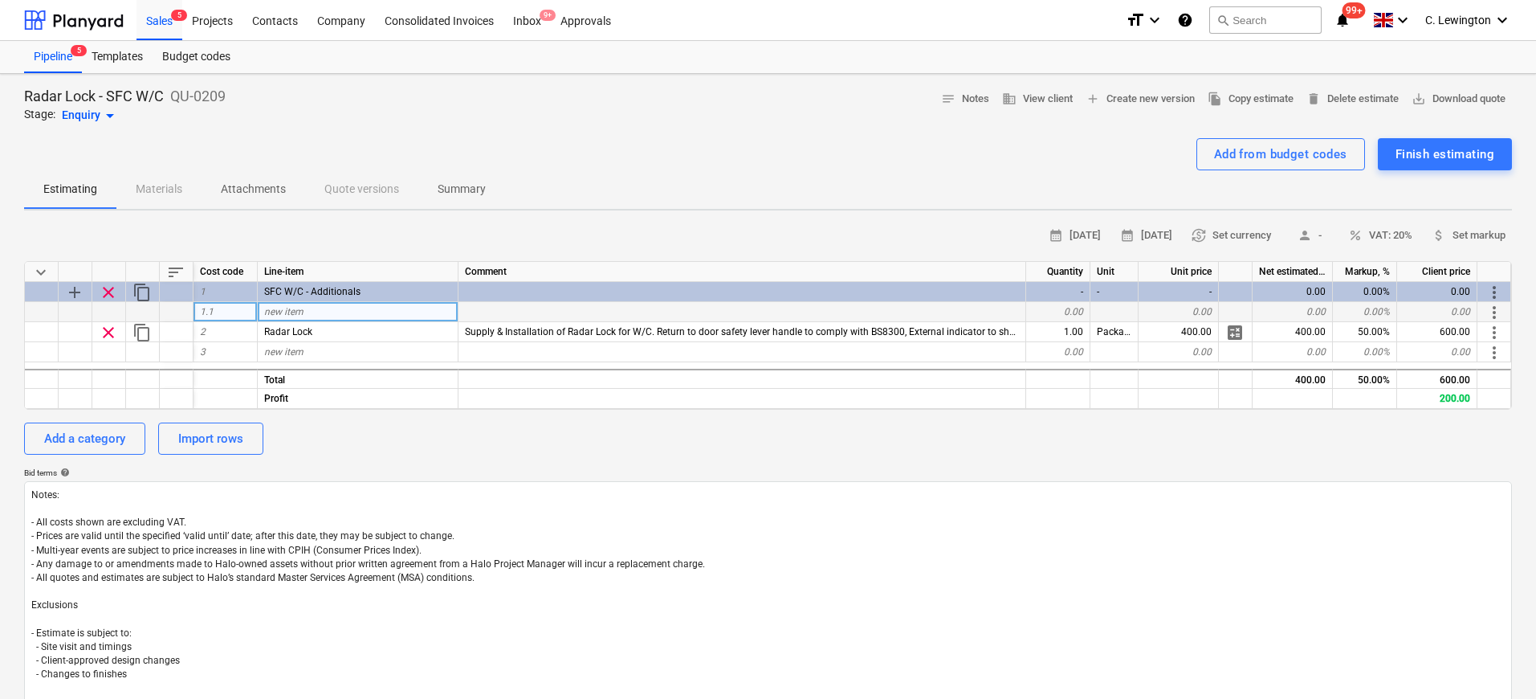
click at [218, 312] on div "1.1" at bounding box center [225, 312] width 64 height 20
click at [621, 485] on textarea "Notes: - All costs shown are excluding VAT. - Prices are valid until the specif…" at bounding box center [768, 619] width 1488 height 276
click at [1318, 229] on span "person -" at bounding box center [1309, 235] width 39 height 18
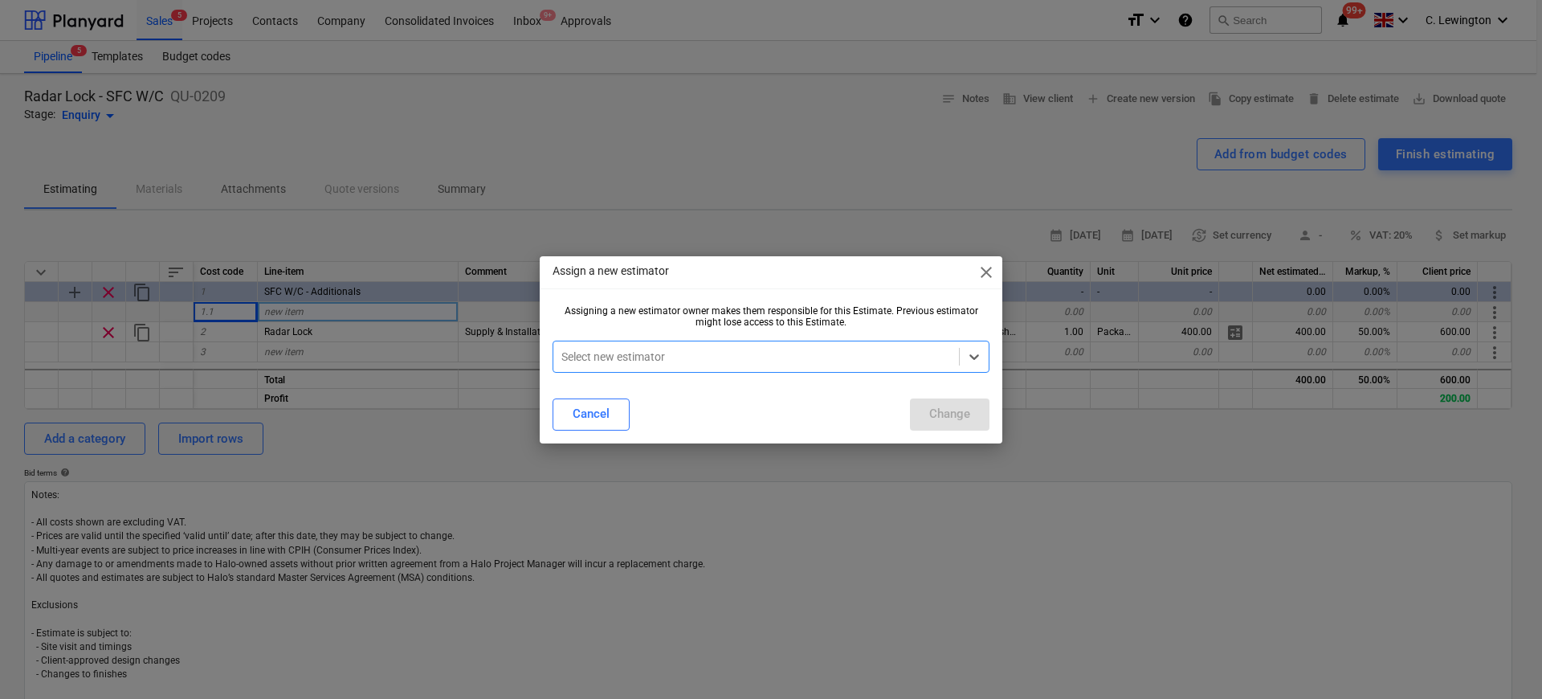
click at [976, 267] on span "close" at bounding box center [985, 272] width 19 height 19
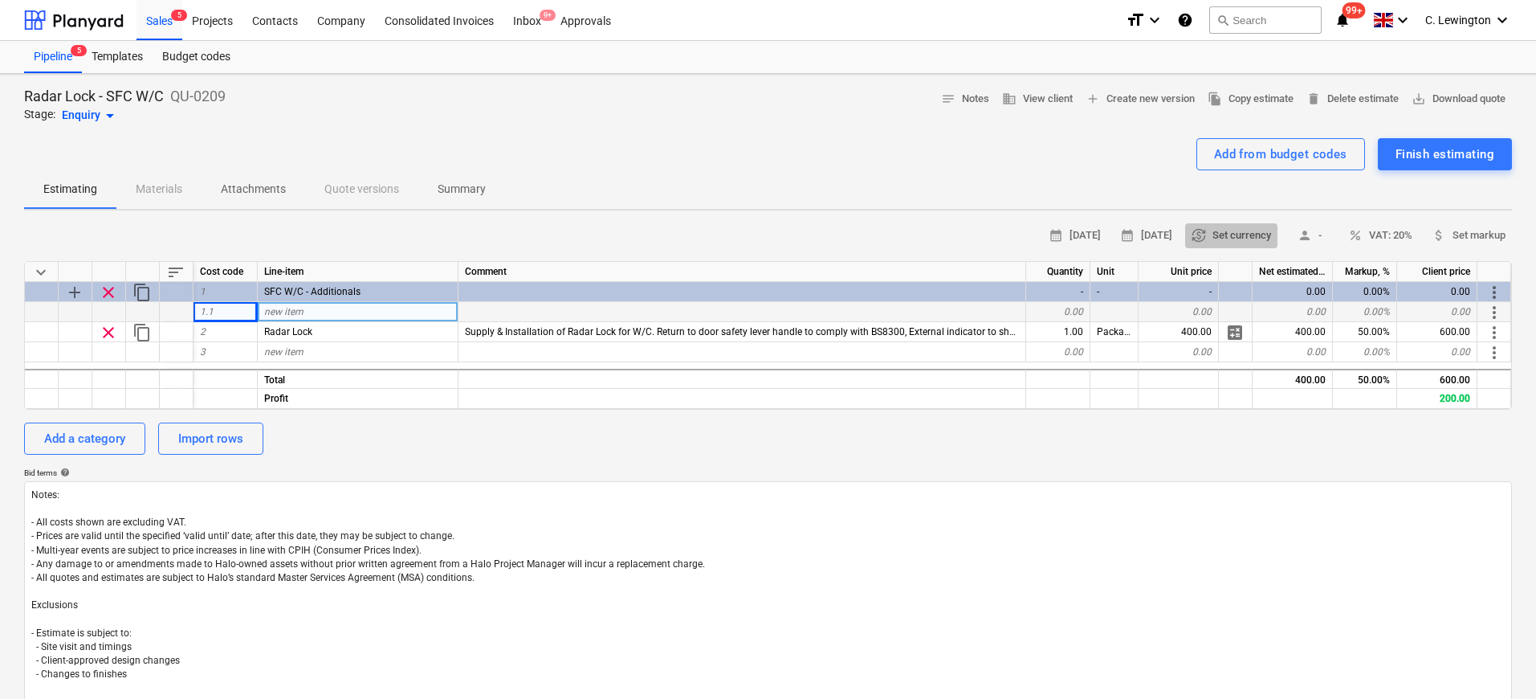
click at [1235, 233] on span "currency_exchange Set currency" at bounding box center [1230, 235] width 79 height 18
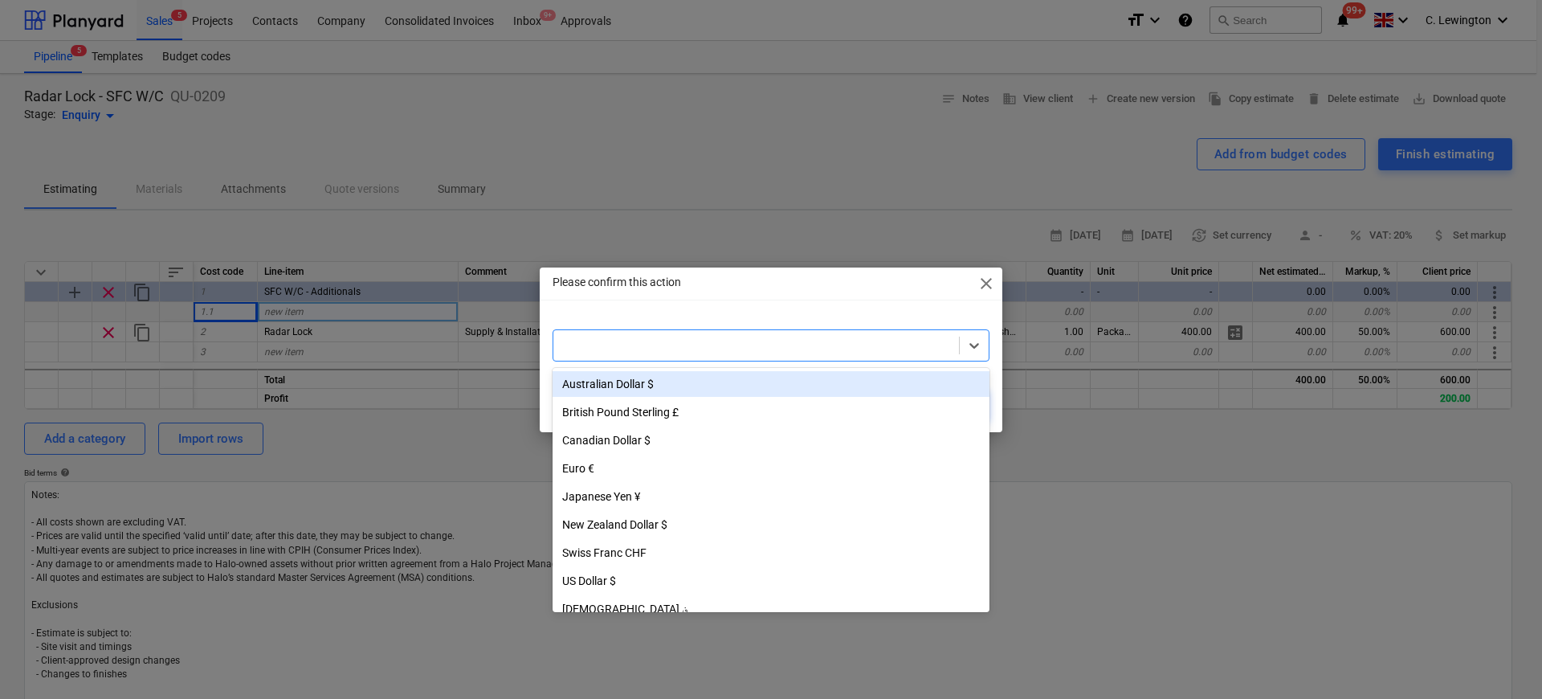
click at [812, 348] on div at bounding box center [755, 345] width 389 height 16
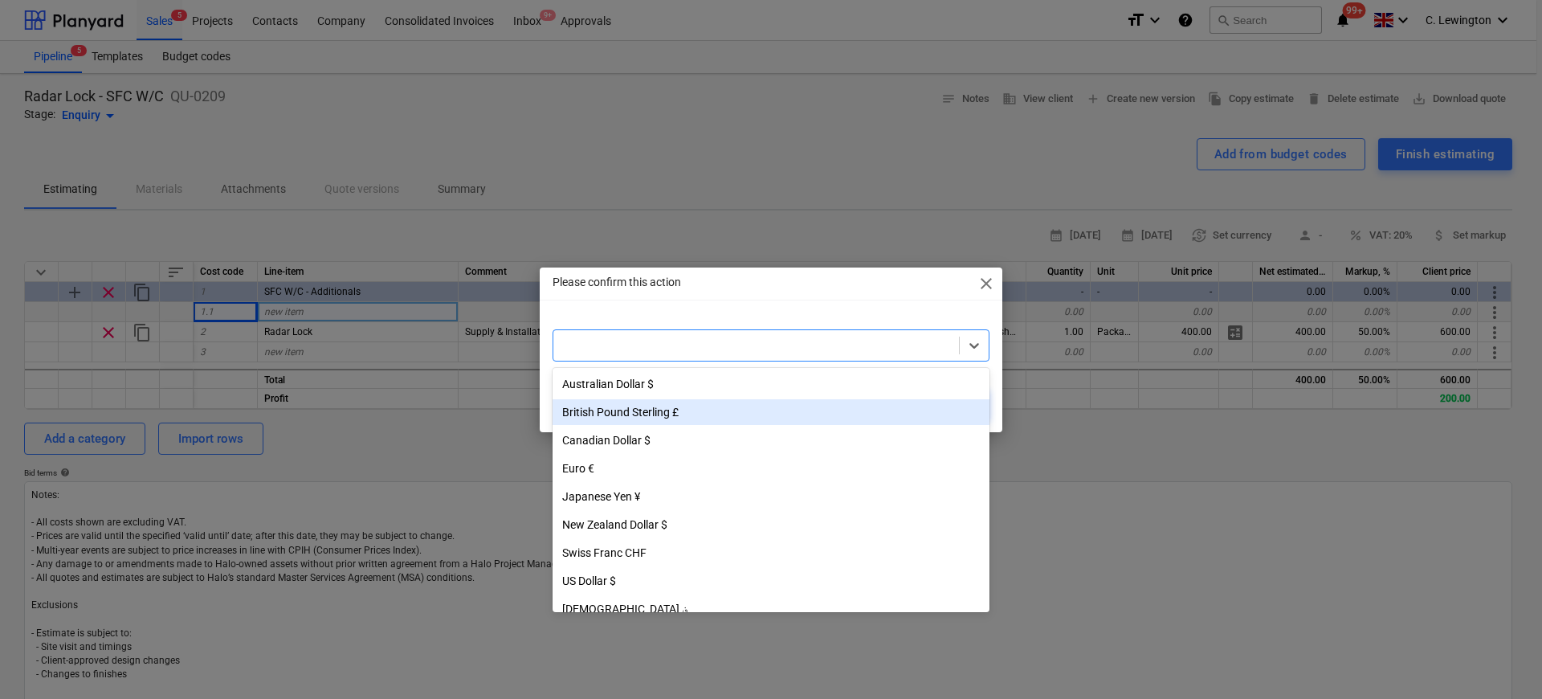
click at [700, 422] on div "British Pound Sterling £" at bounding box center [770, 412] width 437 height 26
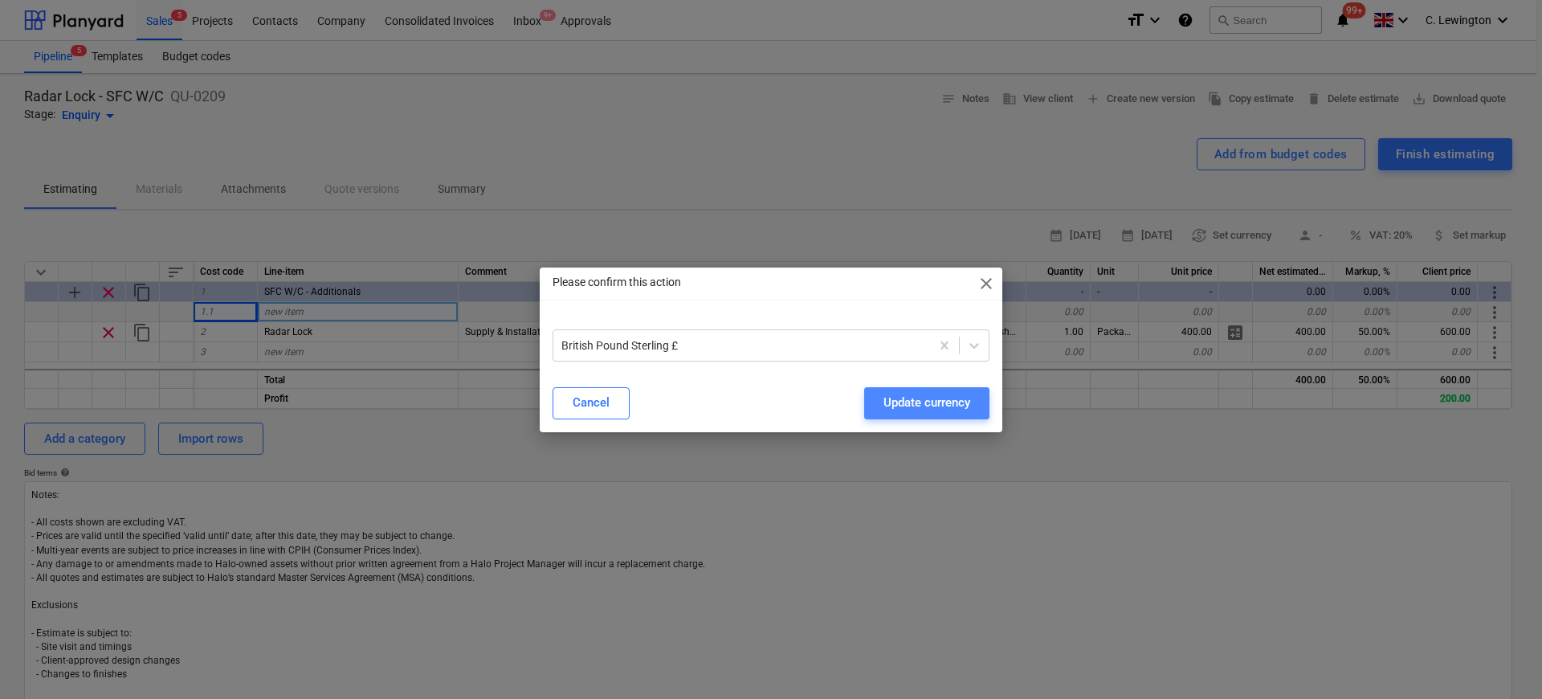
click at [910, 392] on div "Update currency" at bounding box center [926, 402] width 87 height 21
type textarea "x"
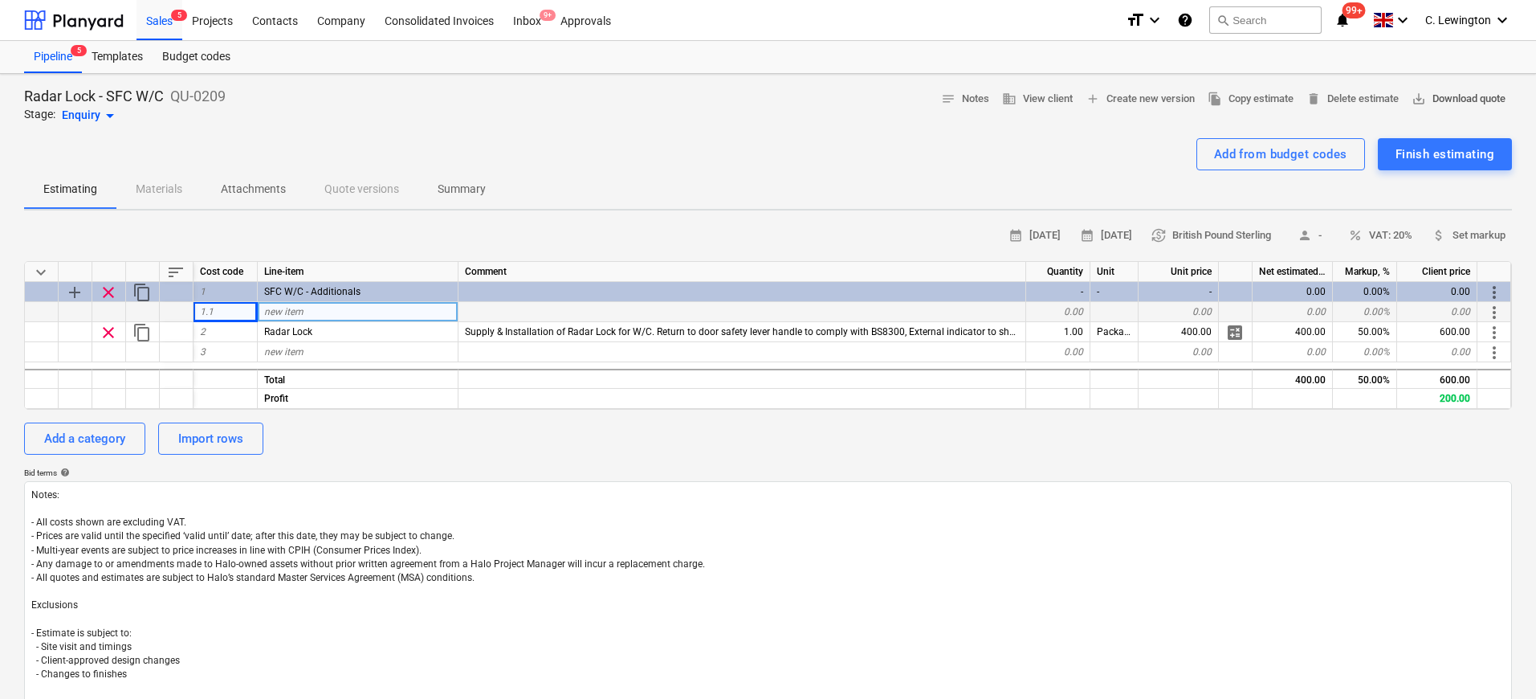
click at [1481, 90] on span "save_alt Download quote" at bounding box center [1458, 99] width 94 height 18
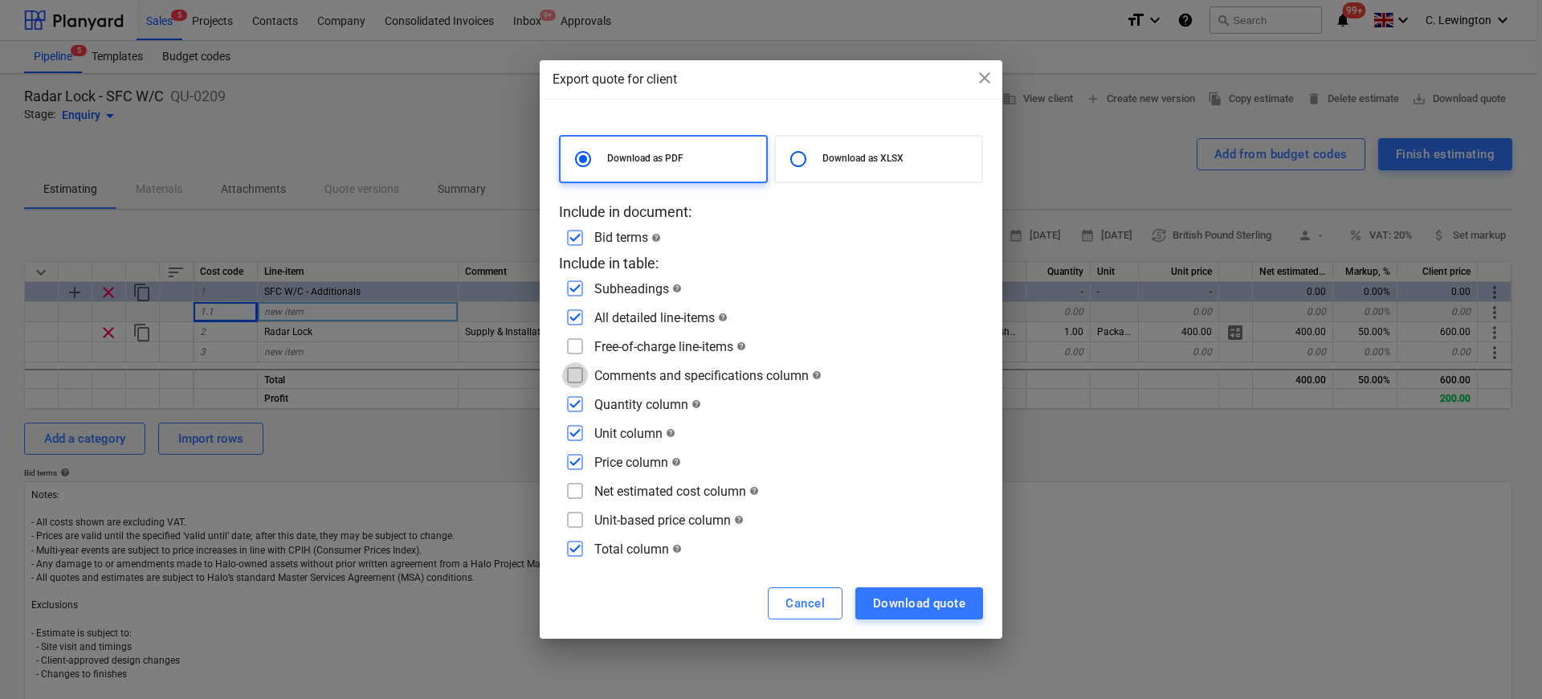
click at [578, 373] on input "checkbox" at bounding box center [575, 375] width 26 height 26
checkbox input "true"
click at [911, 600] on div "Download quote" at bounding box center [919, 603] width 92 height 21
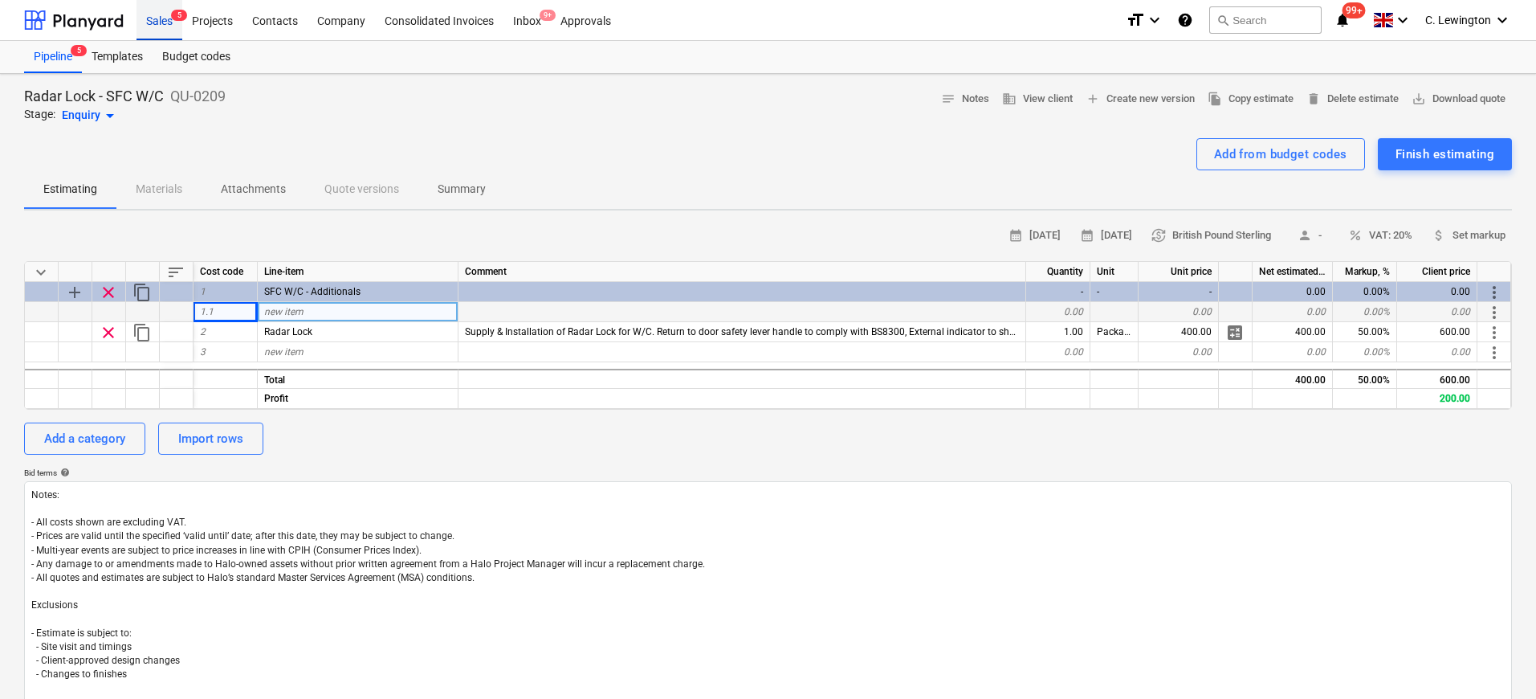
click at [157, 25] on div "Sales 5" at bounding box center [159, 19] width 46 height 41
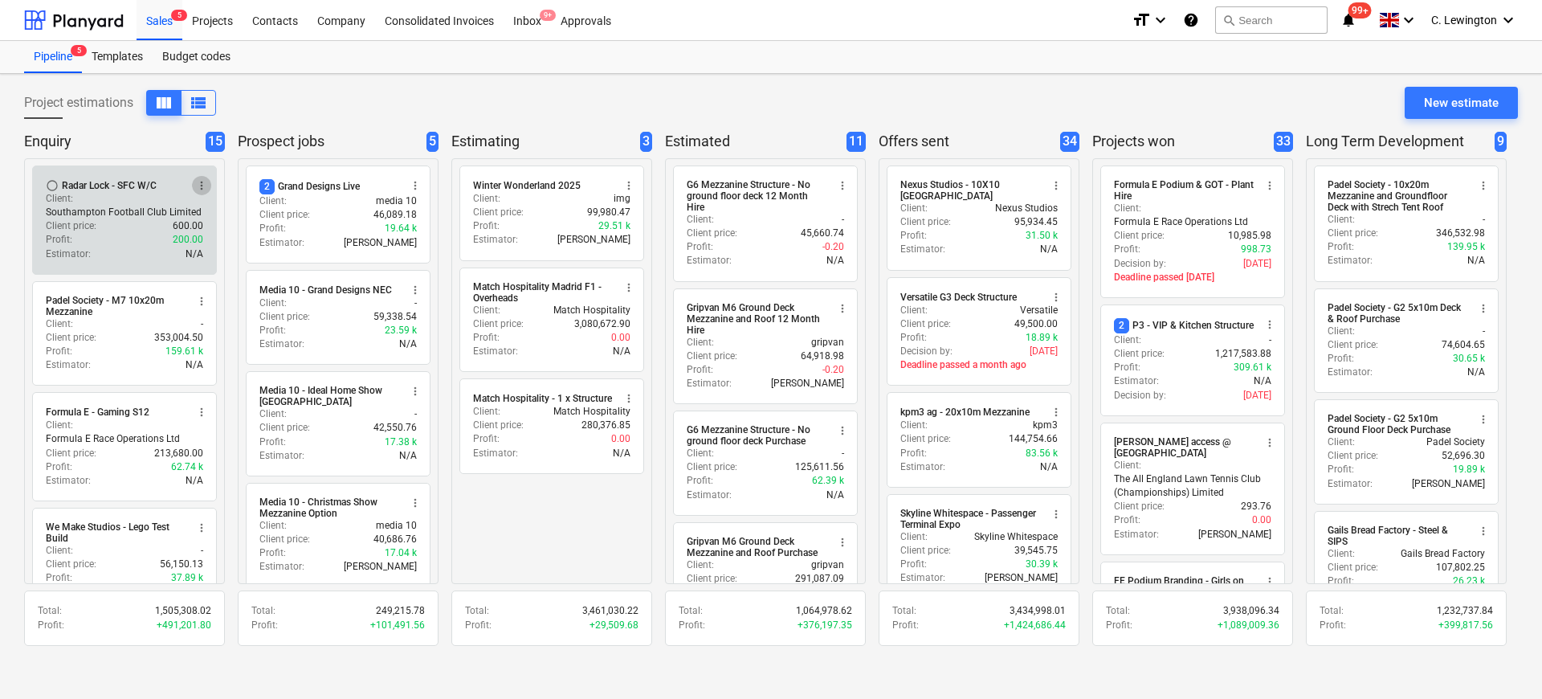
click at [202, 183] on span "more_vert" at bounding box center [201, 185] width 13 height 13
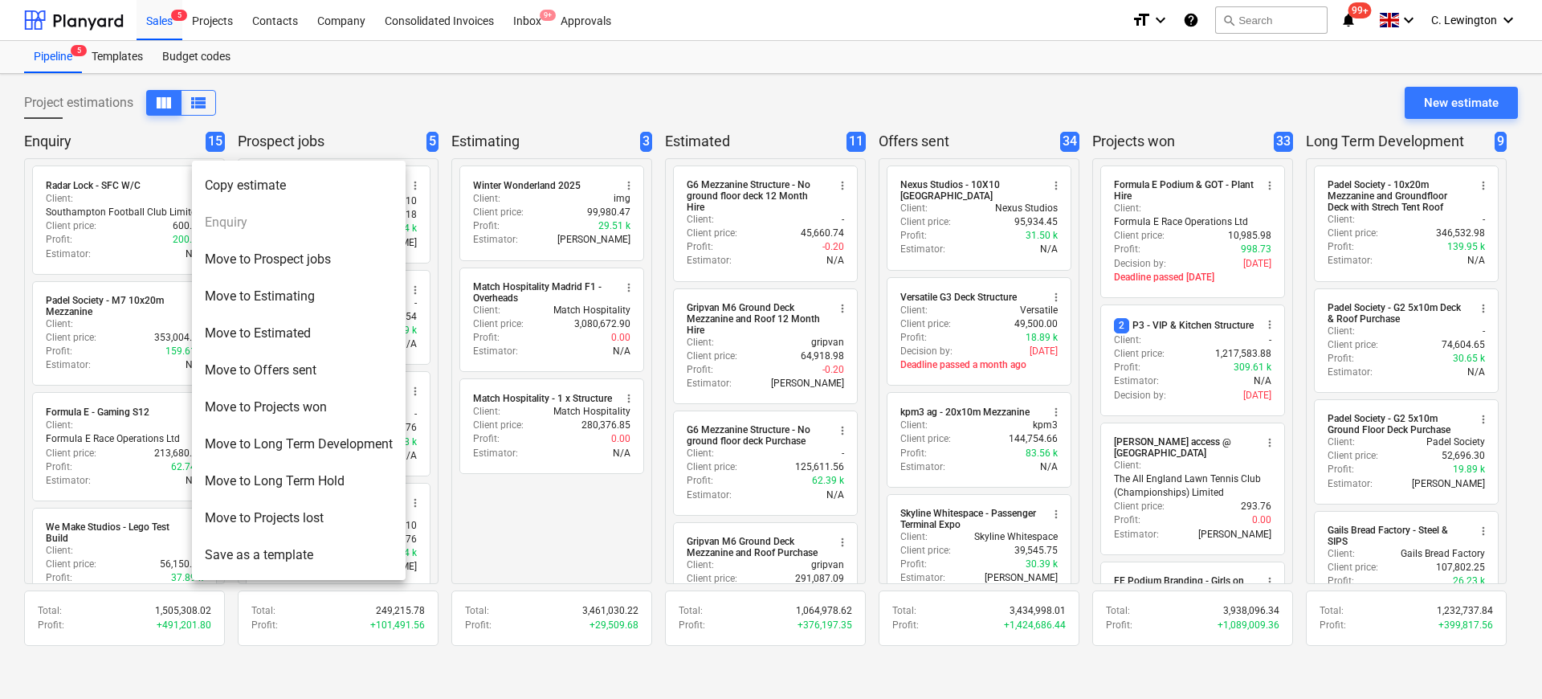
click at [306, 401] on li "Move to Projects won" at bounding box center [299, 407] width 214 height 37
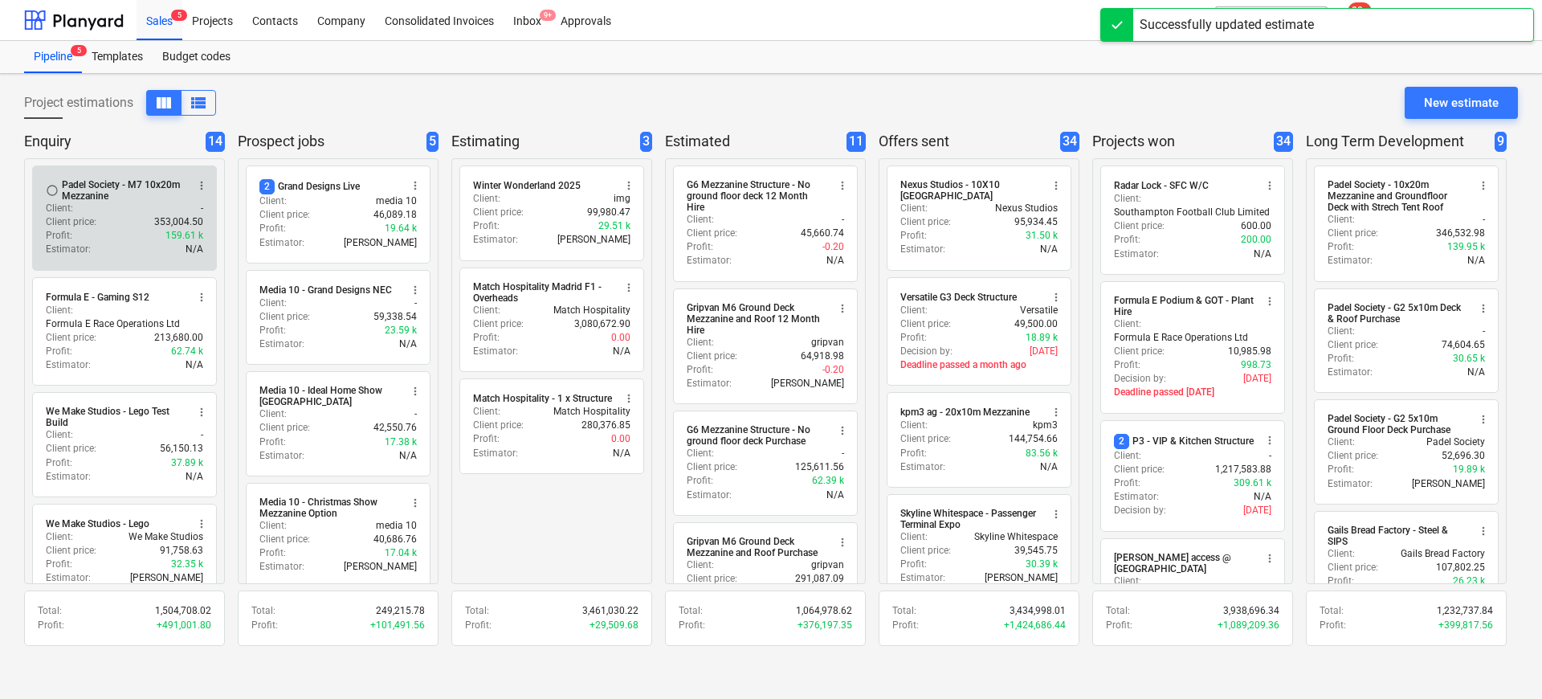
click at [146, 200] on div "Padel Society - M7 10x20m Mezzanine" at bounding box center [124, 190] width 124 height 22
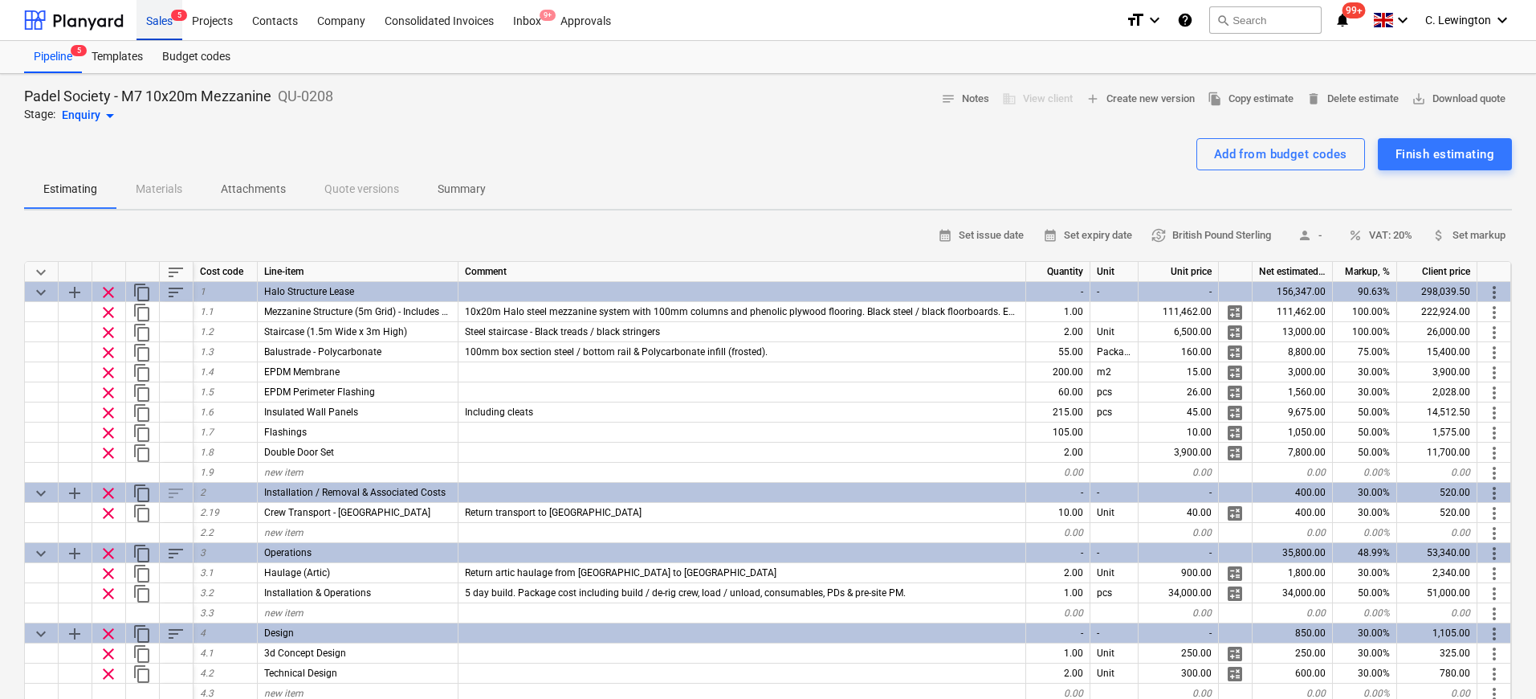
click at [162, 23] on div "Sales 5" at bounding box center [159, 19] width 46 height 41
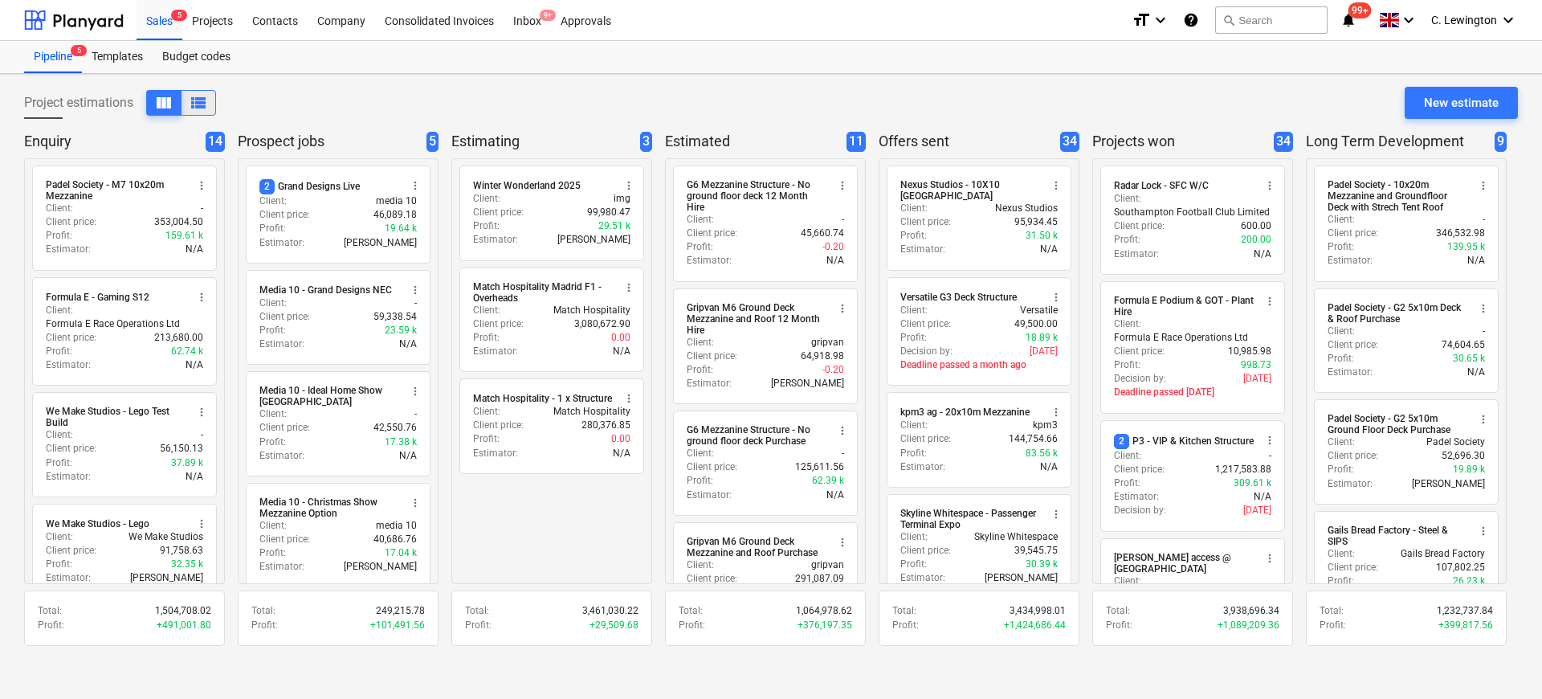
click at [210, 96] on button "view_list" at bounding box center [198, 103] width 35 height 26
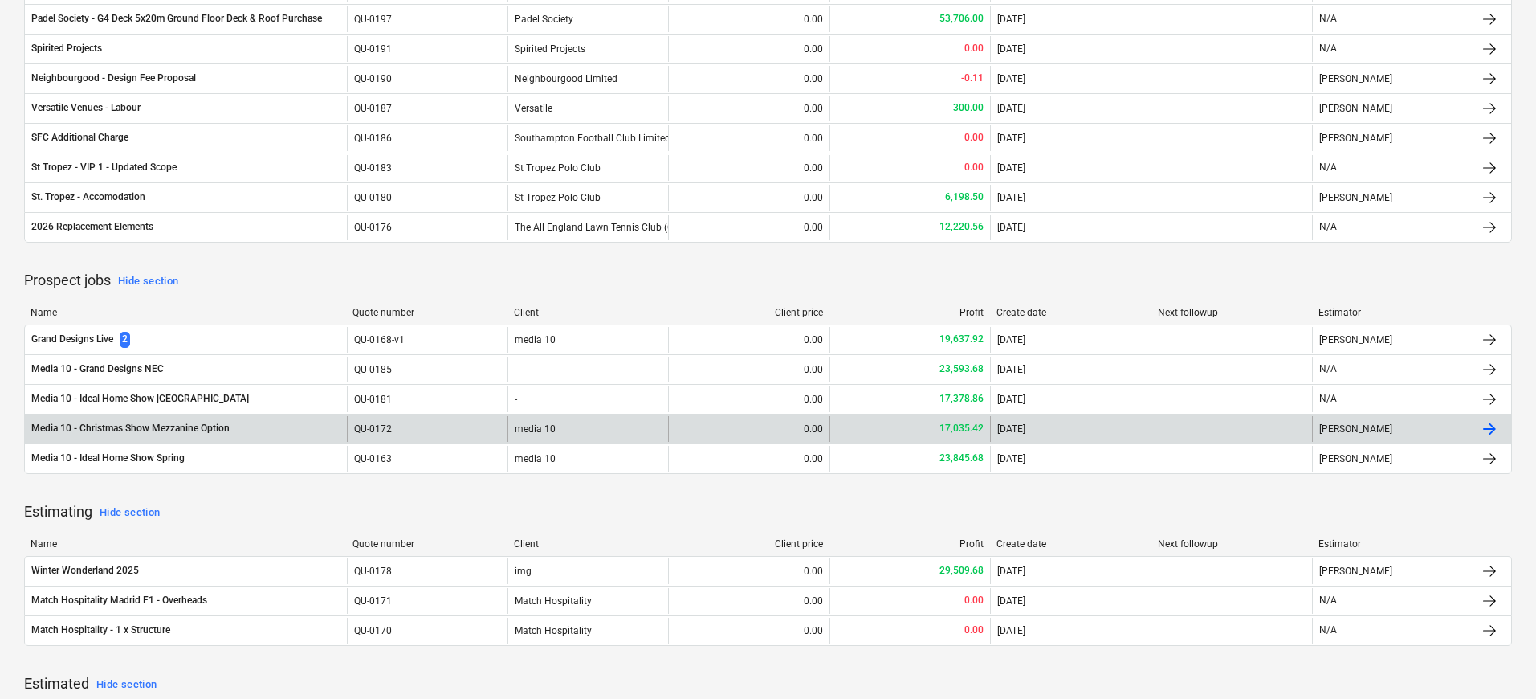
scroll to position [49, 0]
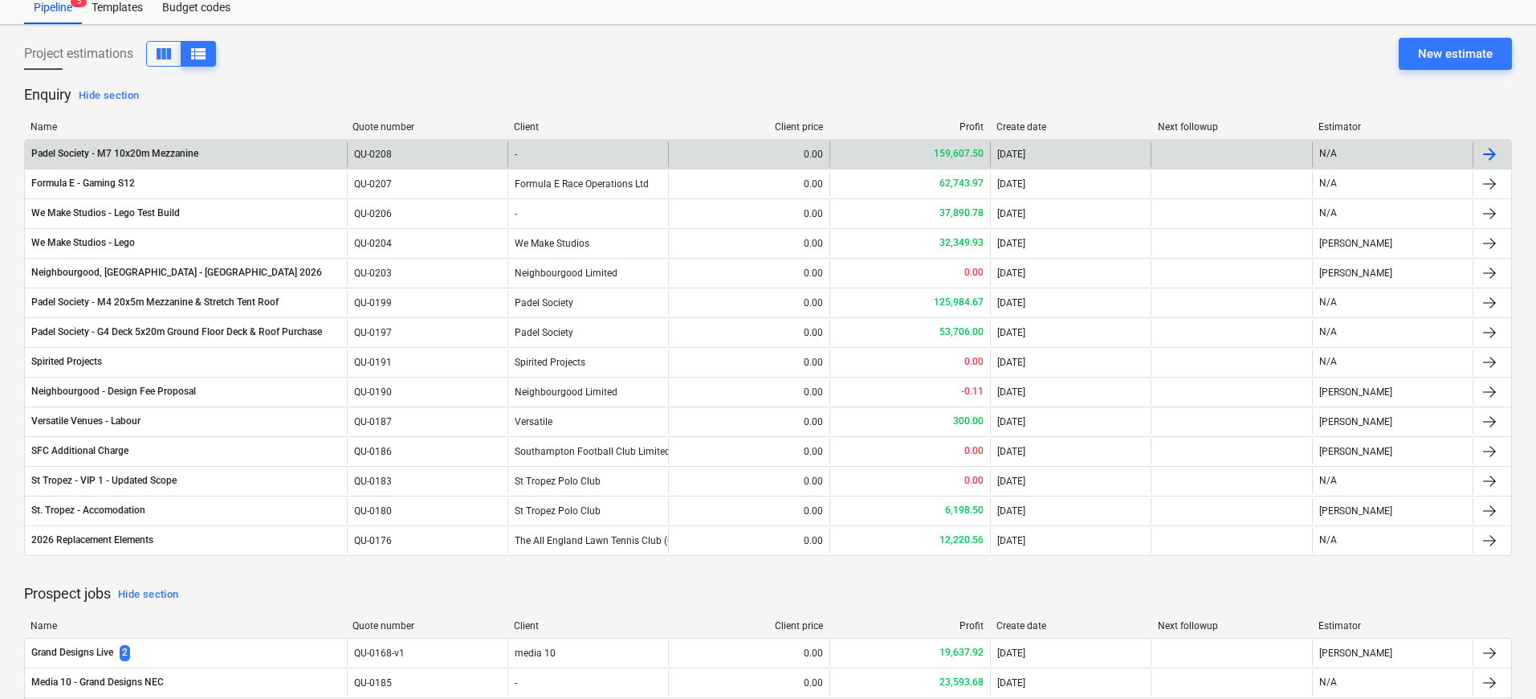
click at [535, 155] on div "-" at bounding box center [587, 154] width 161 height 26
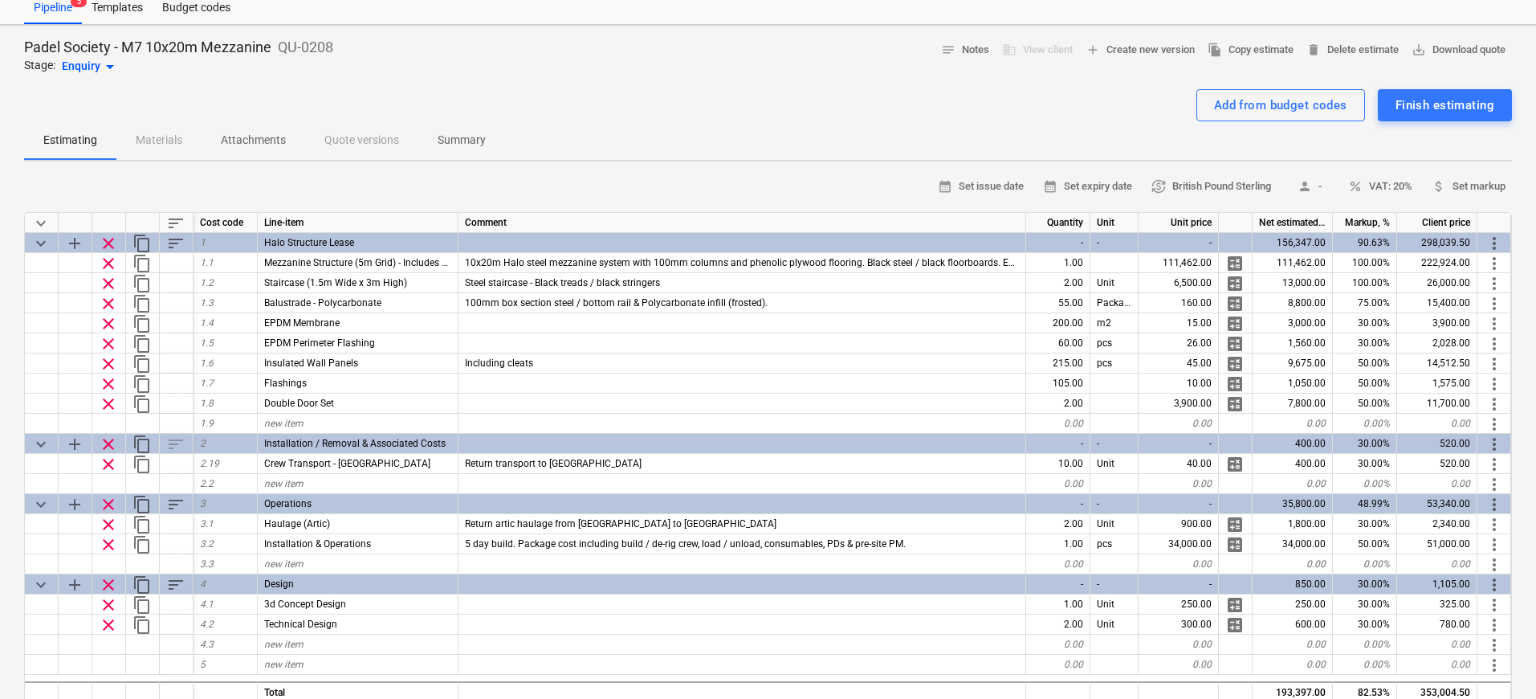
type textarea "x"
click at [471, 134] on p "Summary" at bounding box center [462, 140] width 48 height 17
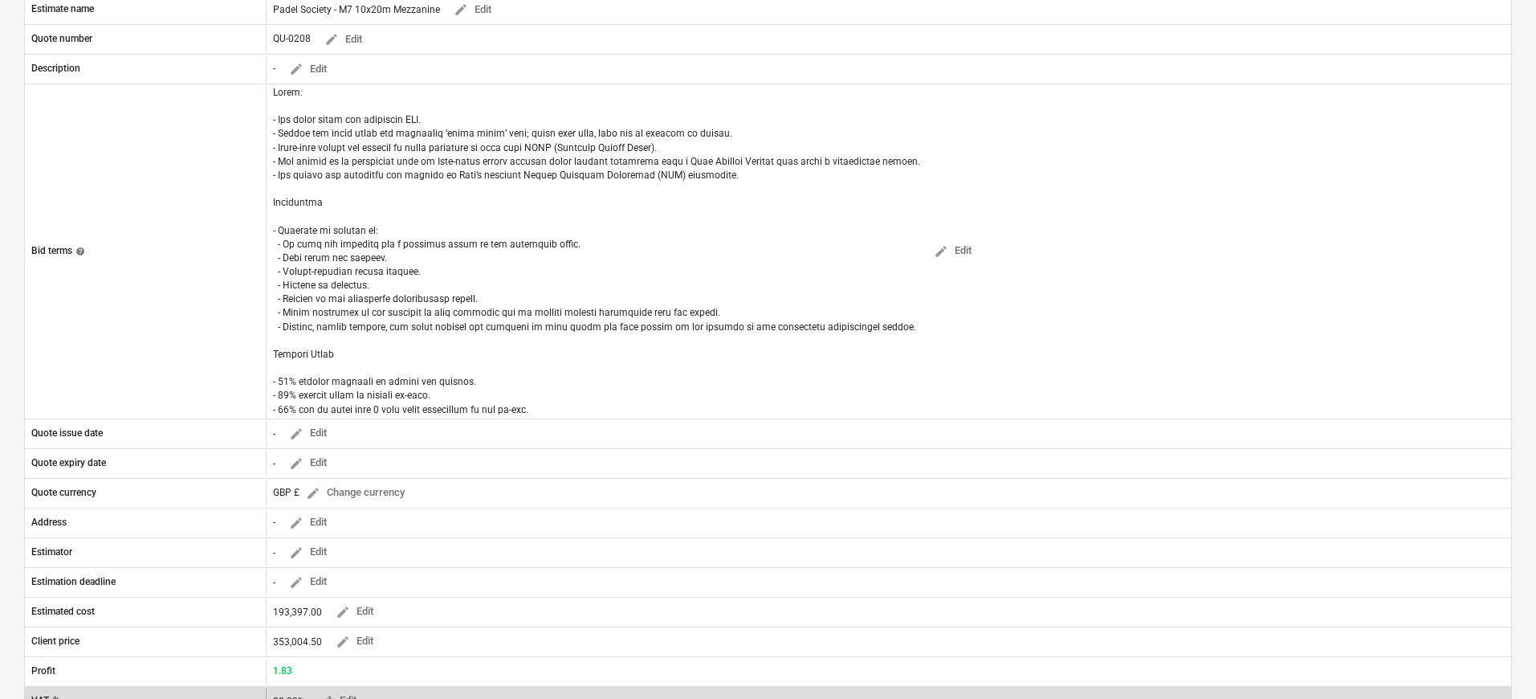
scroll to position [448, 0]
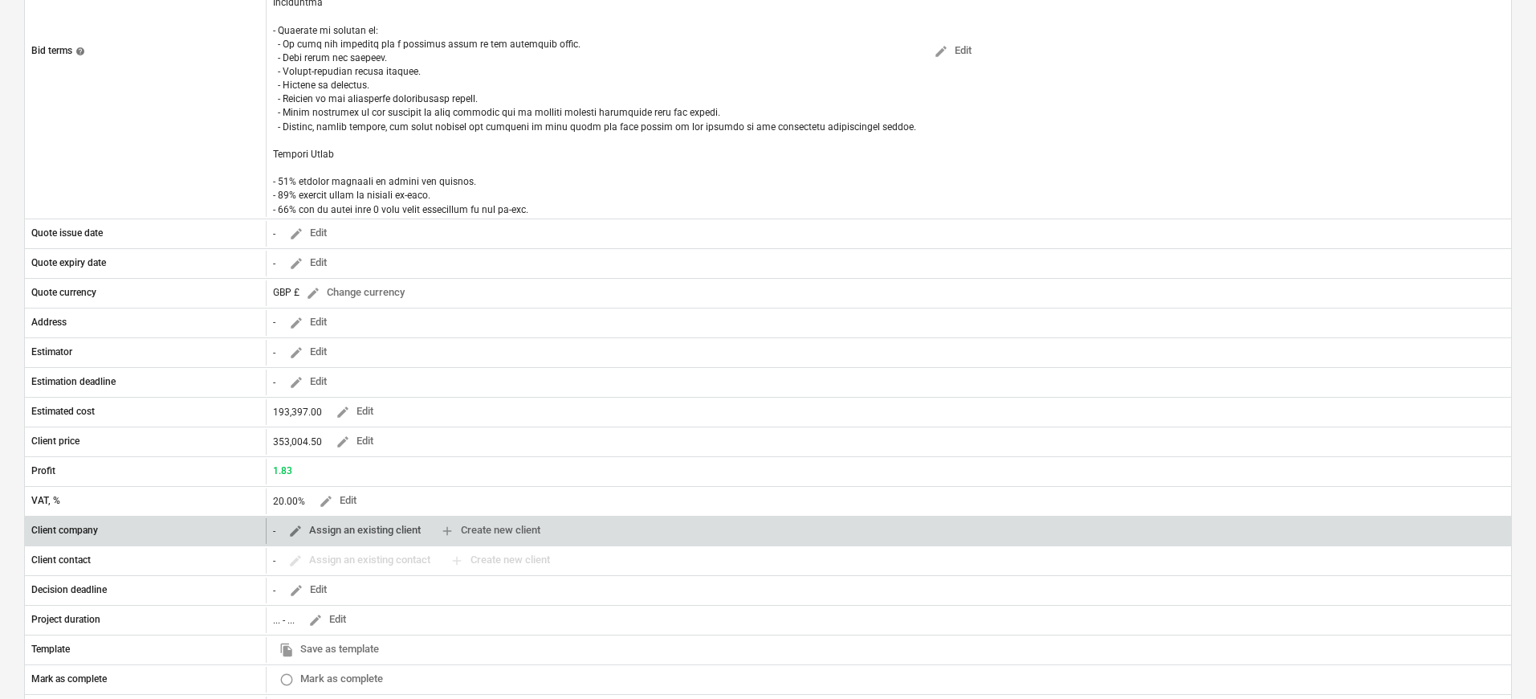
click at [397, 536] on span "edit Assign an existing client" at bounding box center [354, 530] width 132 height 18
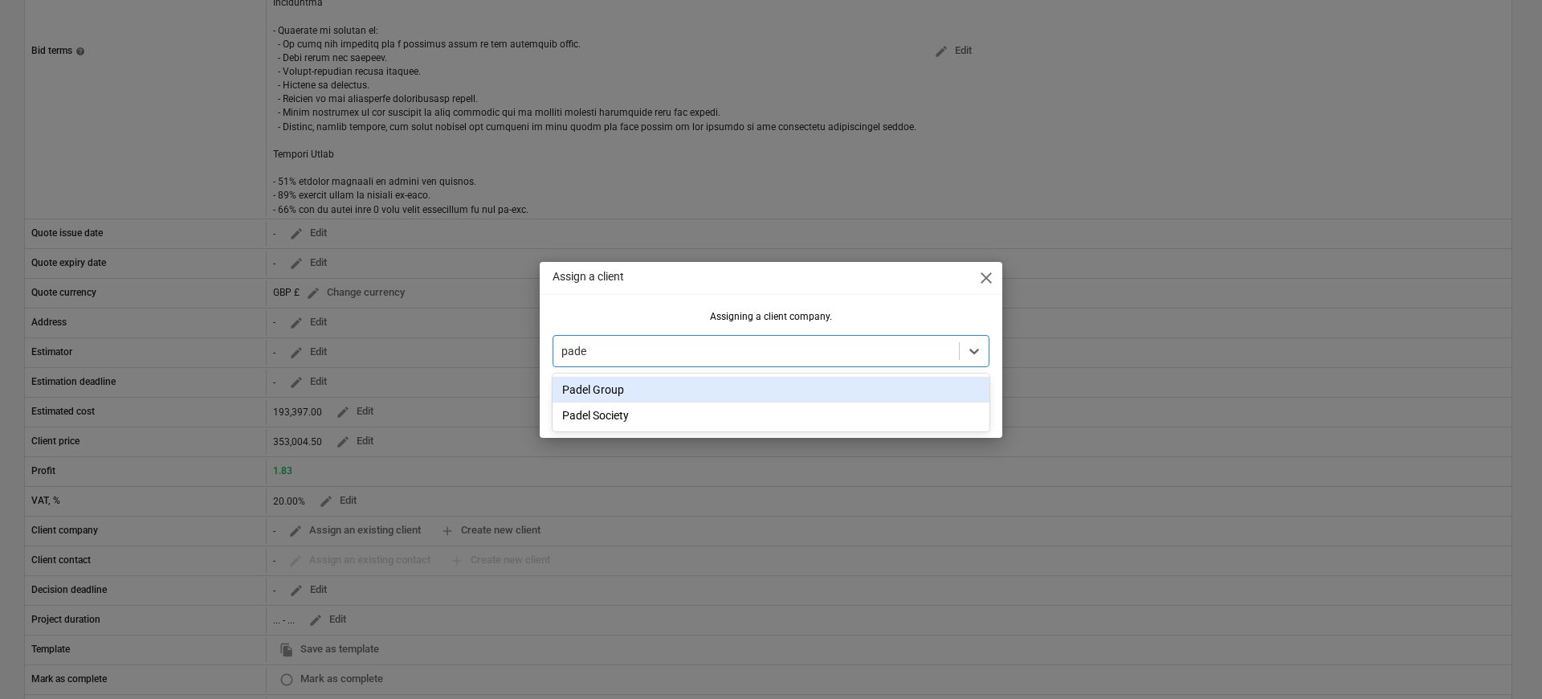
type input "padel"
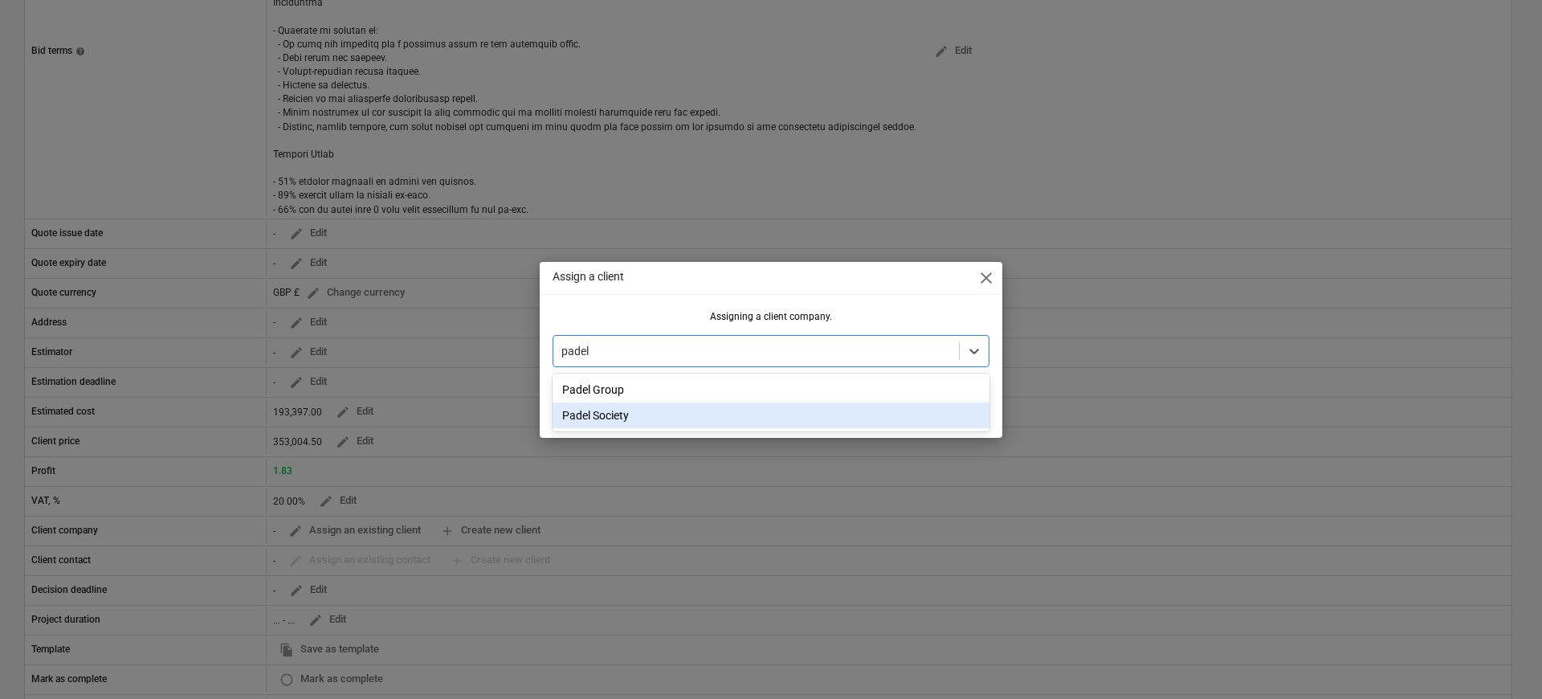
click at [619, 409] on div "Padel Society" at bounding box center [770, 415] width 437 height 26
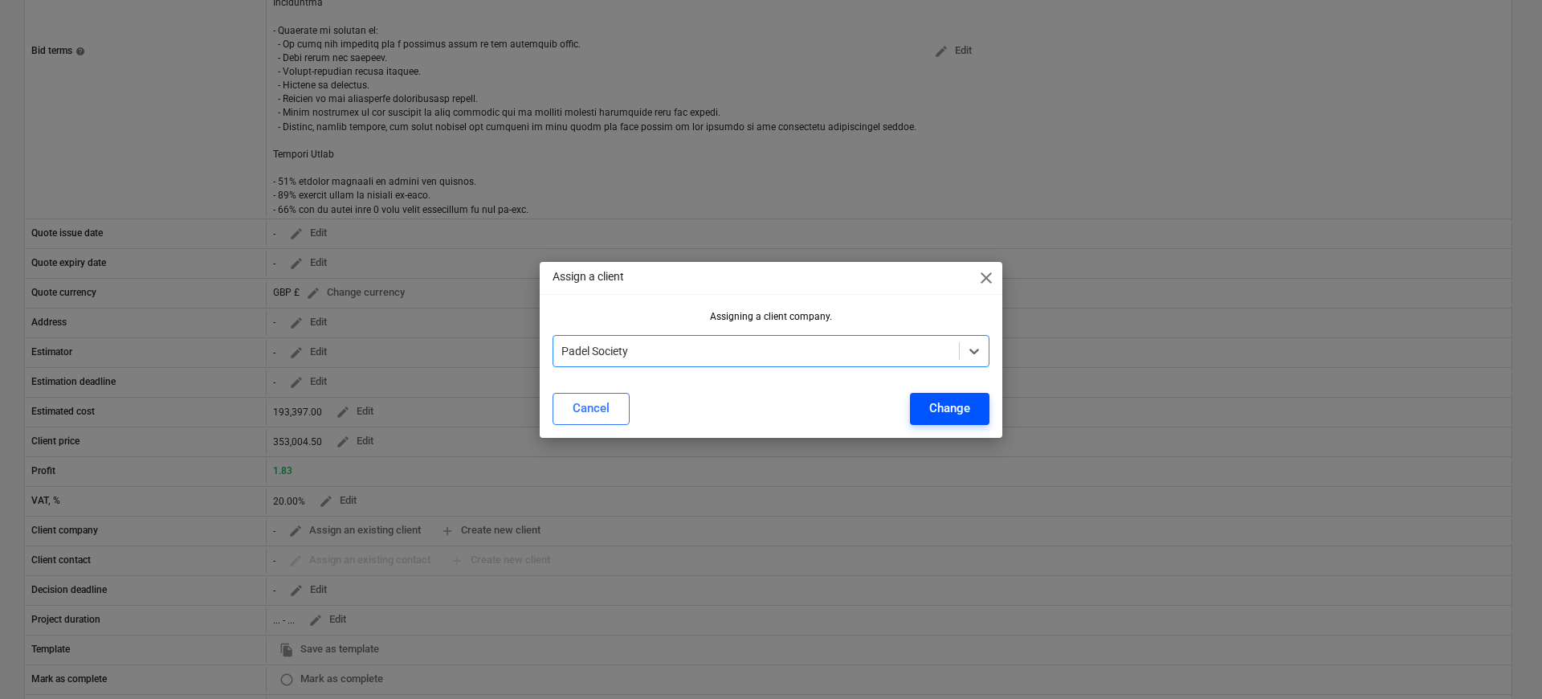
click at [963, 412] on div "Change" at bounding box center [949, 407] width 41 height 21
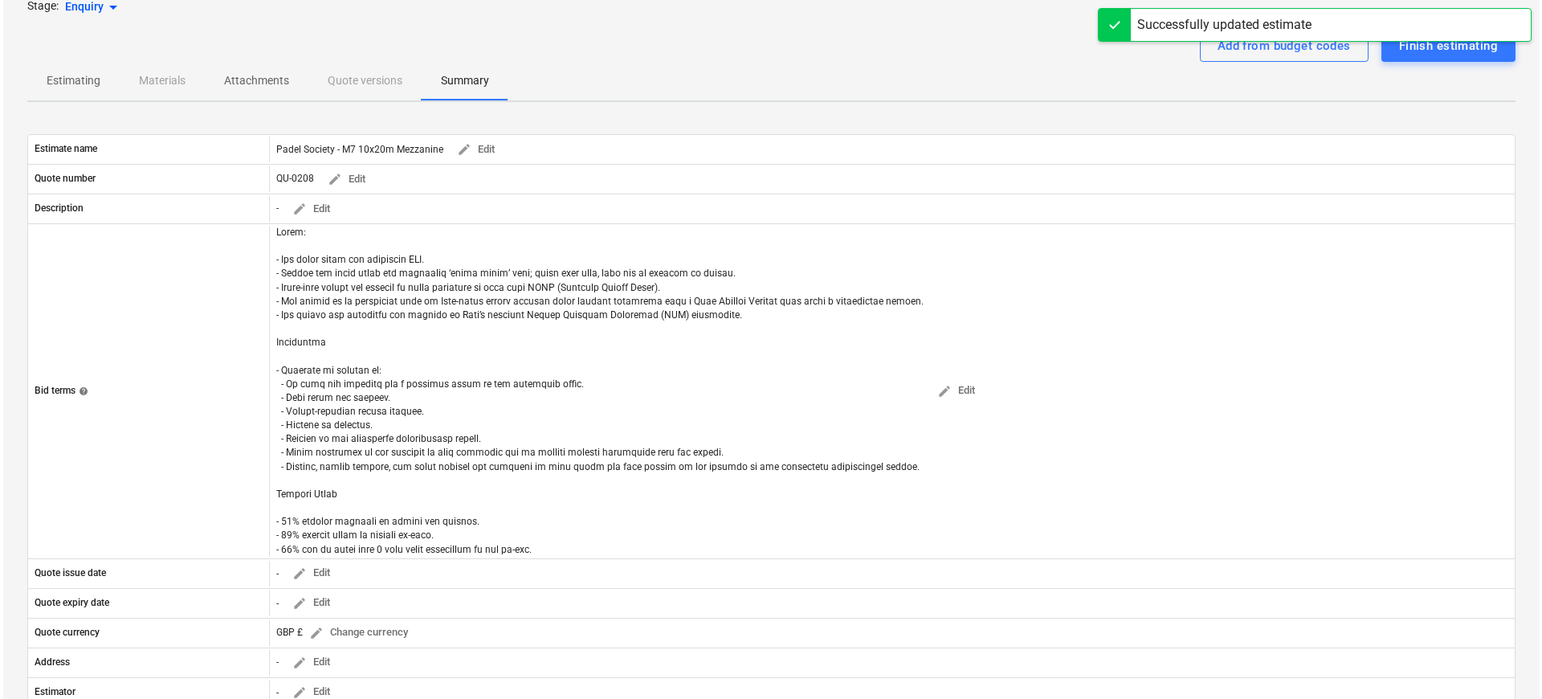
scroll to position [0, 0]
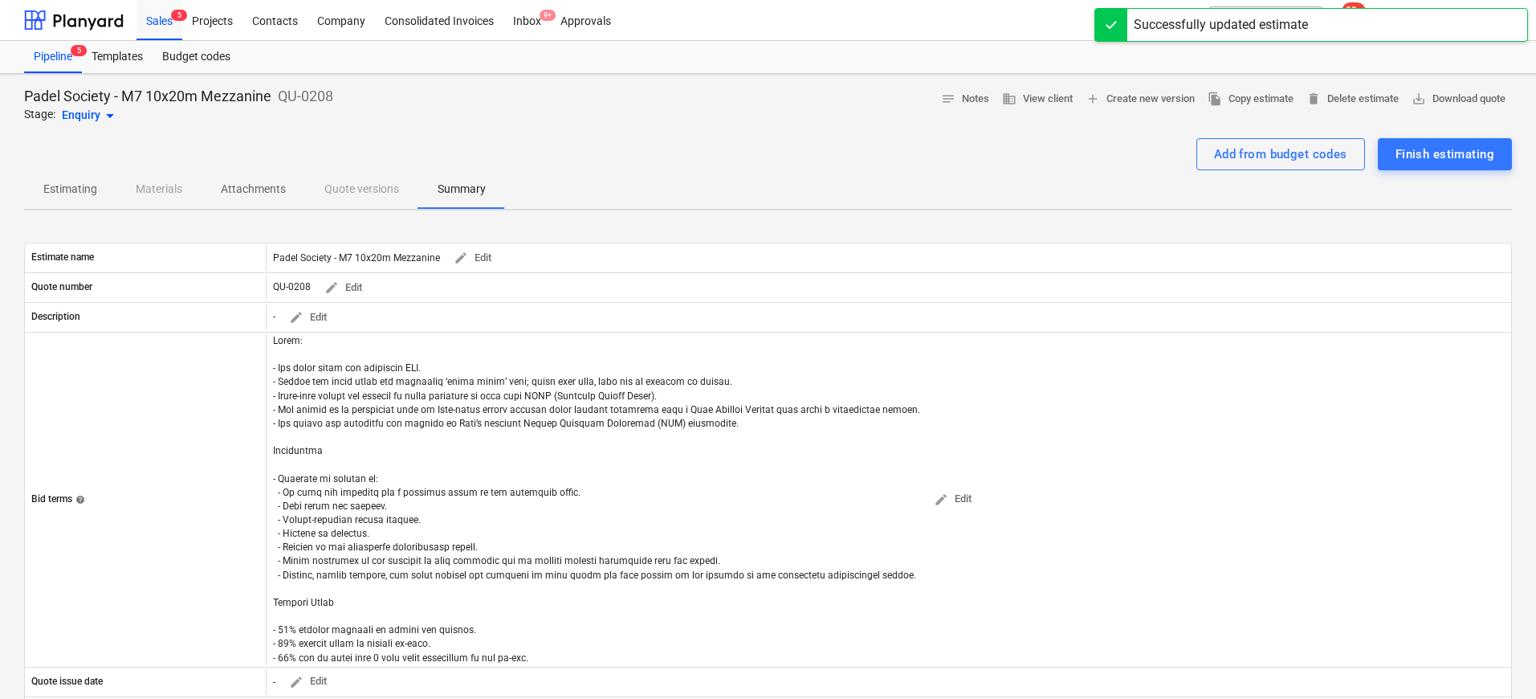
click at [458, 186] on p "Summary" at bounding box center [462, 189] width 48 height 17
click at [1052, 96] on span "business View client" at bounding box center [1037, 99] width 71 height 18
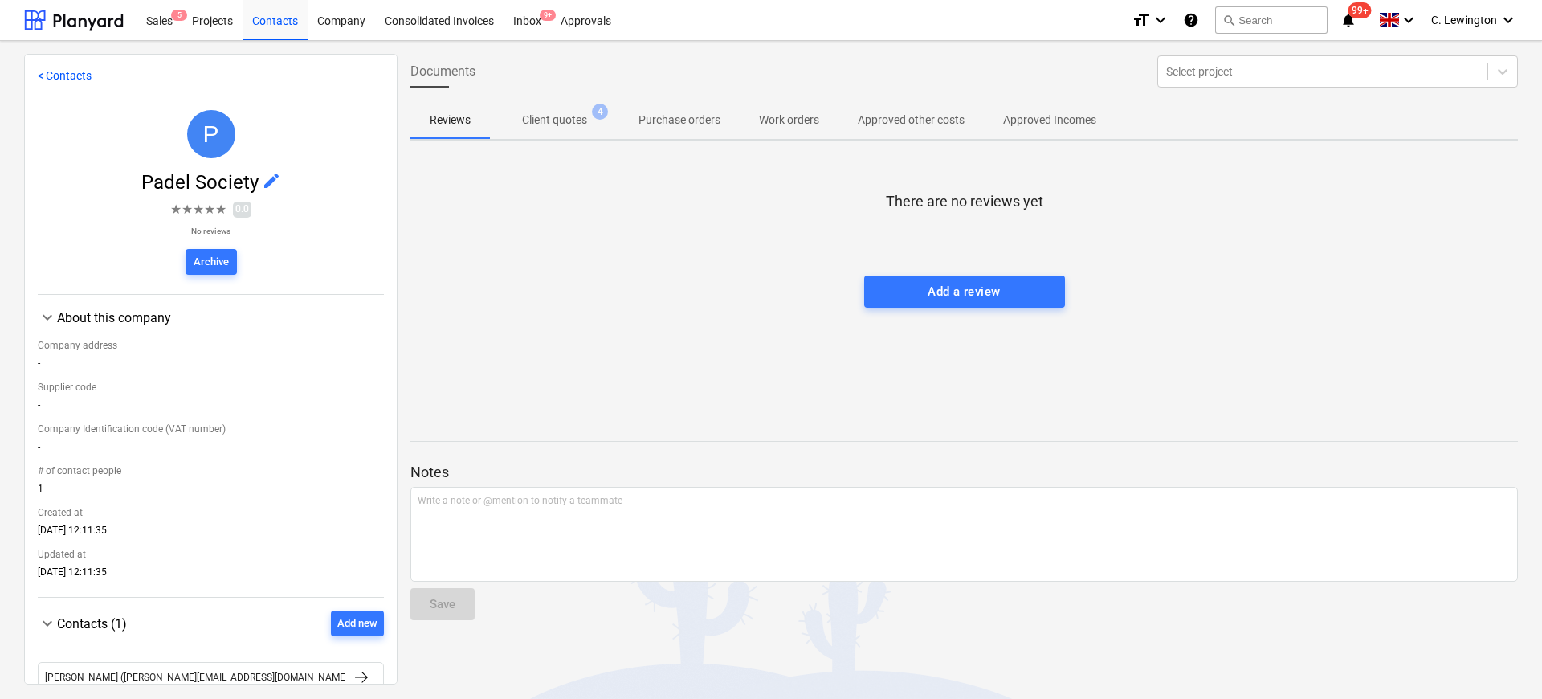
click at [552, 123] on p "Client quotes" at bounding box center [554, 120] width 65 height 17
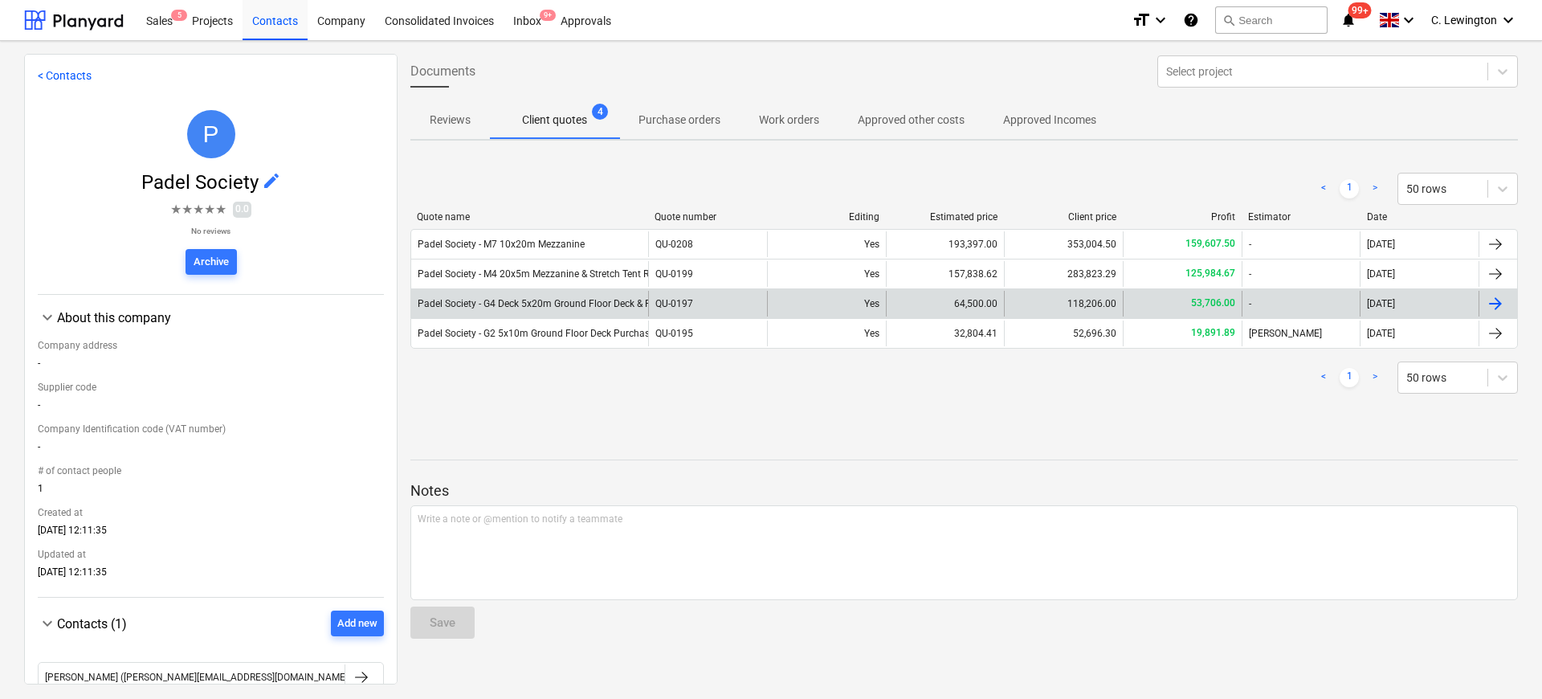
click at [533, 312] on div "Padel Society - G4 Deck 5x20m Ground Floor Deck & Roof Purchase" at bounding box center [529, 304] width 237 height 26
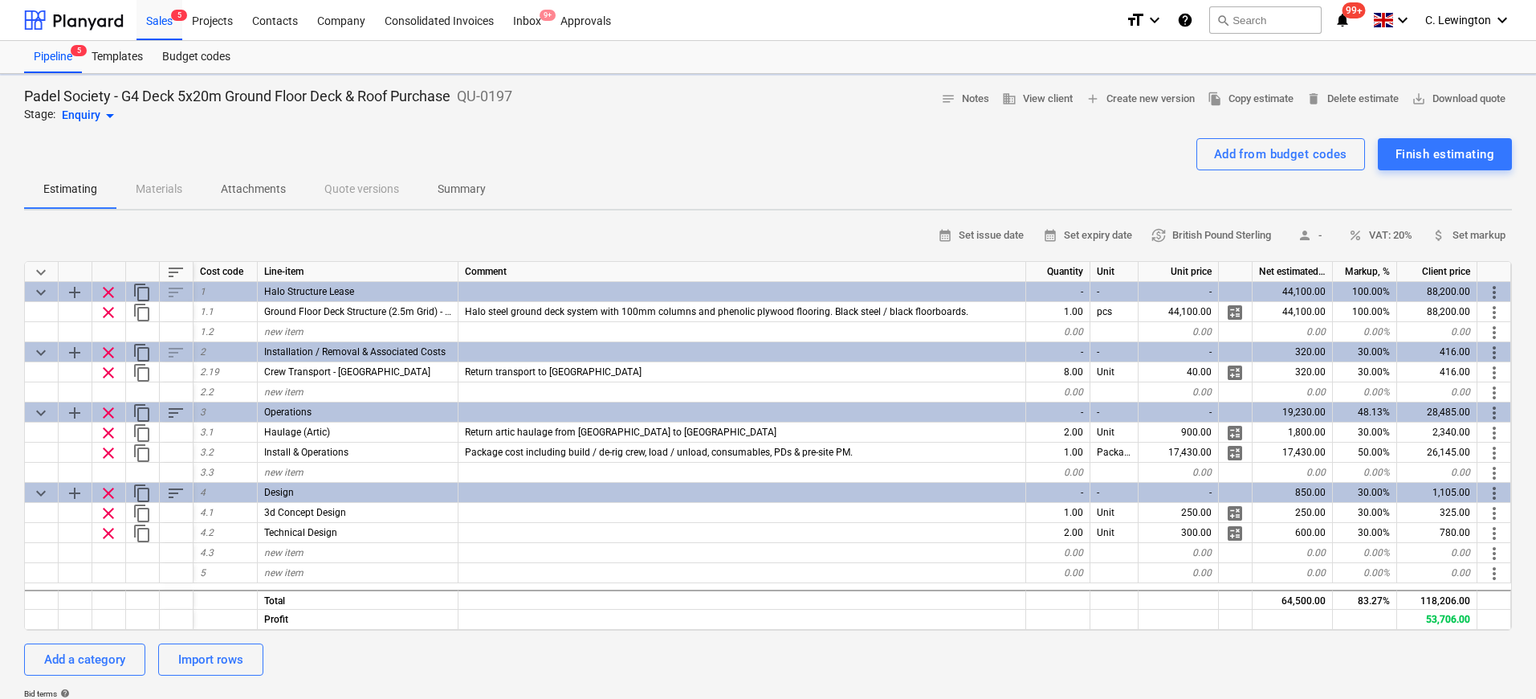
type textarea "x"
click at [338, 335] on div "new item" at bounding box center [358, 332] width 201 height 20
type input "Insulated Wall Panels"
type textarea "x"
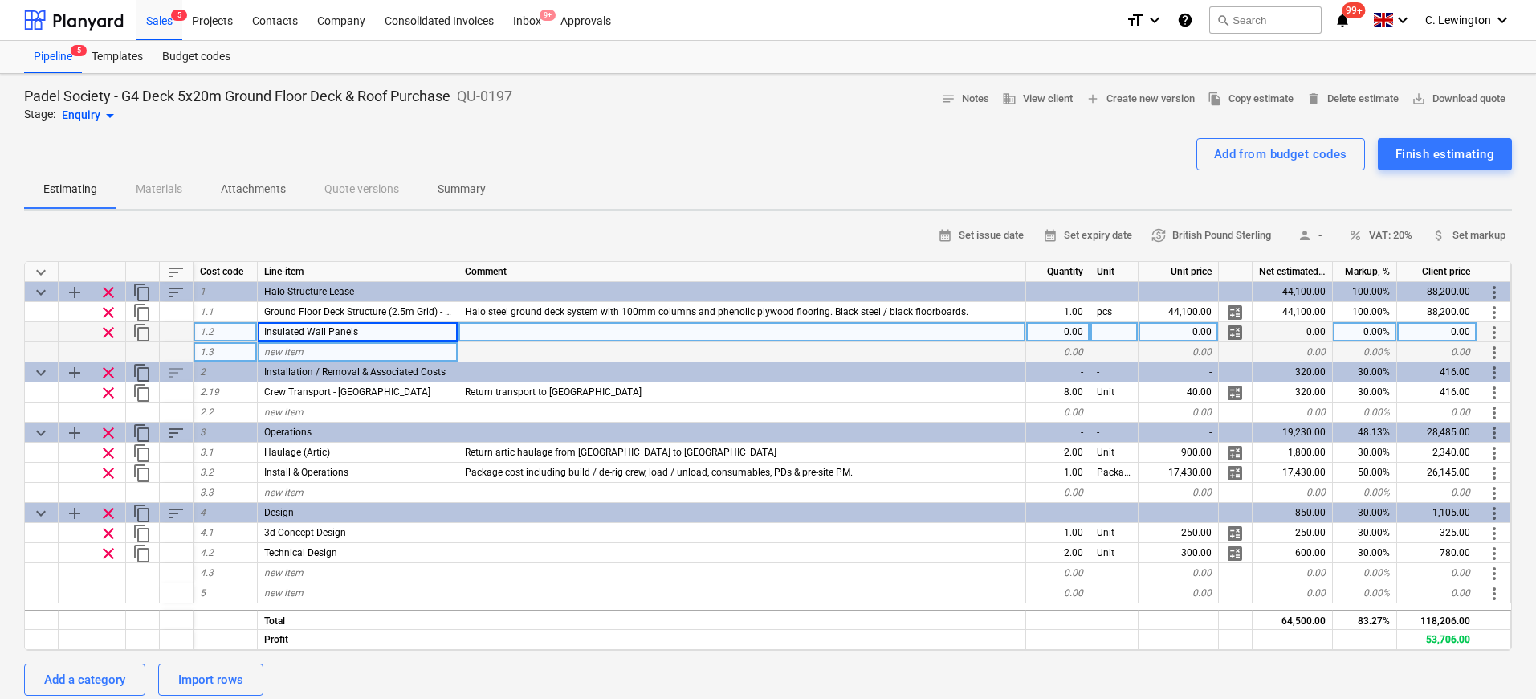
click at [337, 345] on div "new item" at bounding box center [358, 352] width 201 height 20
type input "Flashings"
type textarea "x"
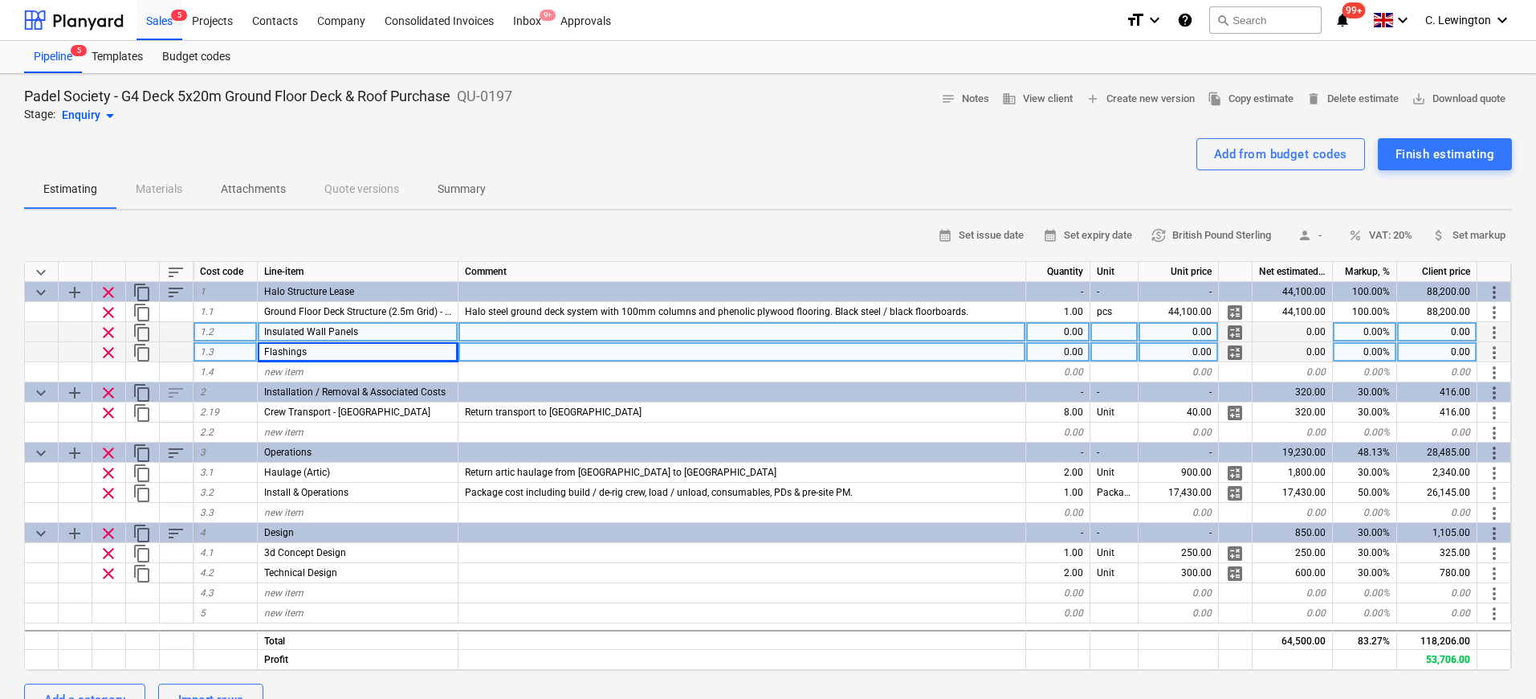
click at [1047, 332] on div "0.00" at bounding box center [1058, 332] width 64 height 20
type input "175"
type textarea "x"
click at [1073, 354] on div "0.00" at bounding box center [1058, 352] width 64 height 20
type input "90"
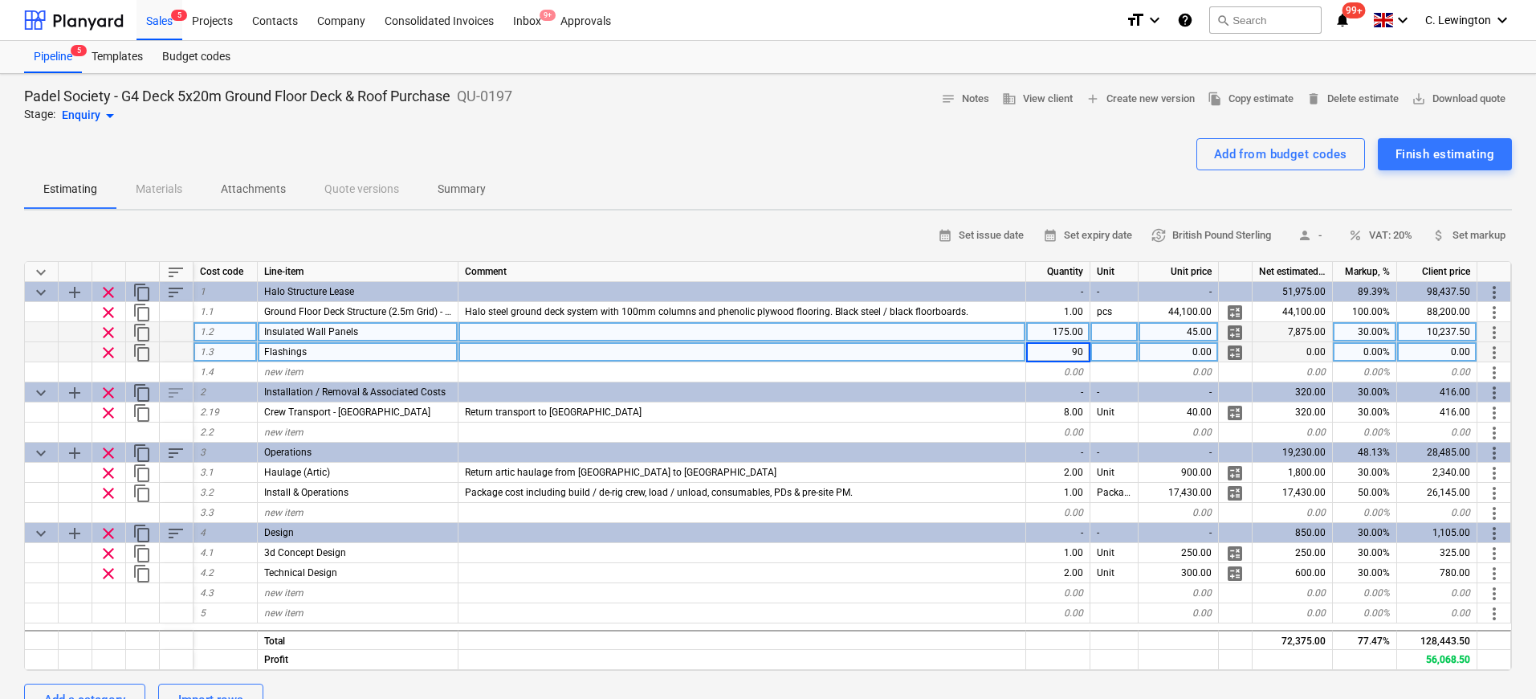
type textarea "x"
type input "15"
type textarea "x"
click at [1383, 349] on div "0.00%" at bounding box center [1365, 352] width 64 height 20
click at [1041, 100] on span "business View client" at bounding box center [1037, 99] width 71 height 18
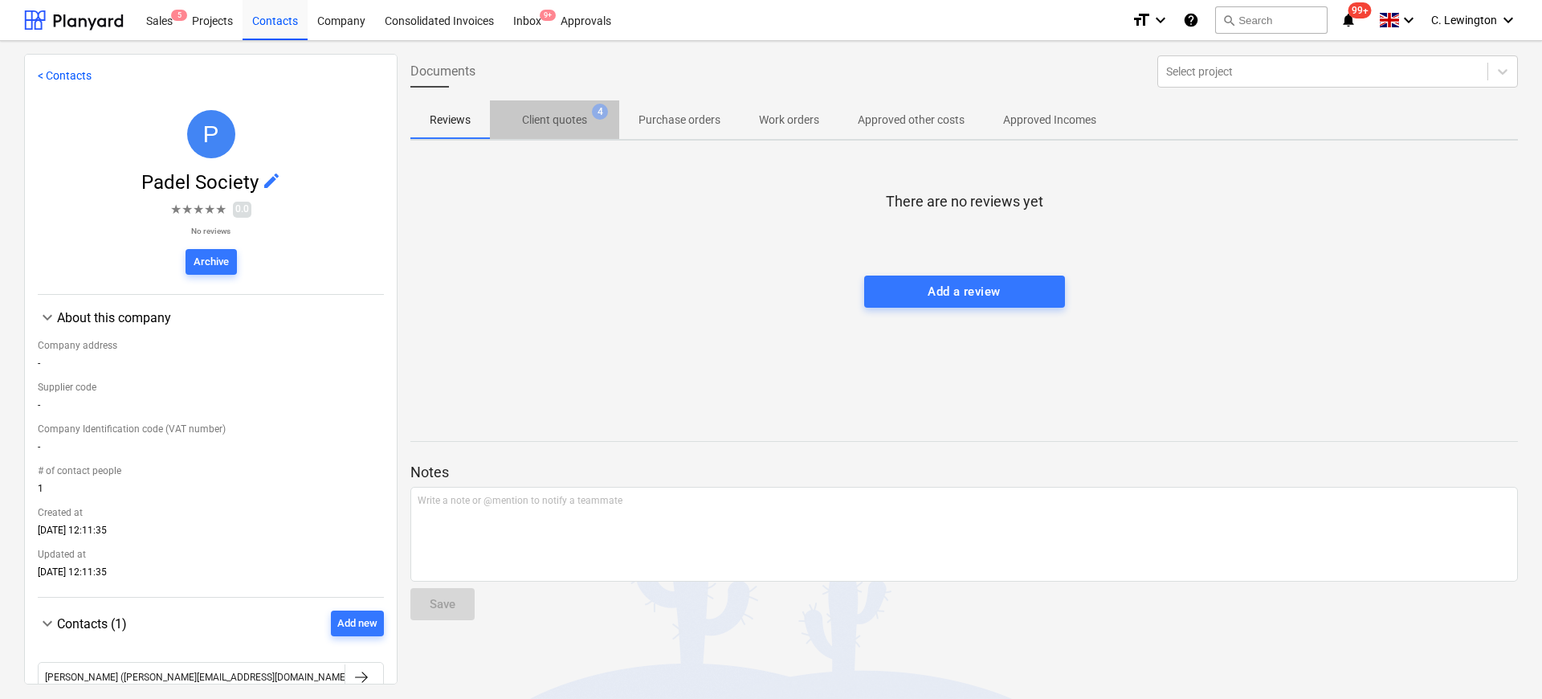
drag, startPoint x: 568, startPoint y: 123, endPoint x: 580, endPoint y: 151, distance: 30.9
click at [568, 122] on p "Client quotes" at bounding box center [554, 120] width 65 height 17
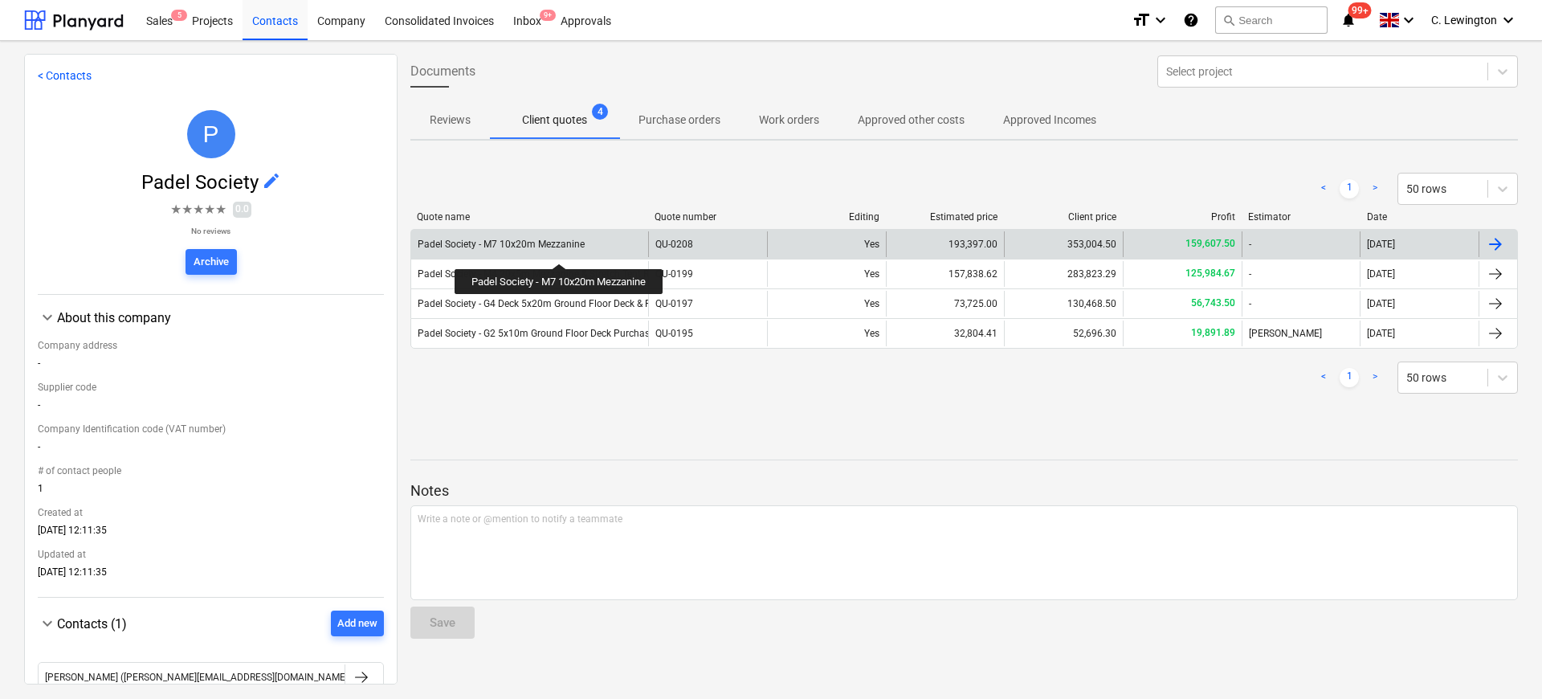
click at [561, 249] on div "Padel Society - M7 10x20m Mezzanine" at bounding box center [501, 243] width 167 height 11
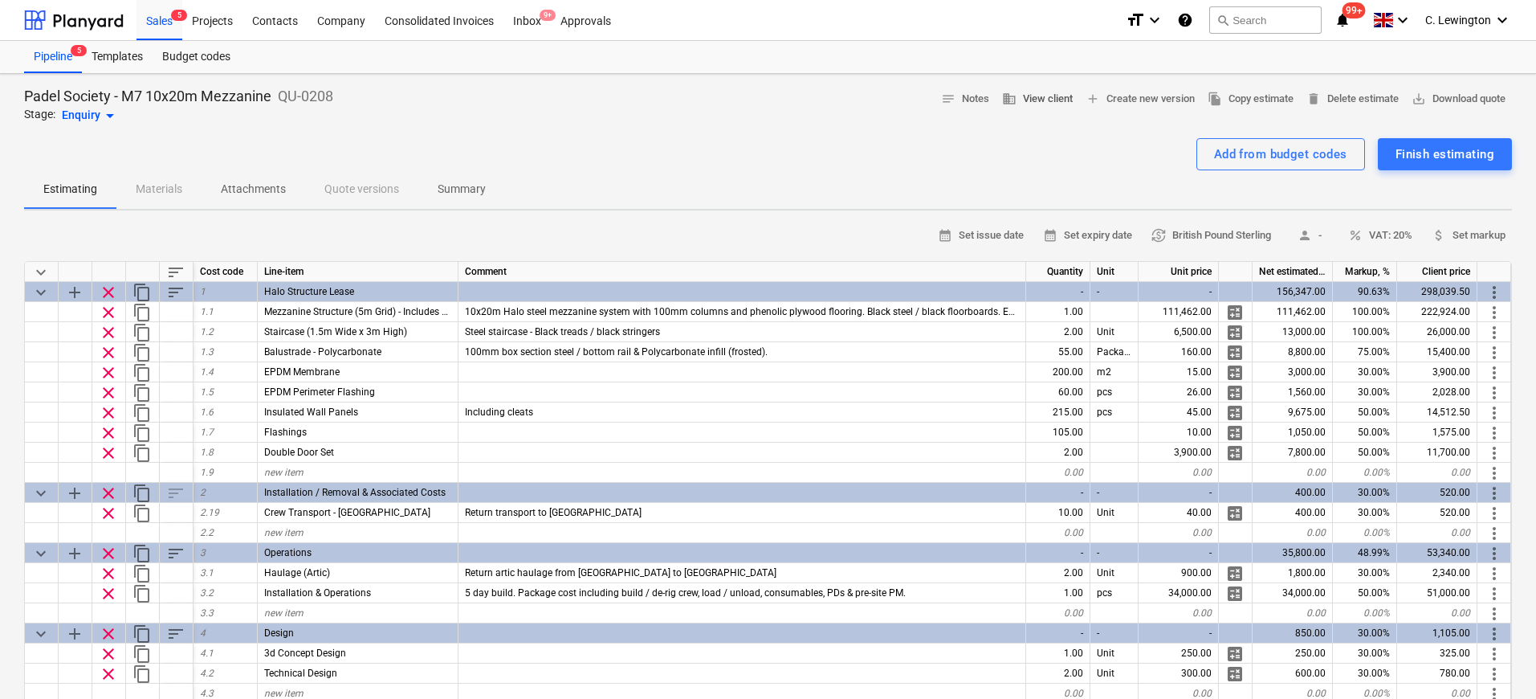
click at [1043, 96] on span "business View client" at bounding box center [1037, 99] width 71 height 18
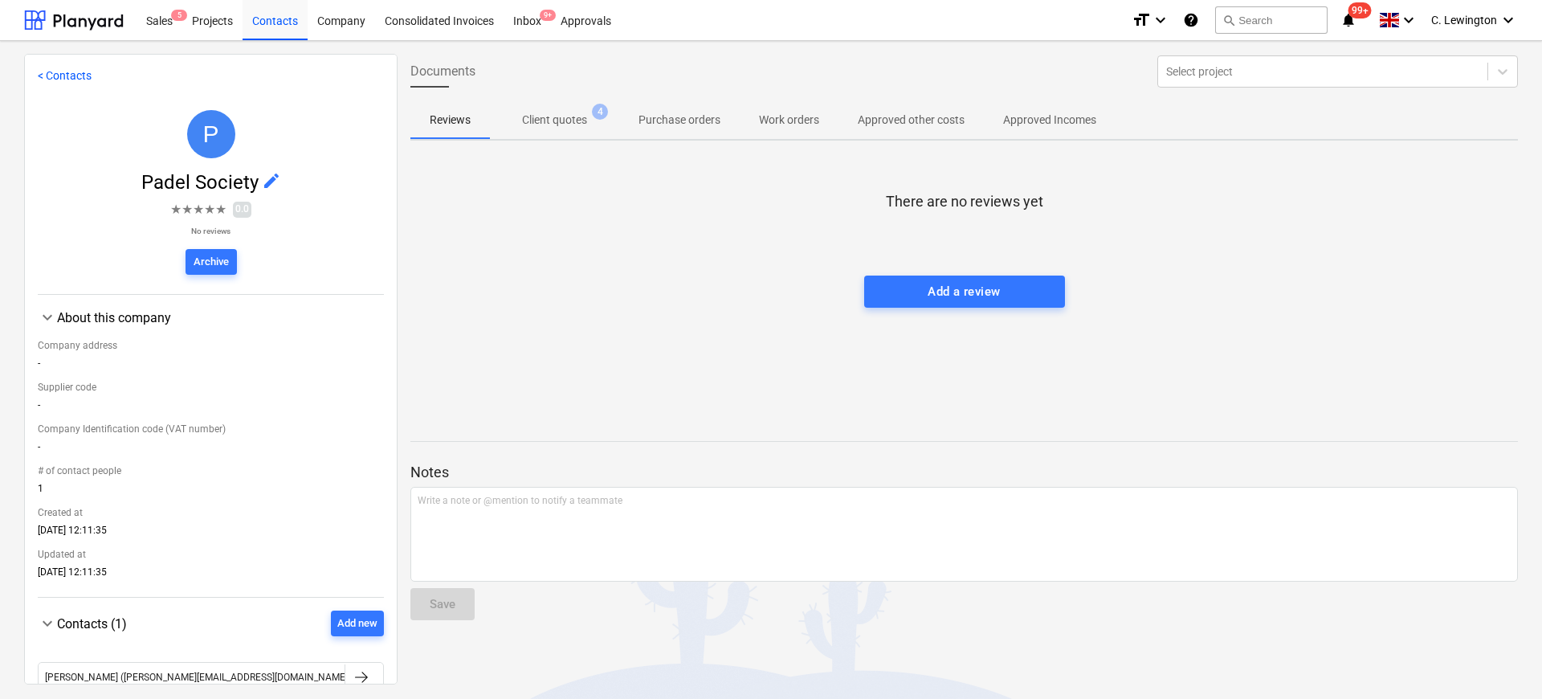
click at [562, 125] on p "Client quotes" at bounding box center [554, 120] width 65 height 17
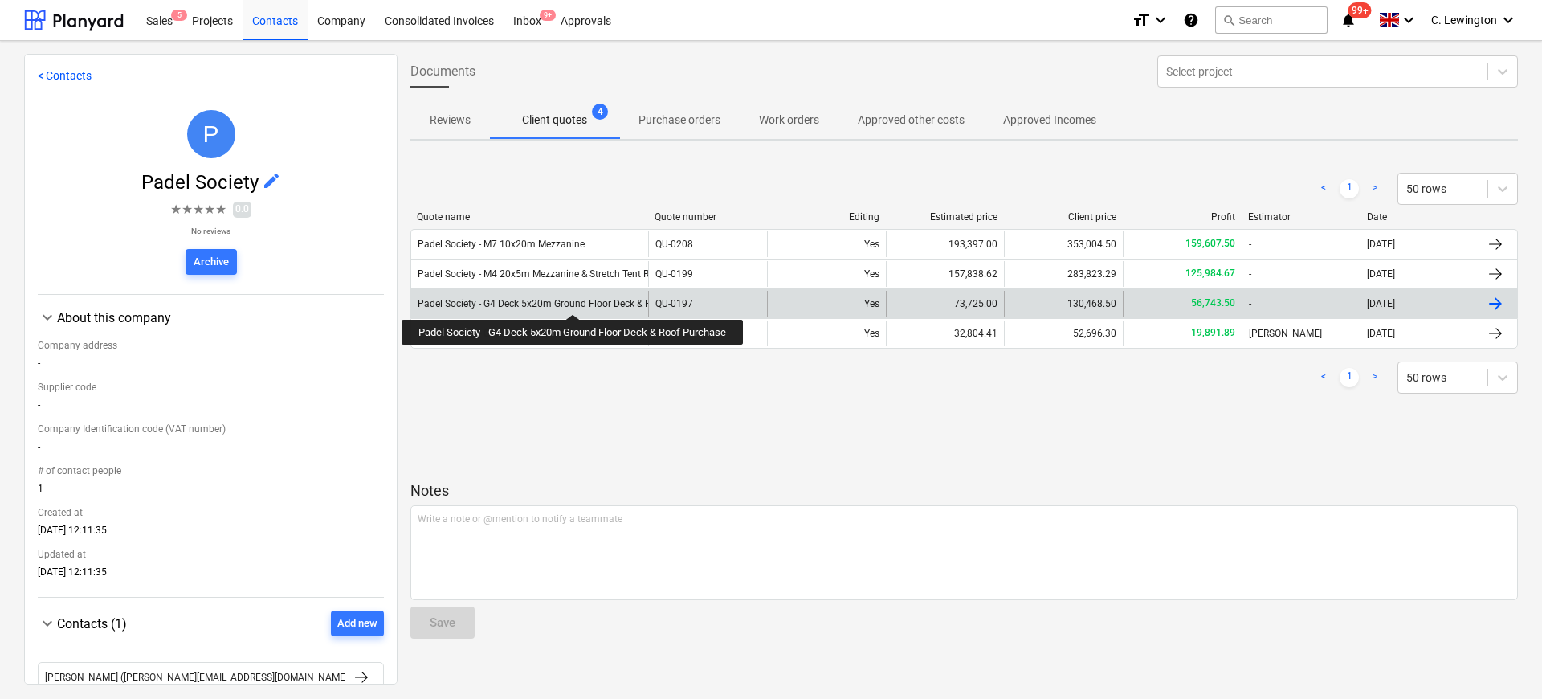
click at [575, 299] on div "Padel Society - G4 Deck 5x20m Ground Floor Deck & Roof Purchase" at bounding box center [563, 303] width 291 height 11
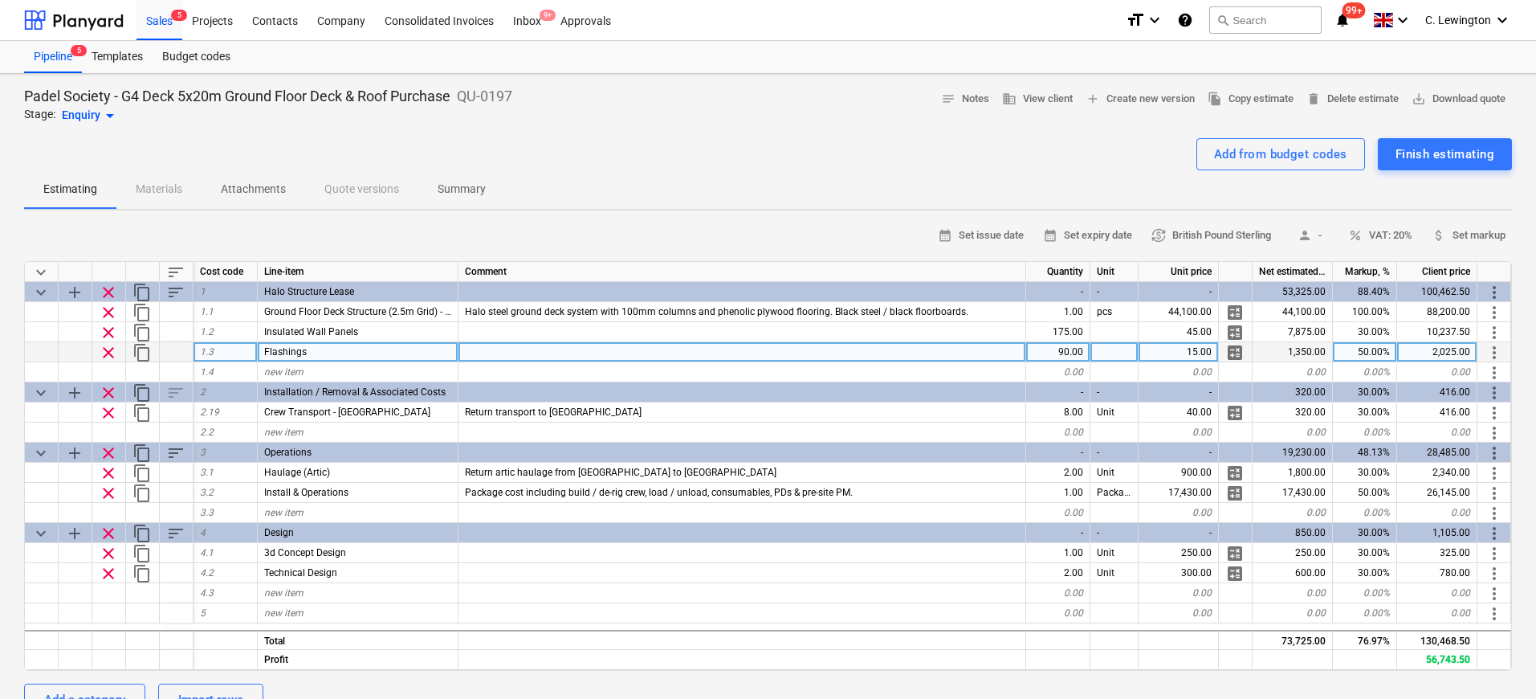
click at [1190, 352] on div "15.00" at bounding box center [1179, 352] width 80 height 20
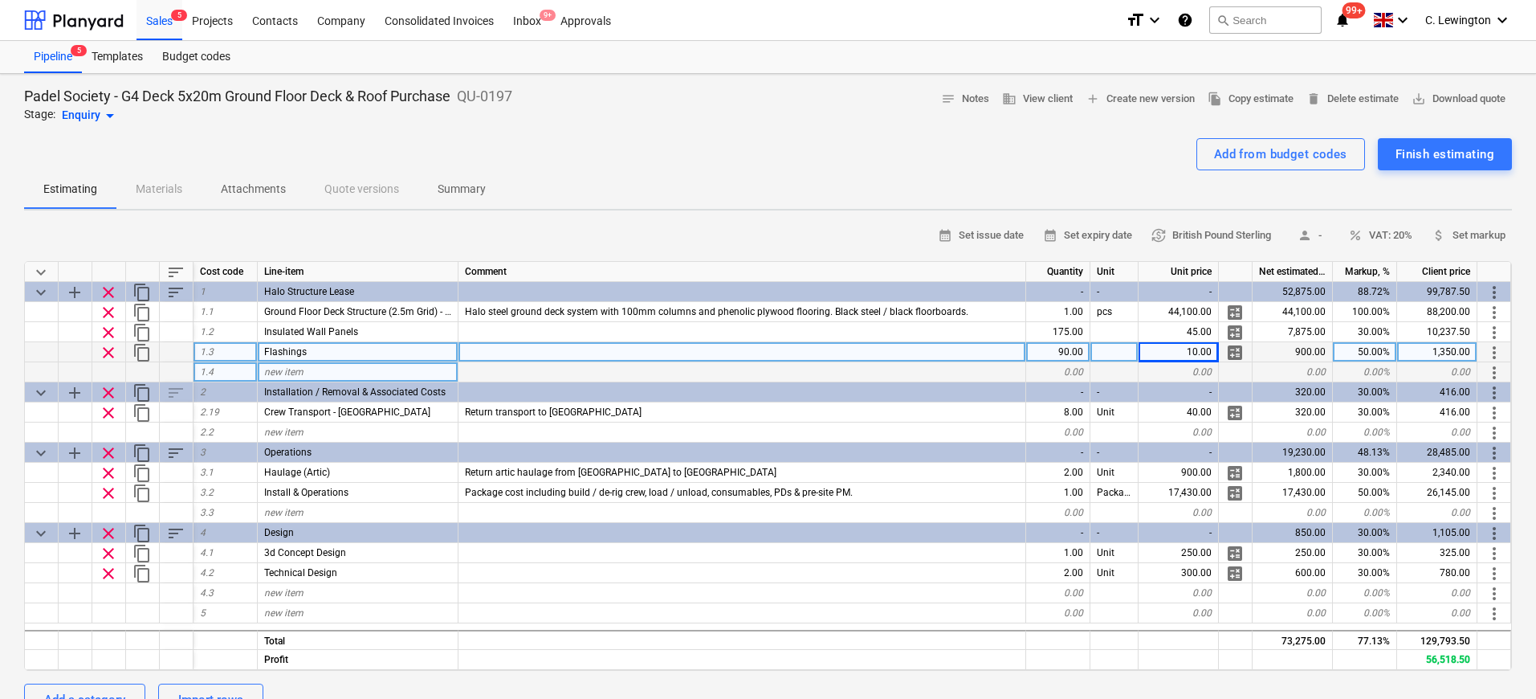
click at [374, 370] on div "new item" at bounding box center [358, 372] width 201 height 20
click at [1295, 150] on div "Add from budget codes" at bounding box center [1280, 154] width 133 height 21
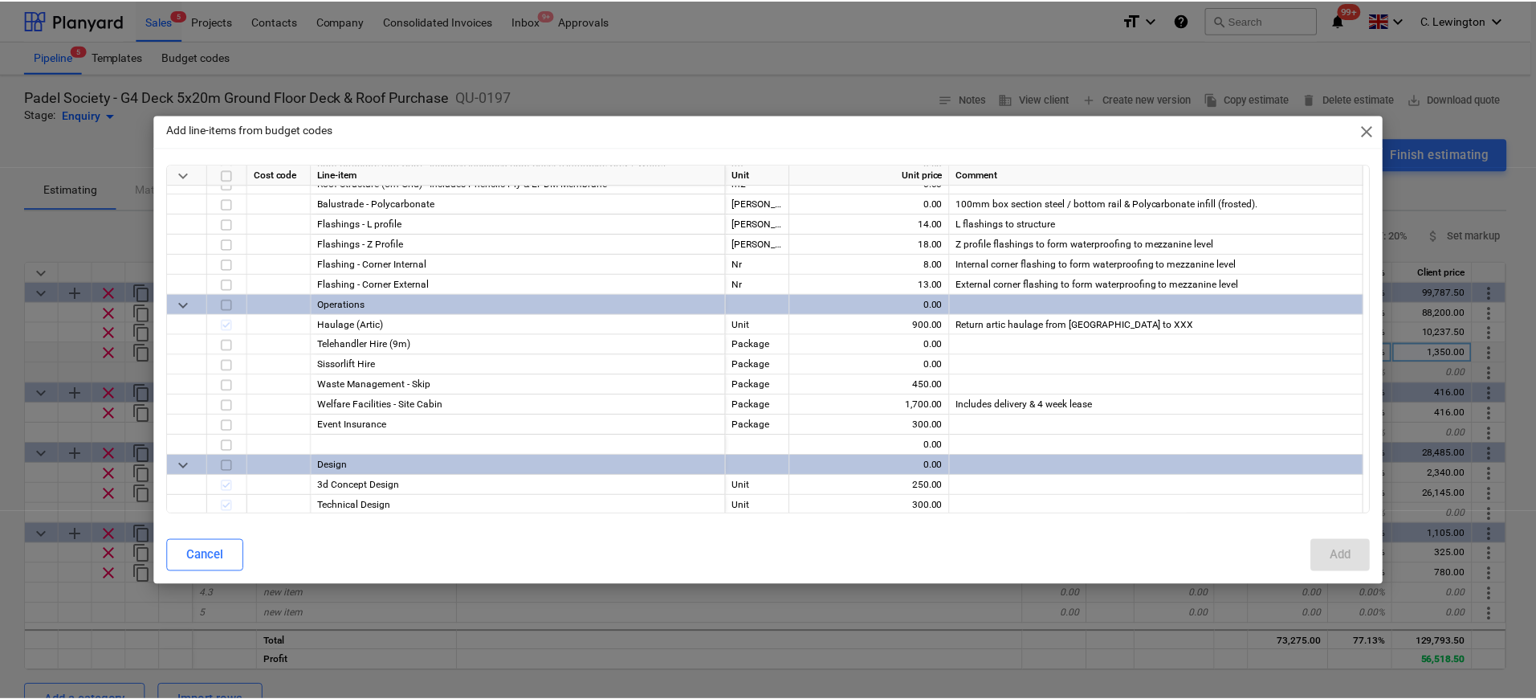
scroll to position [935, 0]
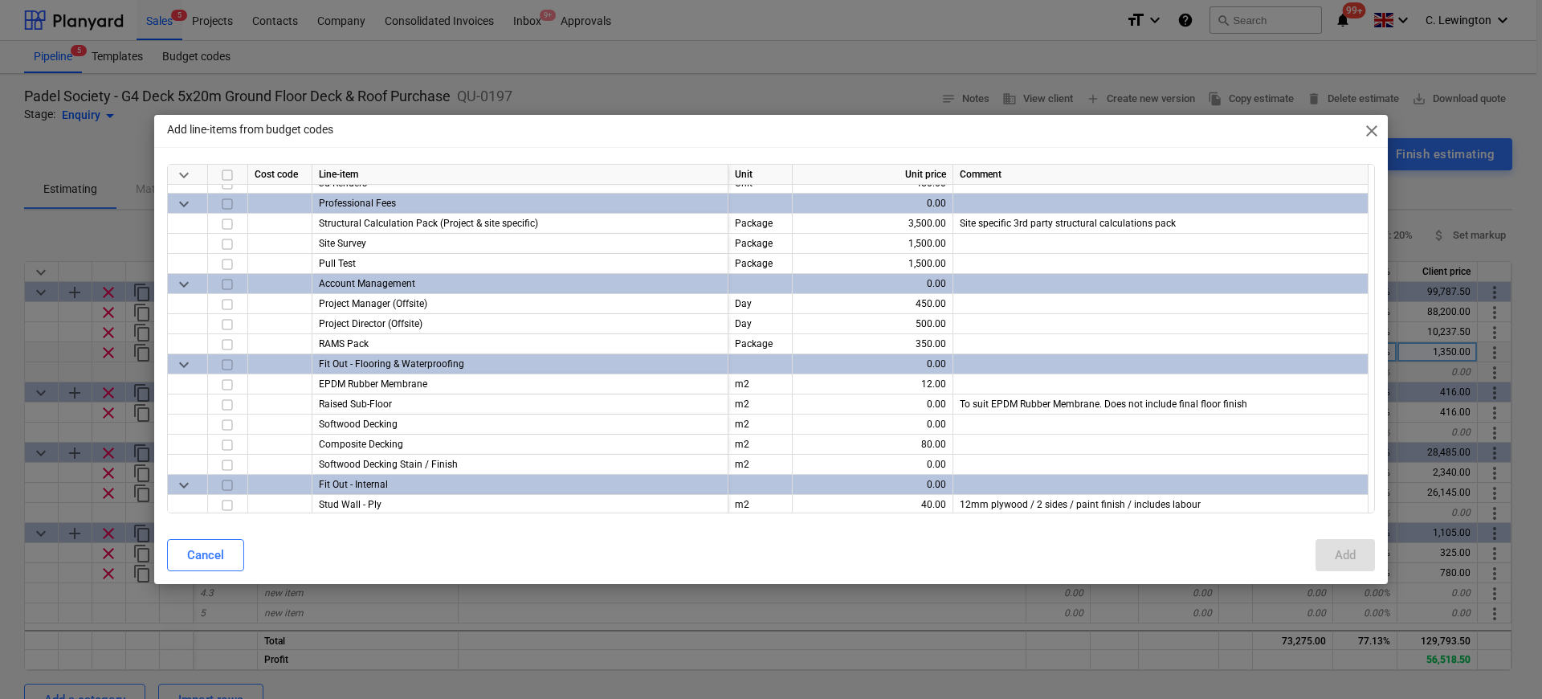
click at [1376, 128] on span "close" at bounding box center [1371, 130] width 19 height 19
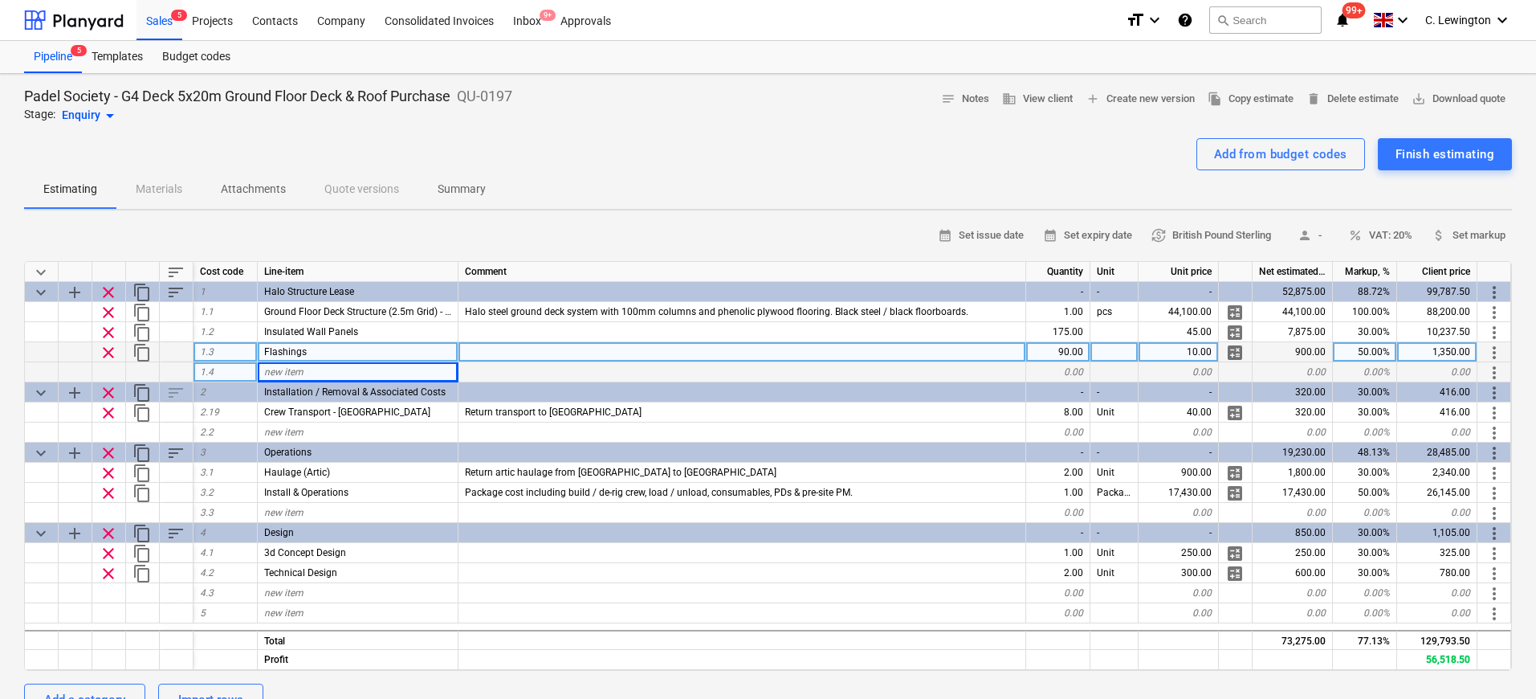
click at [400, 365] on div "new item" at bounding box center [358, 372] width 201 height 20
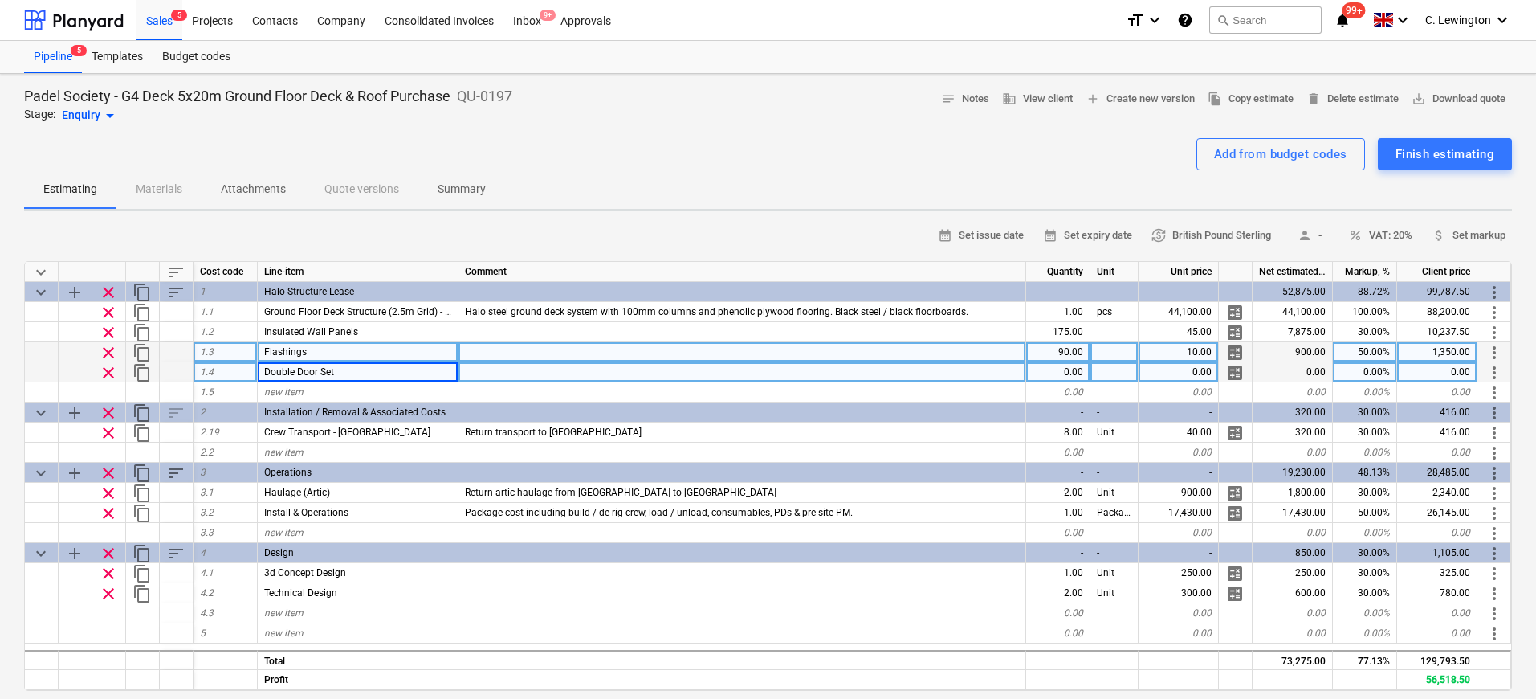
click at [1072, 369] on div "0.00" at bounding box center [1058, 372] width 64 height 20
click at [1048, 104] on span "business View client" at bounding box center [1037, 99] width 71 height 18
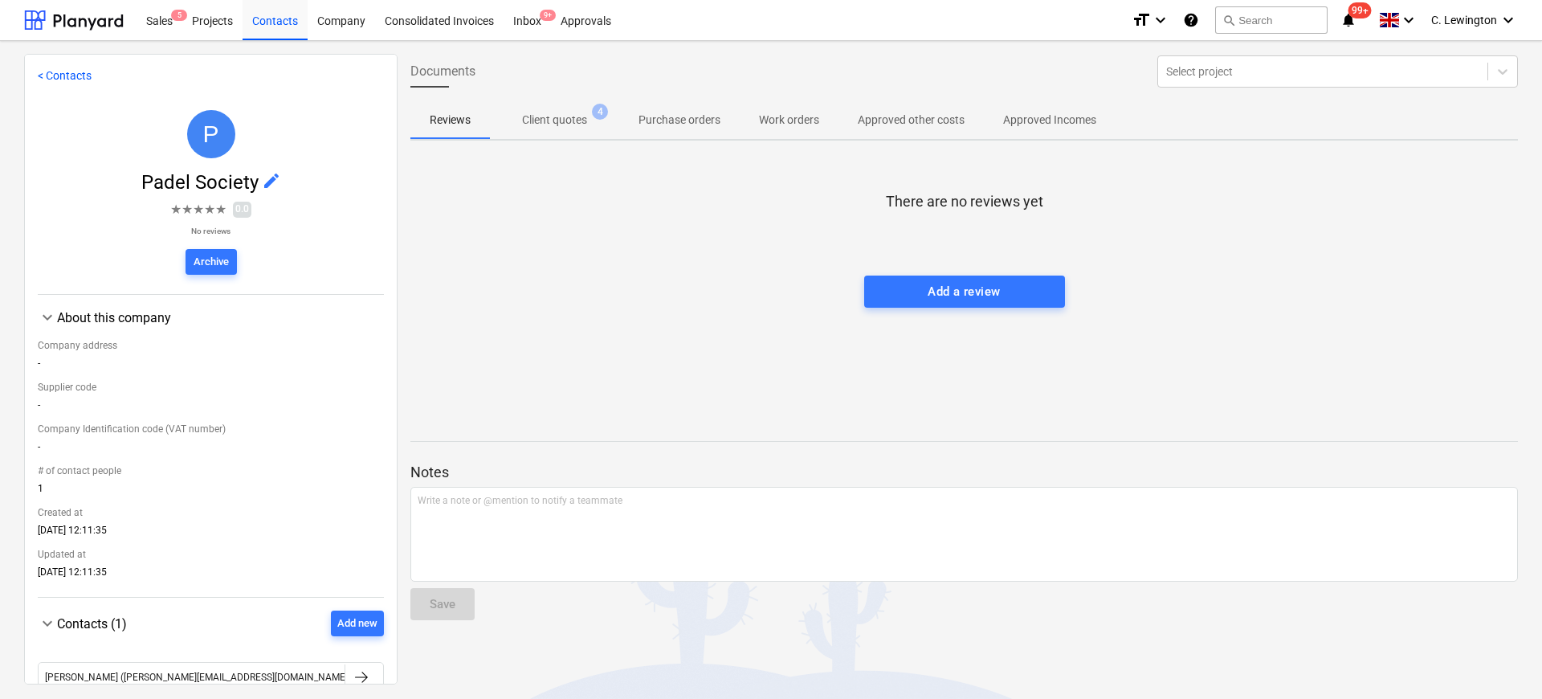
click at [589, 114] on span "Client quotes 4" at bounding box center [554, 120] width 91 height 17
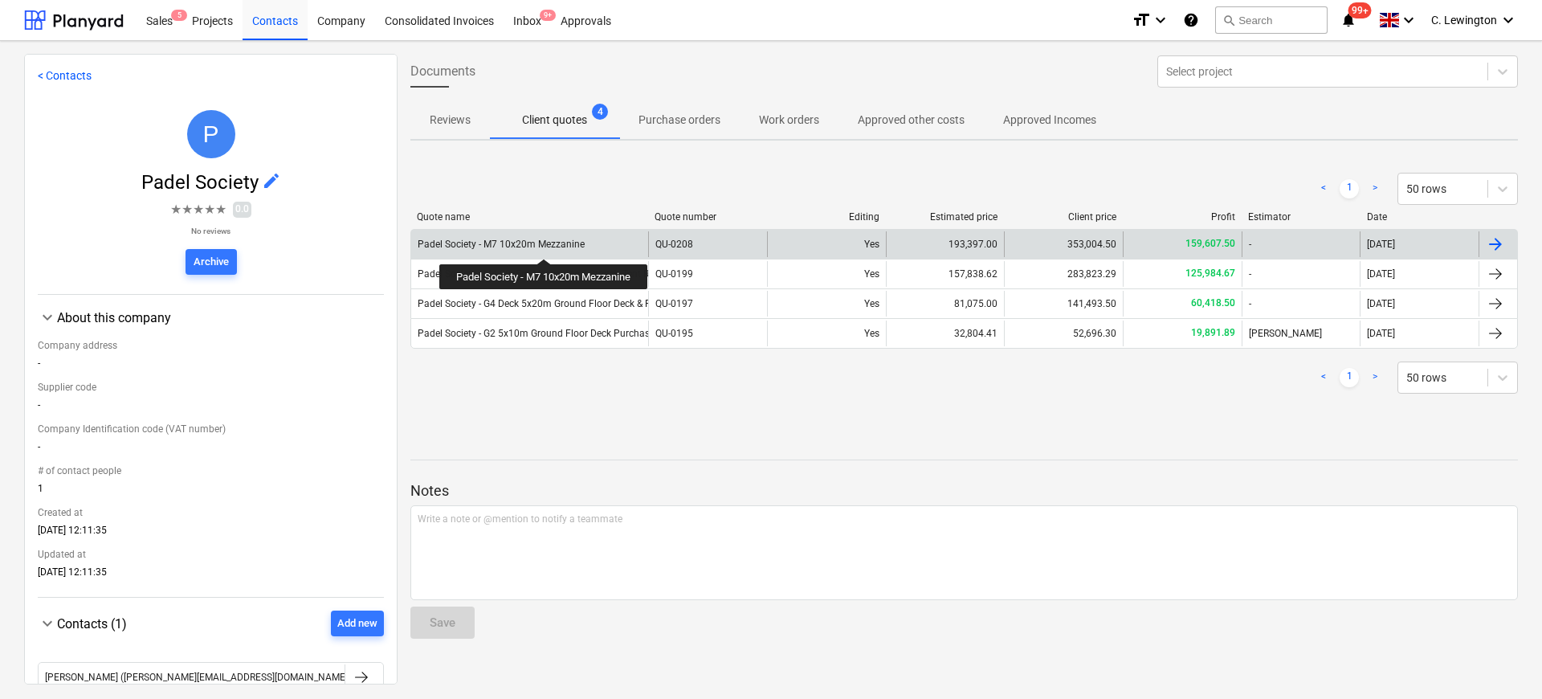
click at [546, 244] on div "Padel Society - M7 10x20m Mezzanine" at bounding box center [501, 243] width 167 height 11
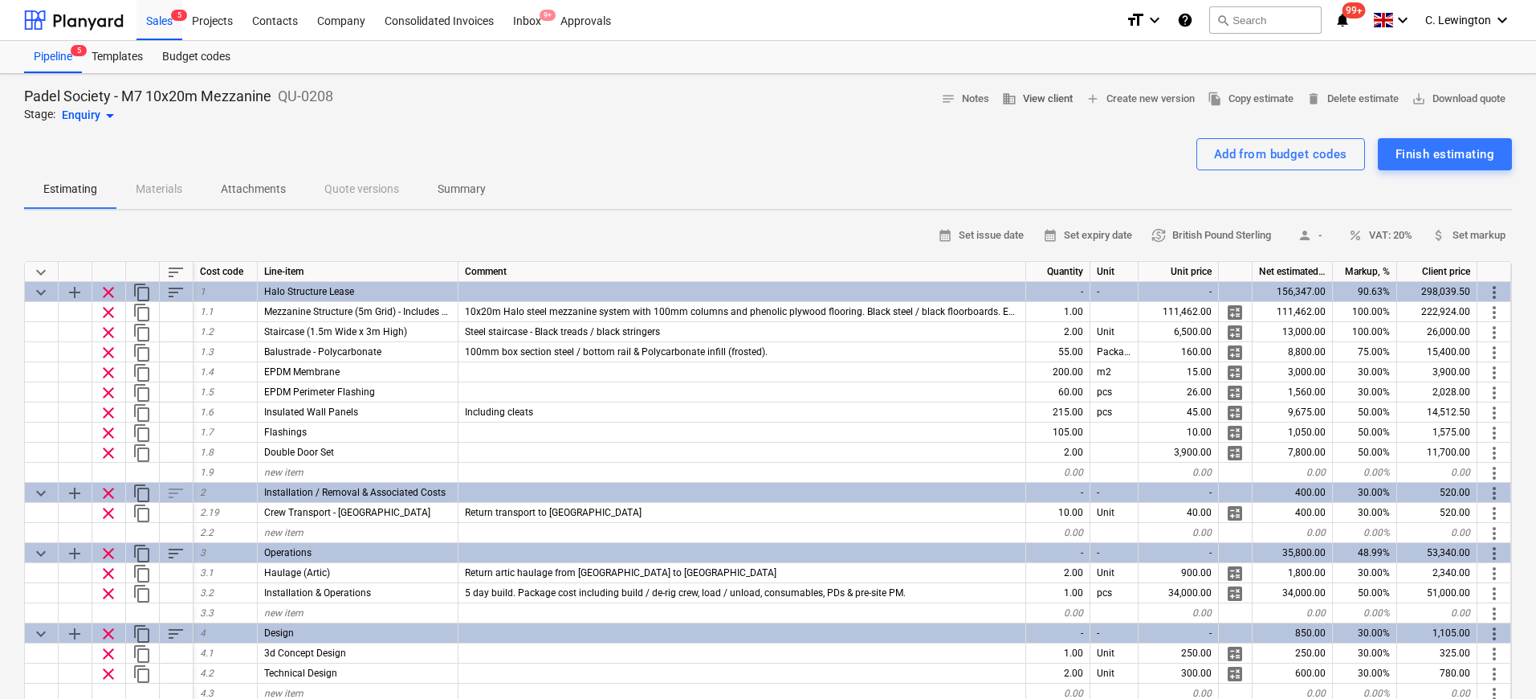
click at [1033, 104] on span "business View client" at bounding box center [1037, 99] width 71 height 18
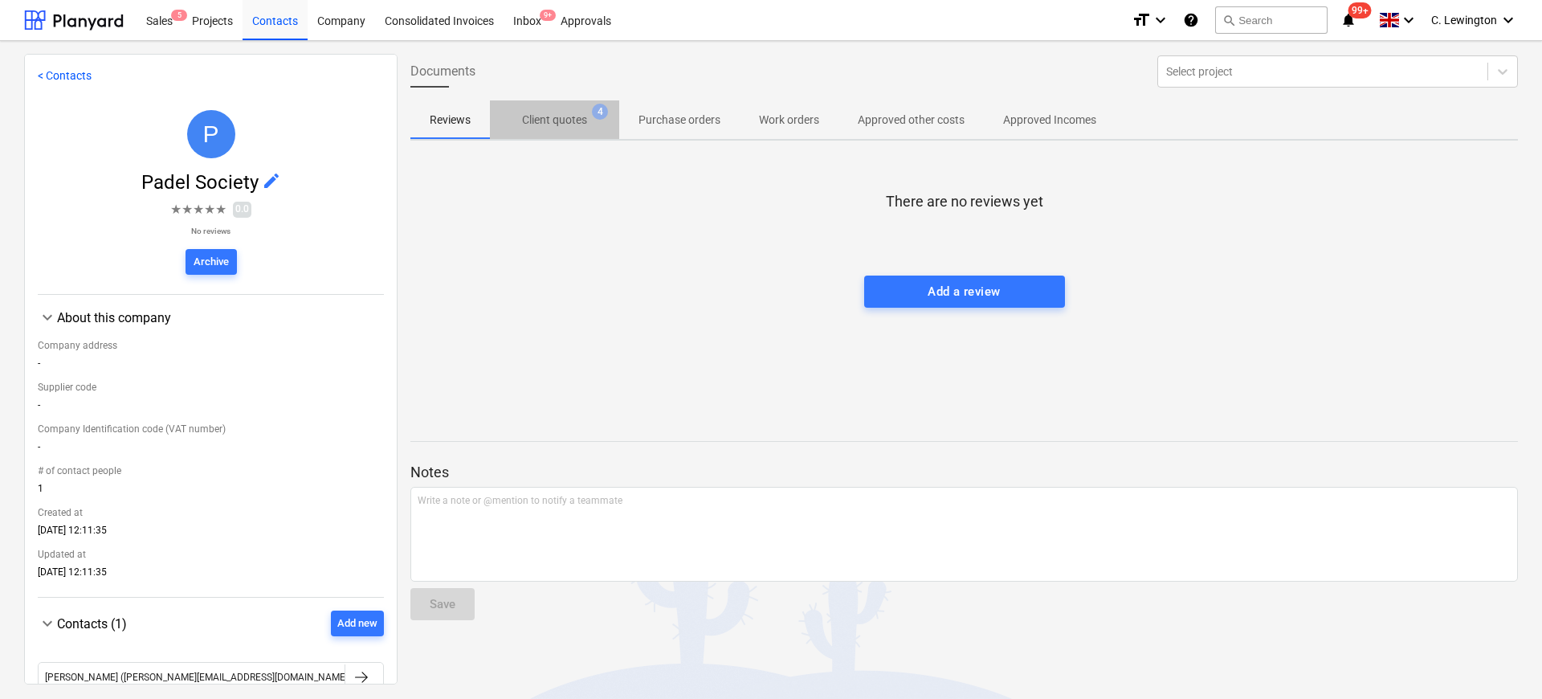
click at [559, 116] on p "Client quotes" at bounding box center [554, 120] width 65 height 17
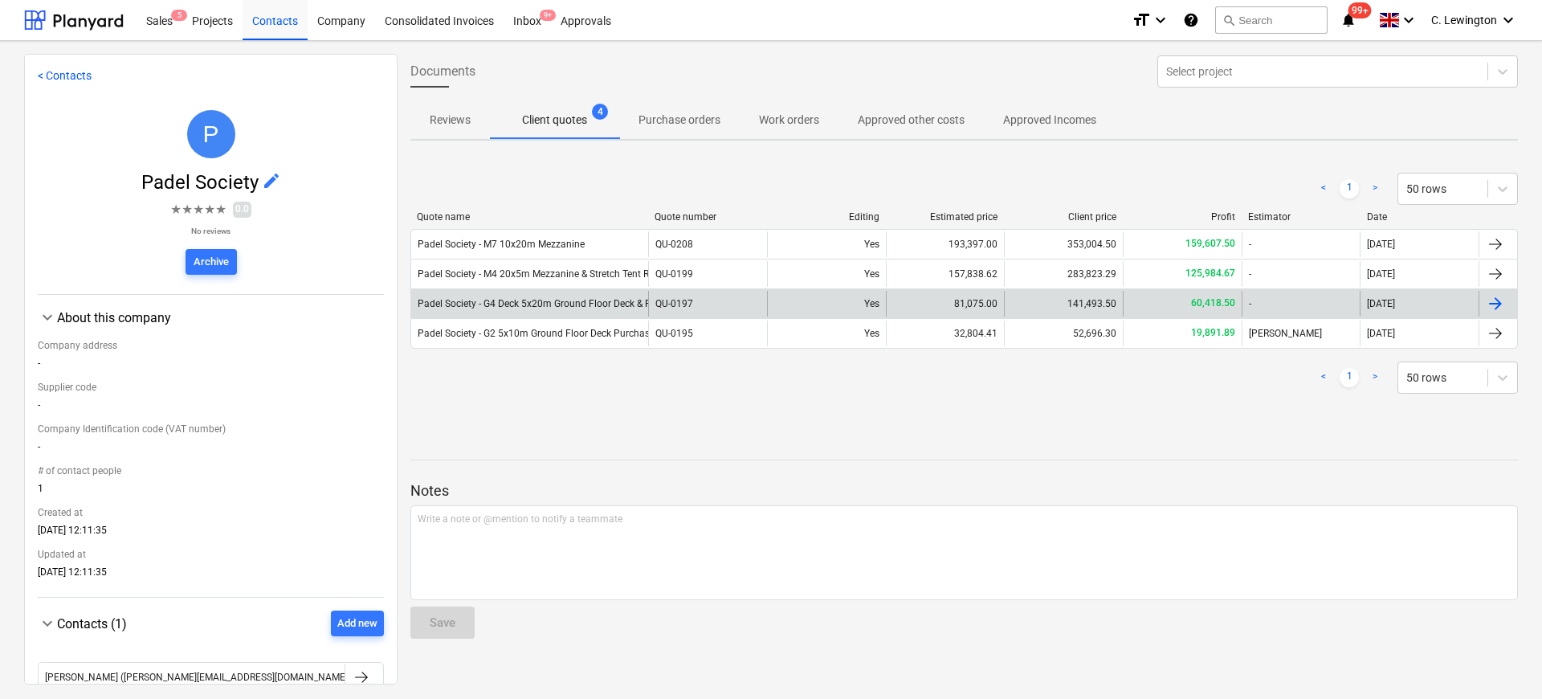
click at [593, 311] on div "Padel Society - G4 Deck 5x20m Ground Floor Deck & Roof Purchase" at bounding box center [529, 304] width 237 height 26
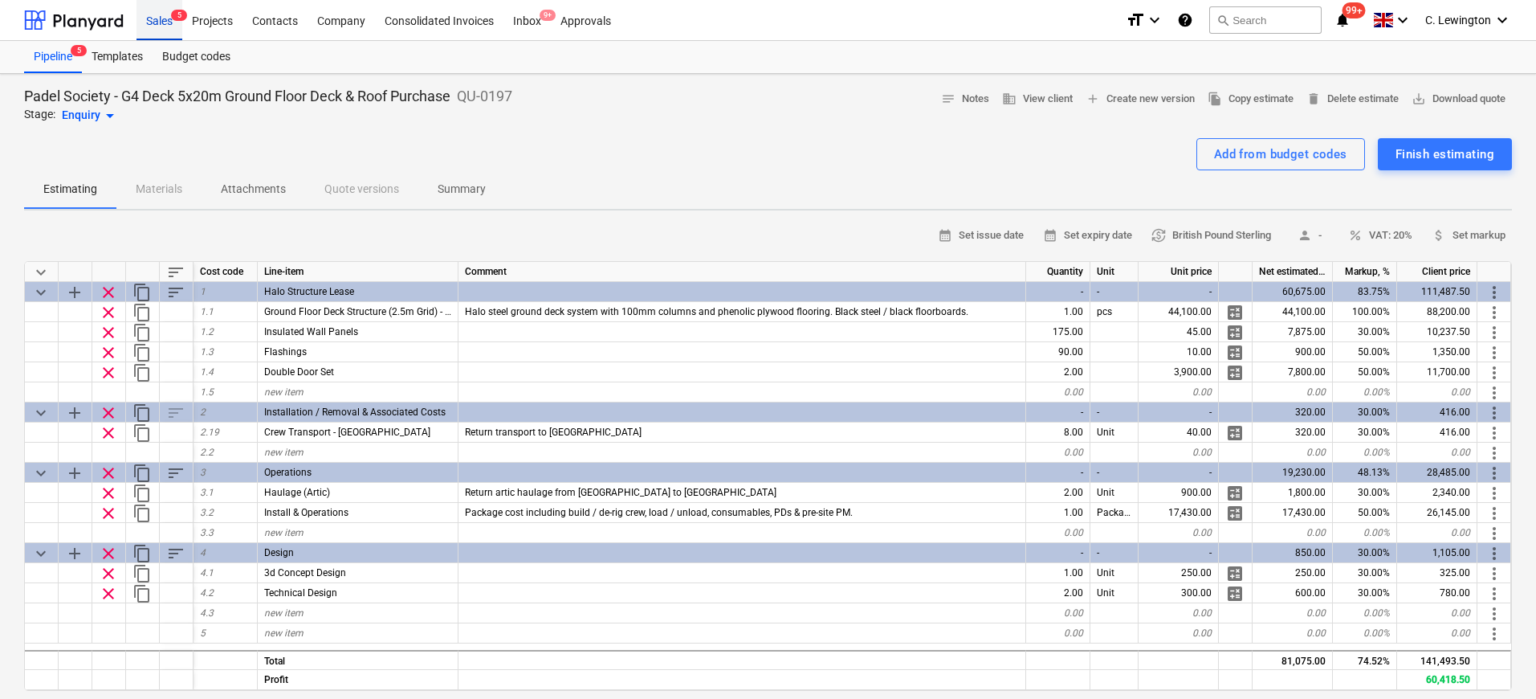
click at [166, 16] on div "Sales 5" at bounding box center [159, 19] width 46 height 41
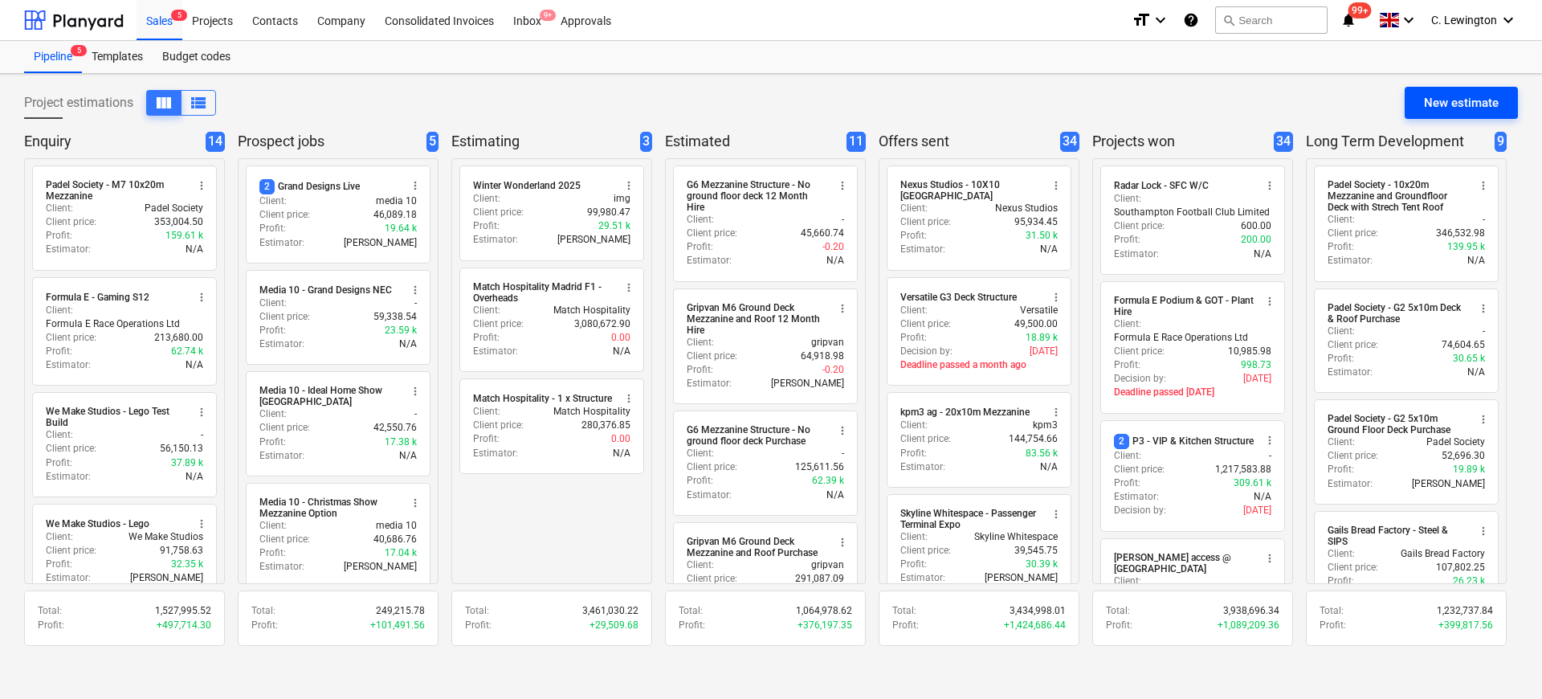
click at [1446, 112] on div "New estimate" at bounding box center [1461, 102] width 75 height 21
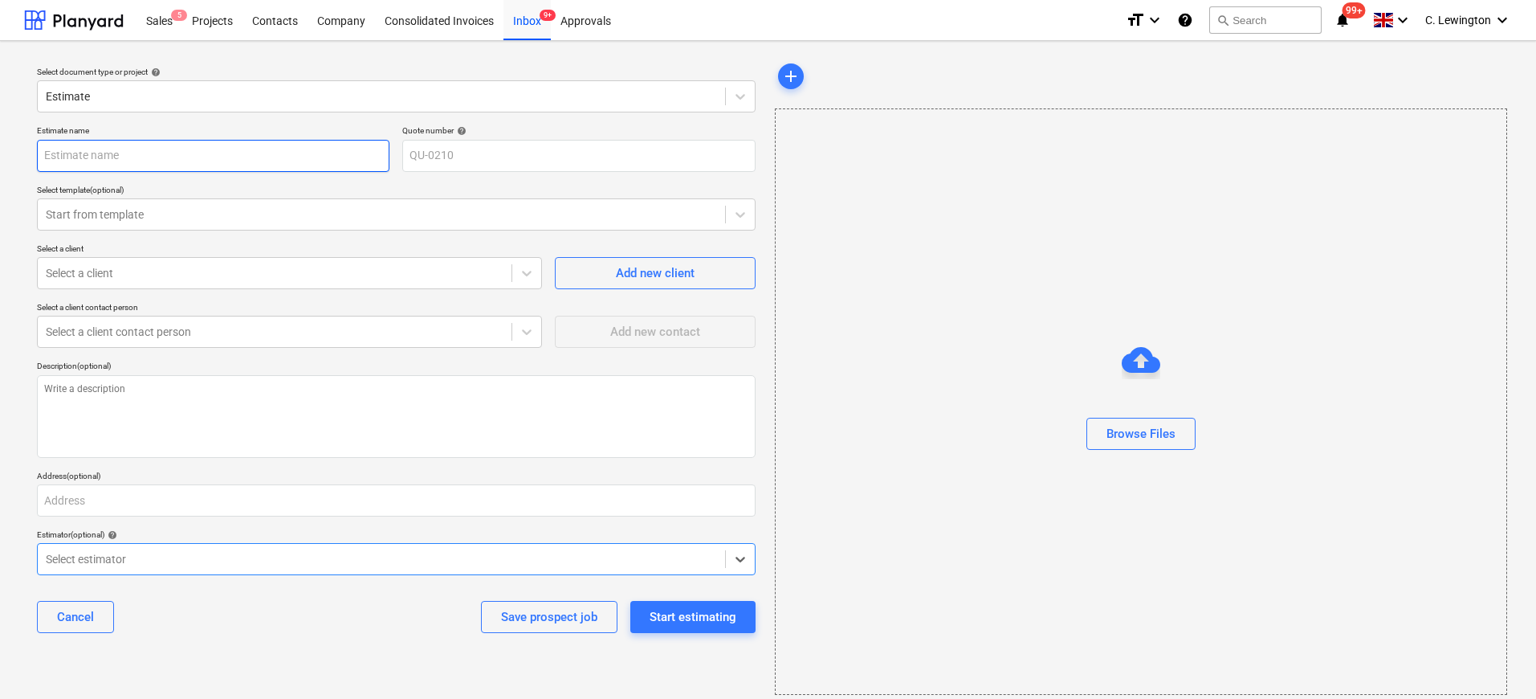
click at [200, 154] on input "text" at bounding box center [213, 156] width 352 height 32
click at [114, 280] on div at bounding box center [275, 273] width 458 height 16
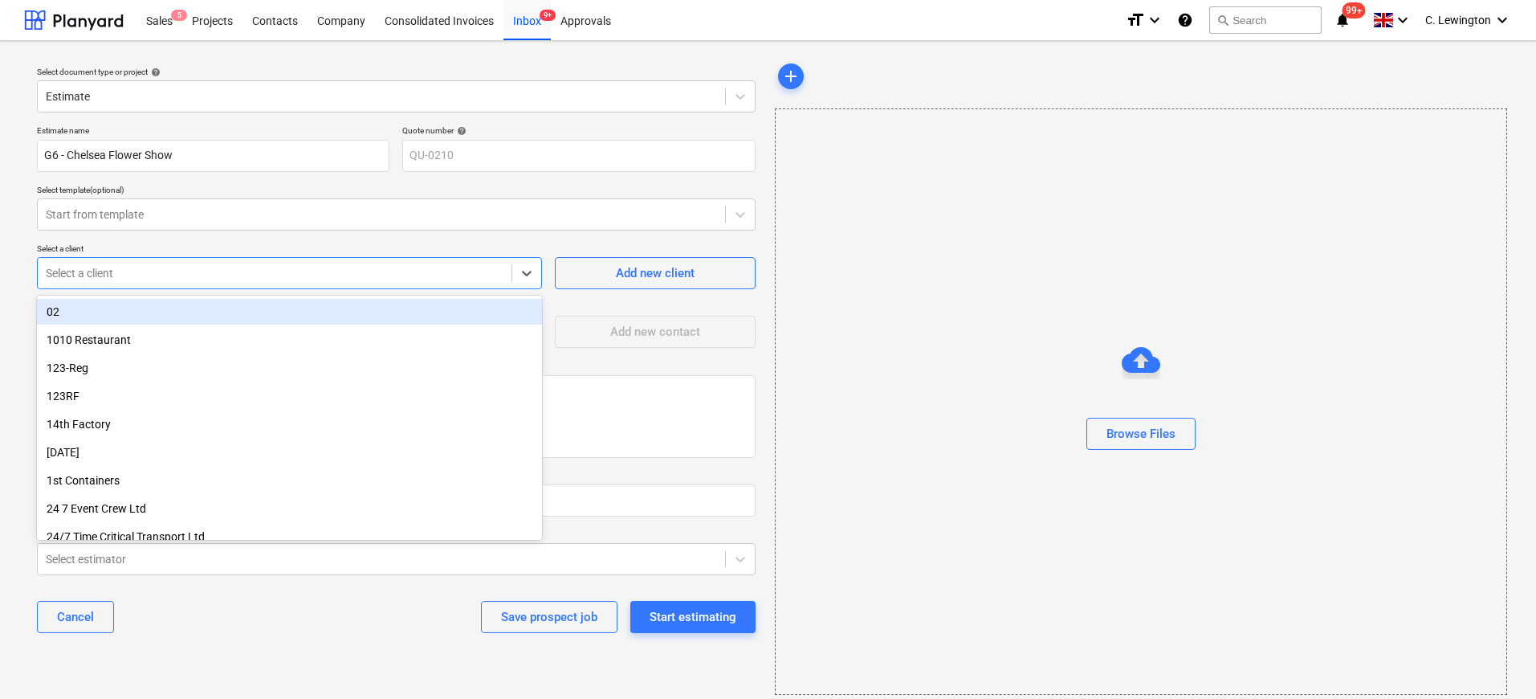
click at [120, 276] on div at bounding box center [275, 273] width 458 height 16
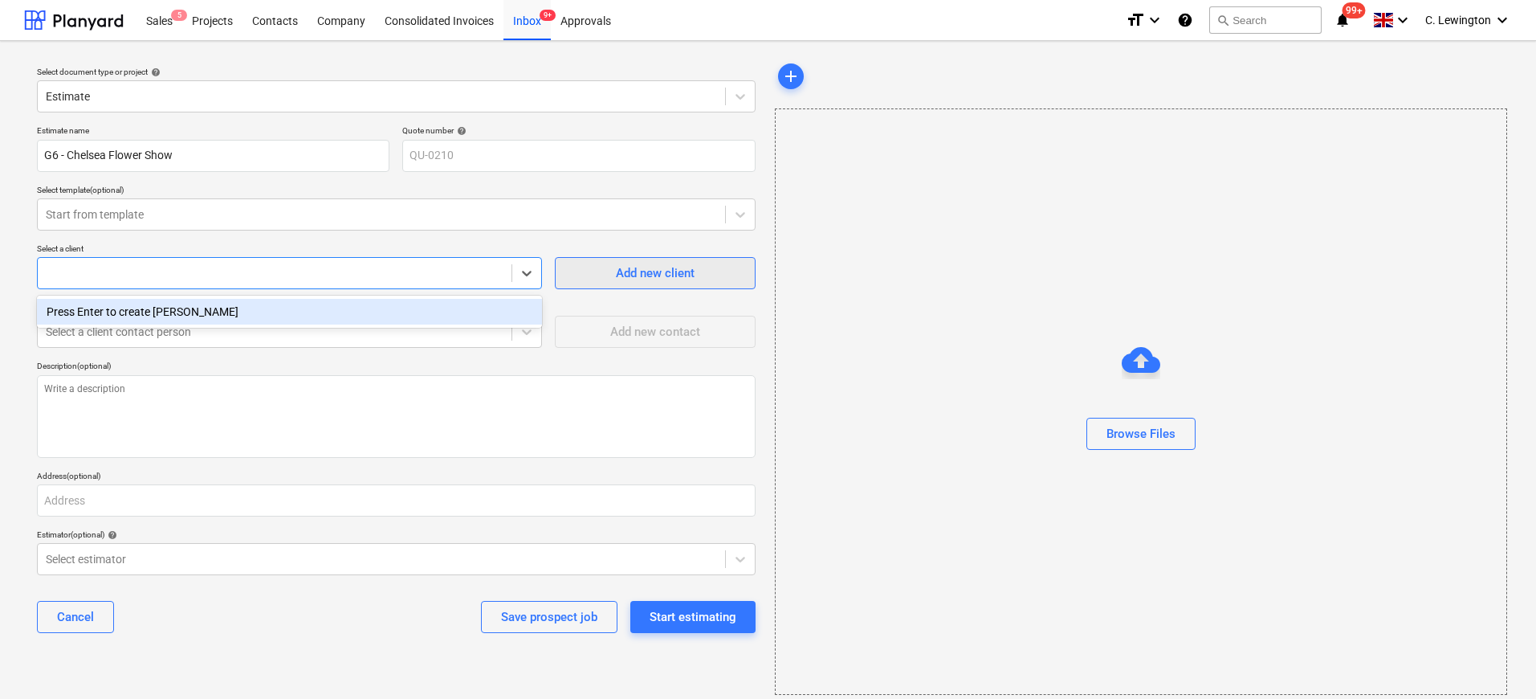
click at [684, 266] on div "Add new client" at bounding box center [655, 273] width 79 height 21
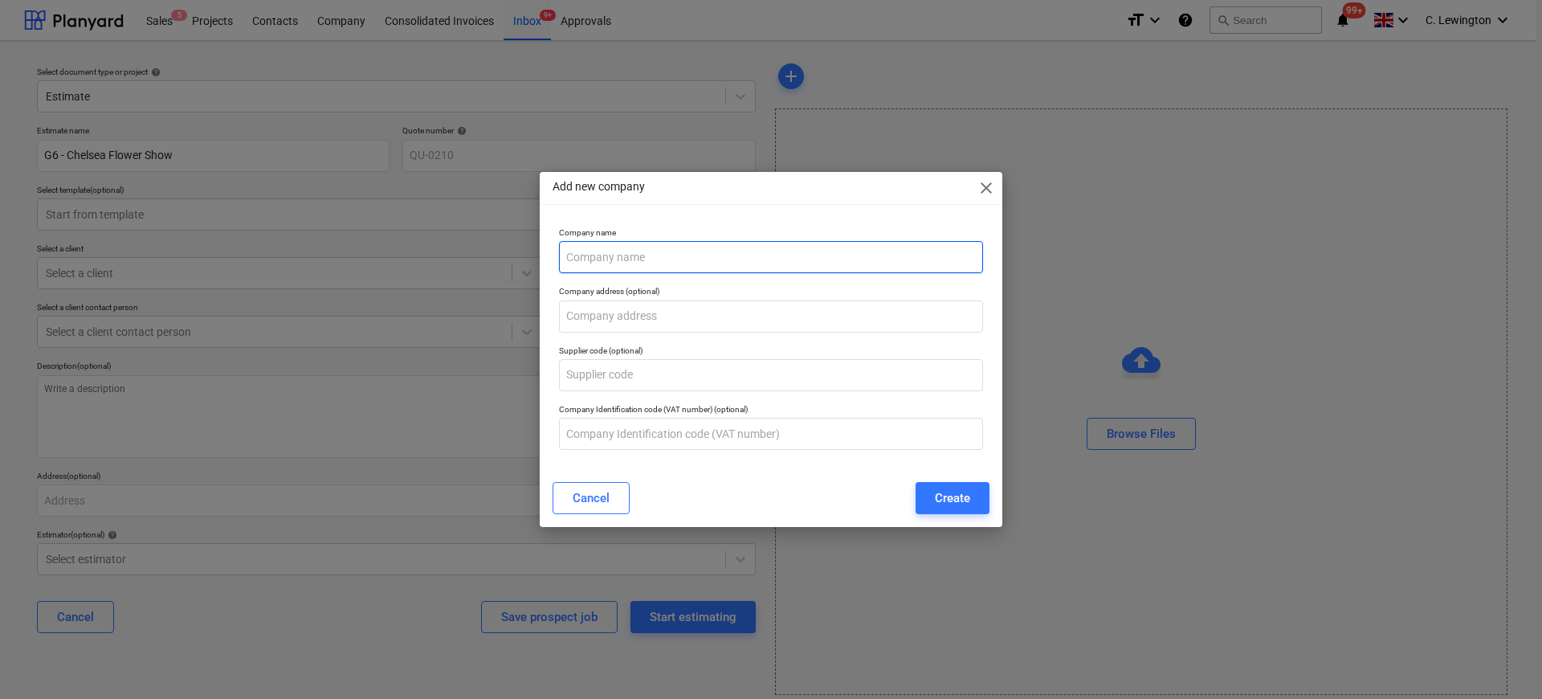
click at [690, 260] on input "text" at bounding box center [771, 257] width 424 height 32
click at [945, 499] on div "Create" at bounding box center [952, 497] width 35 height 21
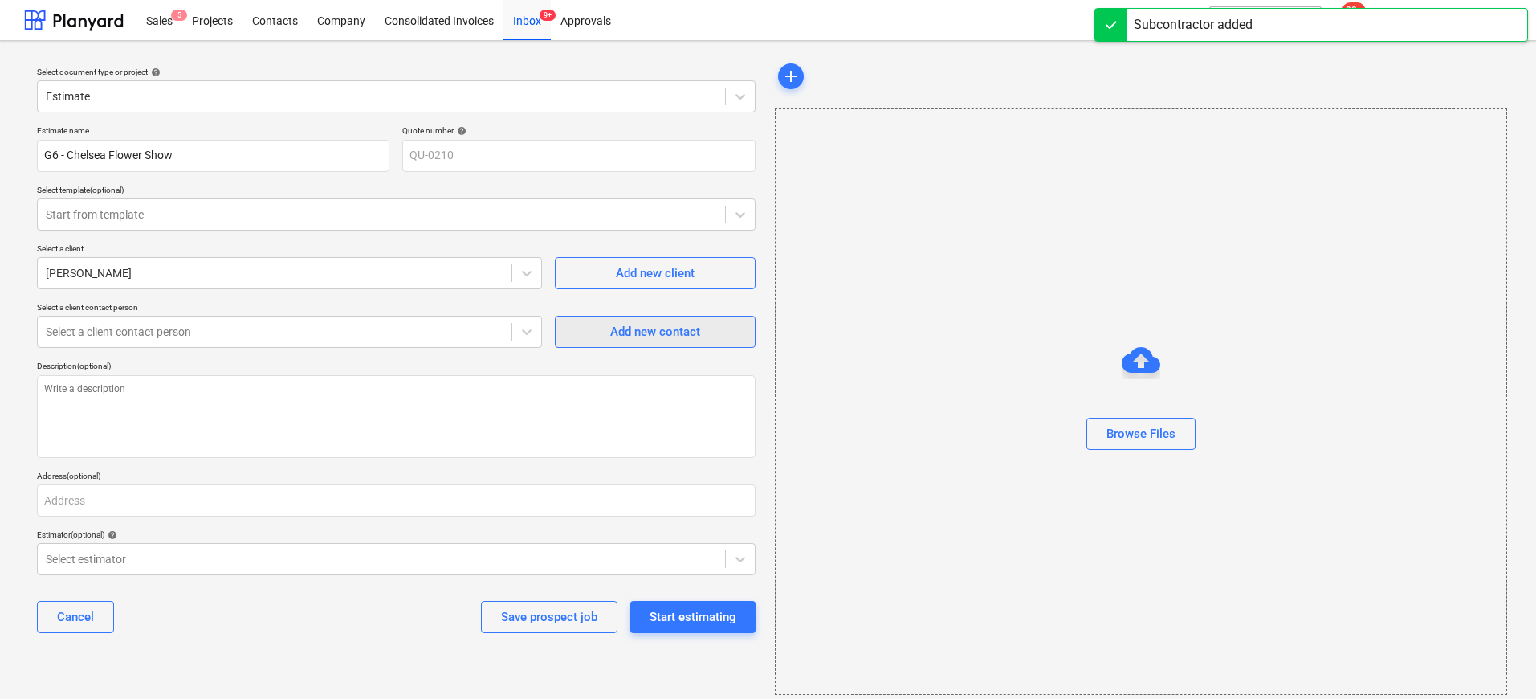
click at [583, 332] on span "Add new contact" at bounding box center [655, 331] width 161 height 21
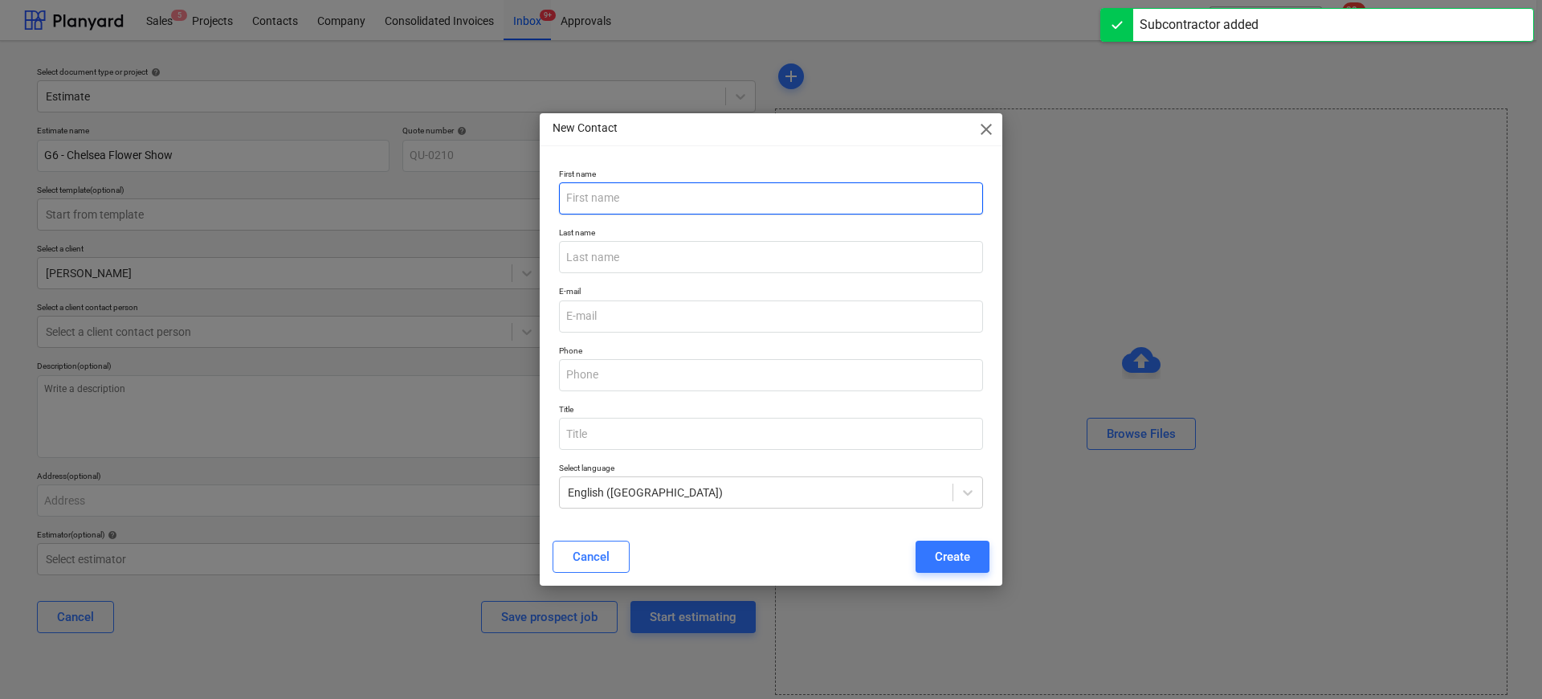
click at [592, 206] on input "text" at bounding box center [771, 198] width 424 height 32
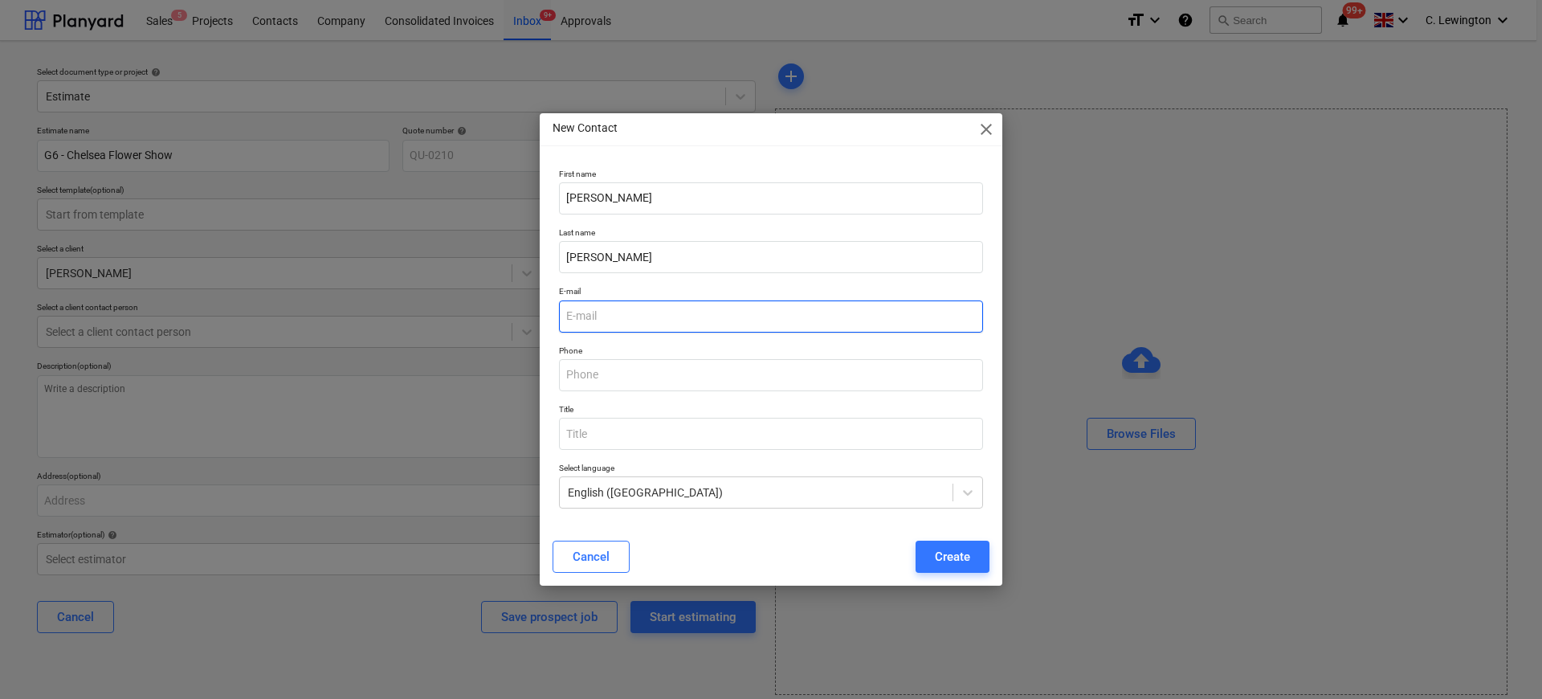
click at [630, 320] on input "email" at bounding box center [771, 316] width 424 height 32
paste input "[PERSON_NAME][EMAIL_ADDRESS][PERSON_NAME][DOMAIN_NAME]"
click at [943, 556] on div "Create" at bounding box center [952, 556] width 35 height 21
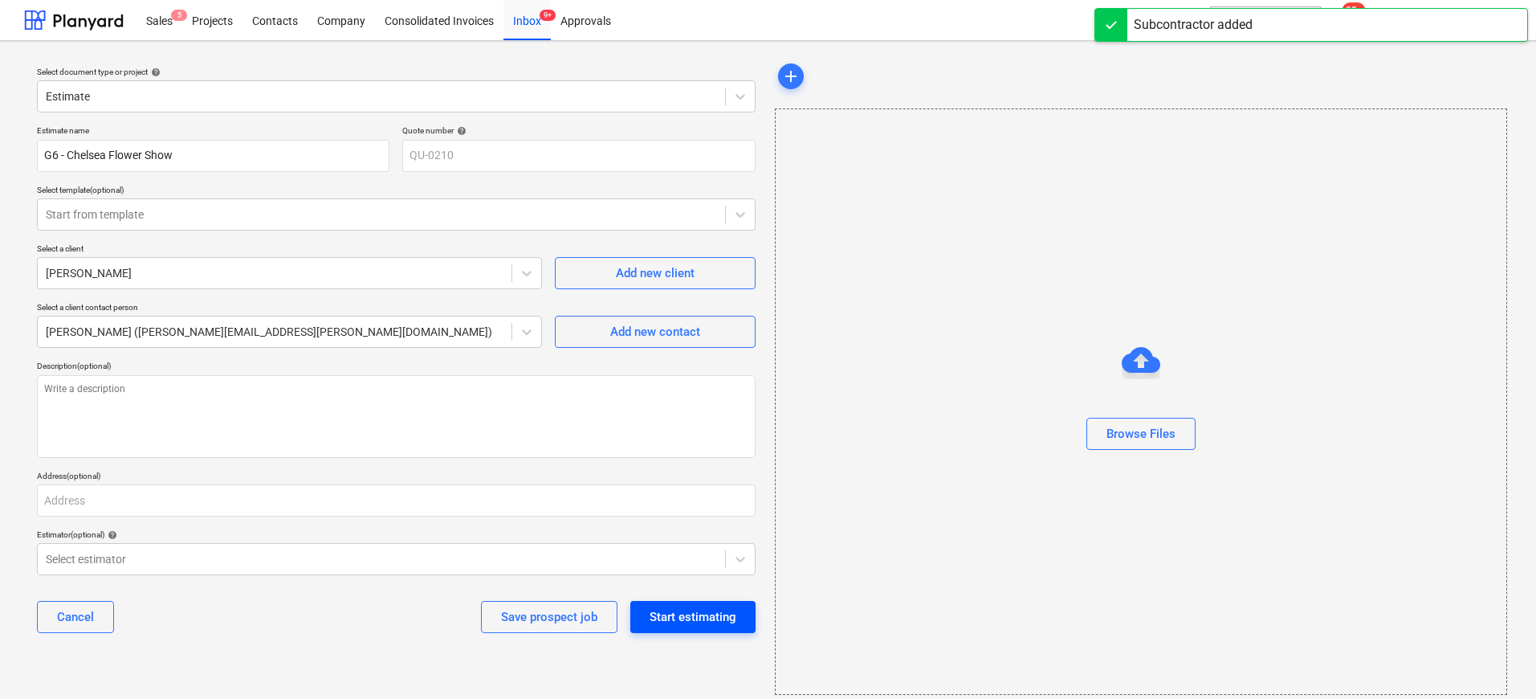
click at [681, 617] on div "Start estimating" at bounding box center [693, 616] width 87 height 21
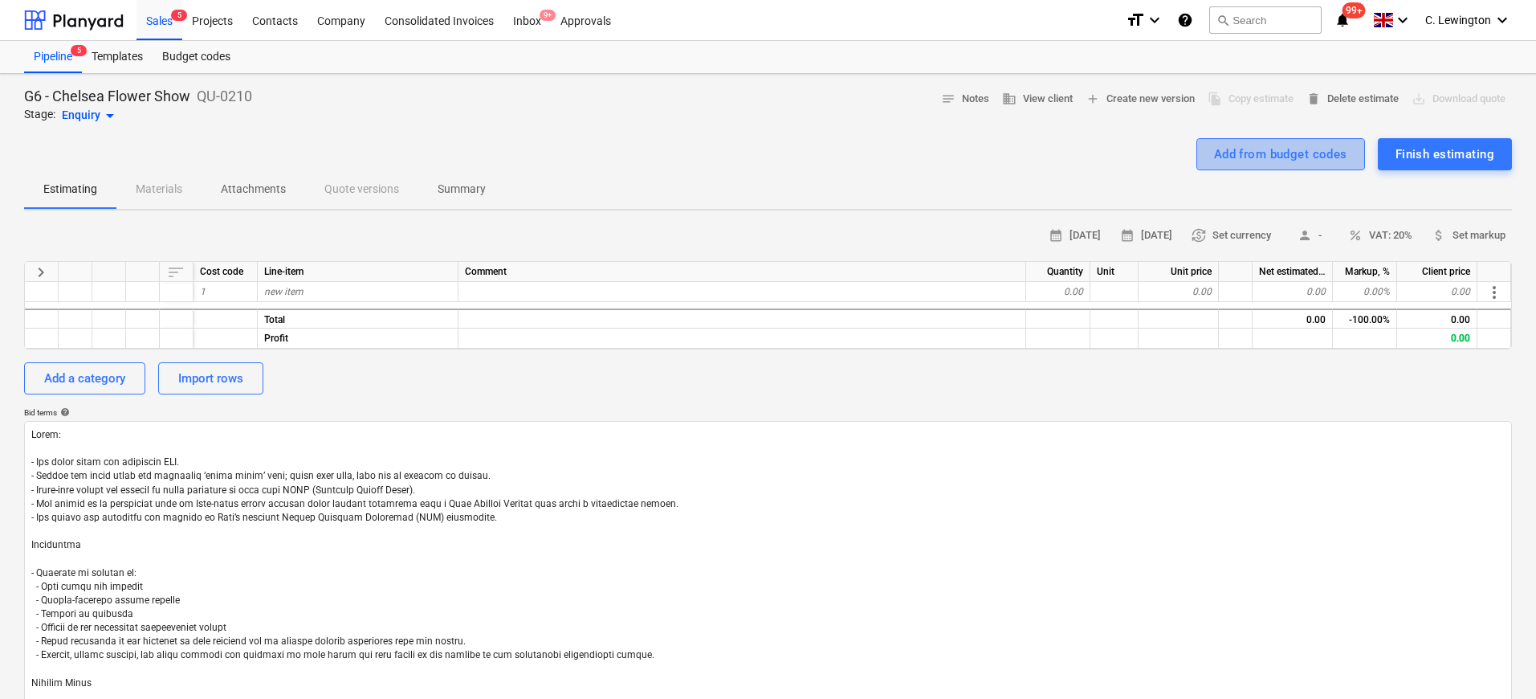
click at [1279, 153] on div "Add from budget codes" at bounding box center [1280, 154] width 133 height 21
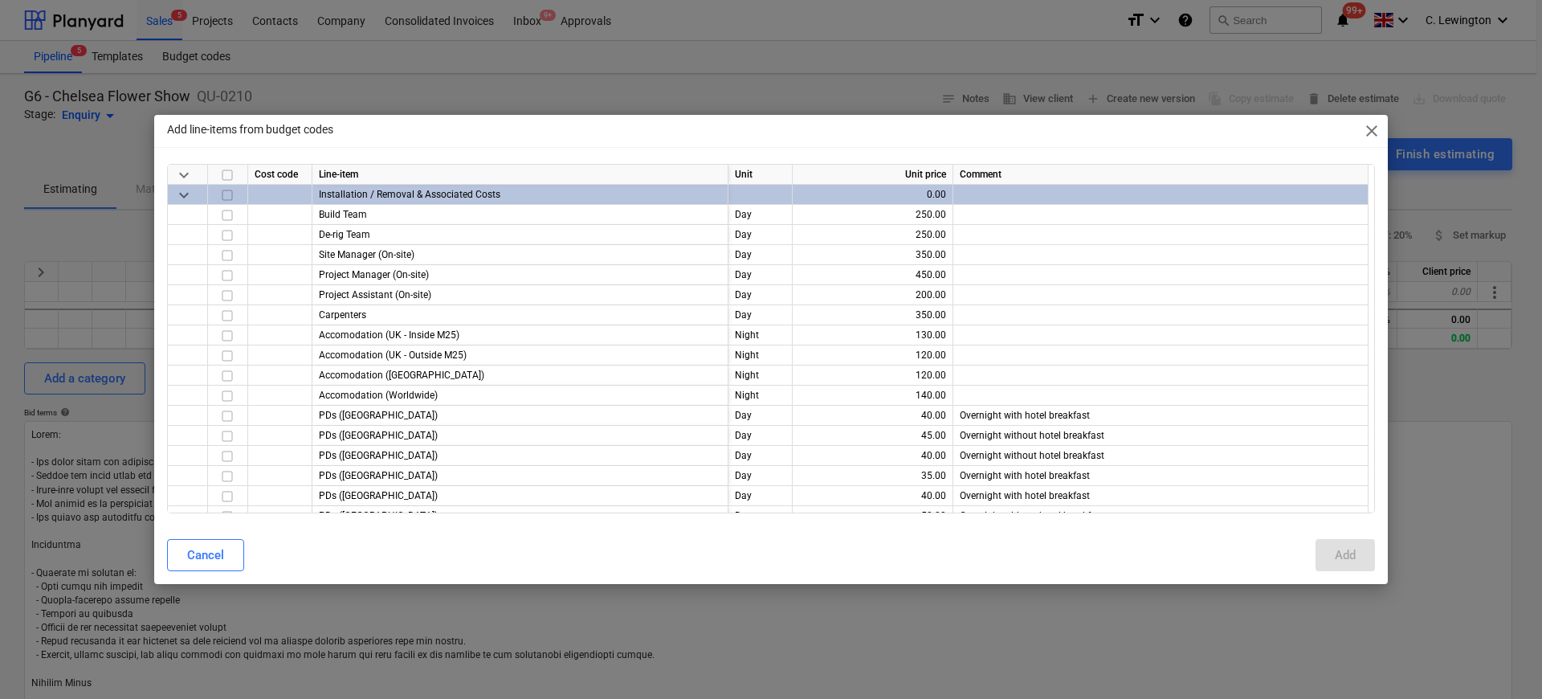
click at [1378, 127] on span "close" at bounding box center [1371, 130] width 19 height 19
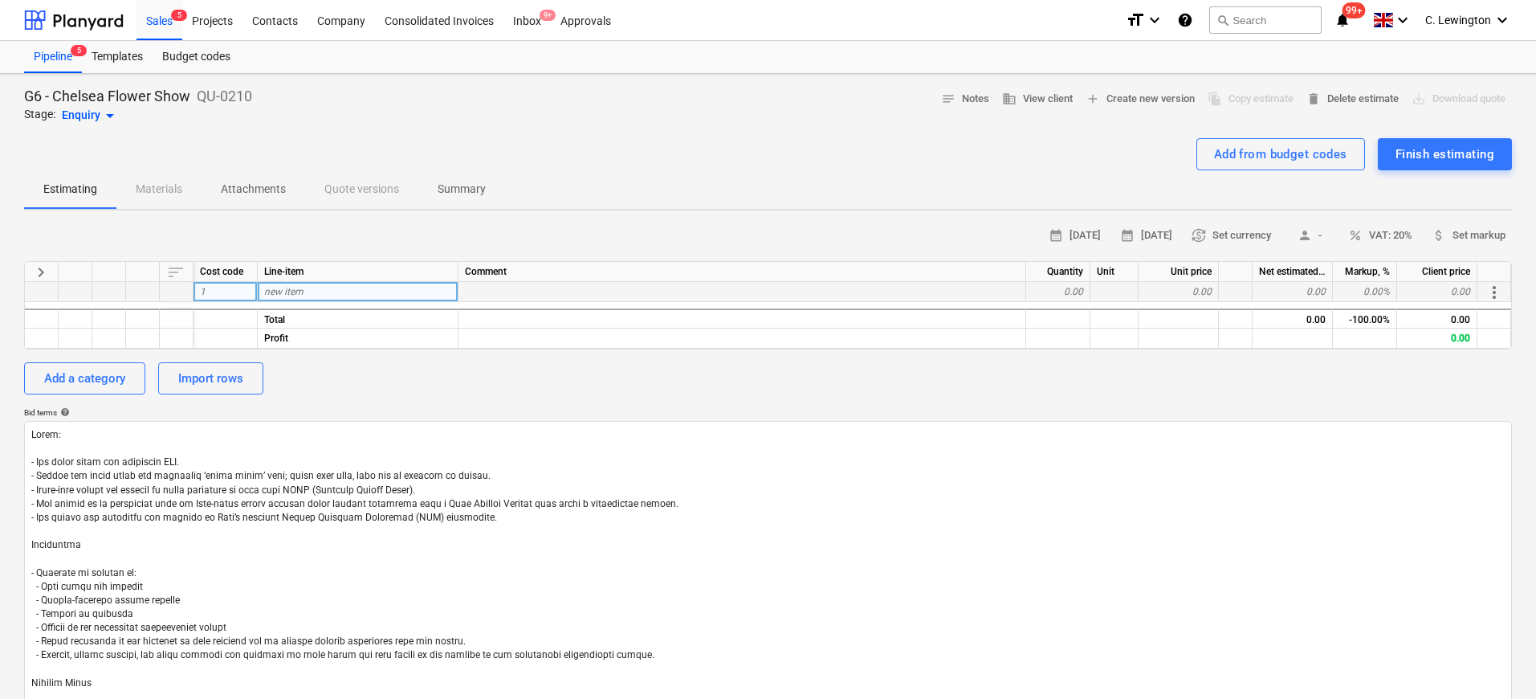
click at [291, 296] on span "new item" at bounding box center [283, 291] width 39 height 11
click at [95, 375] on div "Add a category" at bounding box center [84, 378] width 81 height 21
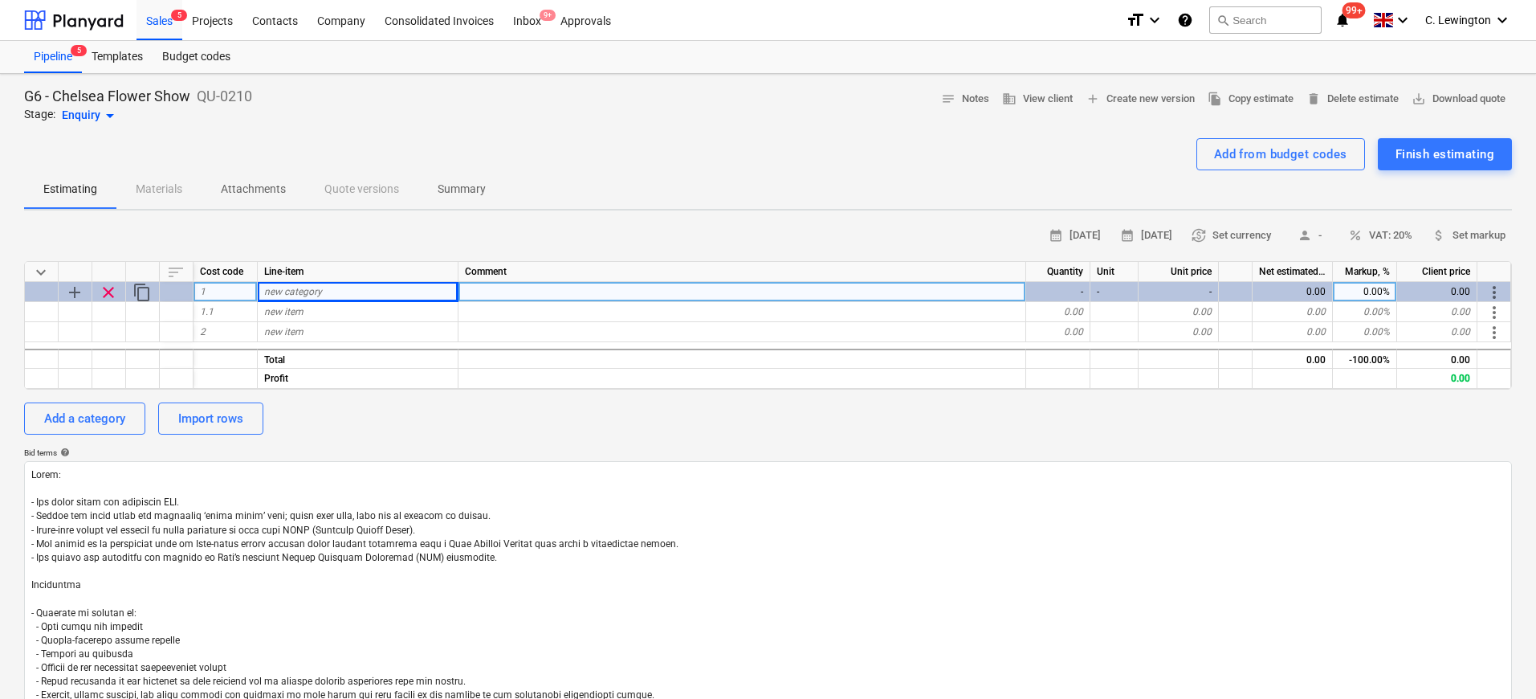
click at [344, 290] on div "new category" at bounding box center [358, 292] width 201 height 20
click at [327, 316] on div "new item" at bounding box center [358, 312] width 201 height 20
click at [1057, 315] on div "0.00" at bounding box center [1058, 312] width 64 height 20
click at [1062, 312] on div "0.00" at bounding box center [1058, 312] width 64 height 20
click at [388, 312] on div "new item" at bounding box center [358, 312] width 201 height 20
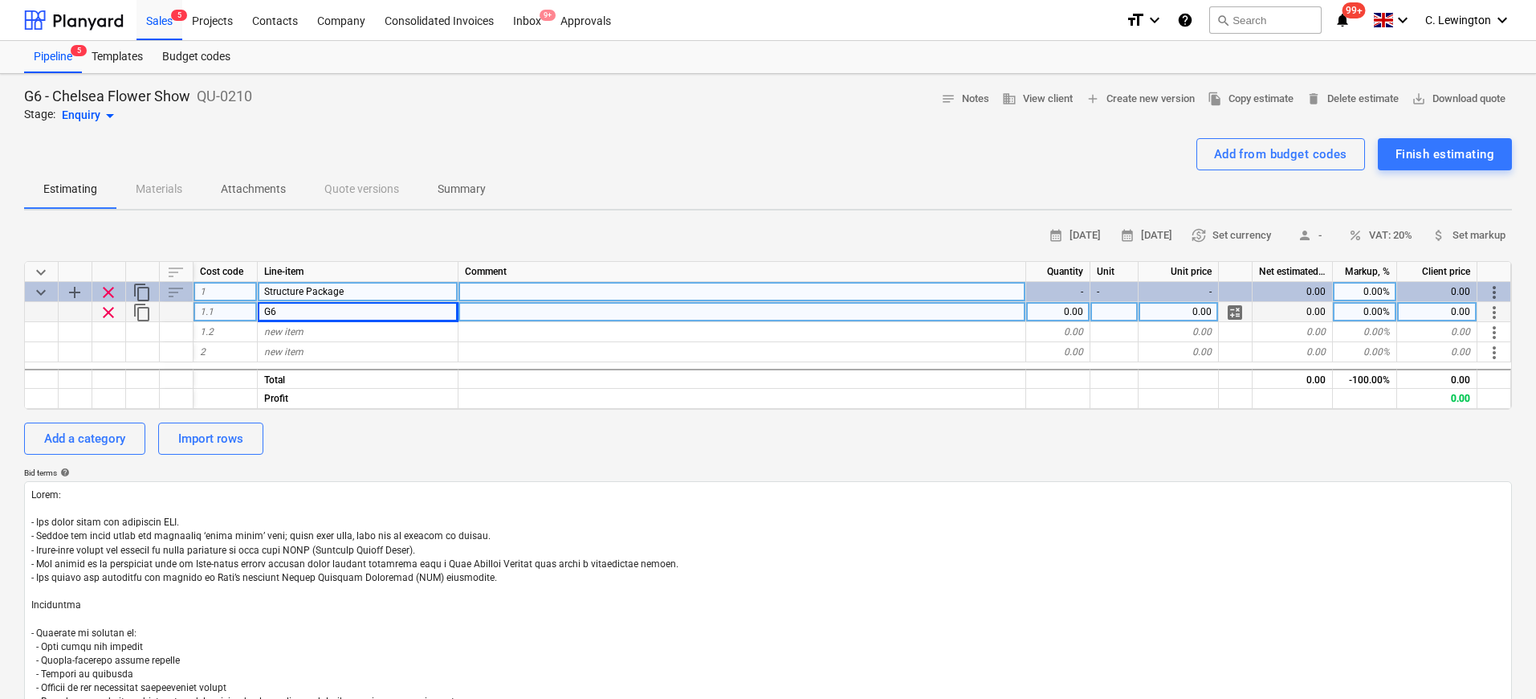
click at [326, 316] on div "G6" at bounding box center [358, 312] width 201 height 20
click at [326, 316] on input "G6" at bounding box center [358, 311] width 200 height 19
click at [734, 316] on div at bounding box center [742, 312] width 568 height 20
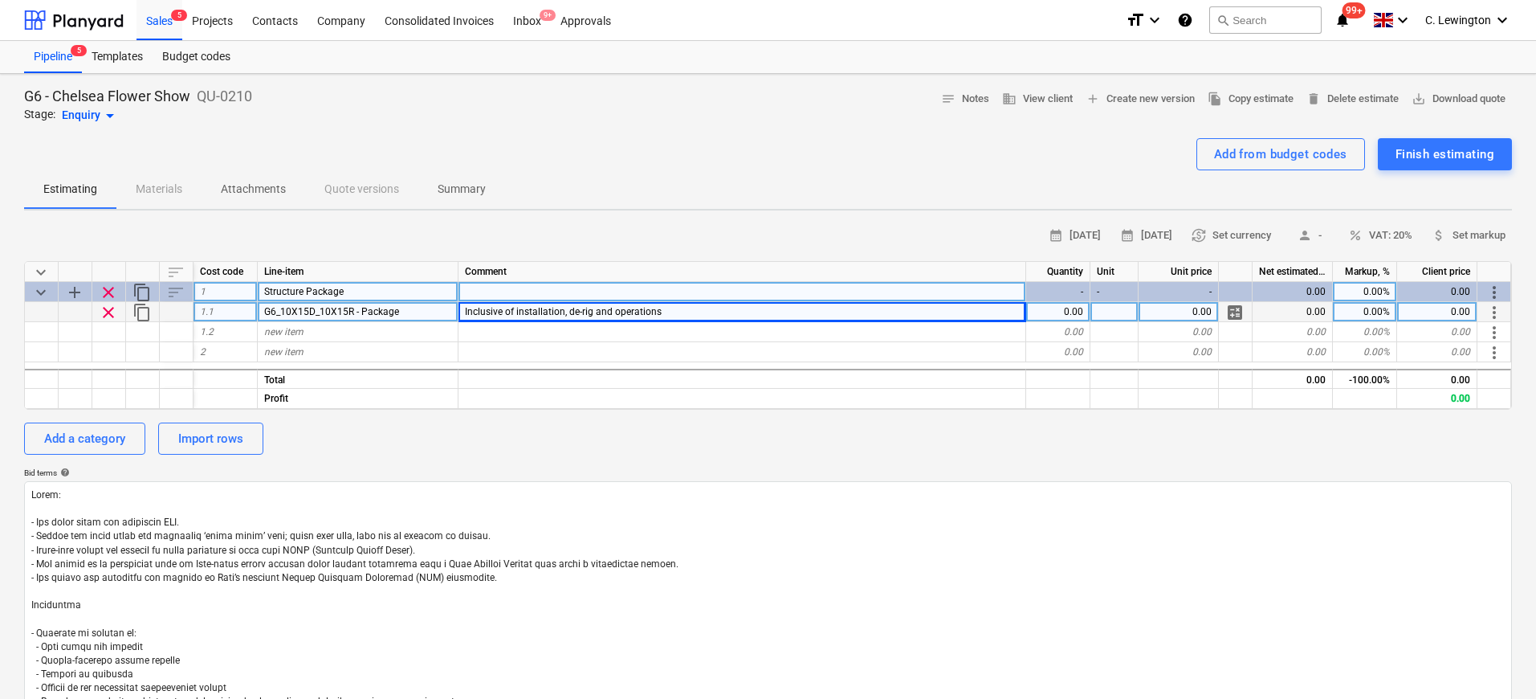
click at [1052, 308] on div "0.00" at bounding box center [1058, 312] width 64 height 20
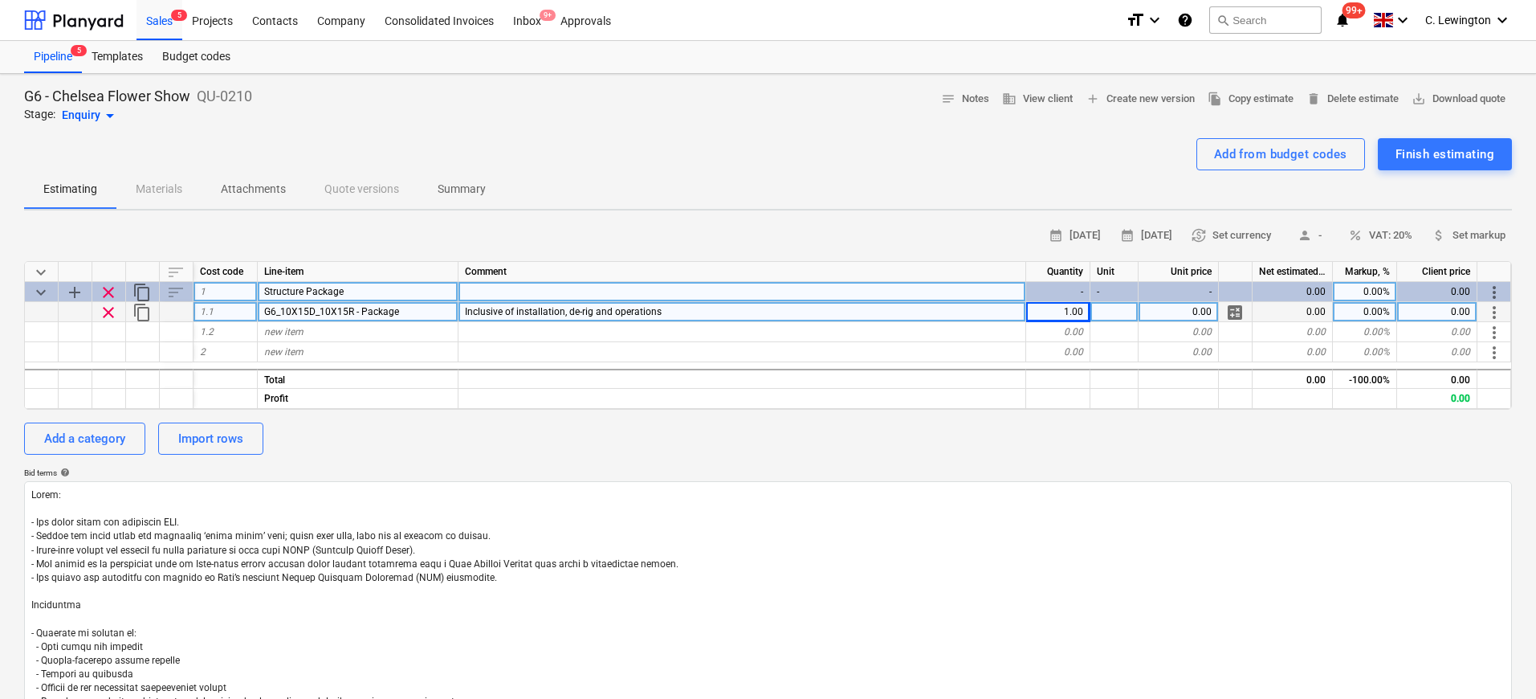
click at [1187, 313] on div "0.00" at bounding box center [1179, 312] width 80 height 20
click at [1437, 308] on div "30,796.00" at bounding box center [1437, 312] width 80 height 20
click at [90, 441] on div "Add a category" at bounding box center [84, 438] width 81 height 21
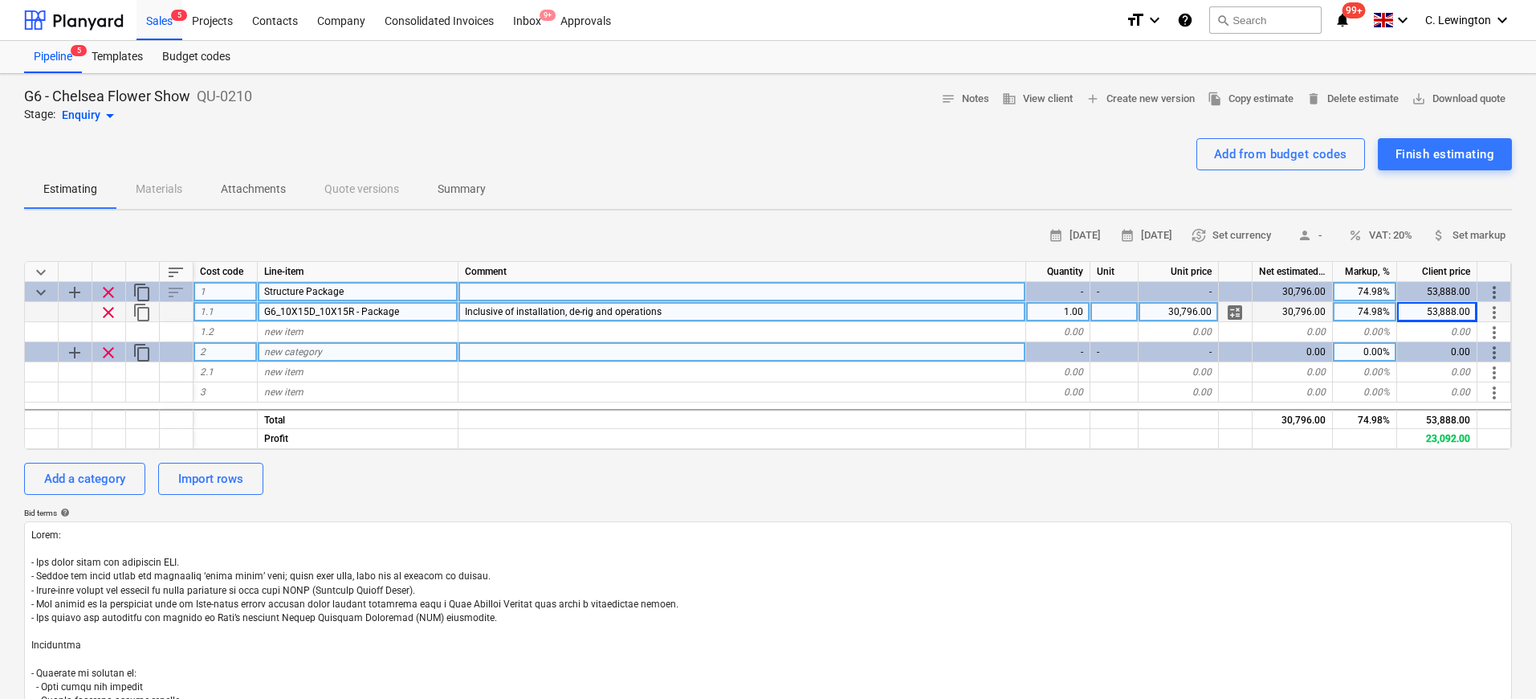
click at [425, 356] on div "new category" at bounding box center [358, 352] width 201 height 20
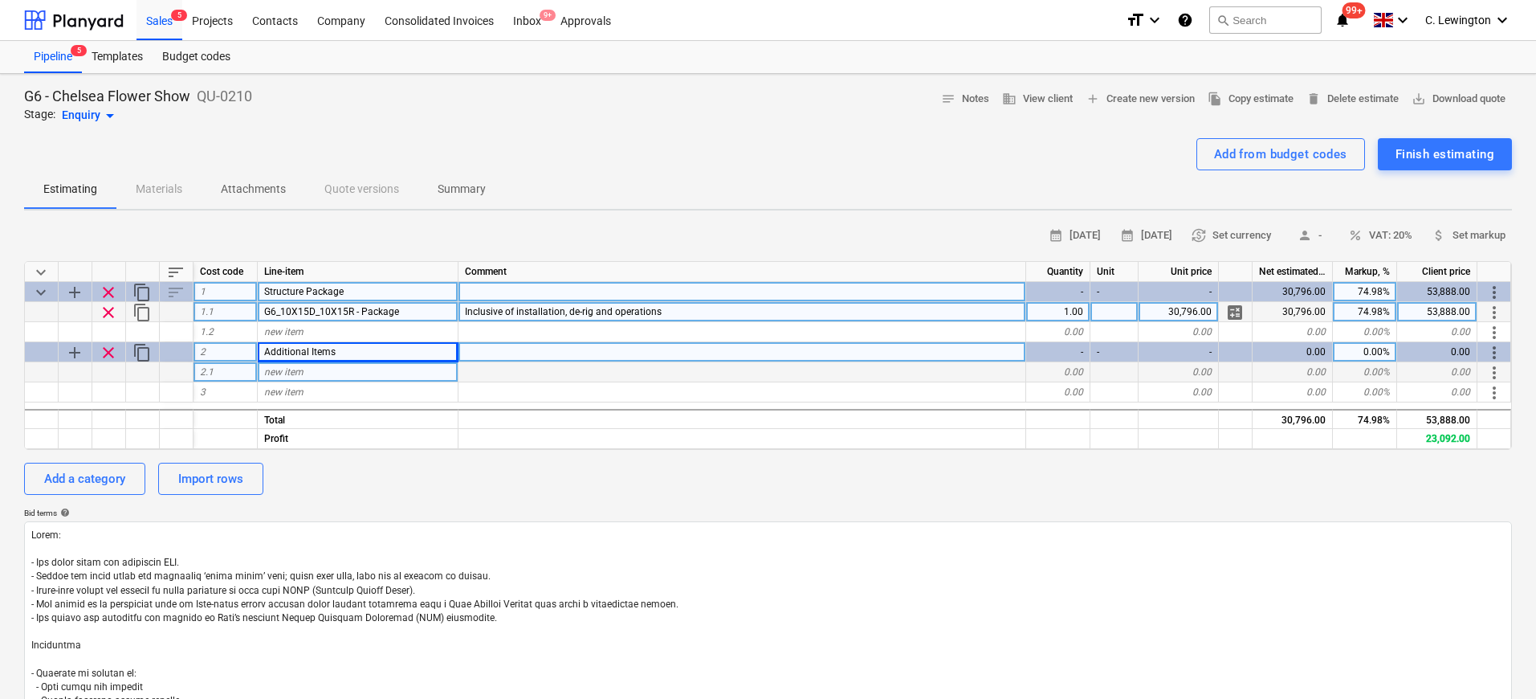
click at [413, 372] on div "new item" at bounding box center [358, 372] width 201 height 20
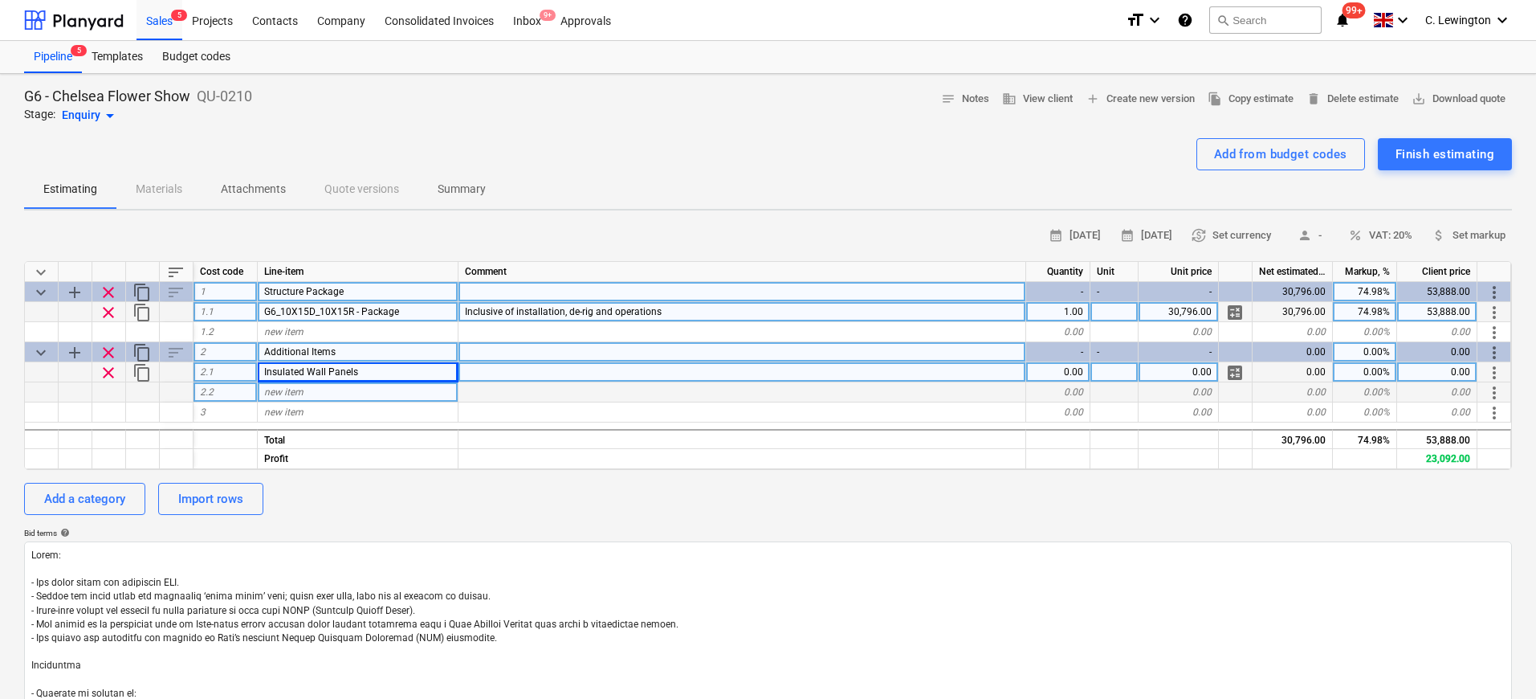
click at [331, 389] on div "new item" at bounding box center [358, 392] width 201 height 20
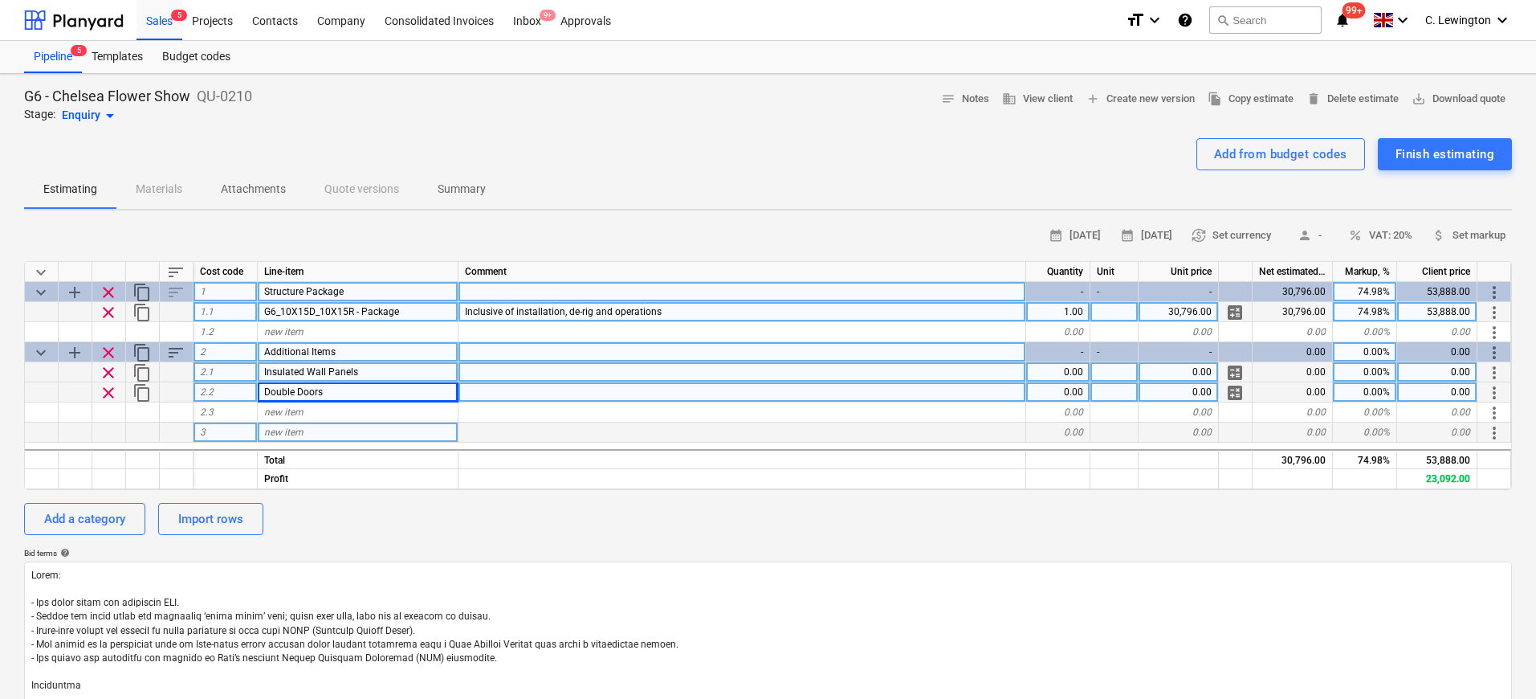
click at [309, 422] on div "new item" at bounding box center [358, 432] width 201 height 20
click at [311, 414] on div "new item" at bounding box center [358, 412] width 201 height 20
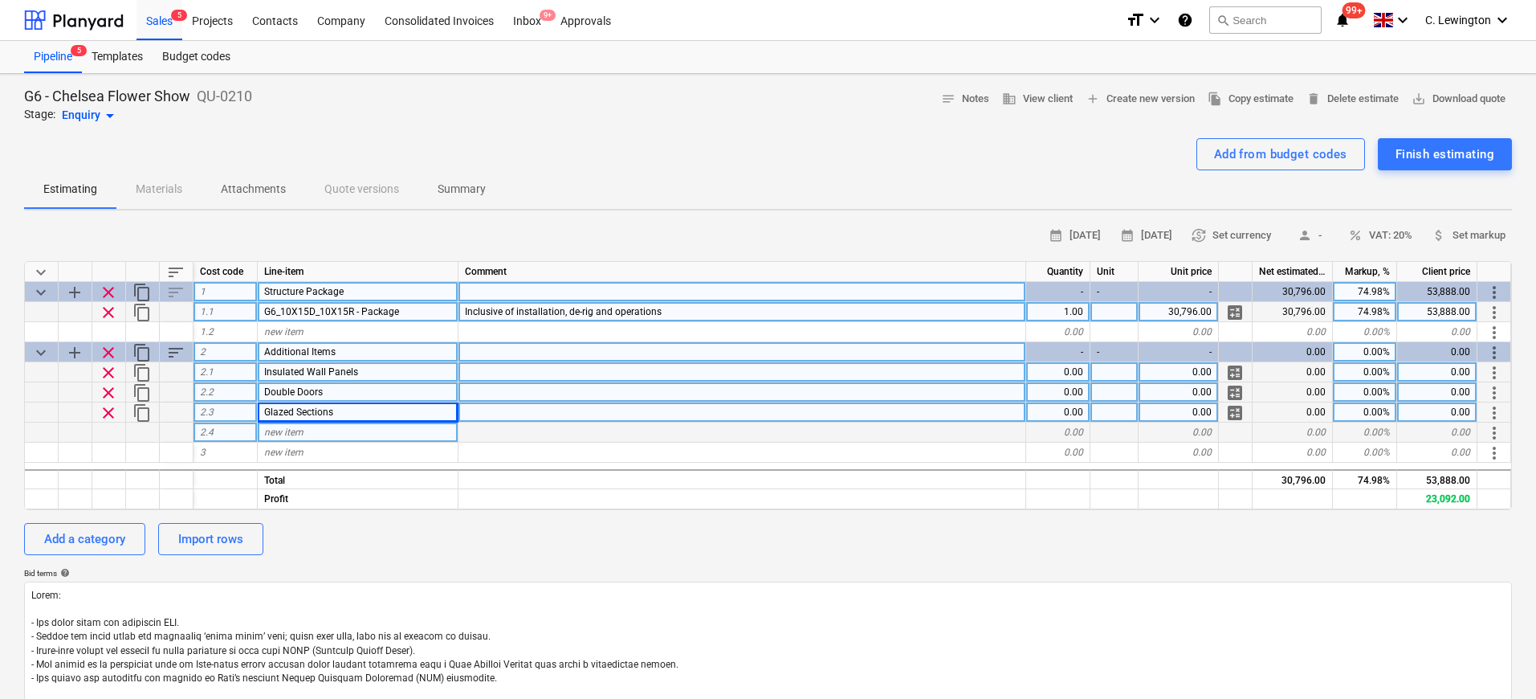
click at [1046, 380] on div "0.00" at bounding box center [1058, 372] width 64 height 20
click at [1071, 366] on input at bounding box center [1057, 371] width 63 height 19
click at [1059, 412] on div "0.00" at bounding box center [1058, 412] width 64 height 20
click at [368, 412] on div "Glazed Sections" at bounding box center [358, 412] width 201 height 20
click at [370, 410] on input "Glazed Sections" at bounding box center [358, 411] width 200 height 19
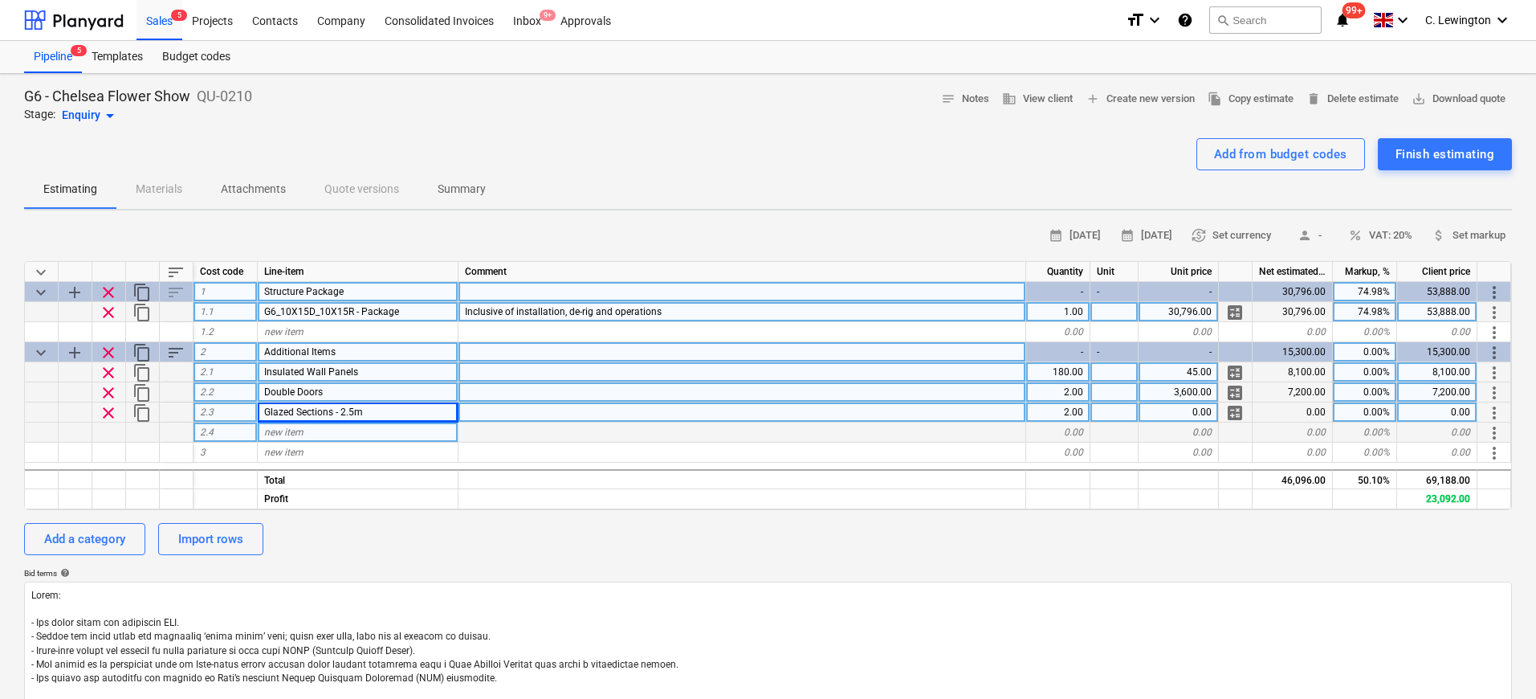
click at [1180, 414] on div "0.00" at bounding box center [1179, 412] width 80 height 20
click at [158, 22] on div "Sales 5" at bounding box center [159, 19] width 46 height 41
click at [1201, 416] on div "0.00" at bounding box center [1179, 412] width 80 height 20
click at [1071, 520] on div "calendar_month [DATE] calendar_month [DATE] currency_exchange Set currency pers…" at bounding box center [768, 568] width 1488 height 690
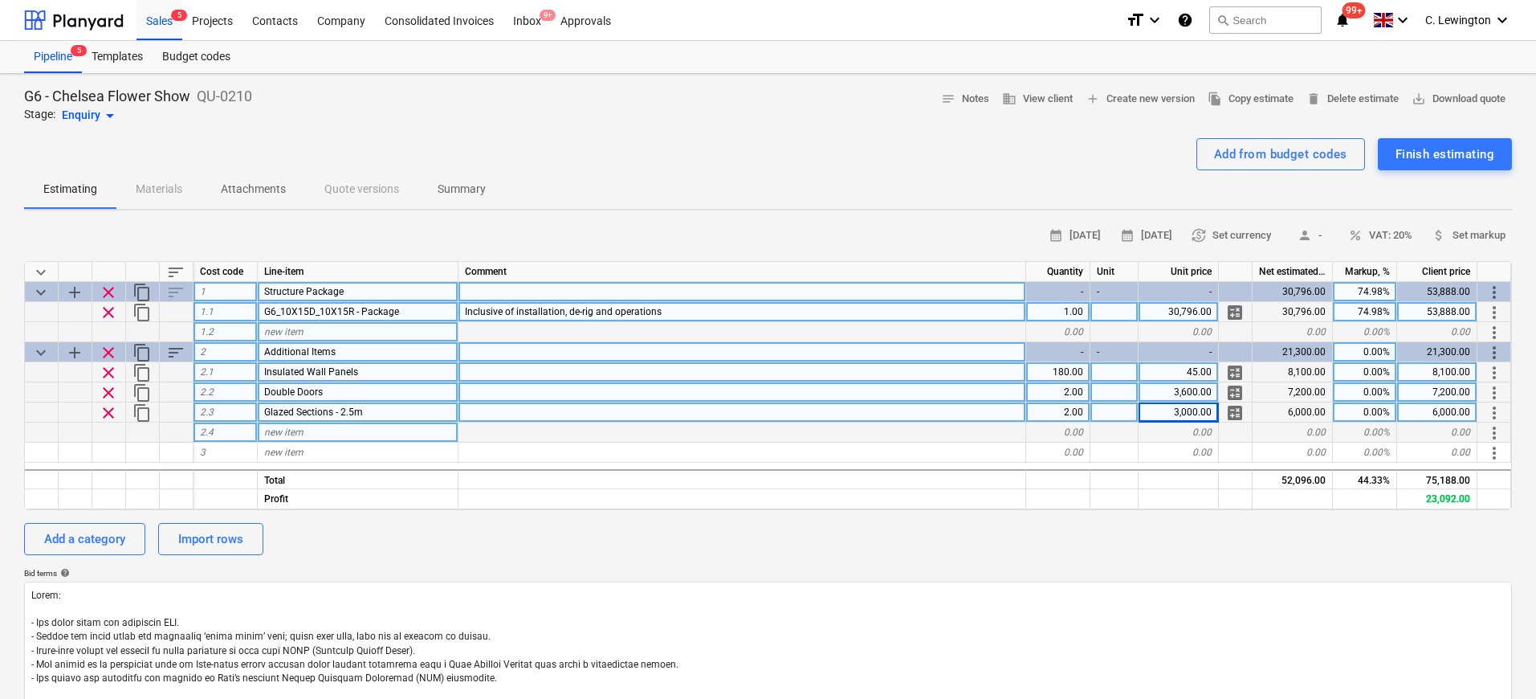
click at [281, 333] on span "new item" at bounding box center [283, 331] width 39 height 11
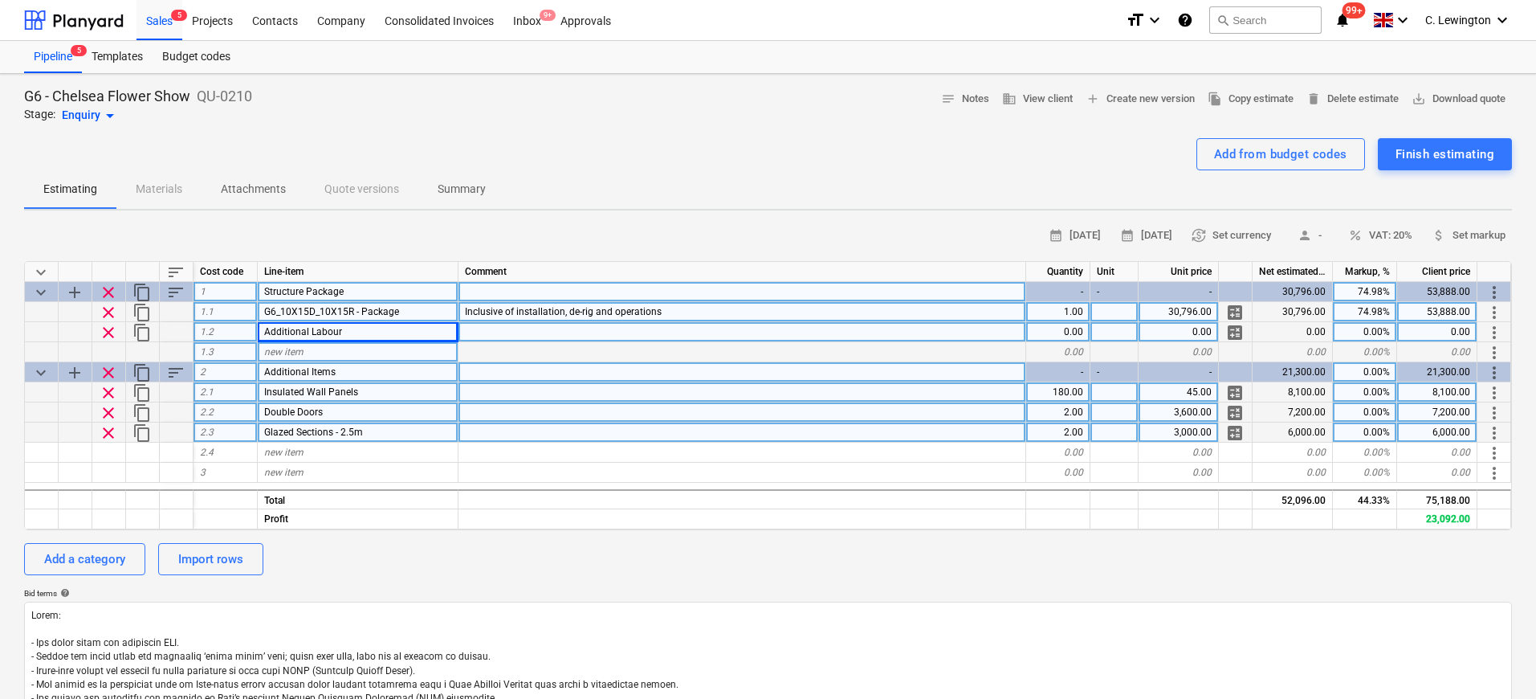
click at [557, 335] on div at bounding box center [742, 332] width 568 height 20
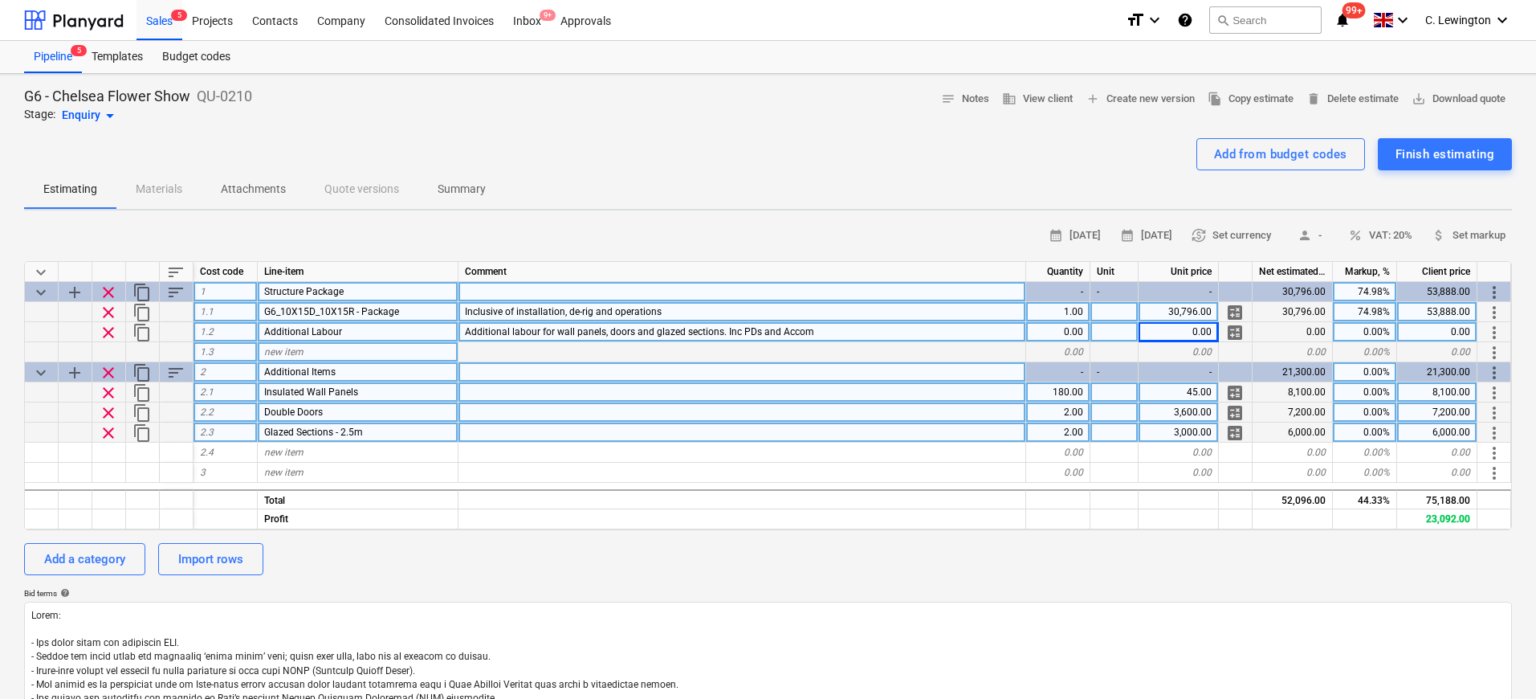
click at [1204, 329] on div "0.00" at bounding box center [1179, 332] width 80 height 20
click at [1073, 329] on div "1.00" at bounding box center [1058, 332] width 64 height 20
click at [857, 175] on div "Estimating Materials Attachments Quote versions Summary" at bounding box center [768, 189] width 1488 height 39
click at [124, 559] on div "Add a category" at bounding box center [84, 558] width 81 height 21
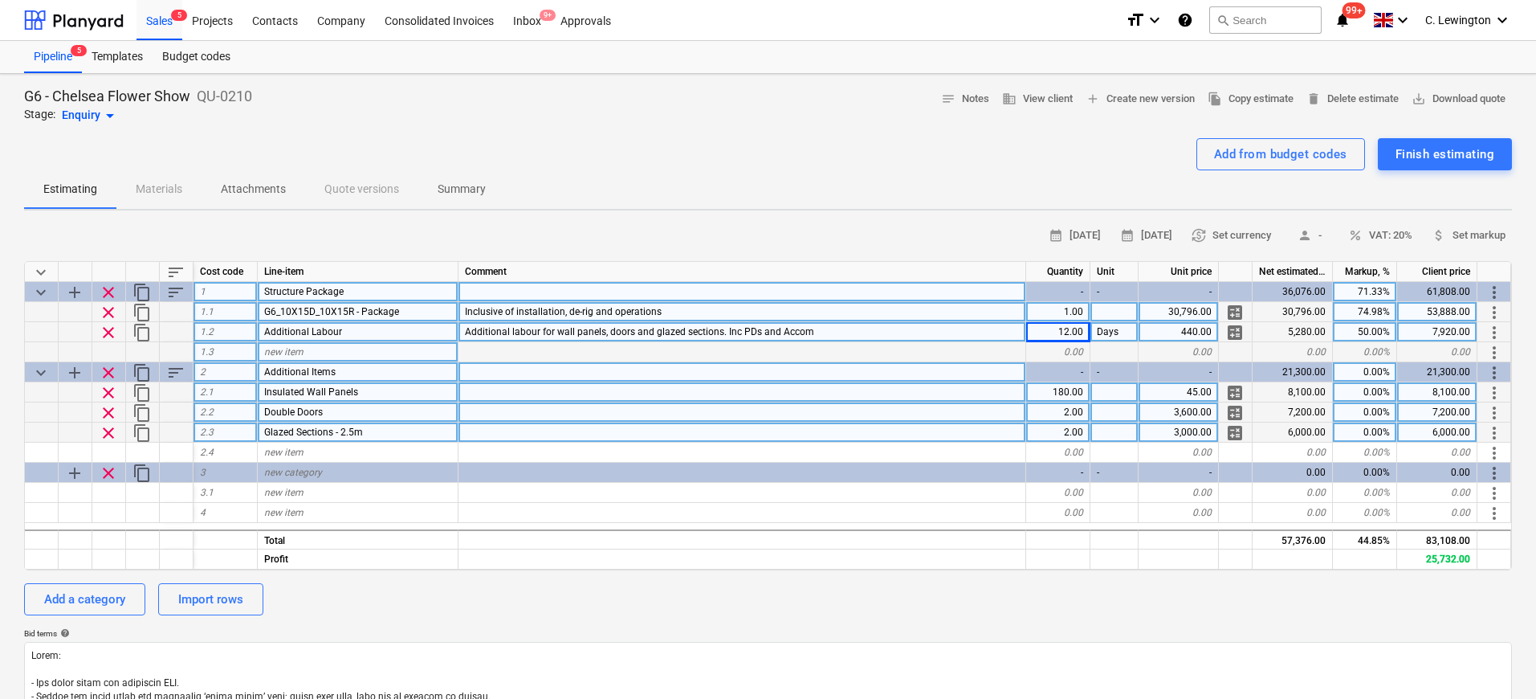
click at [315, 347] on div "new item" at bounding box center [358, 352] width 201 height 20
click at [1306, 311] on div "30,796.00" at bounding box center [1293, 312] width 80 height 20
click at [1305, 313] on div "30,796.00" at bounding box center [1293, 312] width 80 height 20
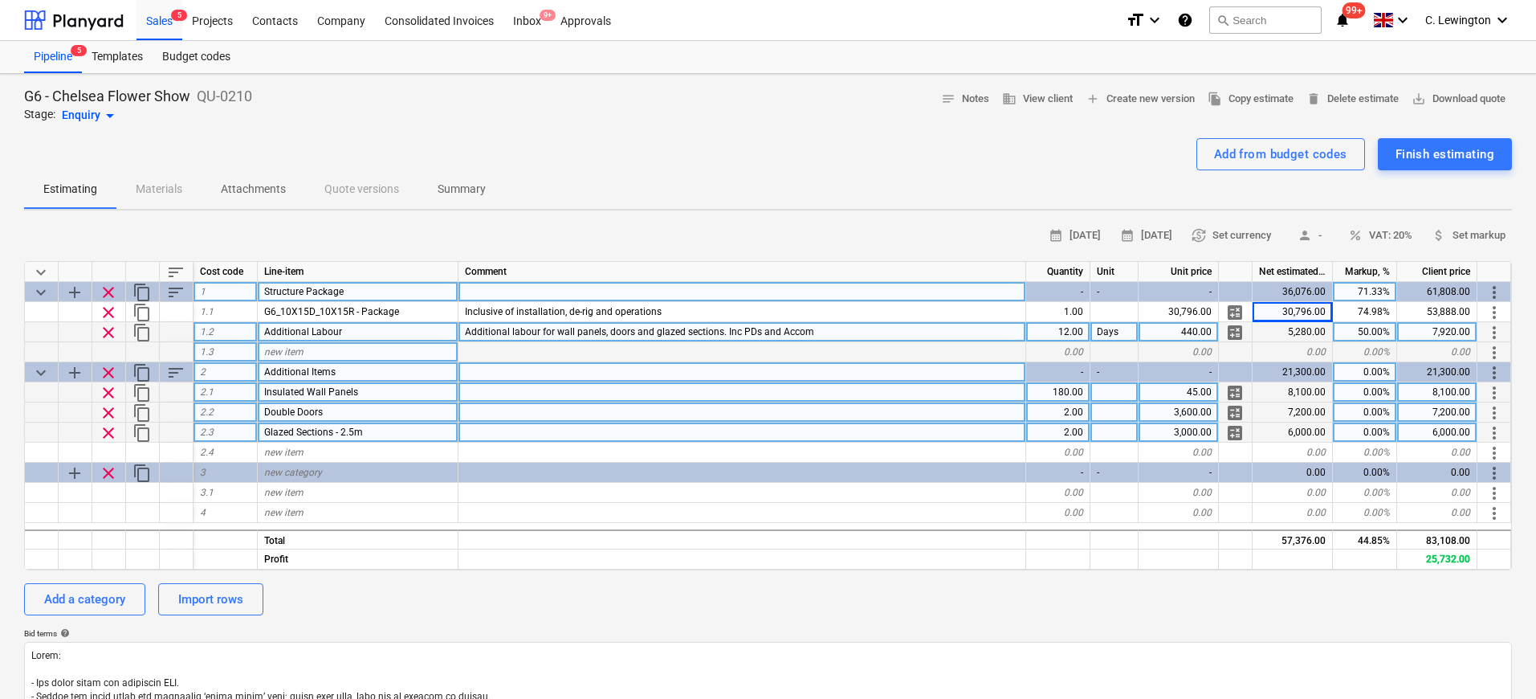
click at [1290, 358] on div "0.00" at bounding box center [1293, 352] width 80 height 20
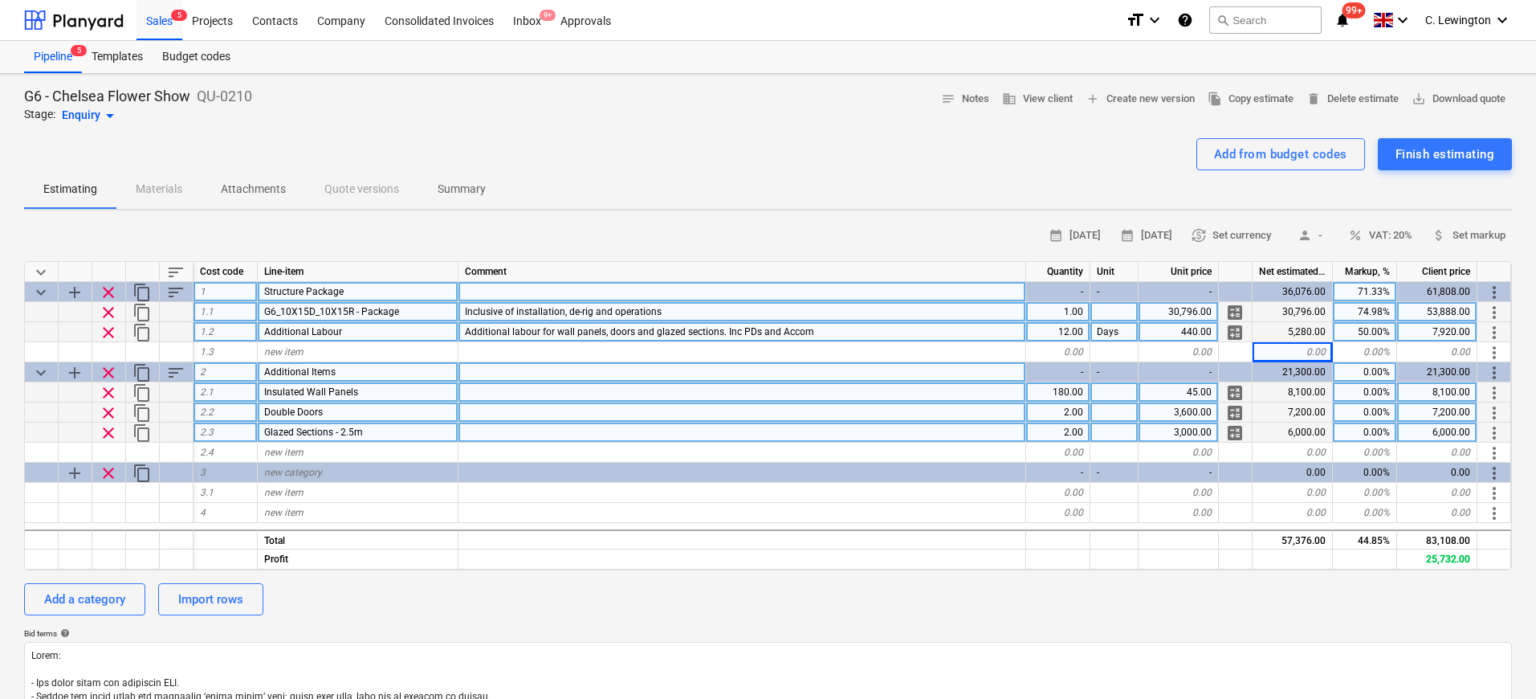
click at [1296, 319] on div "30,796.00" at bounding box center [1293, 312] width 80 height 20
click at [1167, 303] on div "30,796.00" at bounding box center [1179, 312] width 80 height 20
click at [1448, 311] on div "63,800.83" at bounding box center [1437, 312] width 80 height 20
click at [753, 311] on div "Inclusive of installation, de-rig and operations" at bounding box center [742, 312] width 568 height 20
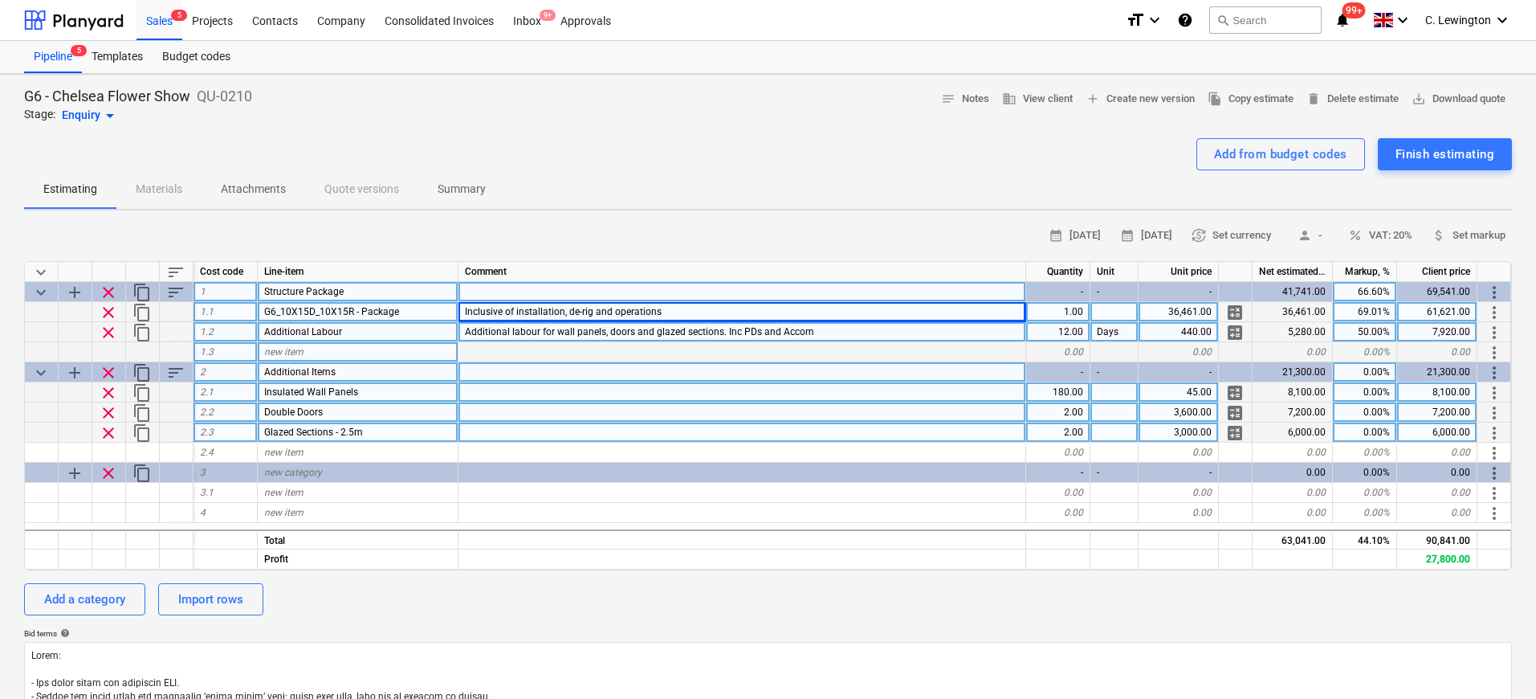
click at [820, 357] on div at bounding box center [742, 352] width 568 height 20
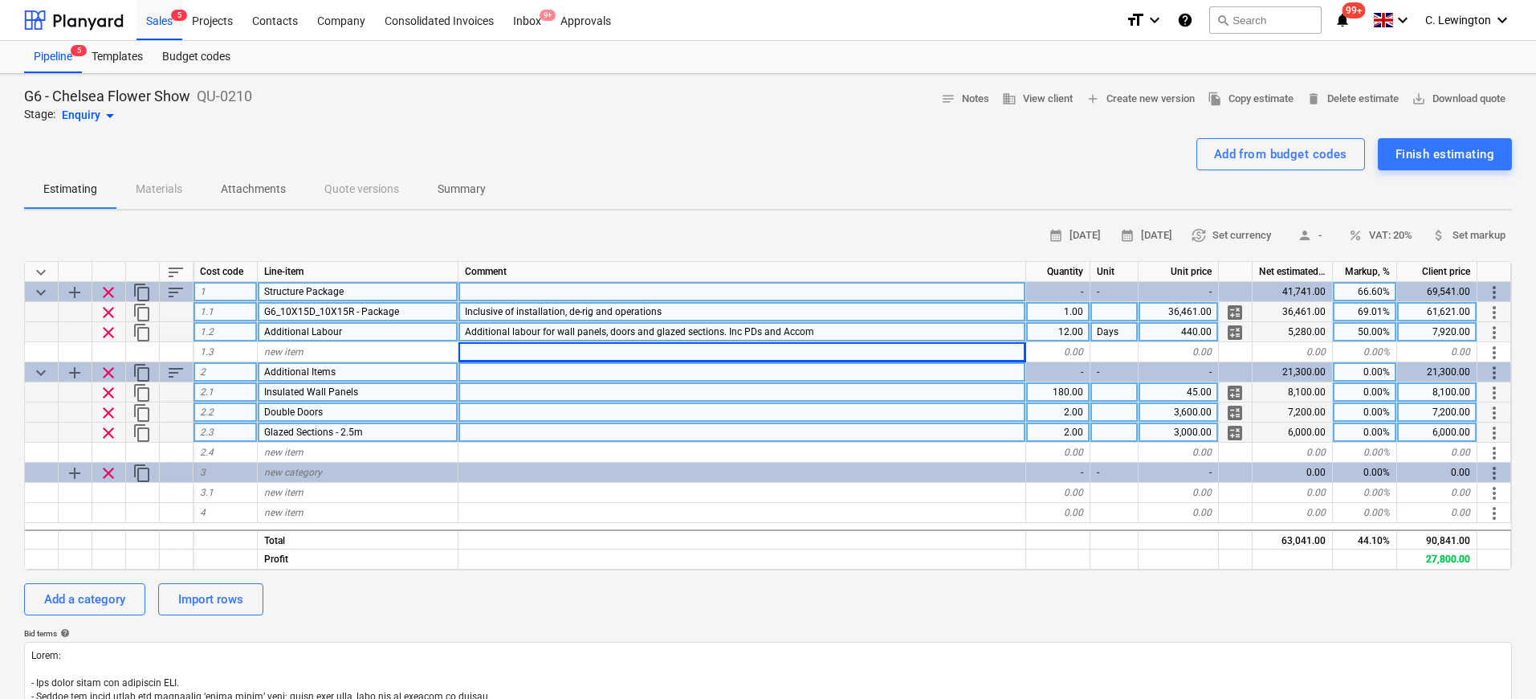
click at [783, 314] on div "Inclusive of installation, de-rig and operations" at bounding box center [742, 312] width 568 height 20
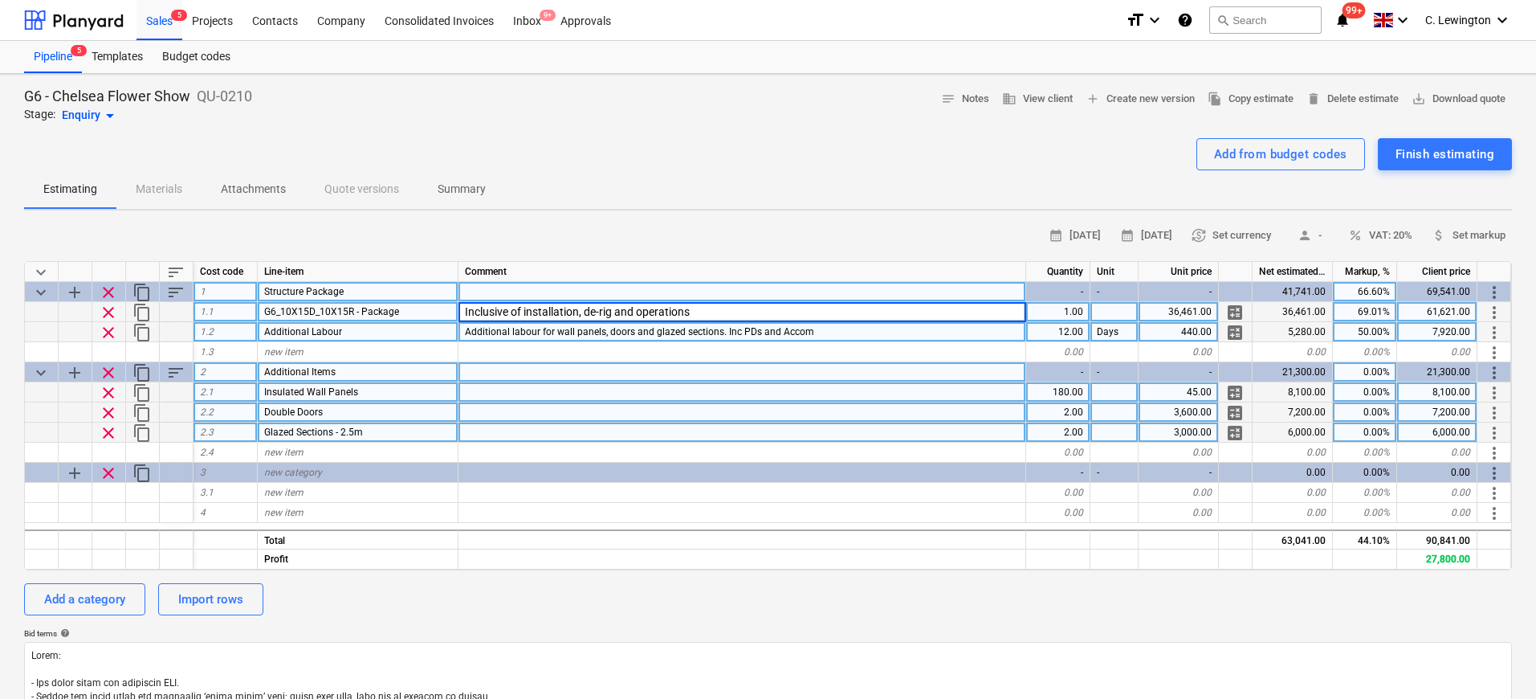
click at [788, 313] on input "Inclusive of installation, de-rig and operations" at bounding box center [741, 311] width 567 height 19
click at [1077, 410] on div "2.00" at bounding box center [1058, 412] width 64 height 20
click at [373, 430] on div "Glazed Sections - 2.5m" at bounding box center [358, 432] width 201 height 20
click at [395, 429] on input "Glazed Sections - 2.5m" at bounding box center [358, 431] width 200 height 19
click at [1032, 434] on div "2.00" at bounding box center [1058, 432] width 64 height 20
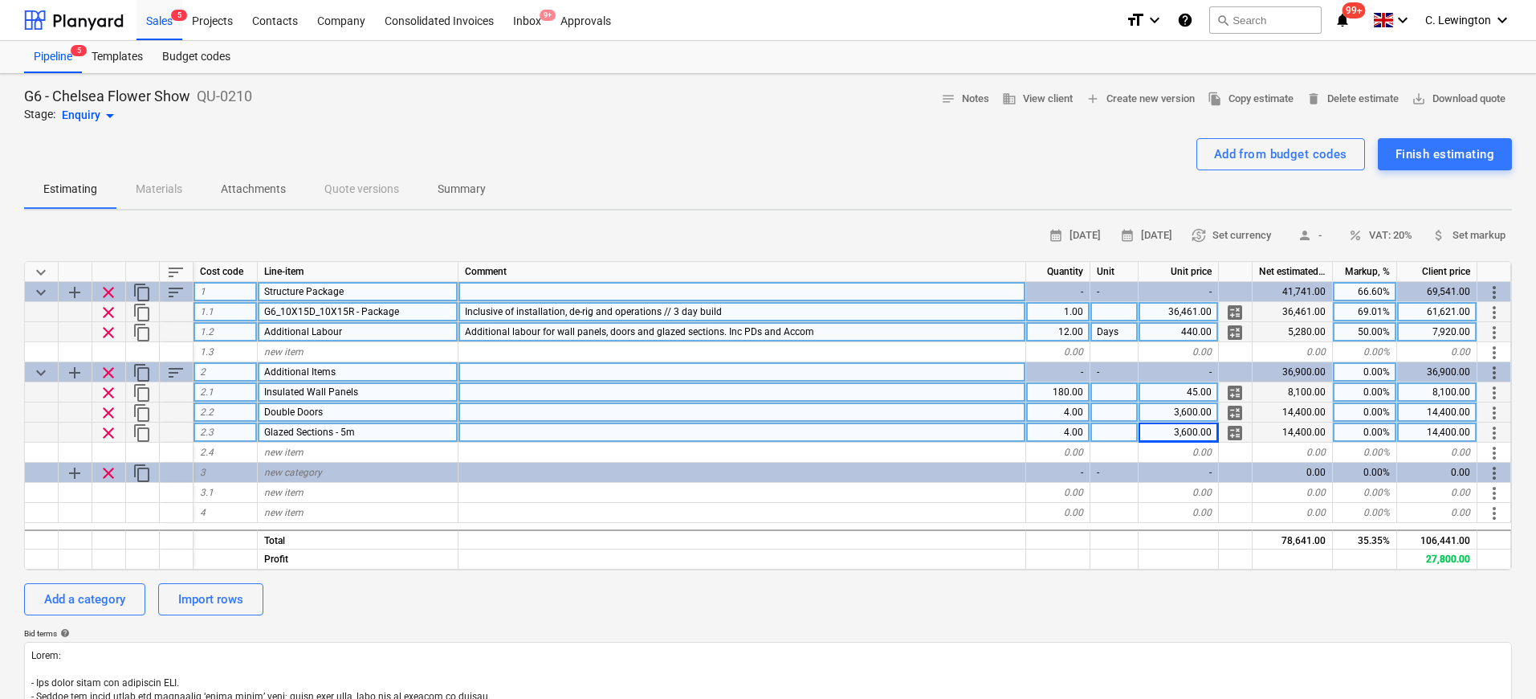
click at [1065, 390] on div "180.00" at bounding box center [1058, 392] width 64 height 20
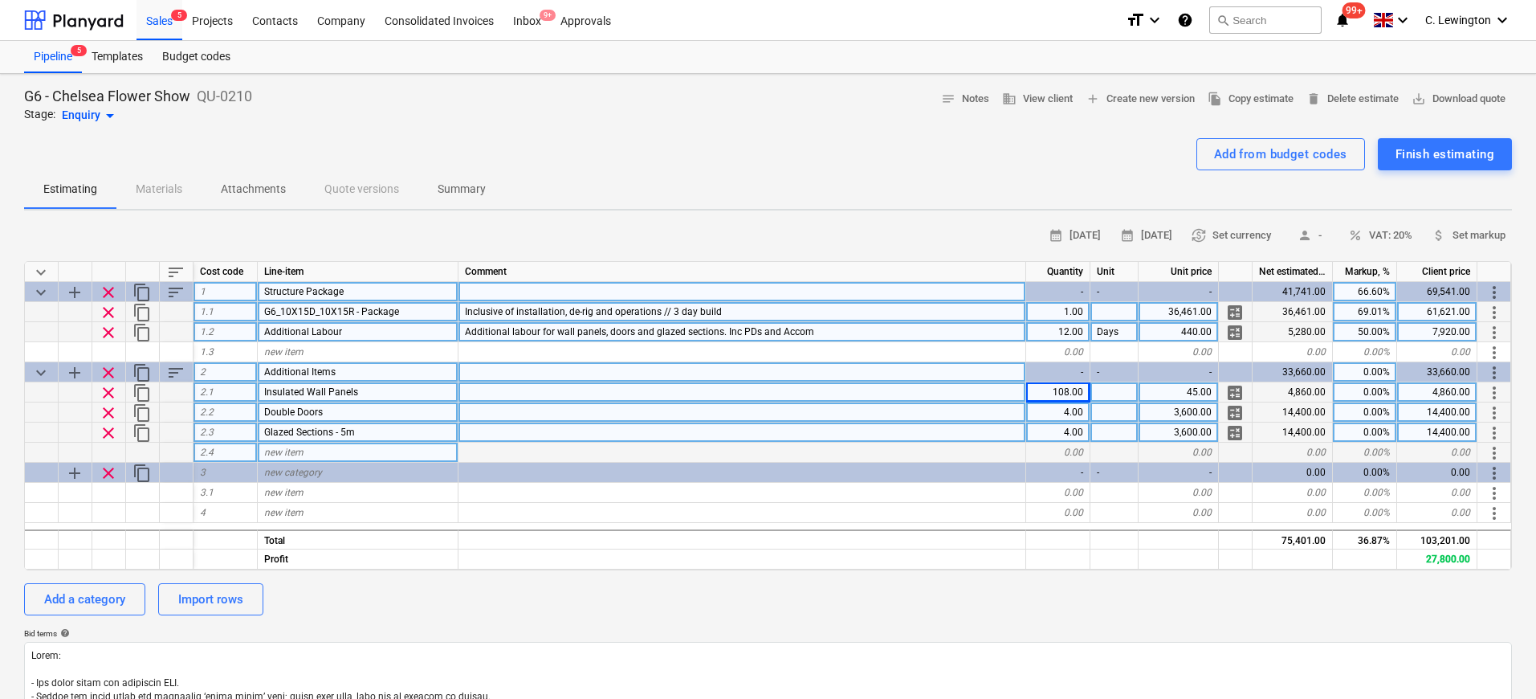
click at [283, 454] on span "new item" at bounding box center [283, 451] width 39 height 11
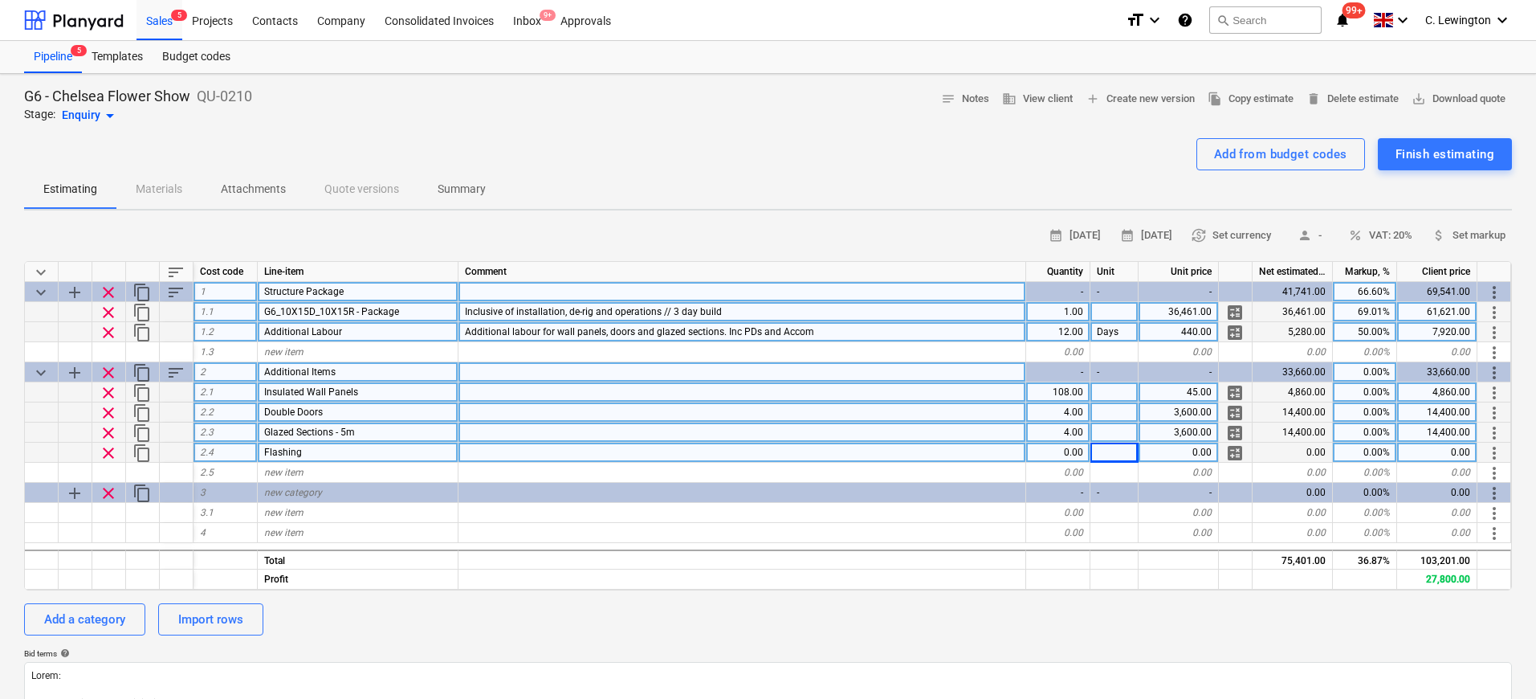
click at [1068, 450] on div "0.00" at bounding box center [1058, 452] width 64 height 20
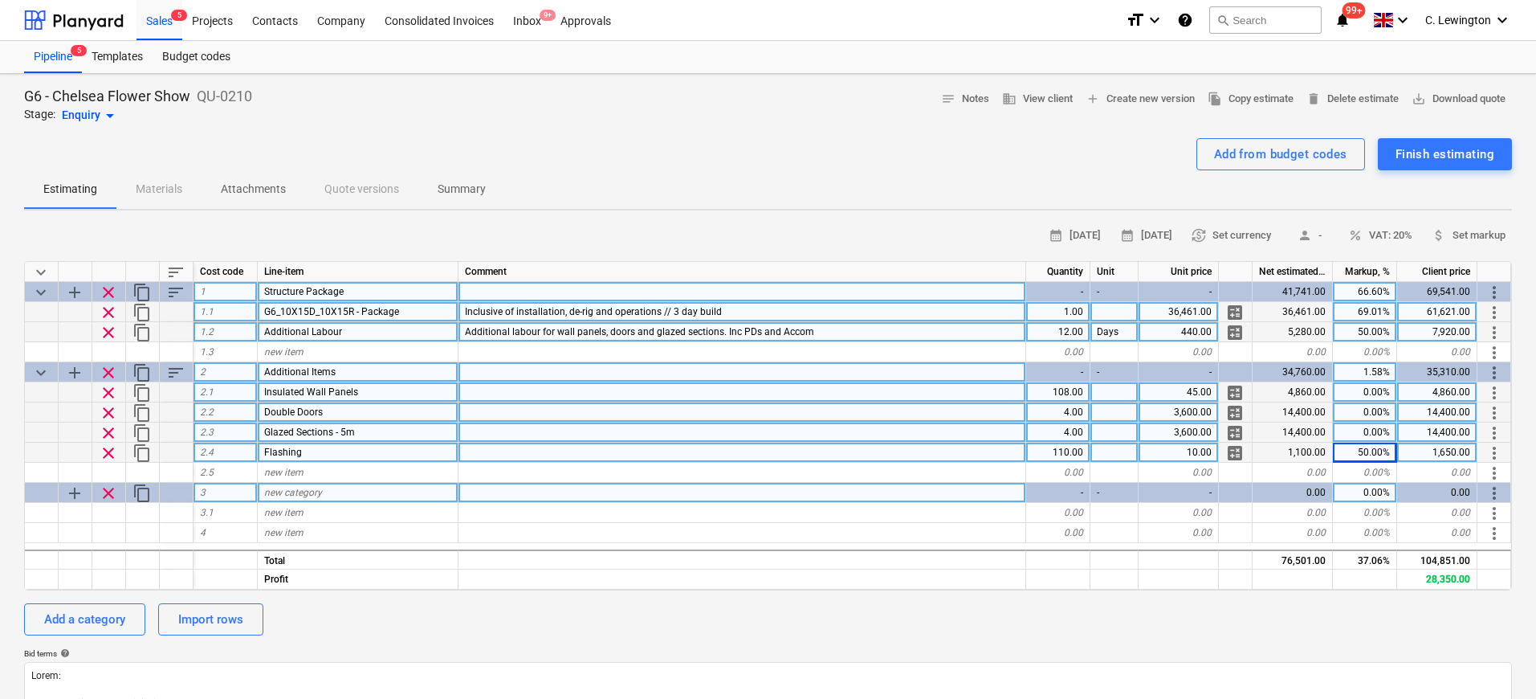
click at [428, 483] on div "new category" at bounding box center [358, 493] width 201 height 20
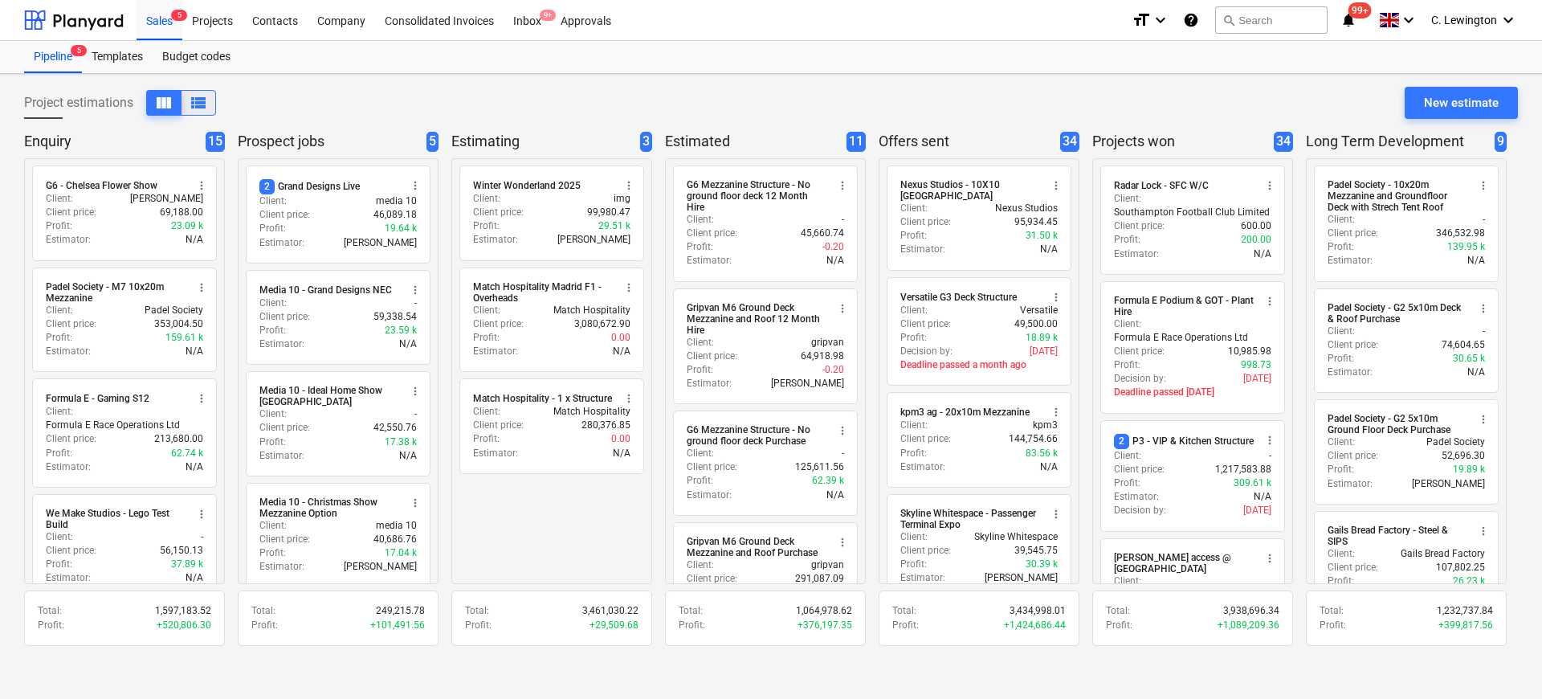
click at [205, 106] on span "view_list" at bounding box center [198, 102] width 19 height 19
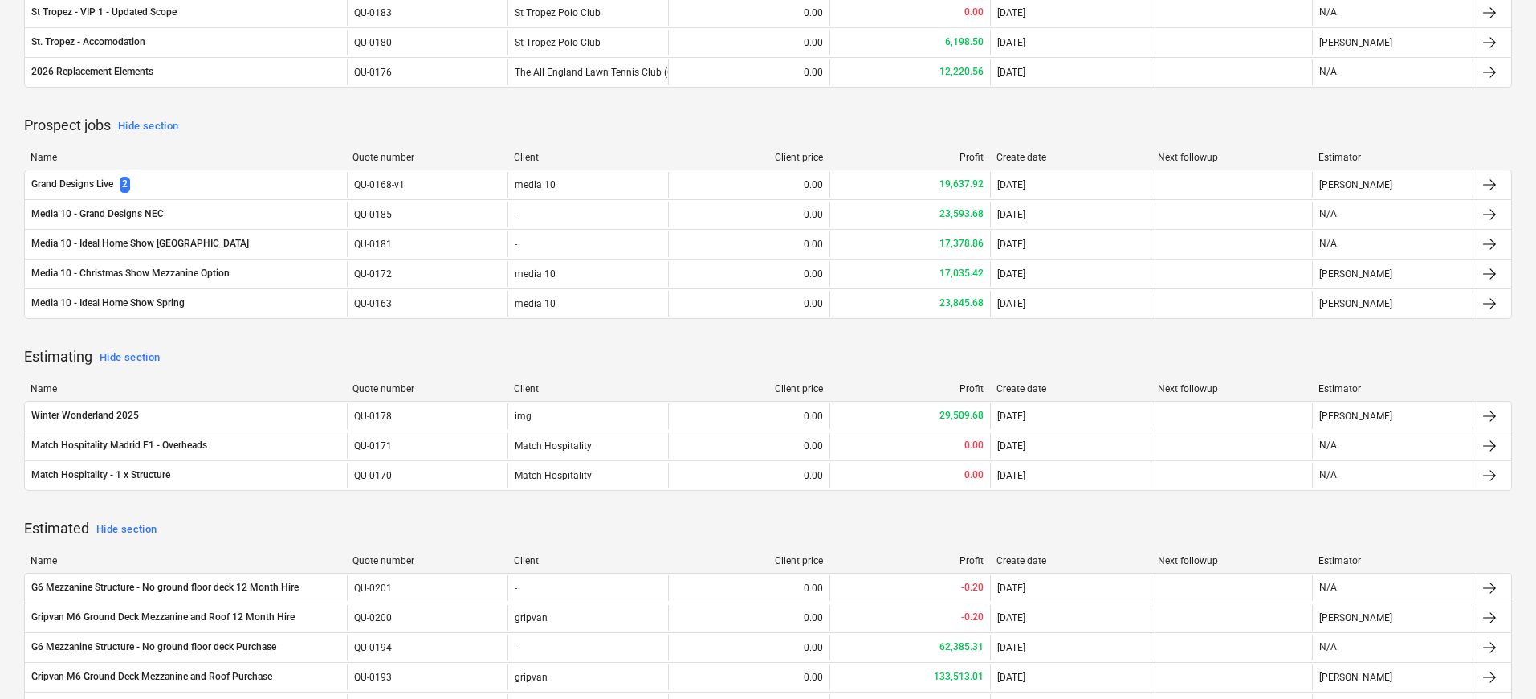
scroll to position [557, 0]
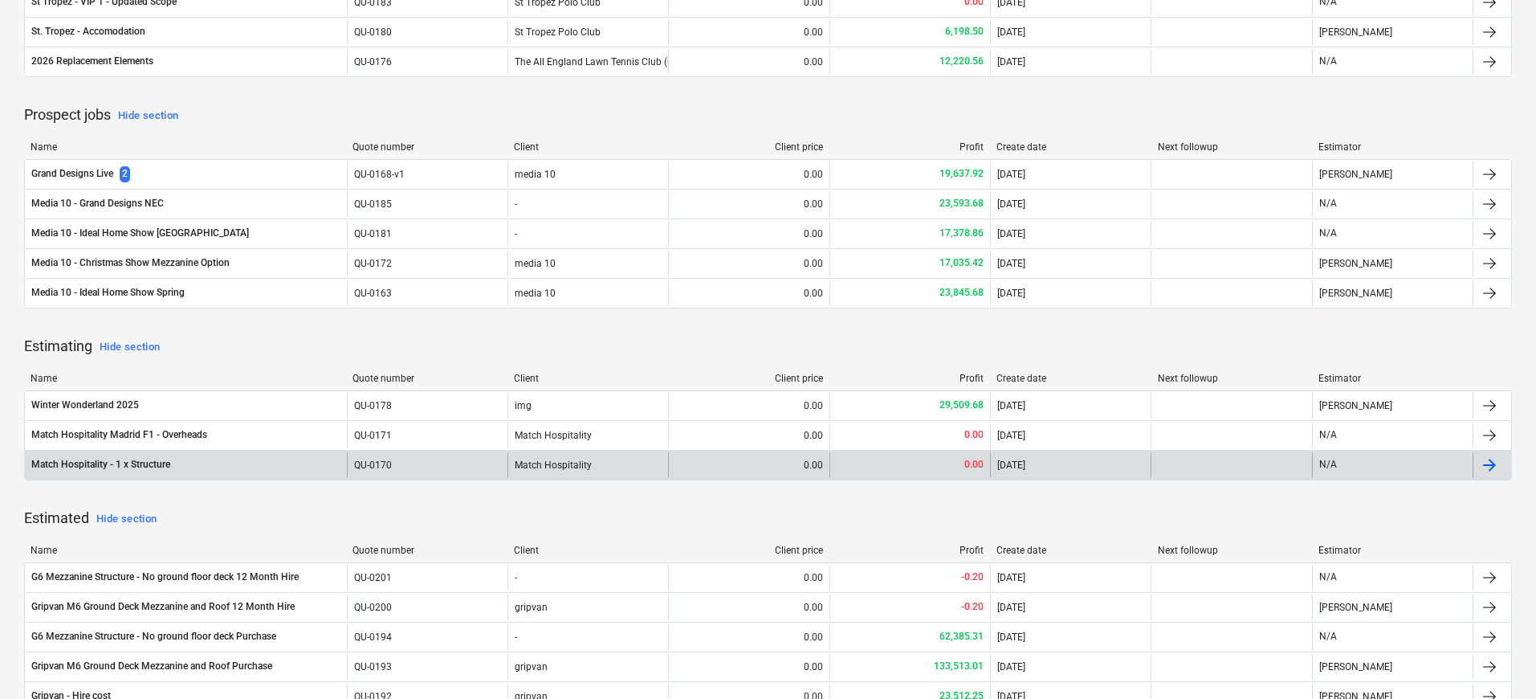
click at [224, 464] on div "Match Hospitality - 1 x Structure" at bounding box center [186, 465] width 322 height 26
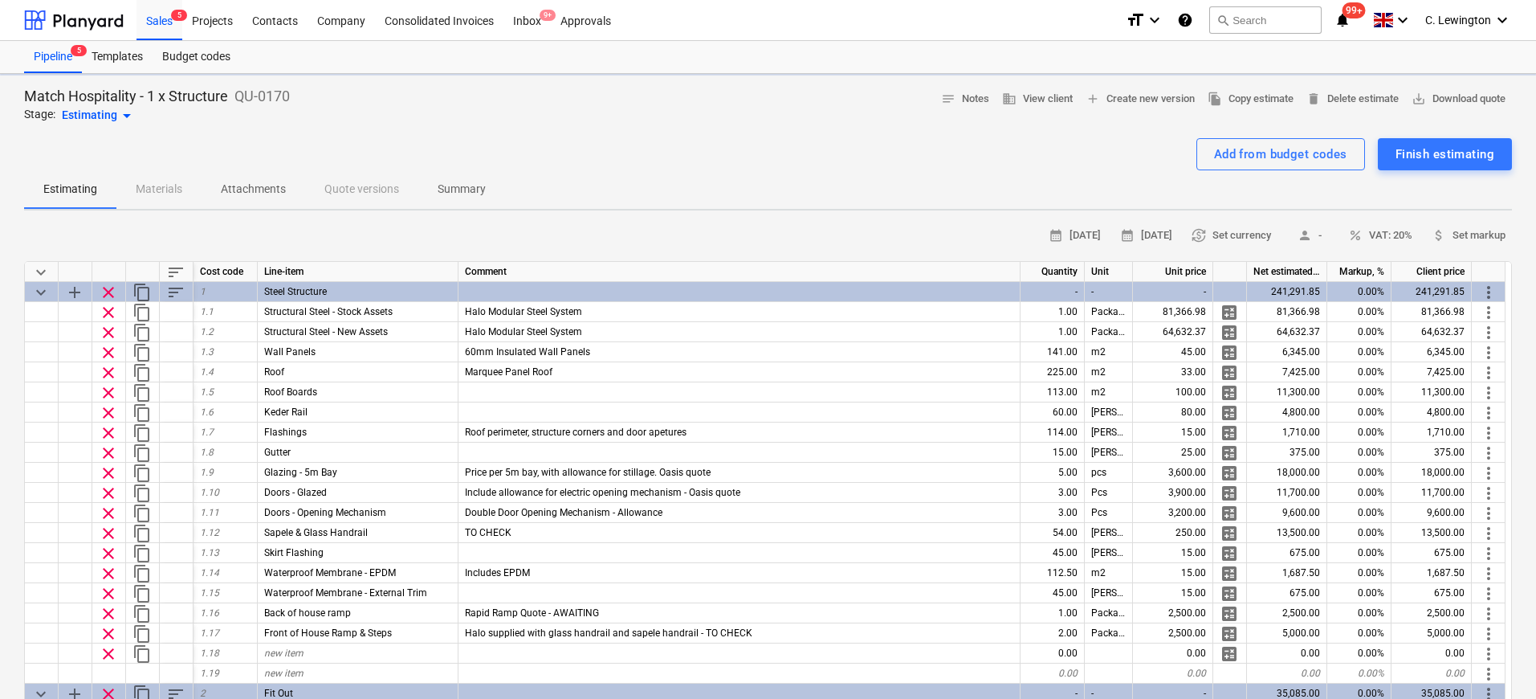
type textarea "x"
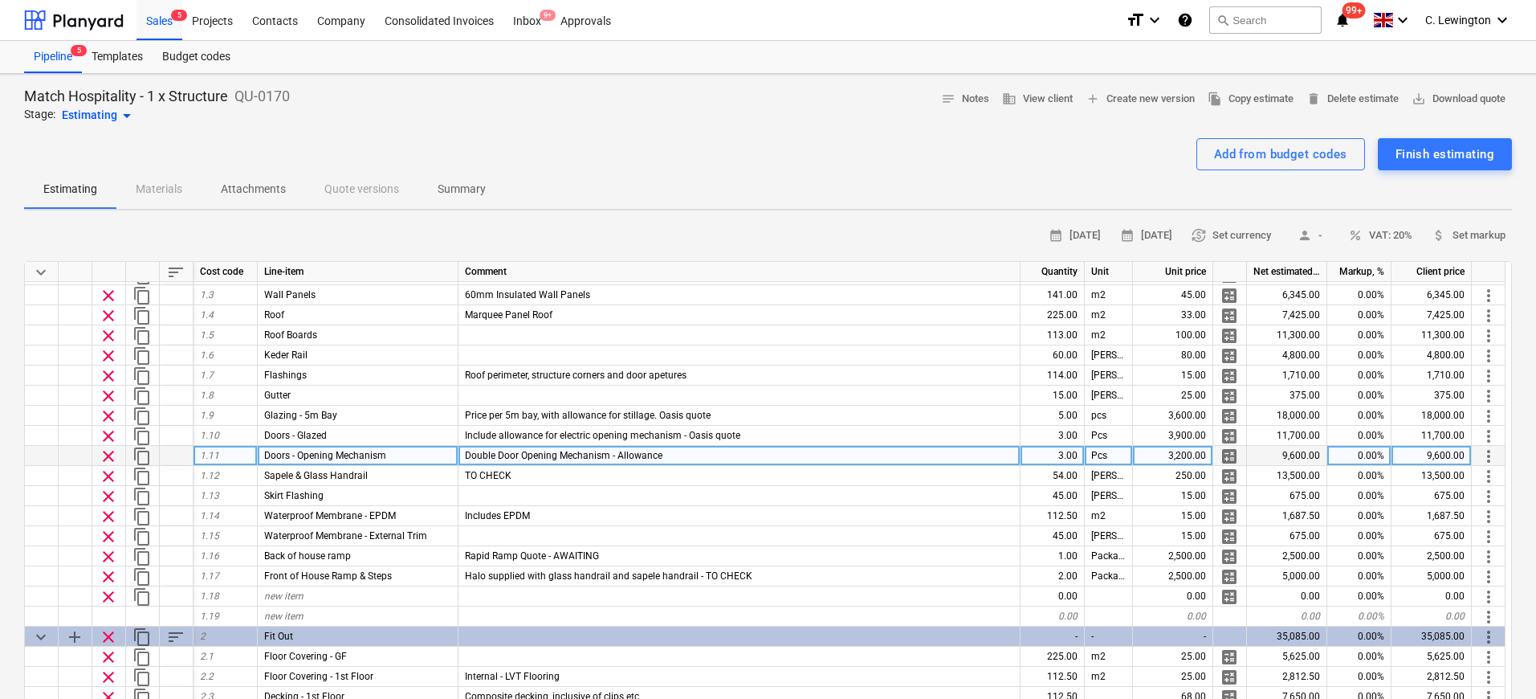
scroll to position [115, 0]
